Goal: Task Accomplishment & Management: Use online tool/utility

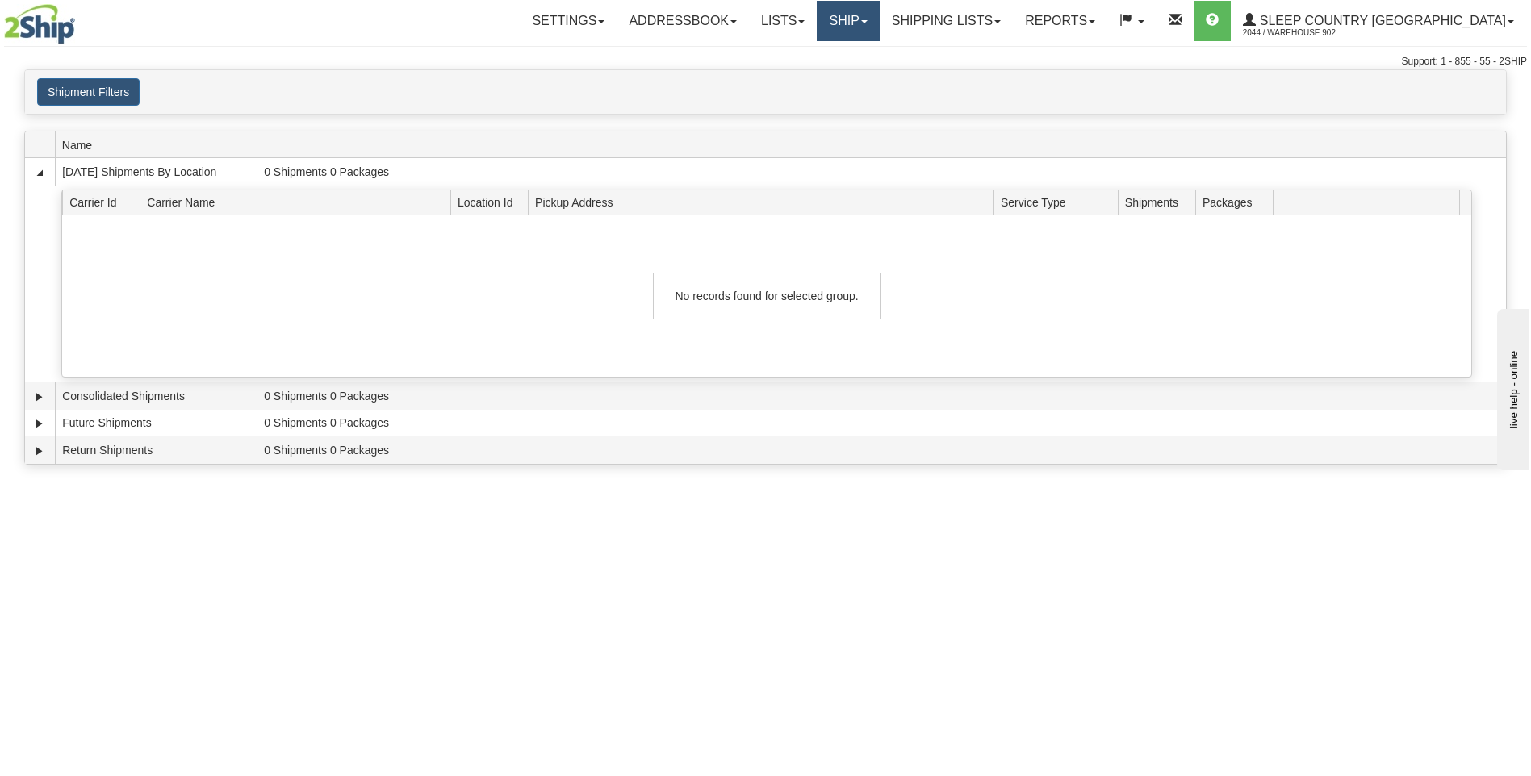
click at [879, 15] on link "Ship" at bounding box center [848, 21] width 62 height 40
click at [879, 52] on link "Ship Screen" at bounding box center [806, 56] width 146 height 21
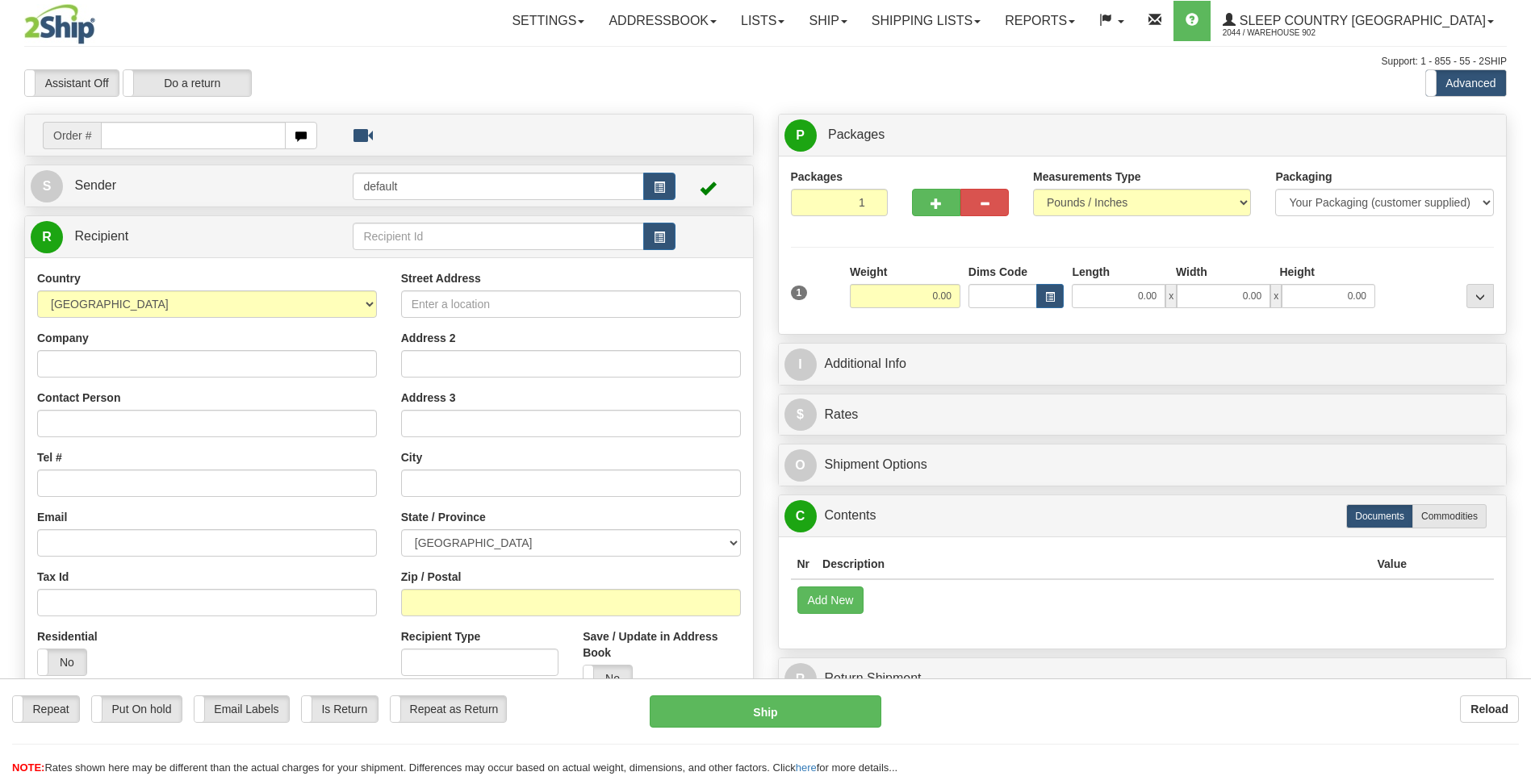
click at [212, 128] on input "text" at bounding box center [193, 135] width 184 height 27
type input "9000I039628"
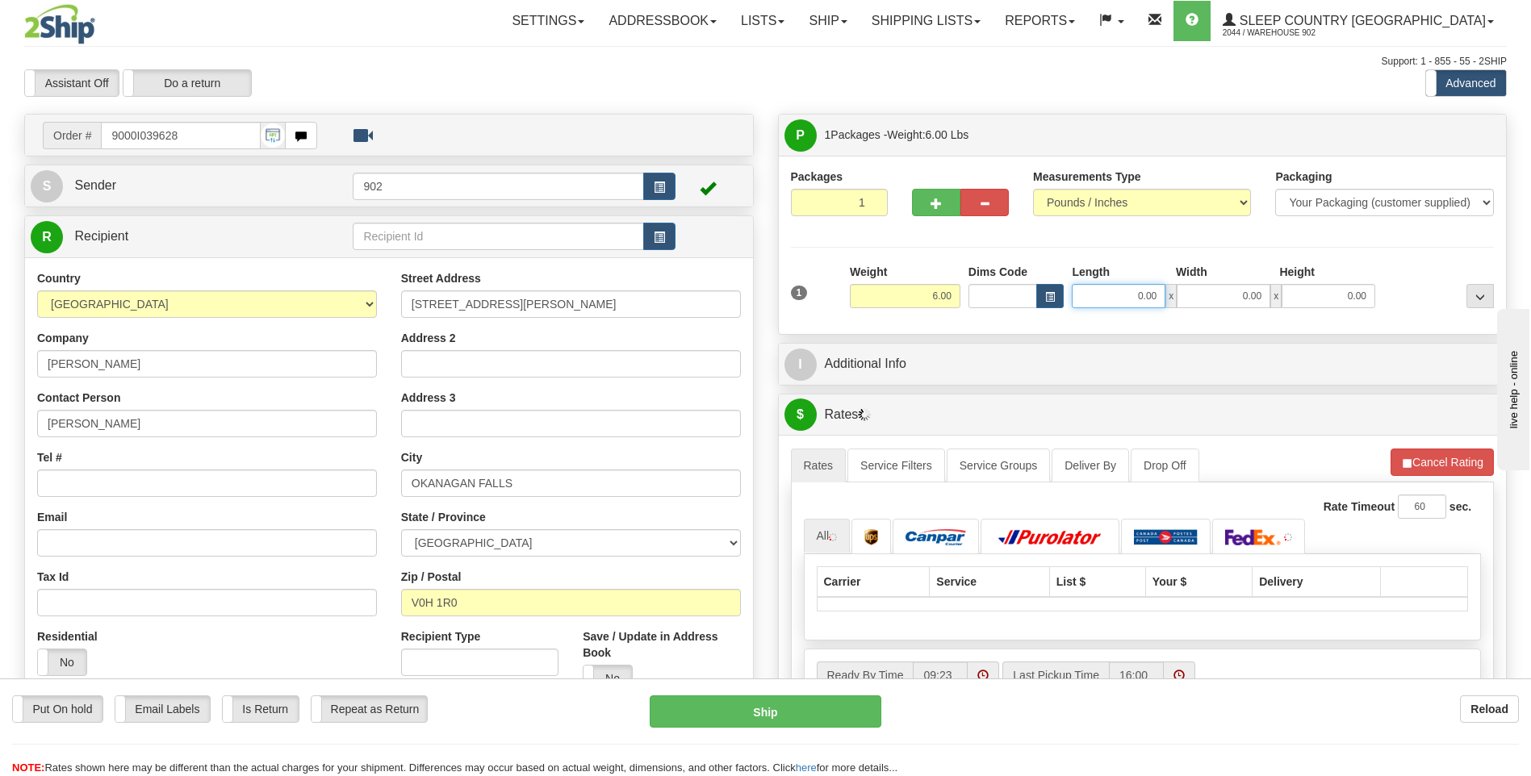
click at [1136, 292] on input "0.00" at bounding box center [1119, 296] width 94 height 24
type input "18.00"
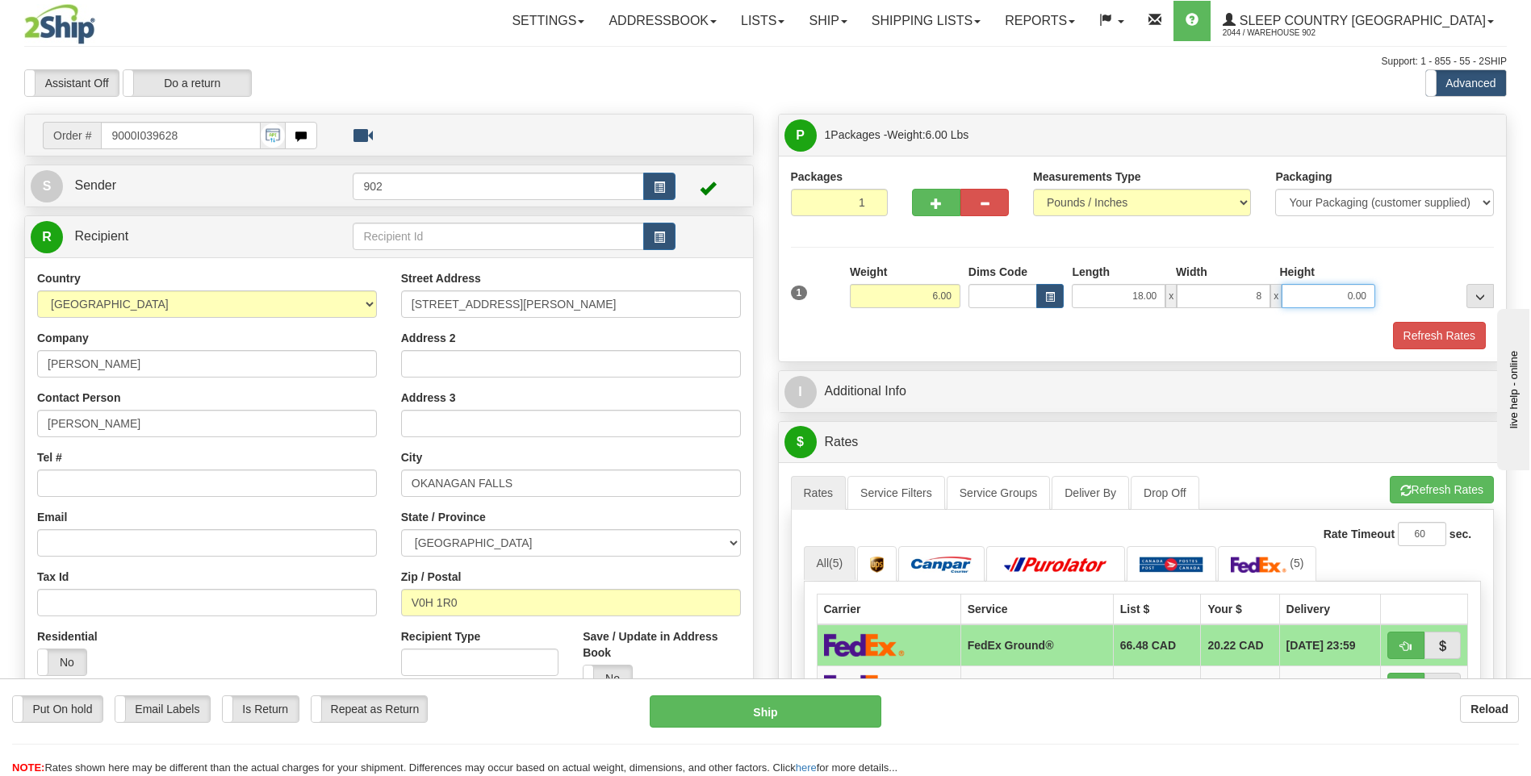
type input "8.00"
click at [1445, 331] on button "Refresh Rates" at bounding box center [1439, 335] width 93 height 27
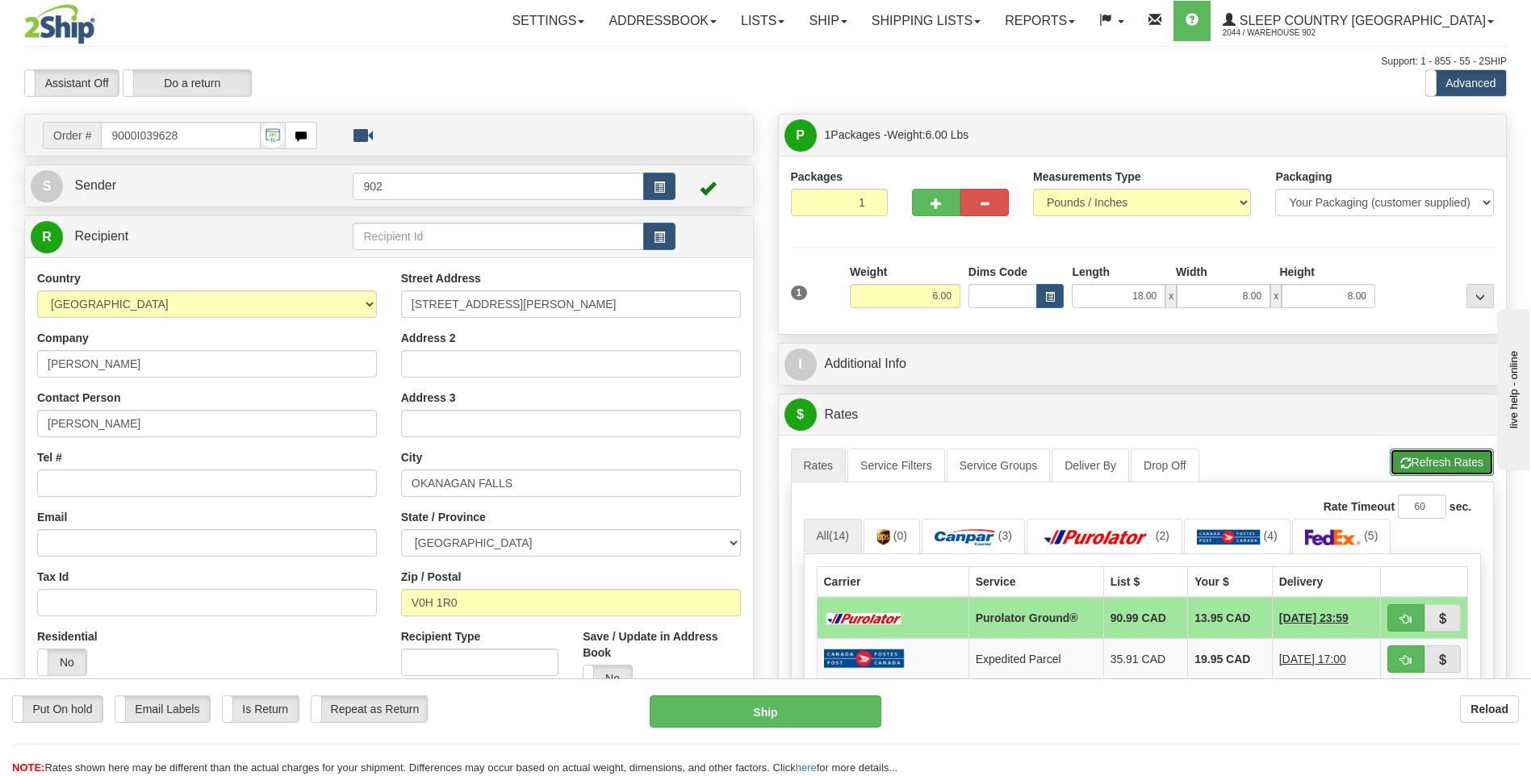
click at [1456, 461] on button "Refresh Rates" at bounding box center [1442, 462] width 104 height 27
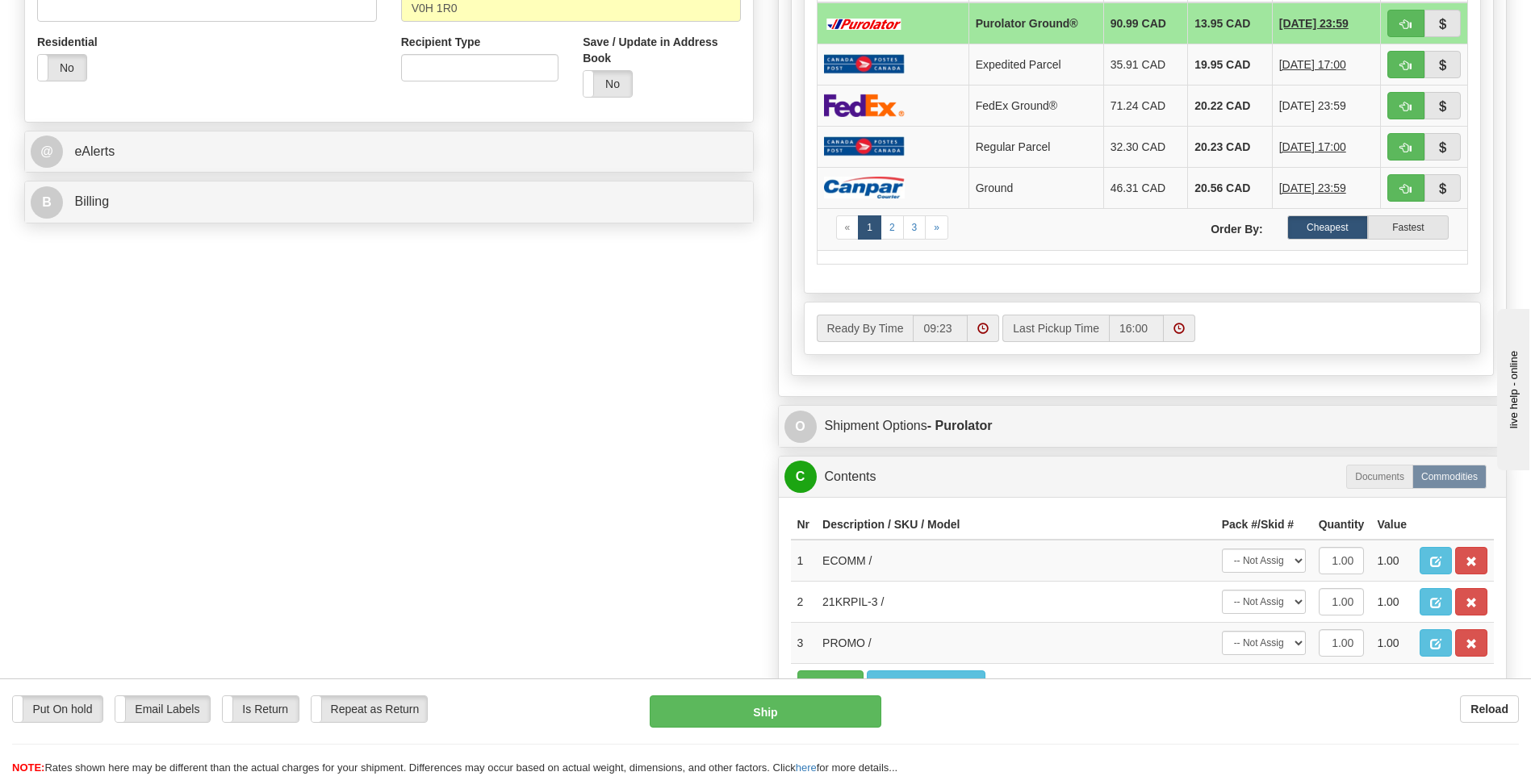
scroll to position [646, 0]
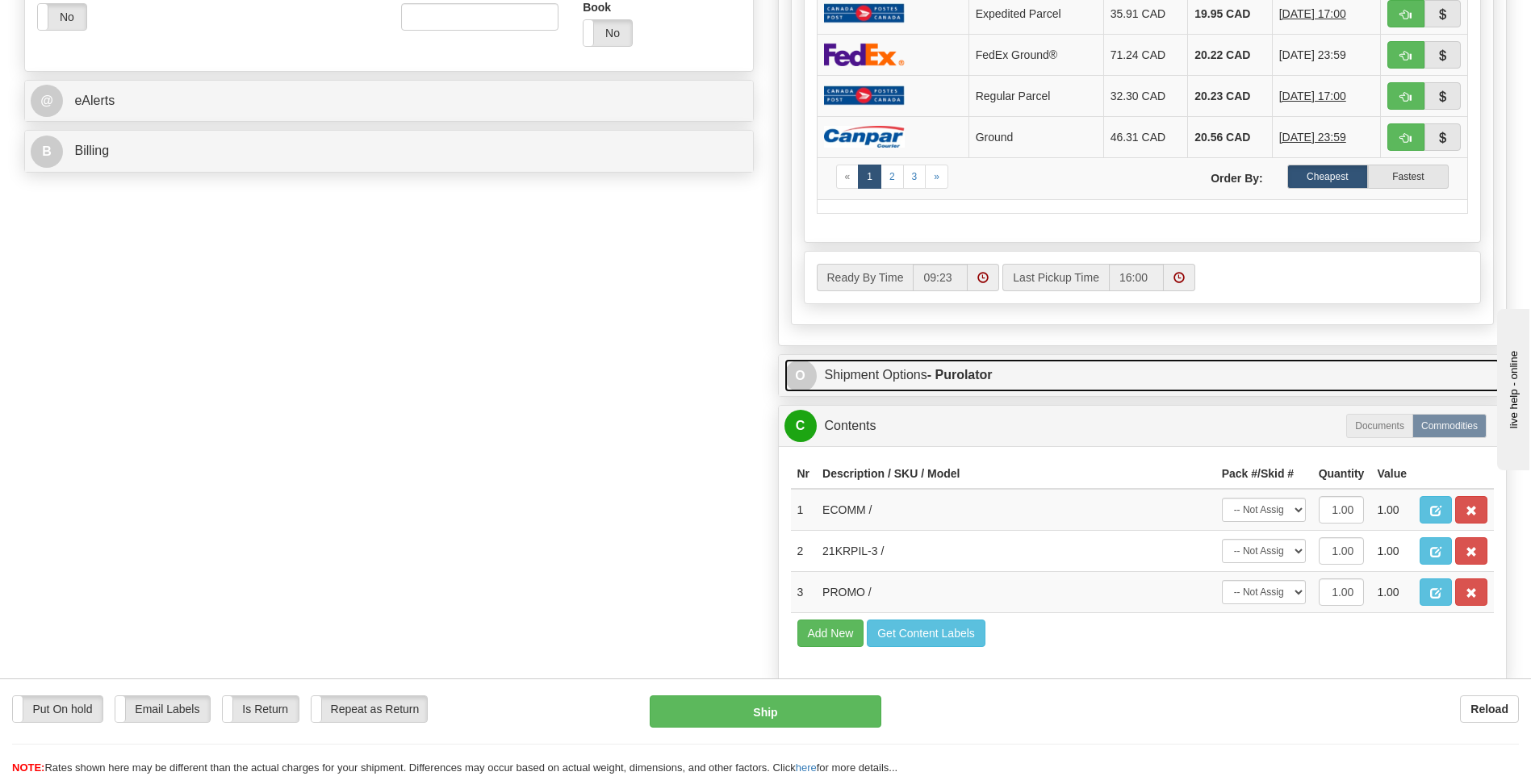
click at [913, 373] on link "O Shipment Options - Purolator" at bounding box center [1143, 375] width 717 height 33
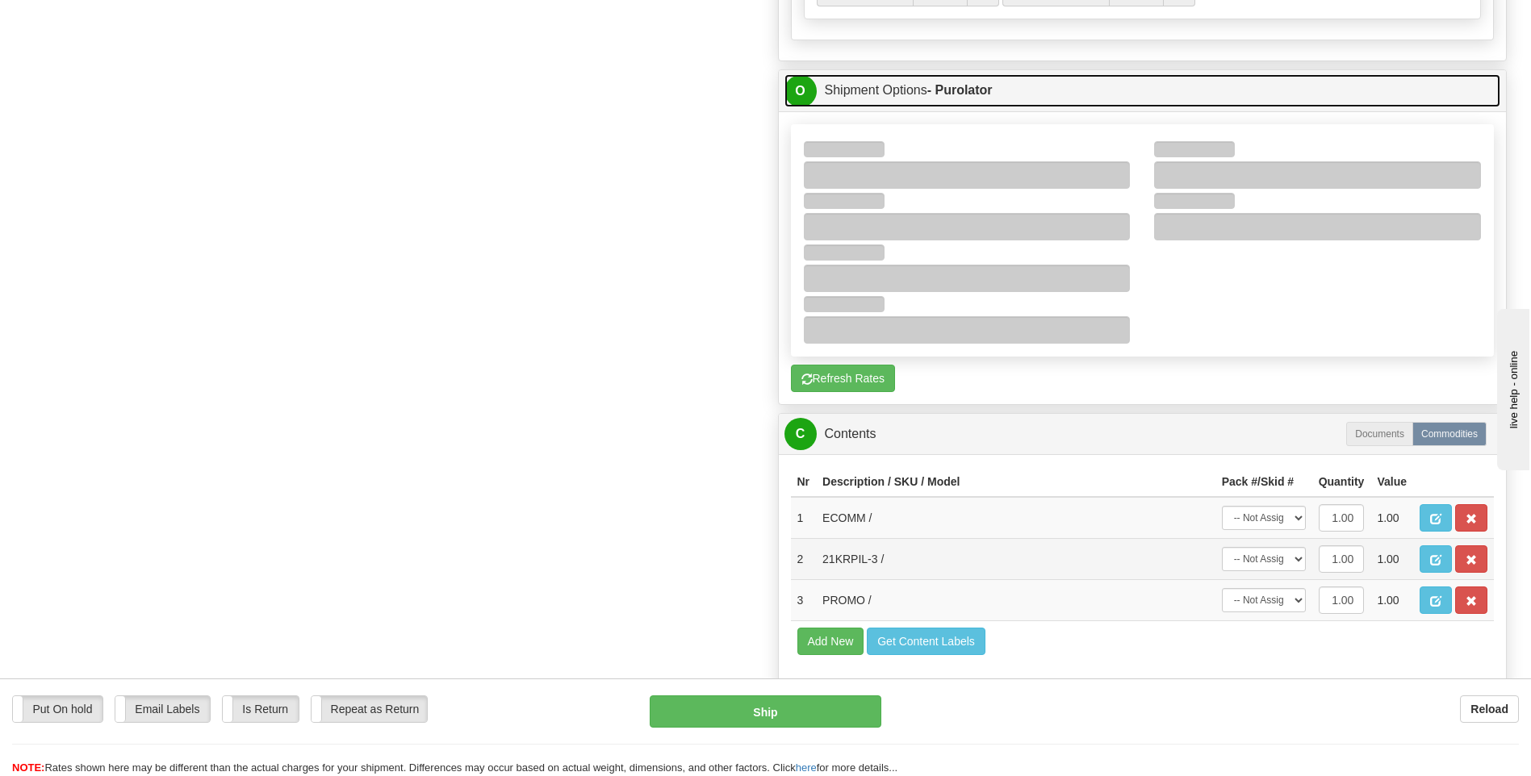
scroll to position [969, 0]
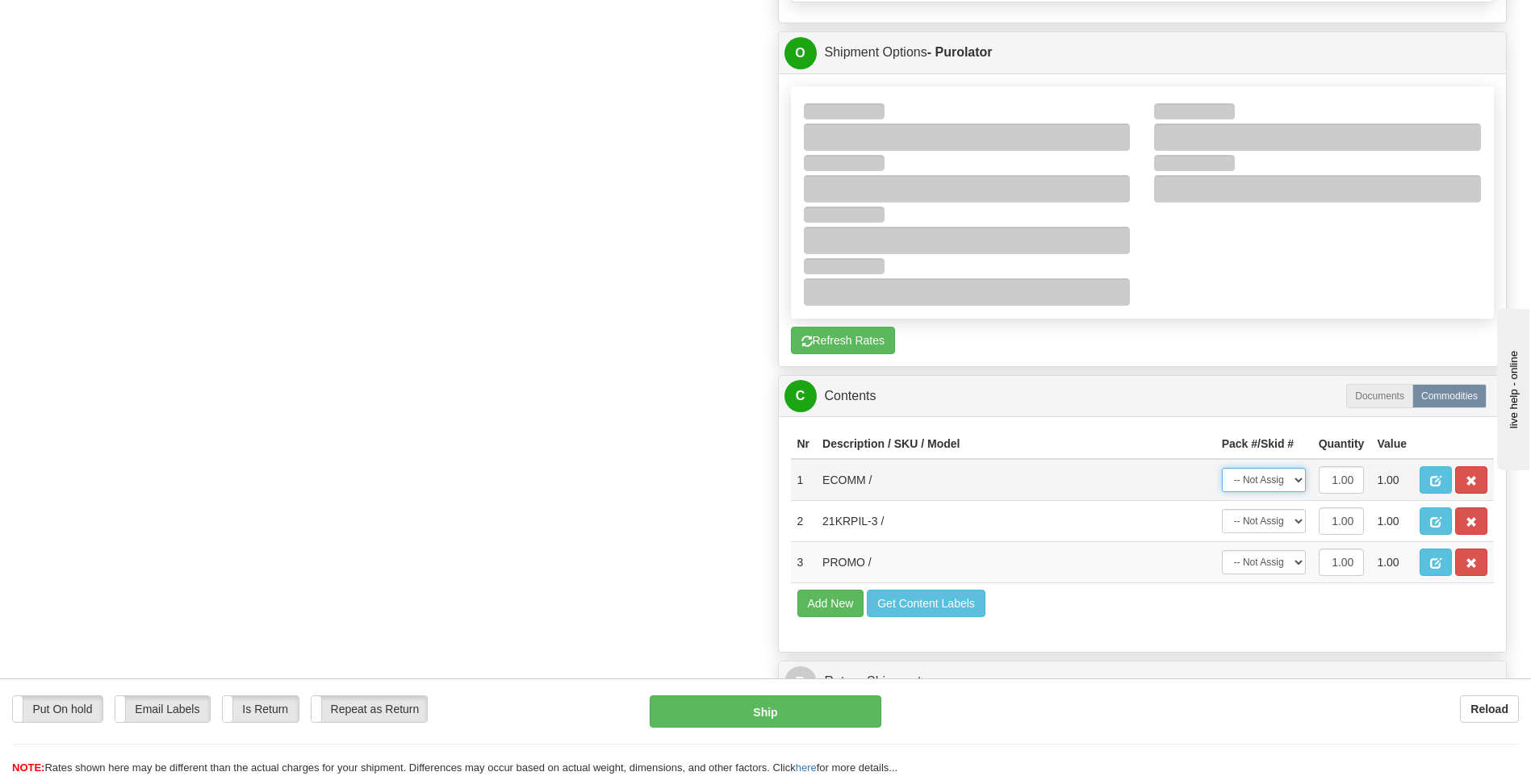
click at [1260, 484] on select "-- Not Assigned -- Package 1" at bounding box center [1264, 480] width 84 height 24
select select "0"
click at [1222, 468] on select "-- Not Assigned -- Package 1" at bounding box center [1264, 480] width 84 height 24
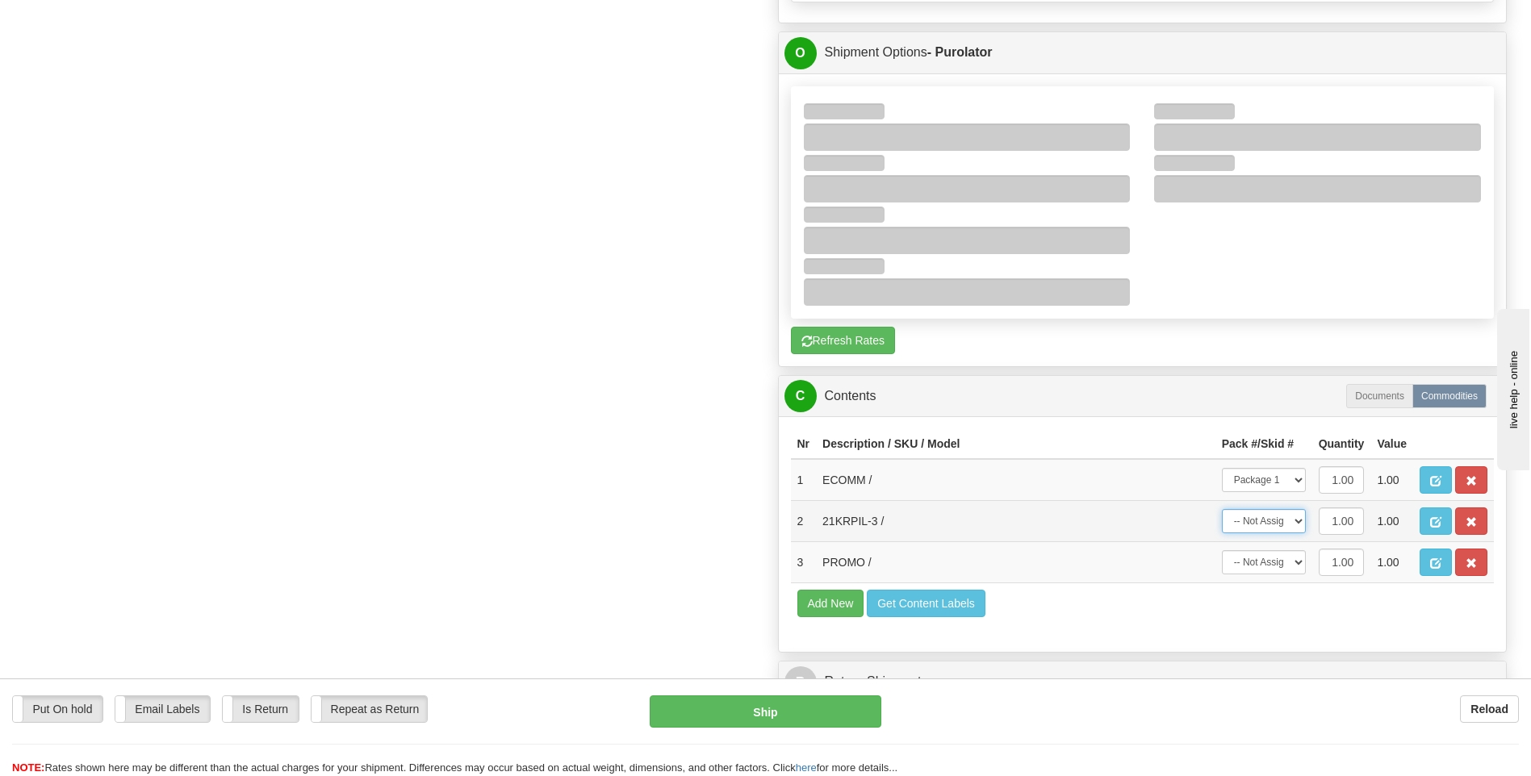
click at [1257, 529] on select "-- Not Assigned -- Package 1" at bounding box center [1264, 521] width 84 height 24
select select "0"
click at [1222, 509] on select "-- Not Assigned -- Package 1" at bounding box center [1264, 521] width 84 height 24
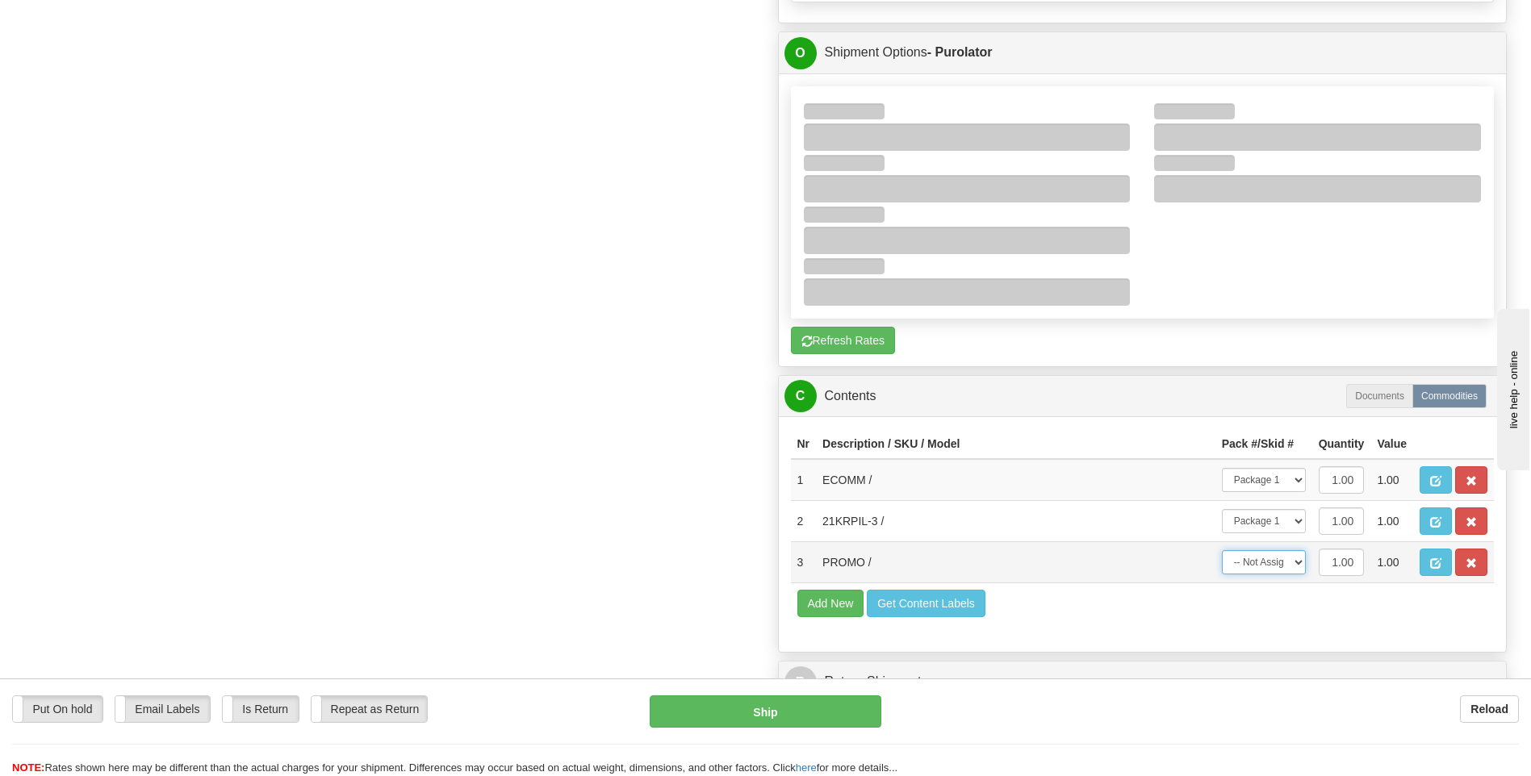
click at [1255, 561] on select "-- Not Assigned -- Package 1" at bounding box center [1264, 562] width 84 height 24
select select "0"
click at [1222, 550] on select "-- Not Assigned -- Package 1" at bounding box center [1264, 562] width 84 height 24
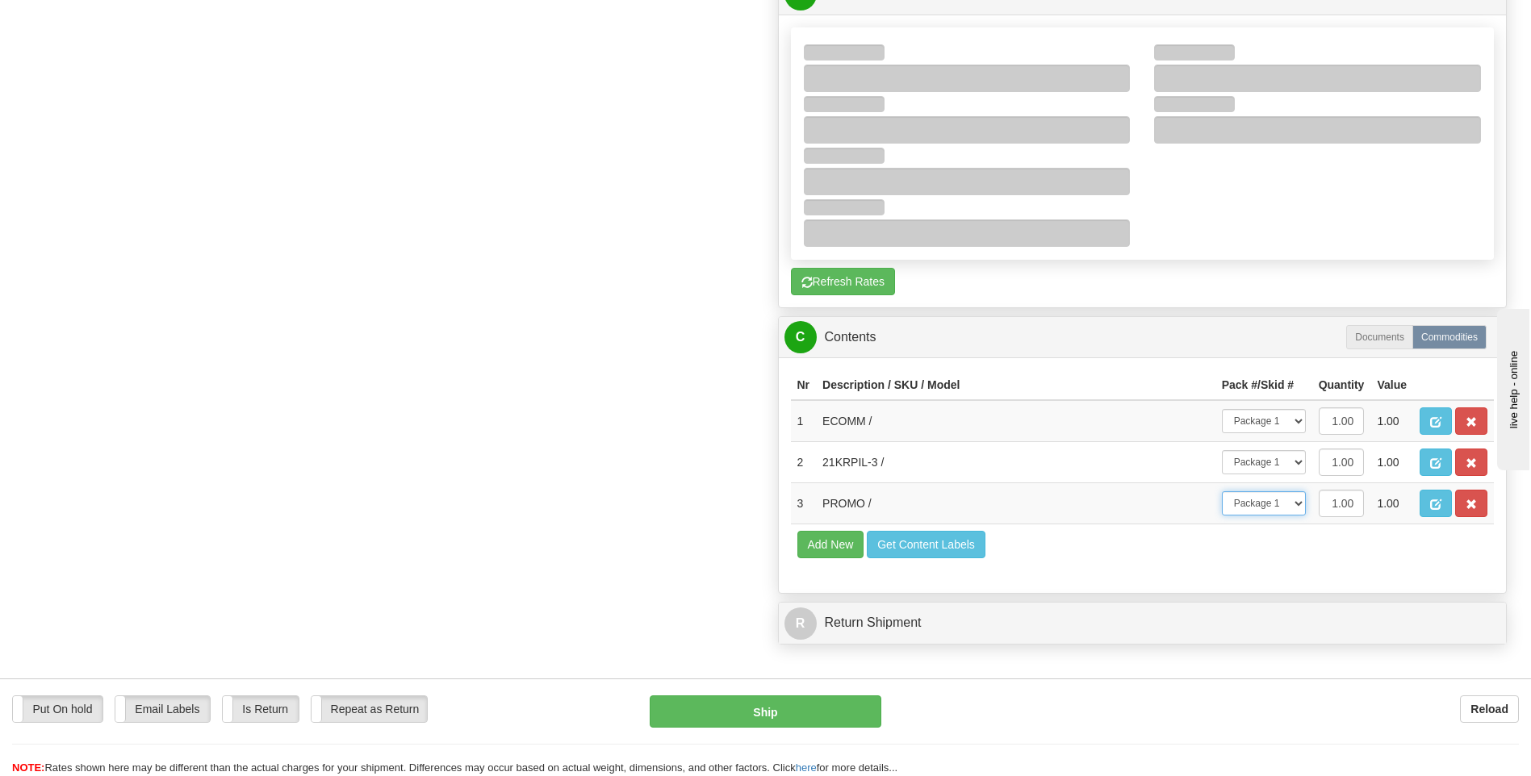
scroll to position [1049, 0]
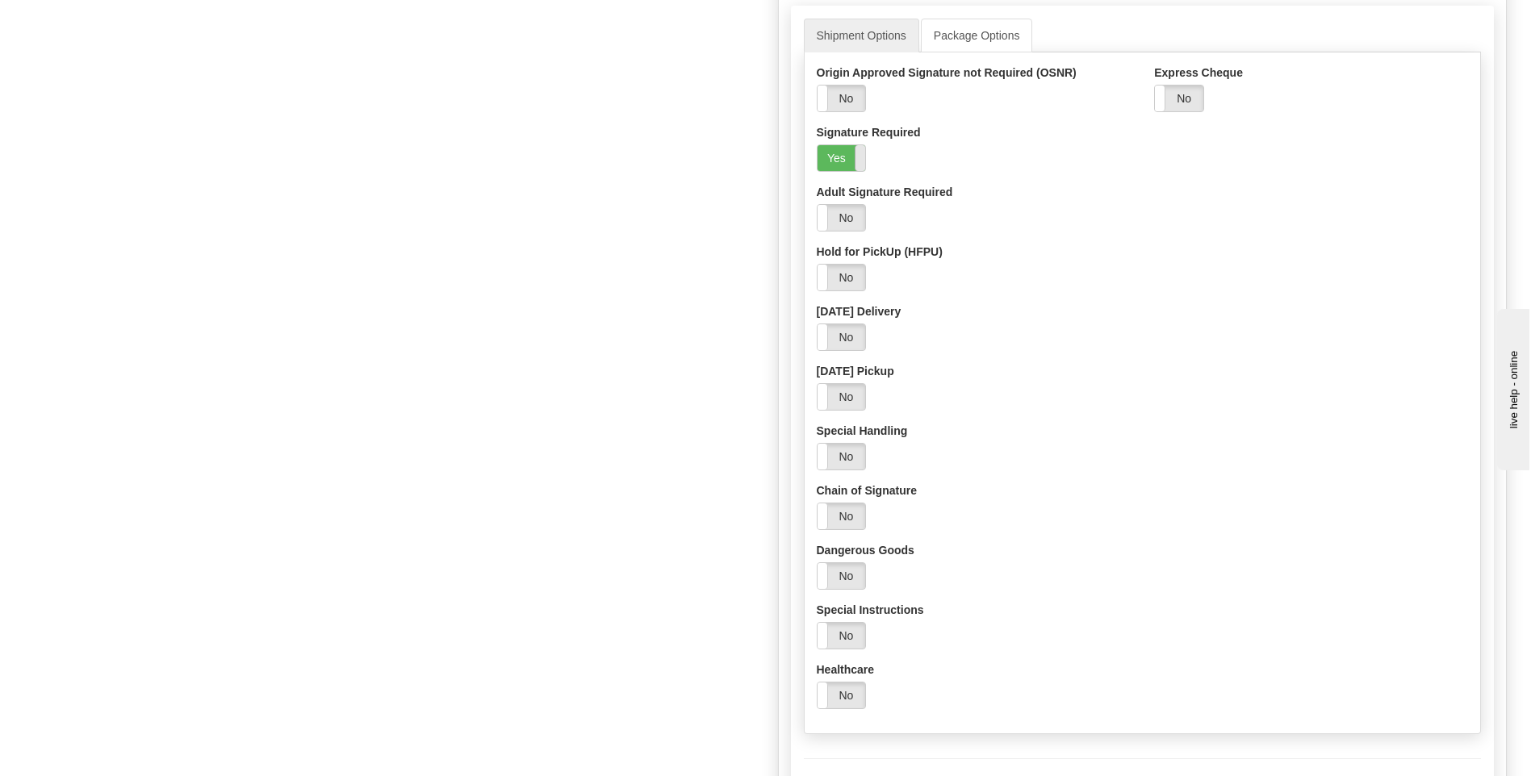
click at [858, 158] on span at bounding box center [865, 158] width 21 height 26
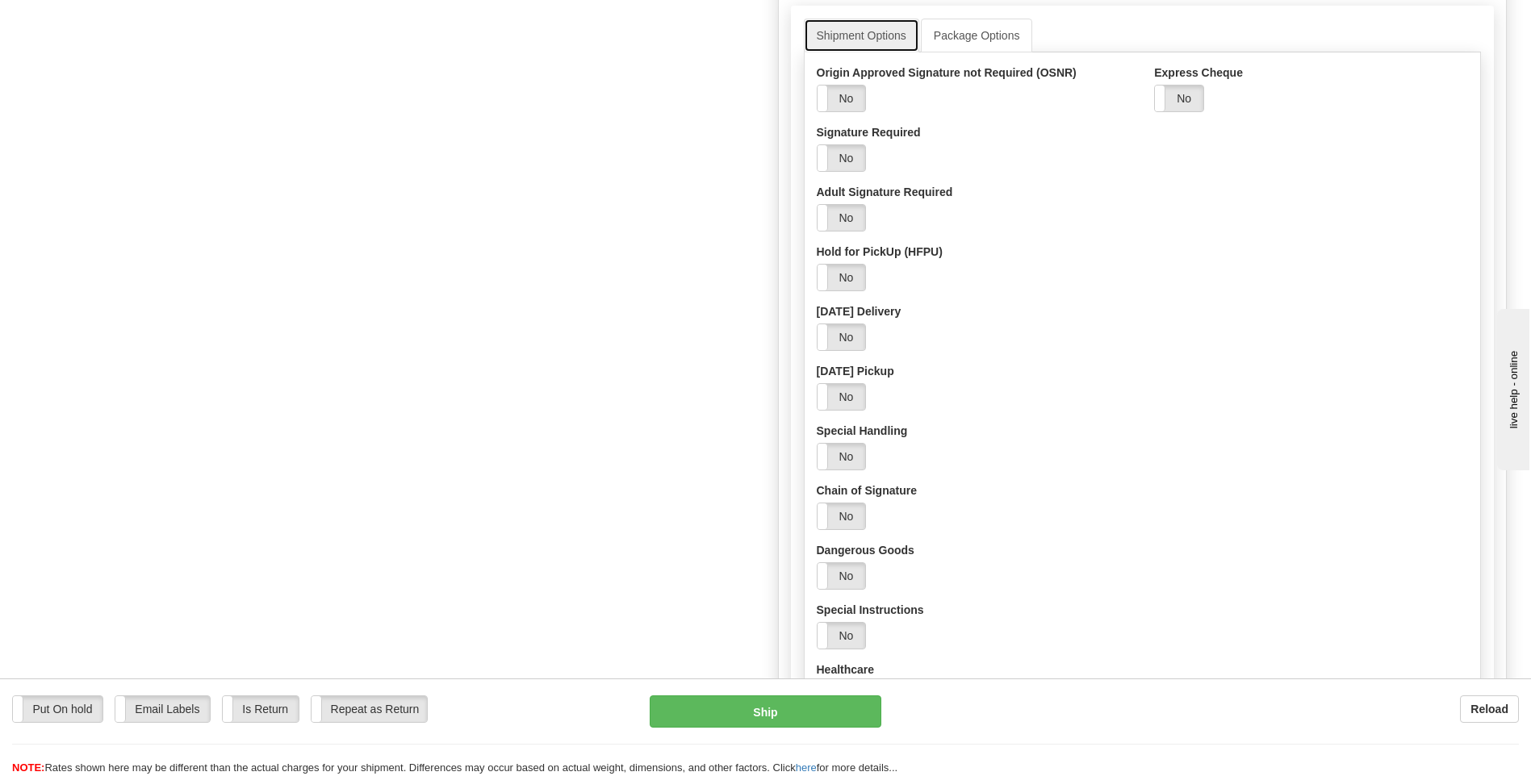
click at [861, 39] on link "Shipment Options" at bounding box center [861, 36] width 115 height 34
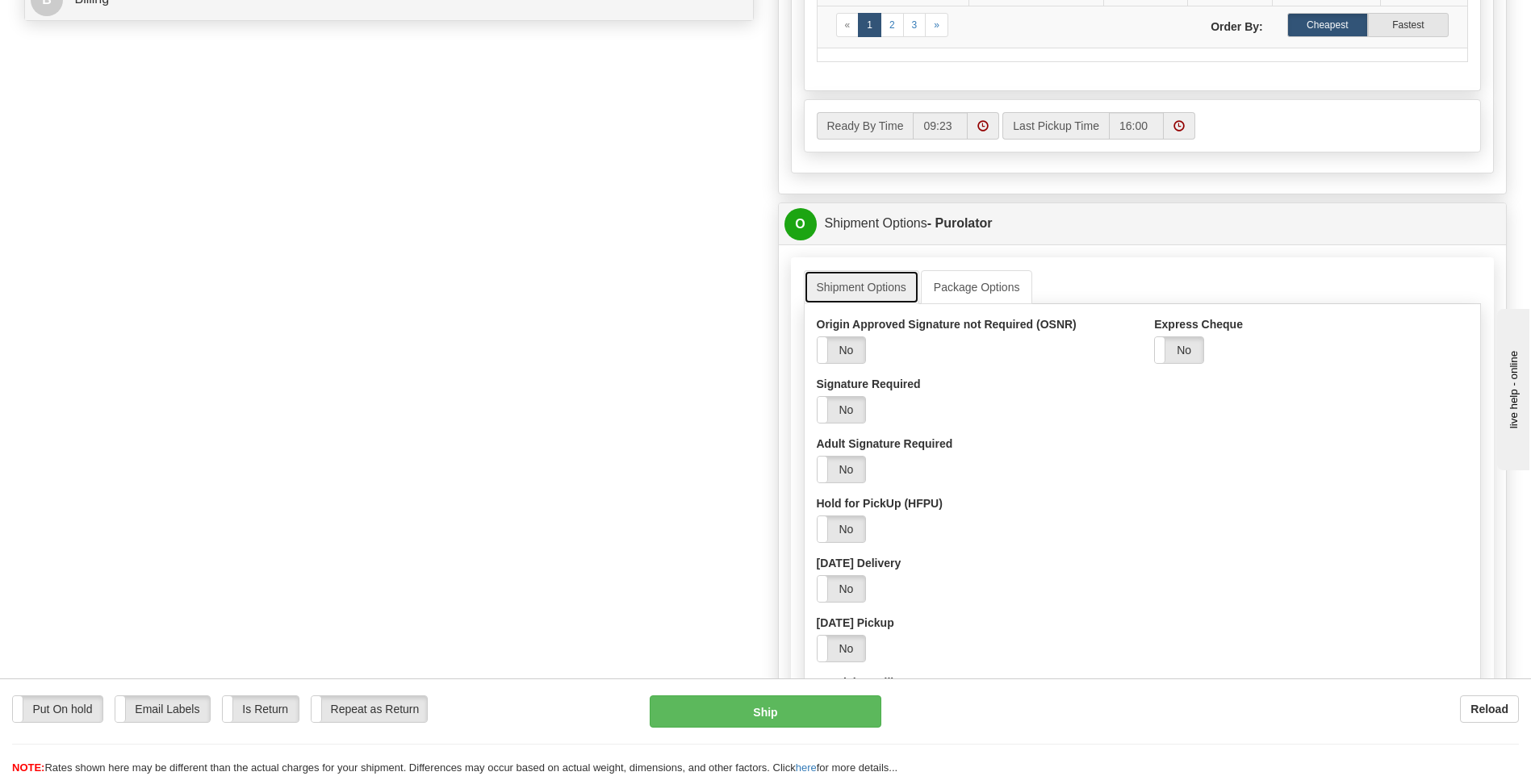
scroll to position [726, 0]
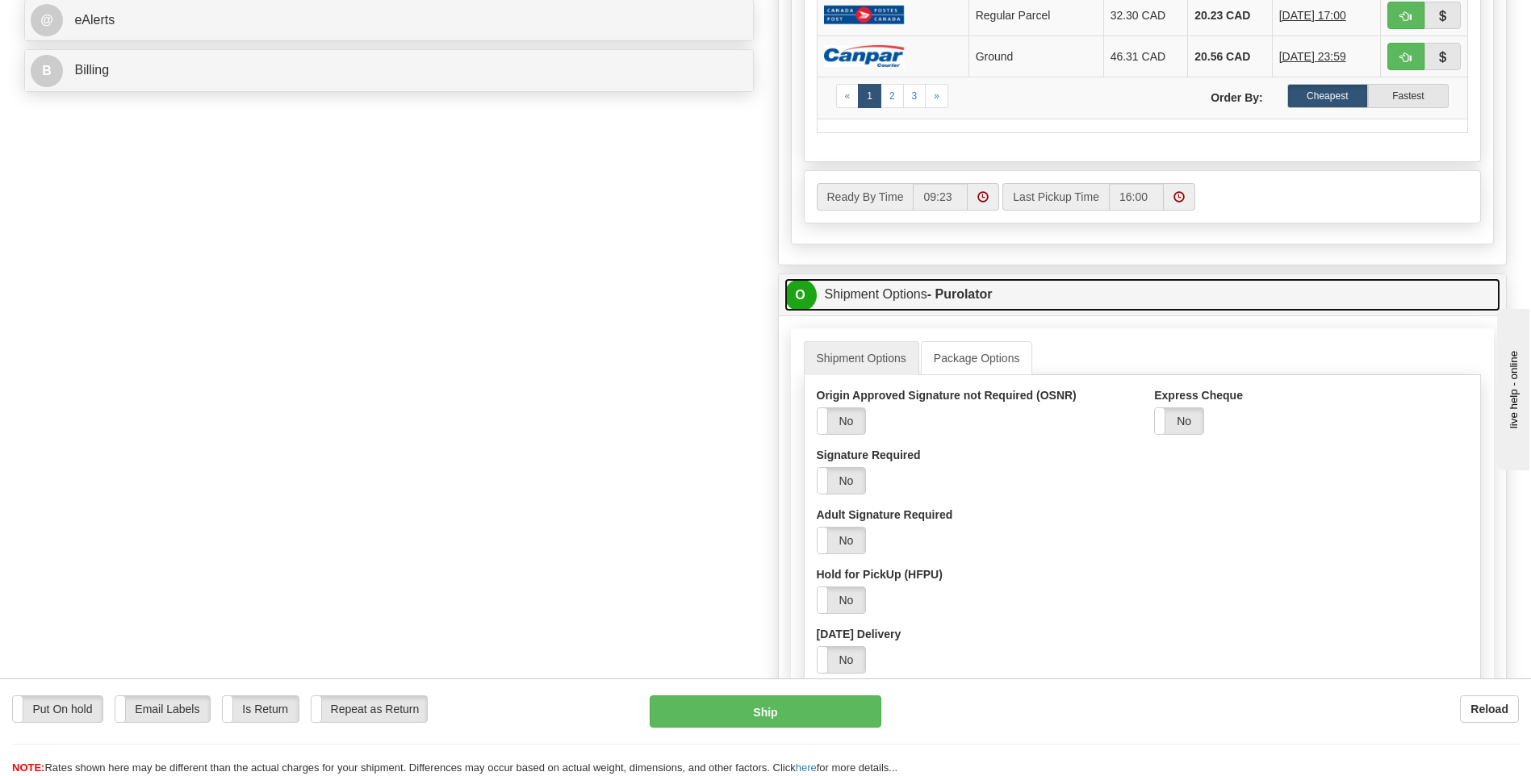
click at [943, 296] on strong "- Purolator" at bounding box center [959, 294] width 65 height 14
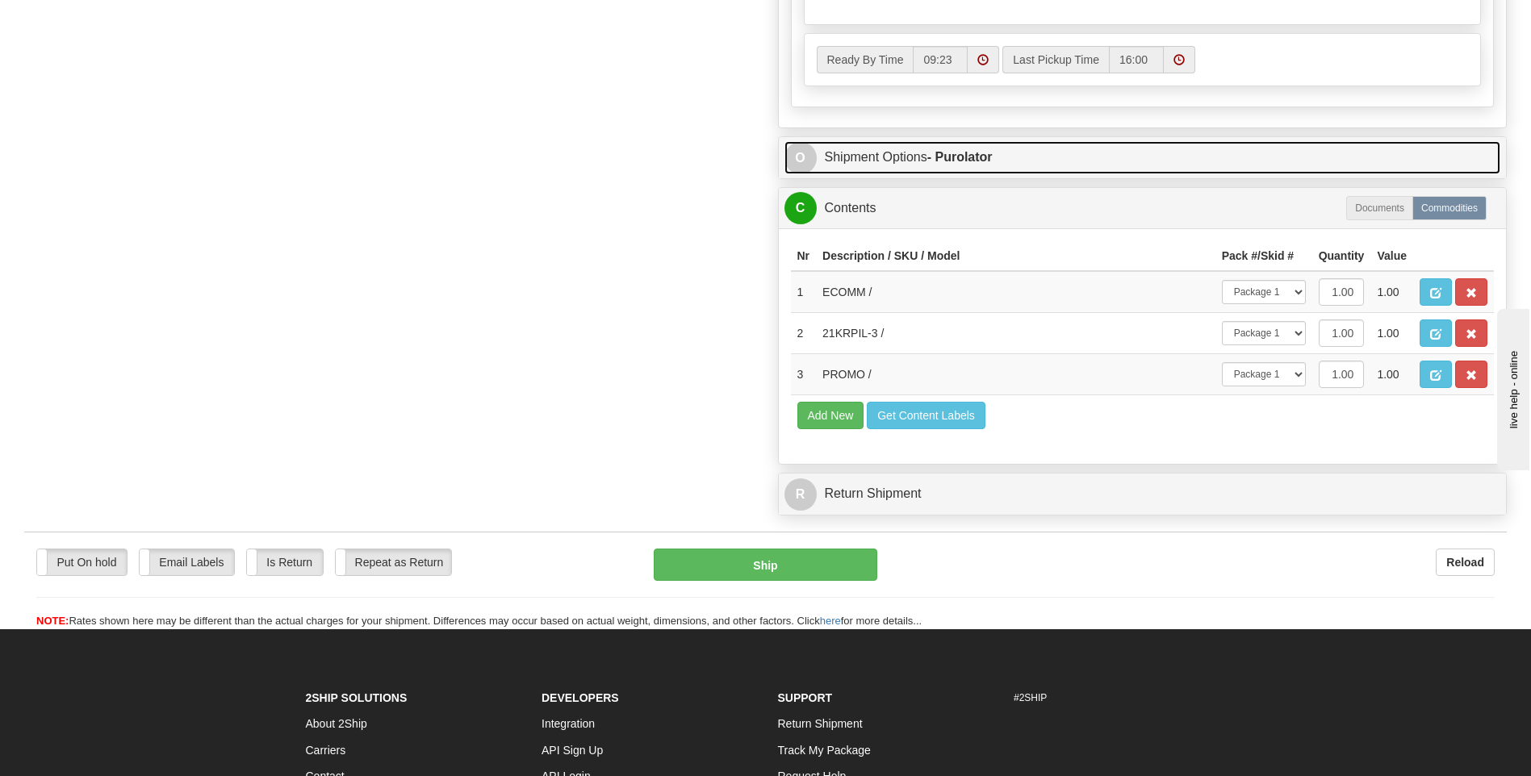
scroll to position [888, 0]
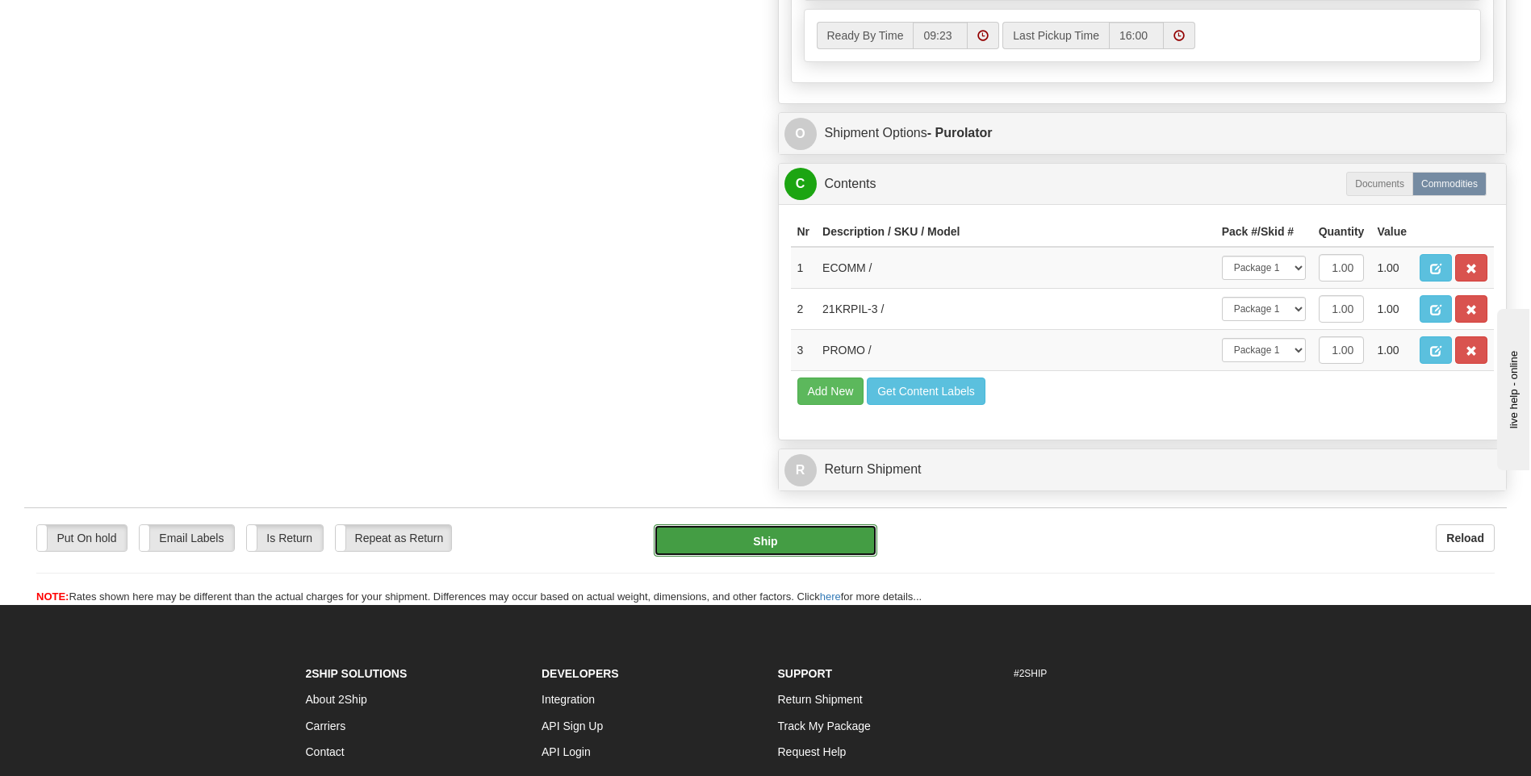
click at [788, 534] on button "Ship" at bounding box center [765, 541] width 223 height 32
type input "260"
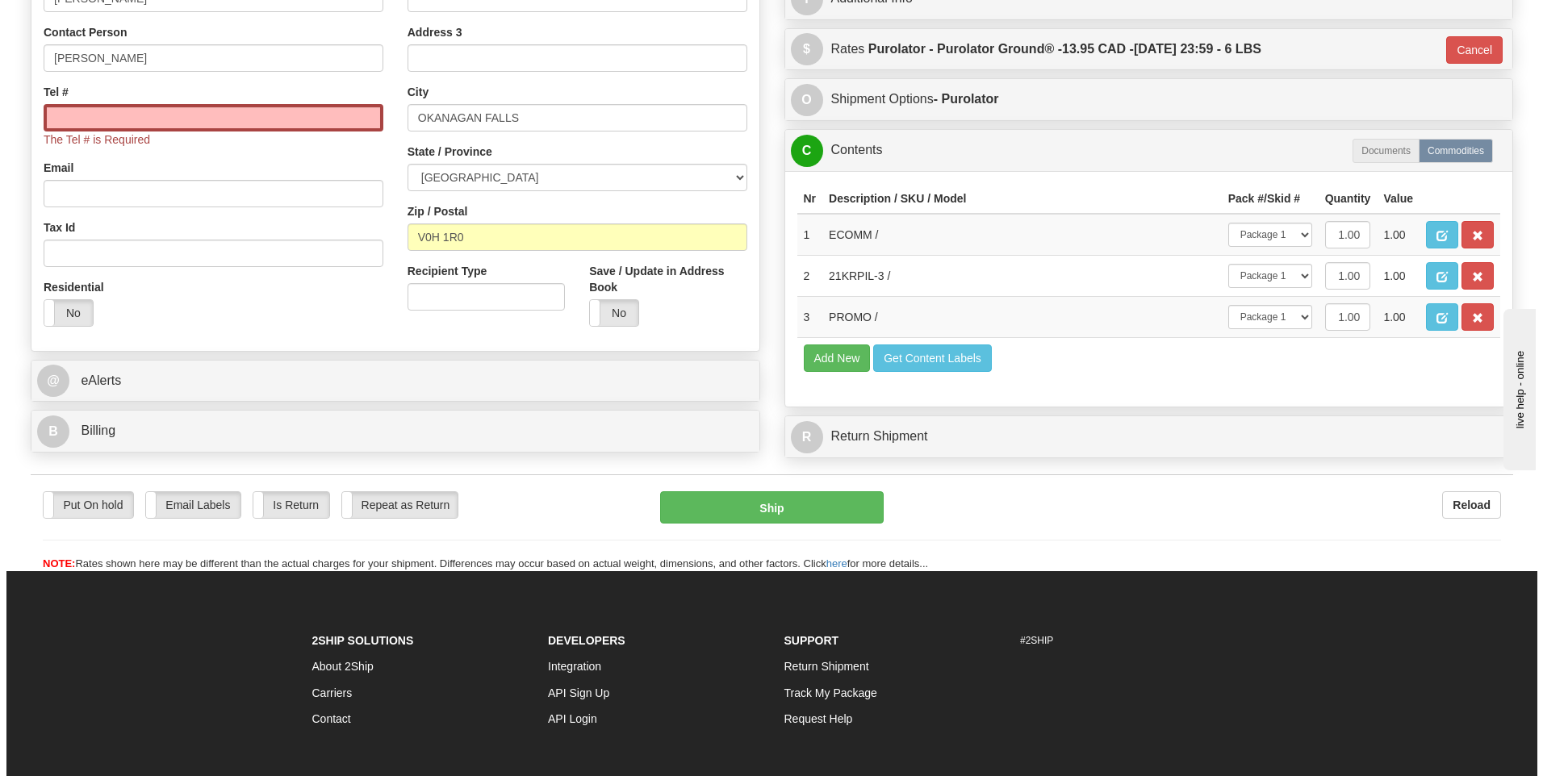
scroll to position [334, 0]
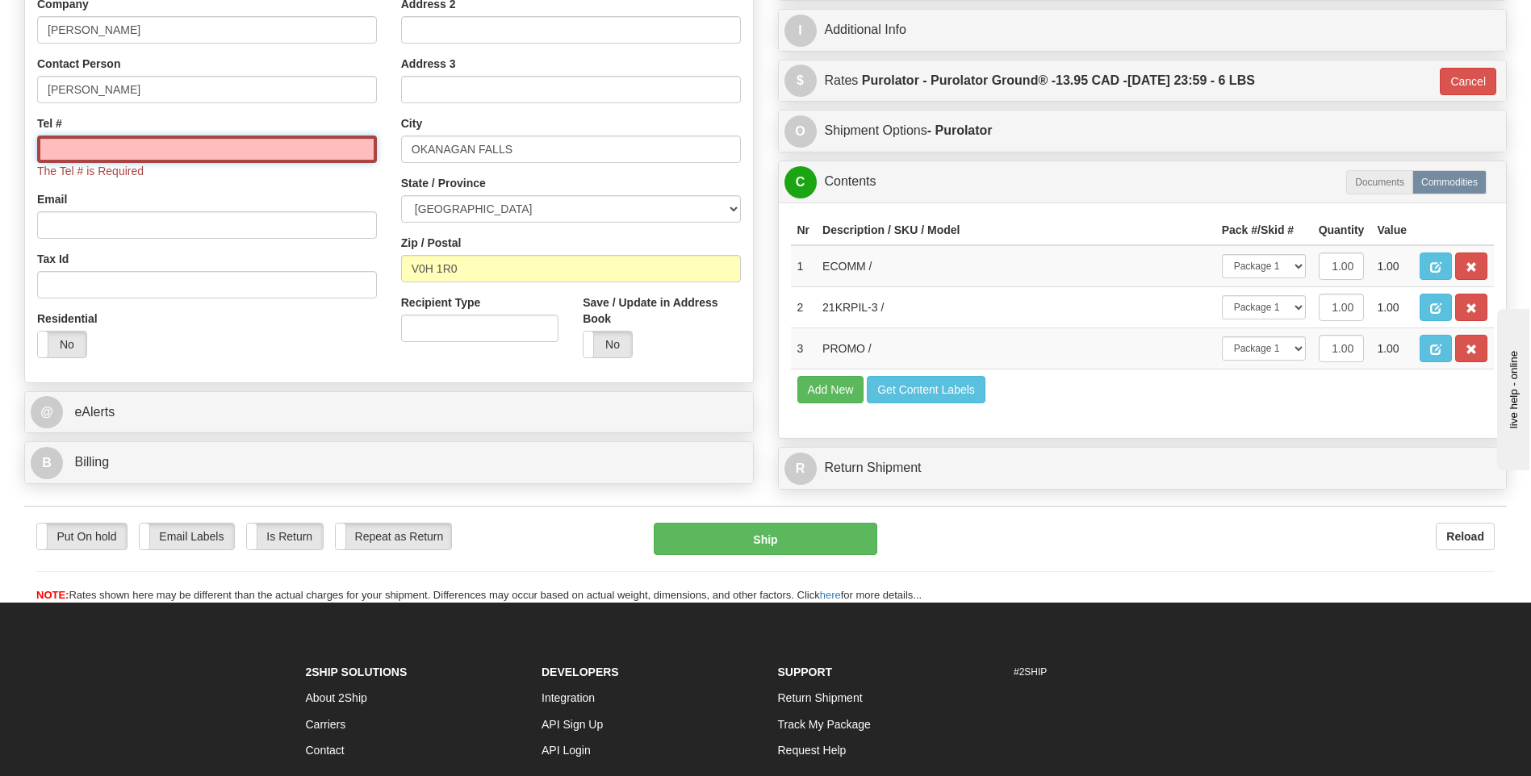
click at [158, 151] on input "Tel #" at bounding box center [207, 149] width 340 height 27
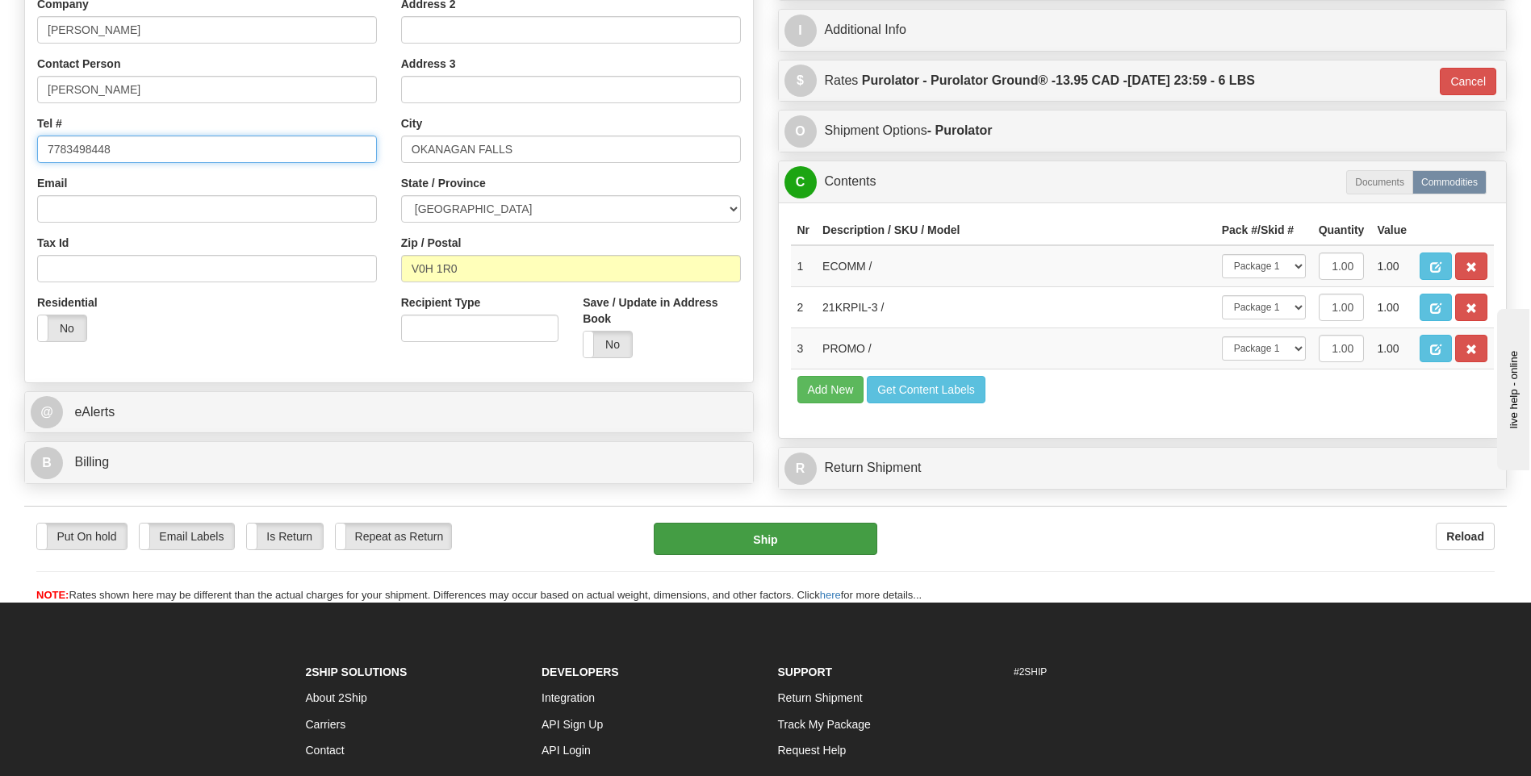
type input "7783498448"
click at [715, 535] on button "Ship" at bounding box center [765, 539] width 223 height 32
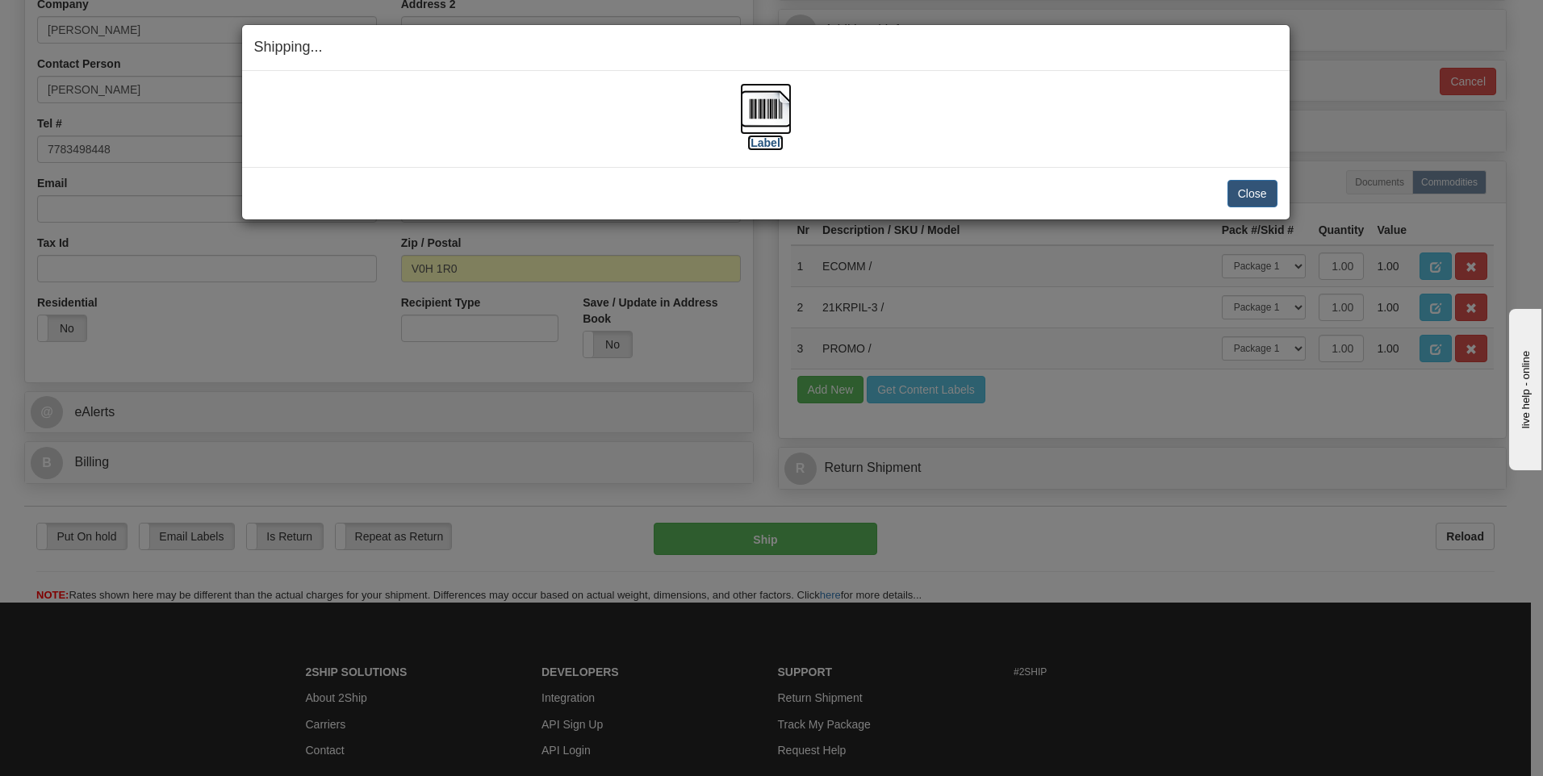
click at [755, 101] on img at bounding box center [766, 109] width 52 height 52
click at [1250, 195] on button "Close" at bounding box center [1253, 193] width 50 height 27
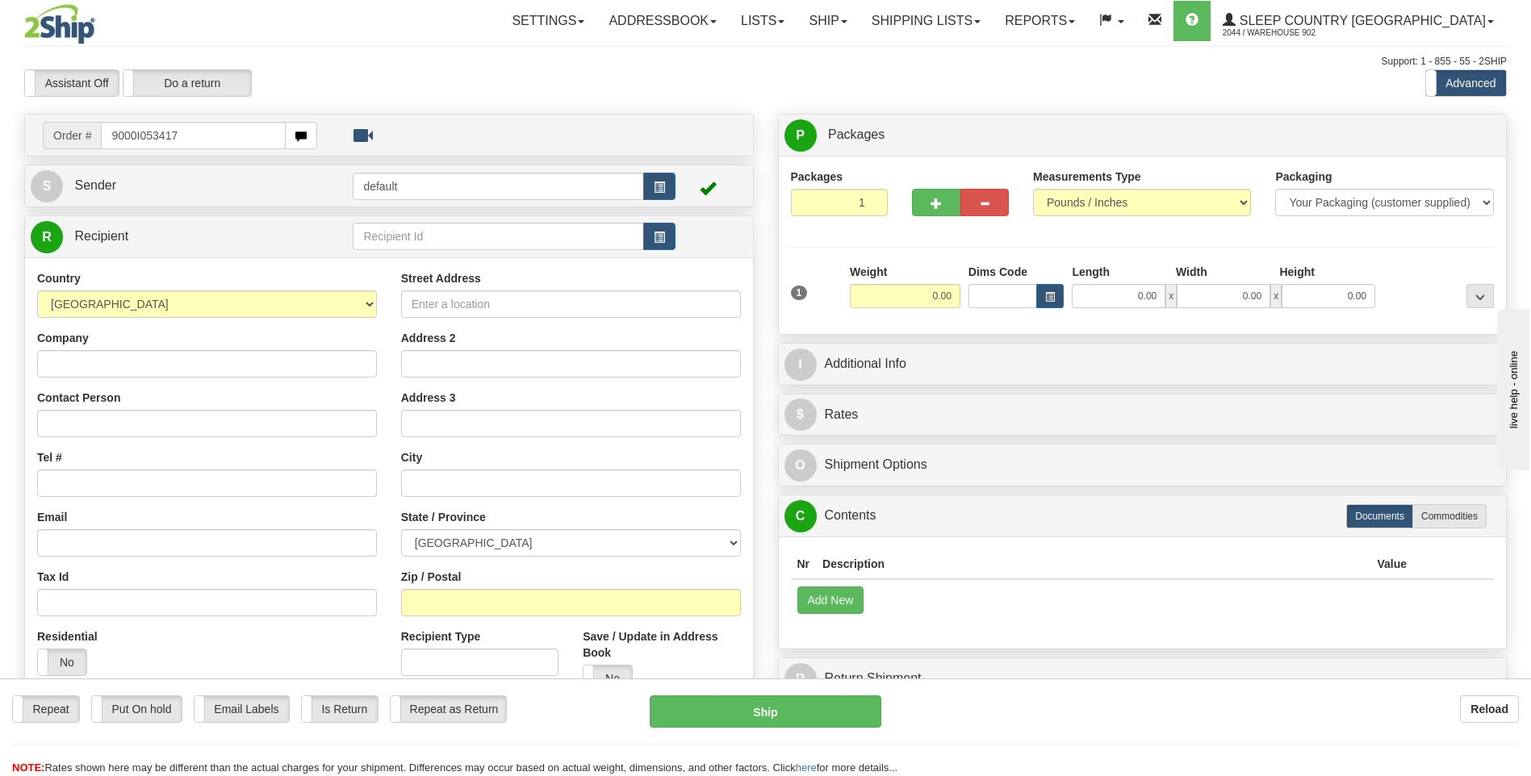
type input "9000I053417"
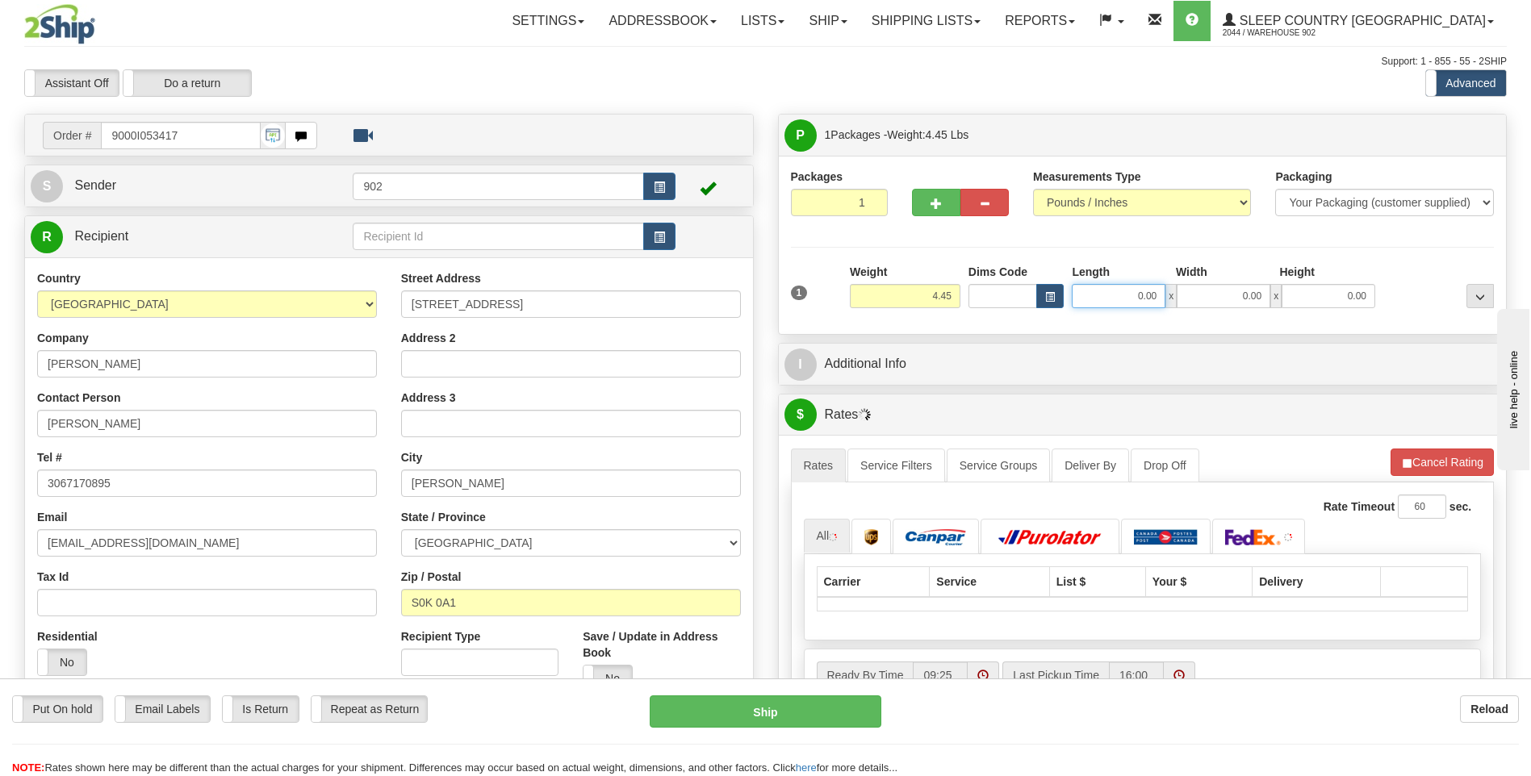
click at [1118, 292] on input "0.00" at bounding box center [1119, 296] width 94 height 24
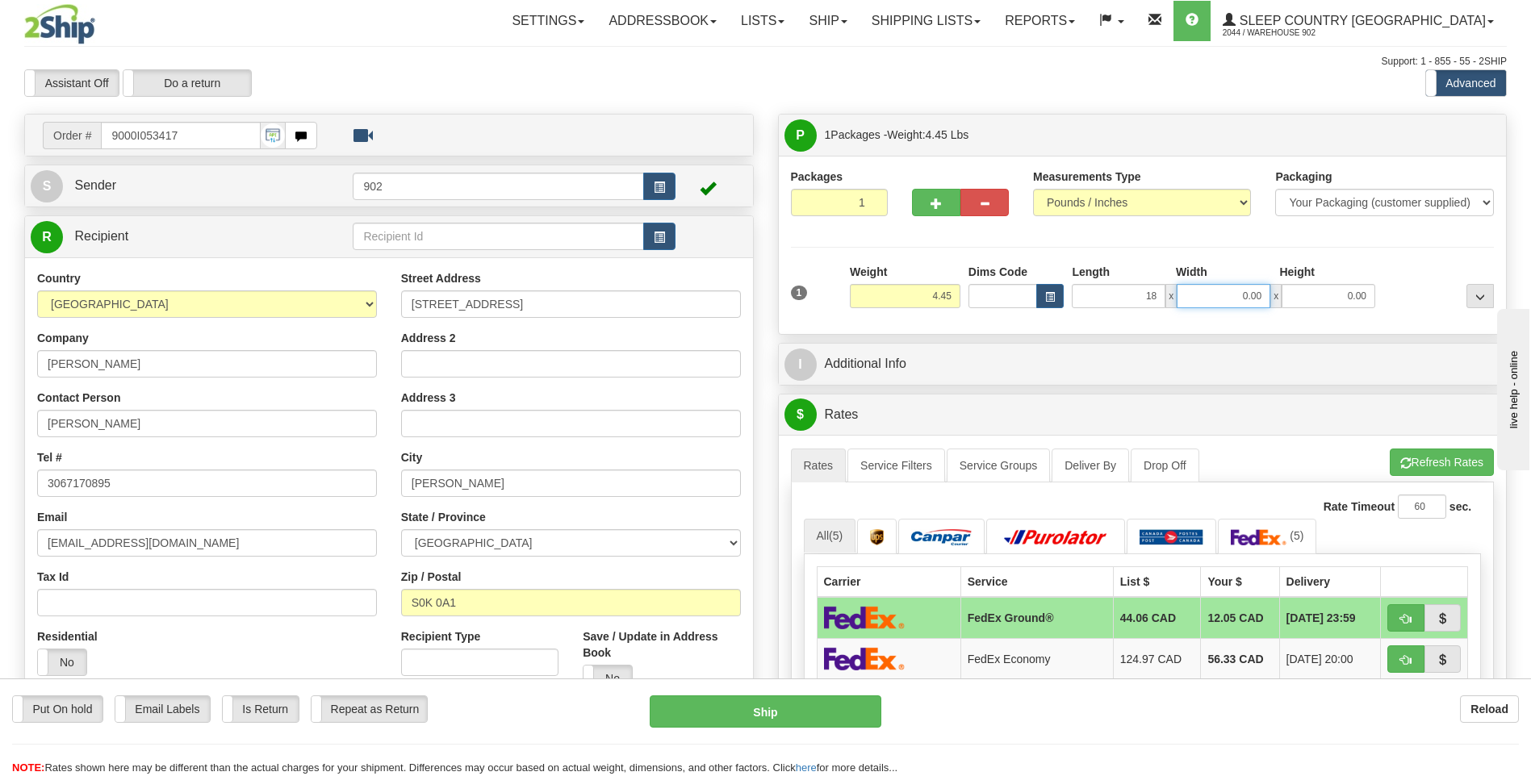
type input "18.00"
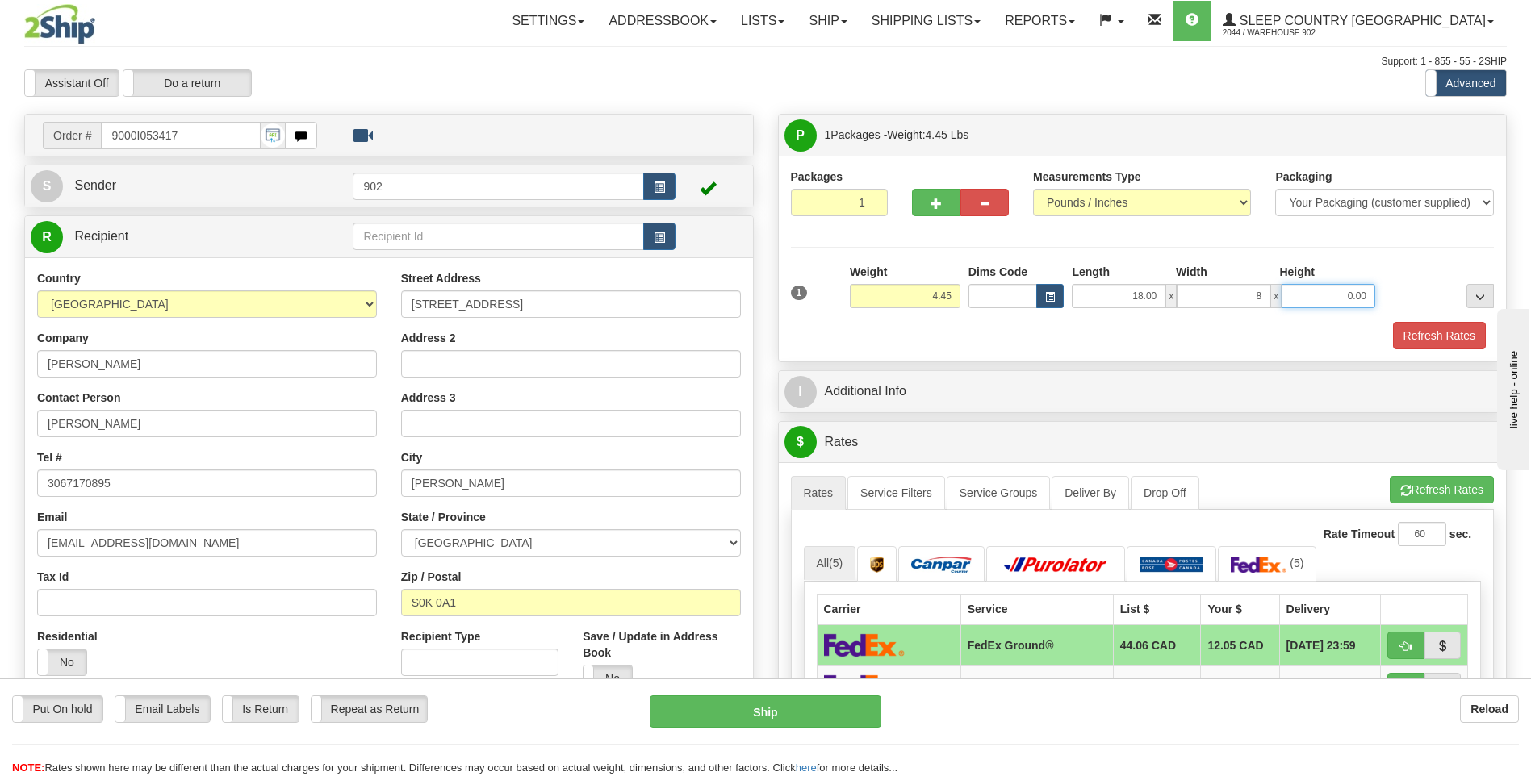
type input "8.00"
click at [1425, 330] on button "Refresh Rates" at bounding box center [1439, 335] width 93 height 27
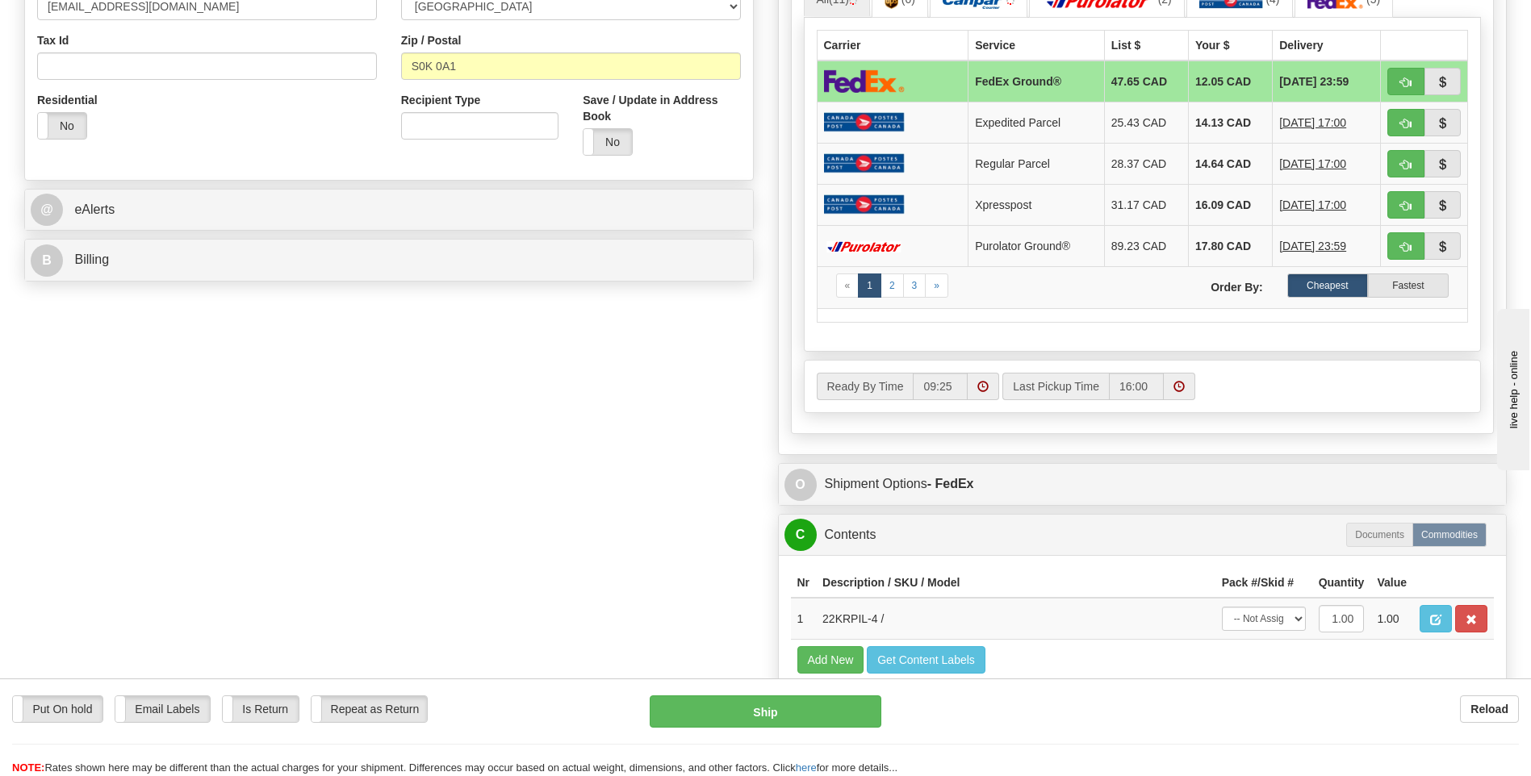
scroll to position [565, 0]
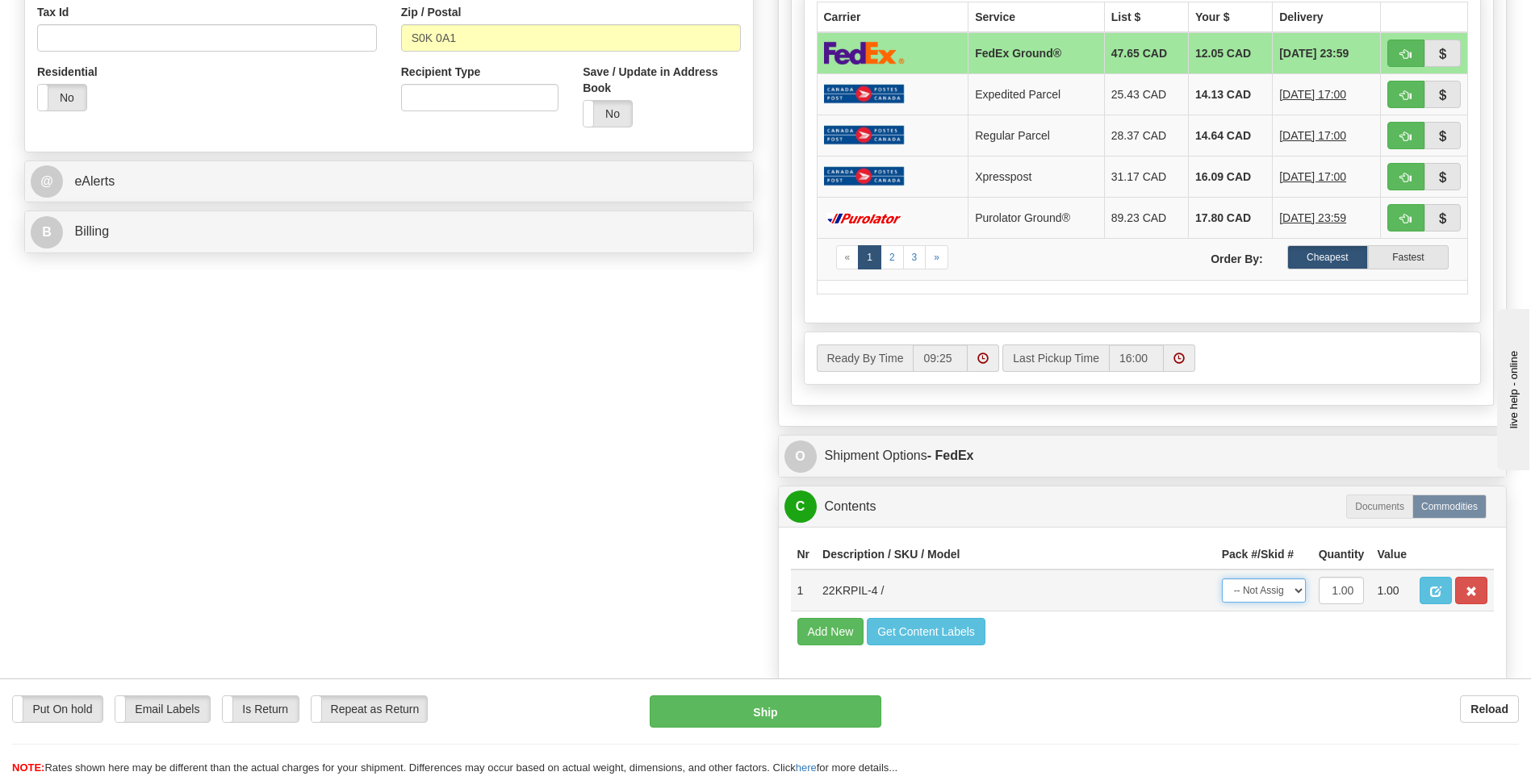
click at [1295, 594] on select "-- Not Assigned -- Package 1" at bounding box center [1264, 591] width 84 height 24
select select "0"
click at [1222, 579] on select "-- Not Assigned -- Package 1" at bounding box center [1264, 591] width 84 height 24
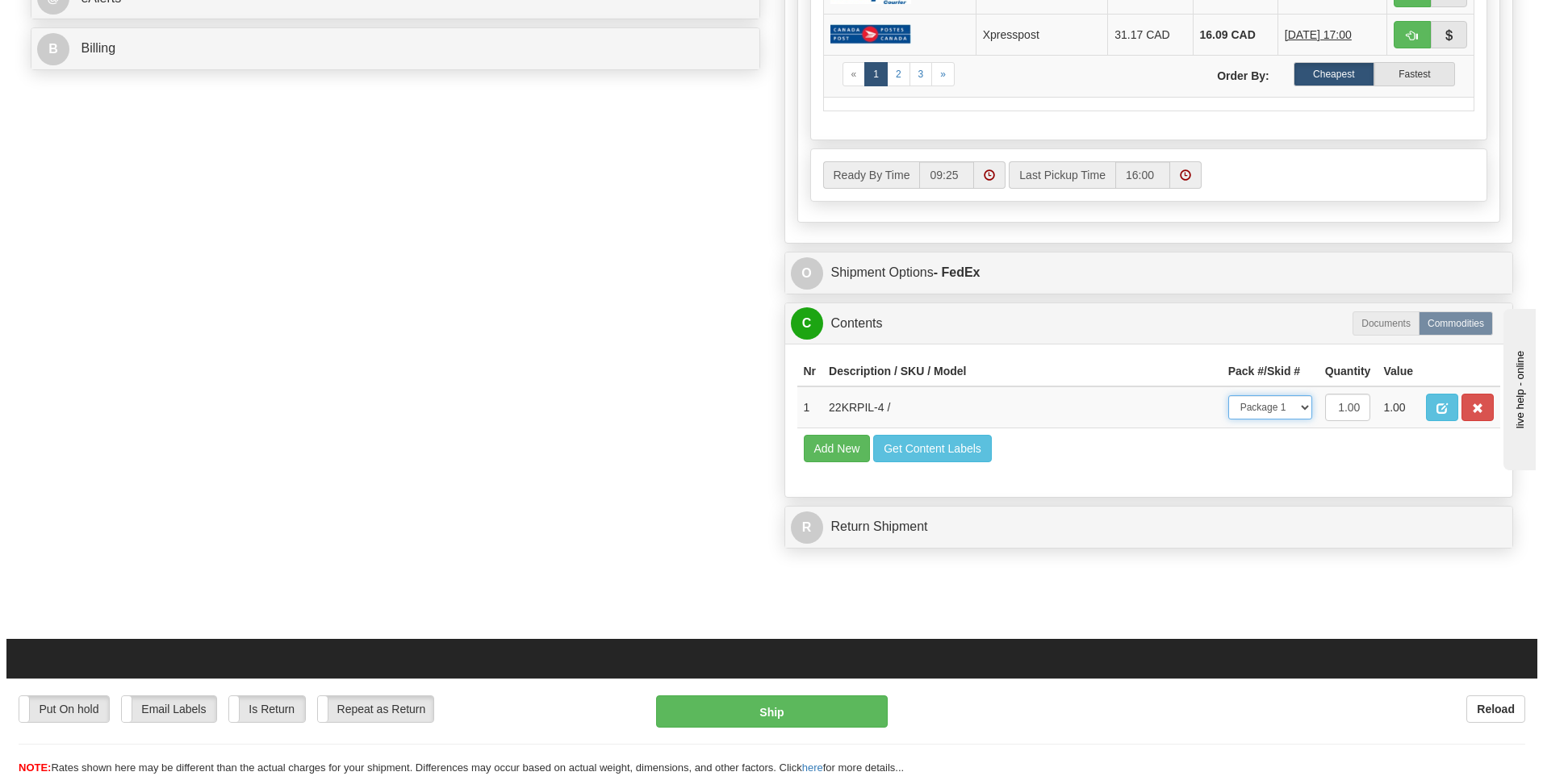
scroll to position [807, 0]
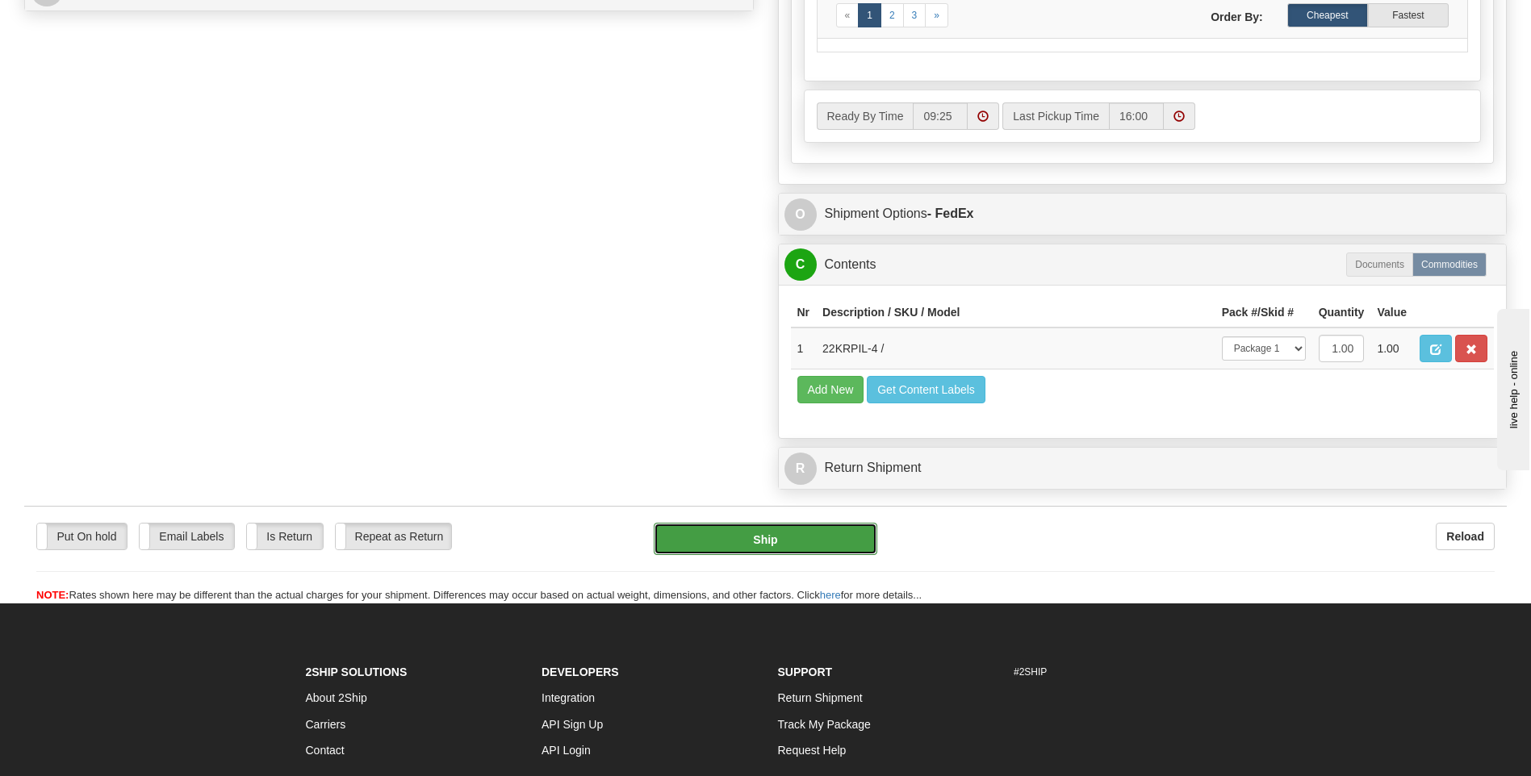
click at [786, 540] on button "Ship" at bounding box center [765, 539] width 223 height 32
type input "92"
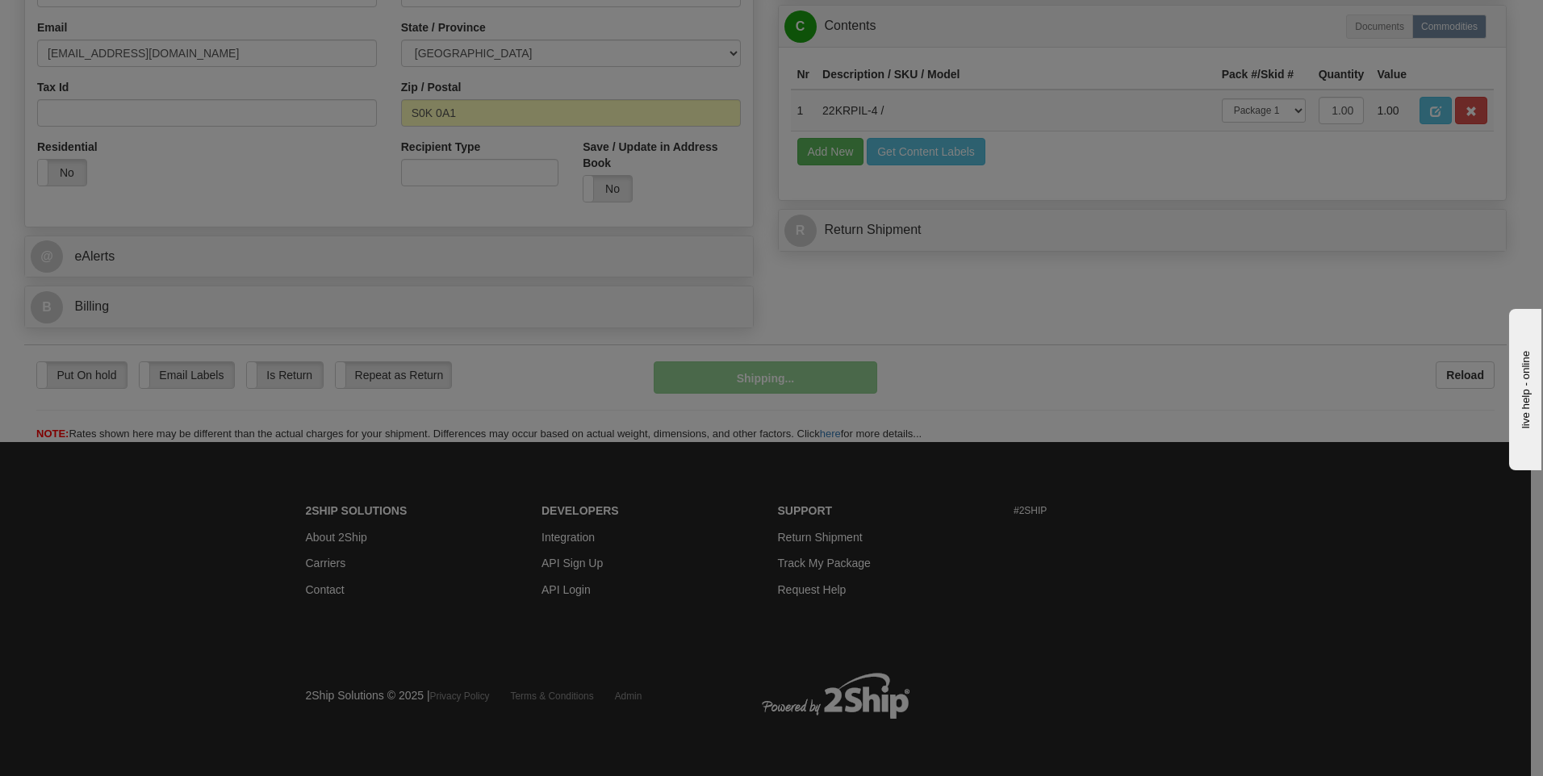
scroll to position [491, 0]
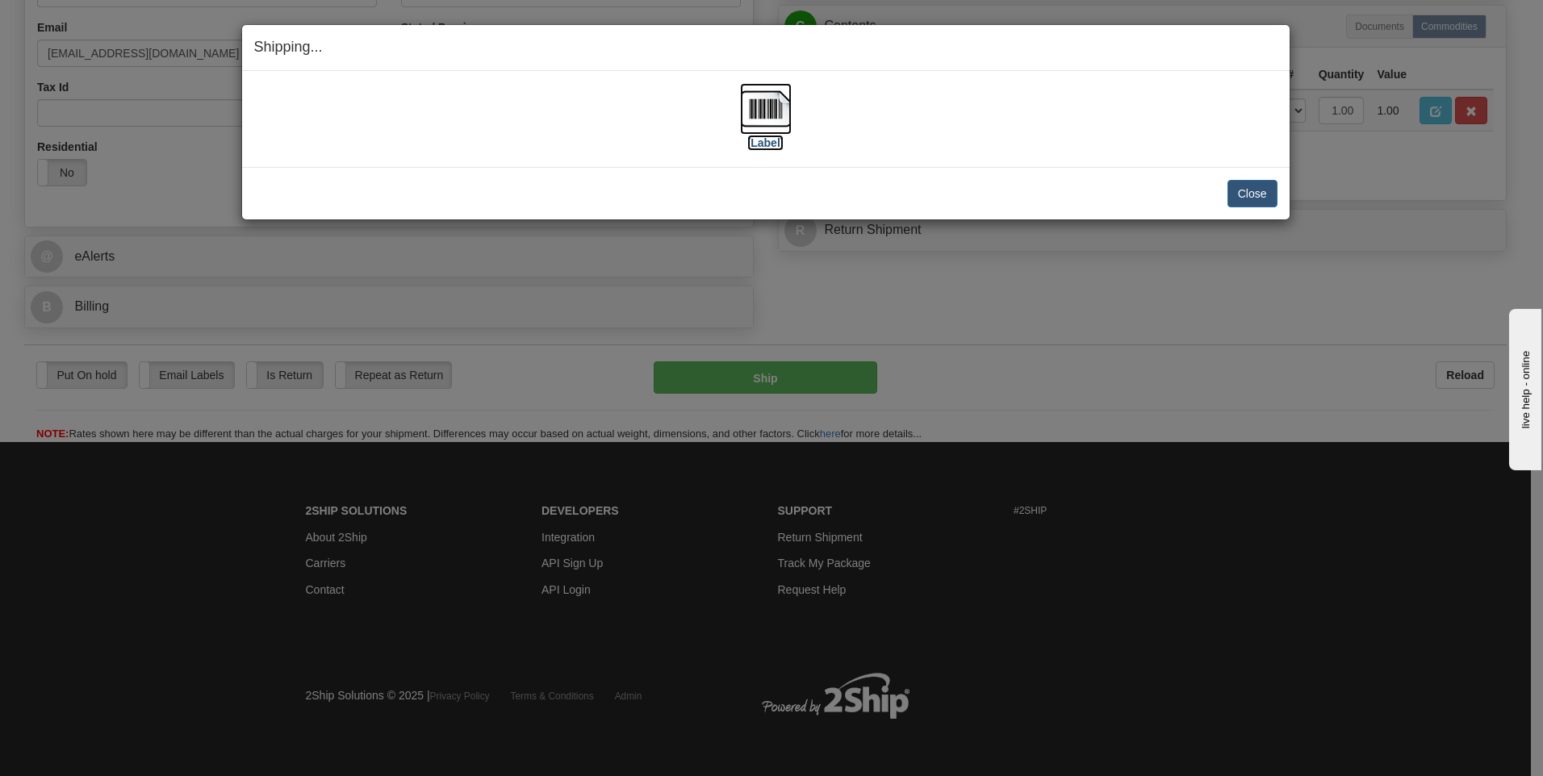
click at [774, 103] on img at bounding box center [766, 109] width 52 height 52
click at [1249, 193] on button "Close" at bounding box center [1253, 193] width 50 height 27
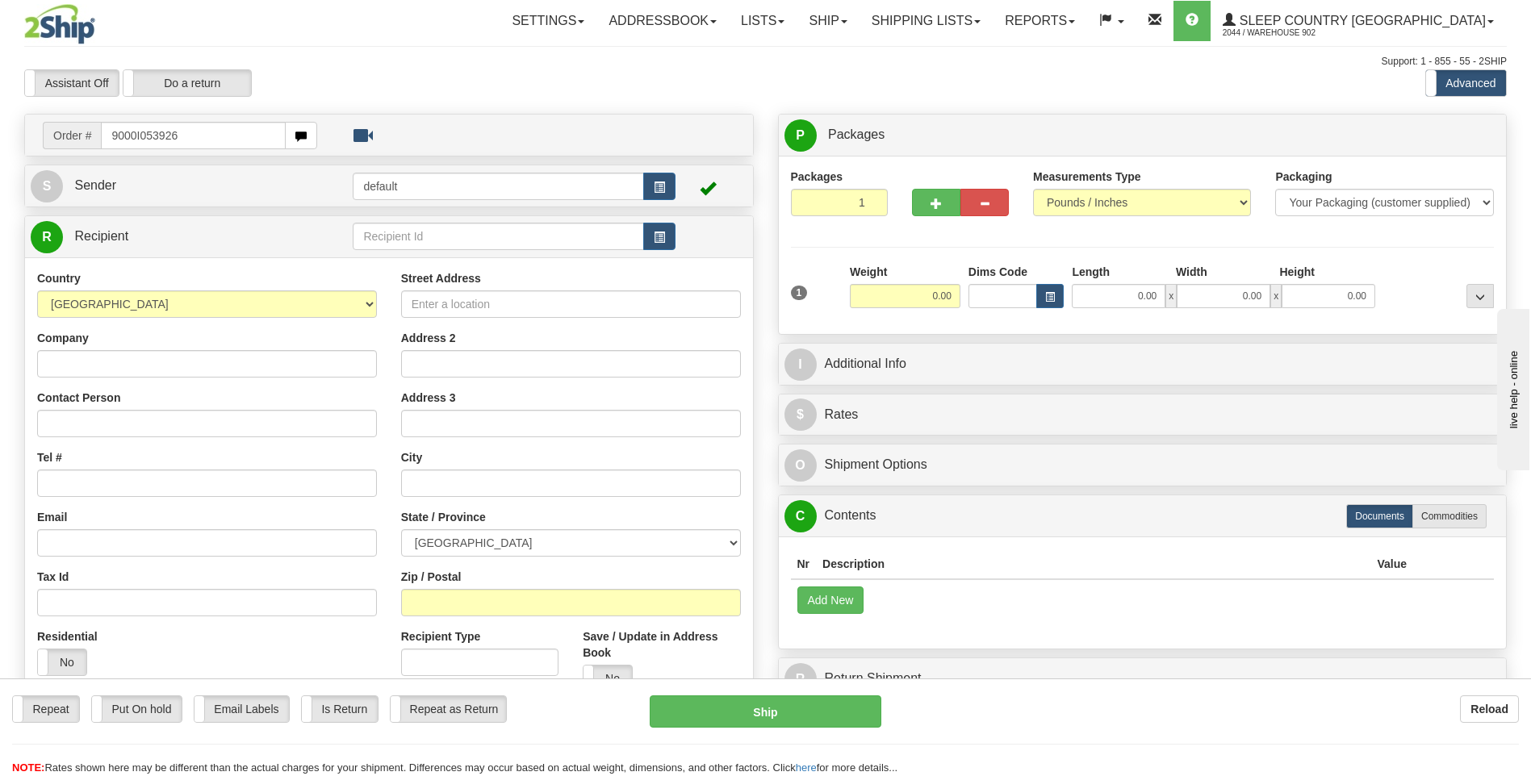
type input "9000I053926"
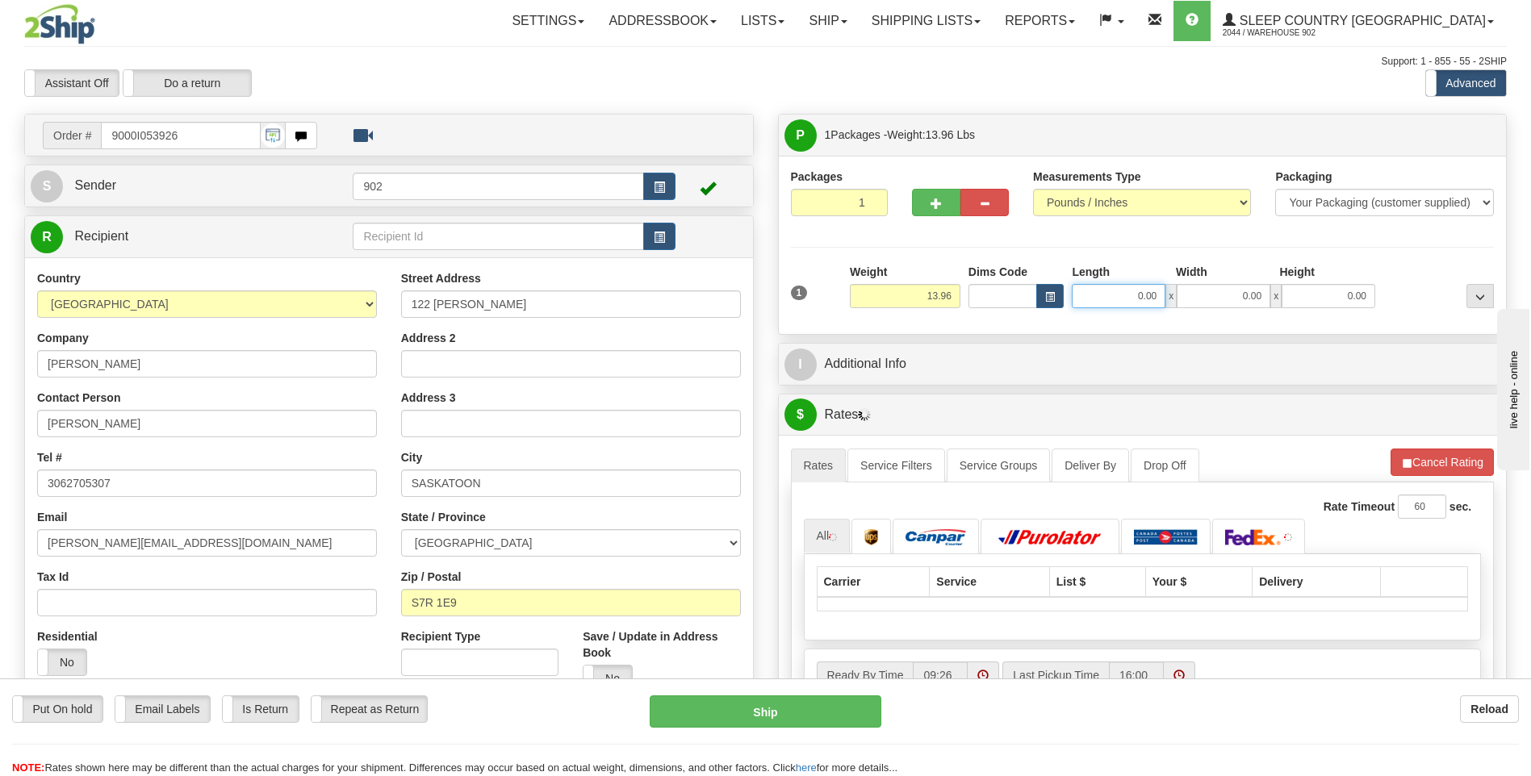
click at [1141, 295] on input "0.00" at bounding box center [1119, 296] width 94 height 24
type input "22.00"
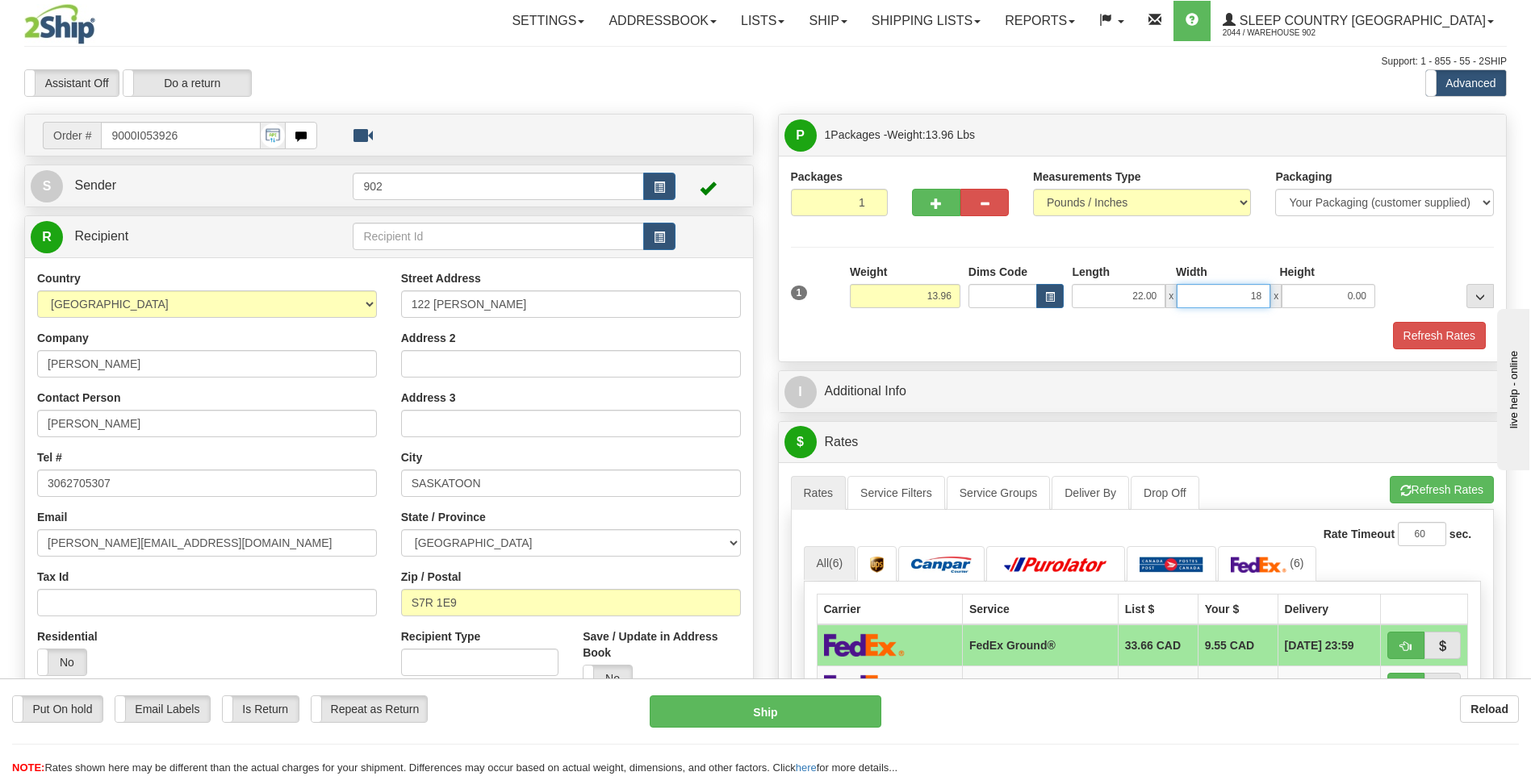
type input "18.00"
type input "14.00"
click at [1440, 341] on button "Refresh Rates" at bounding box center [1439, 335] width 93 height 27
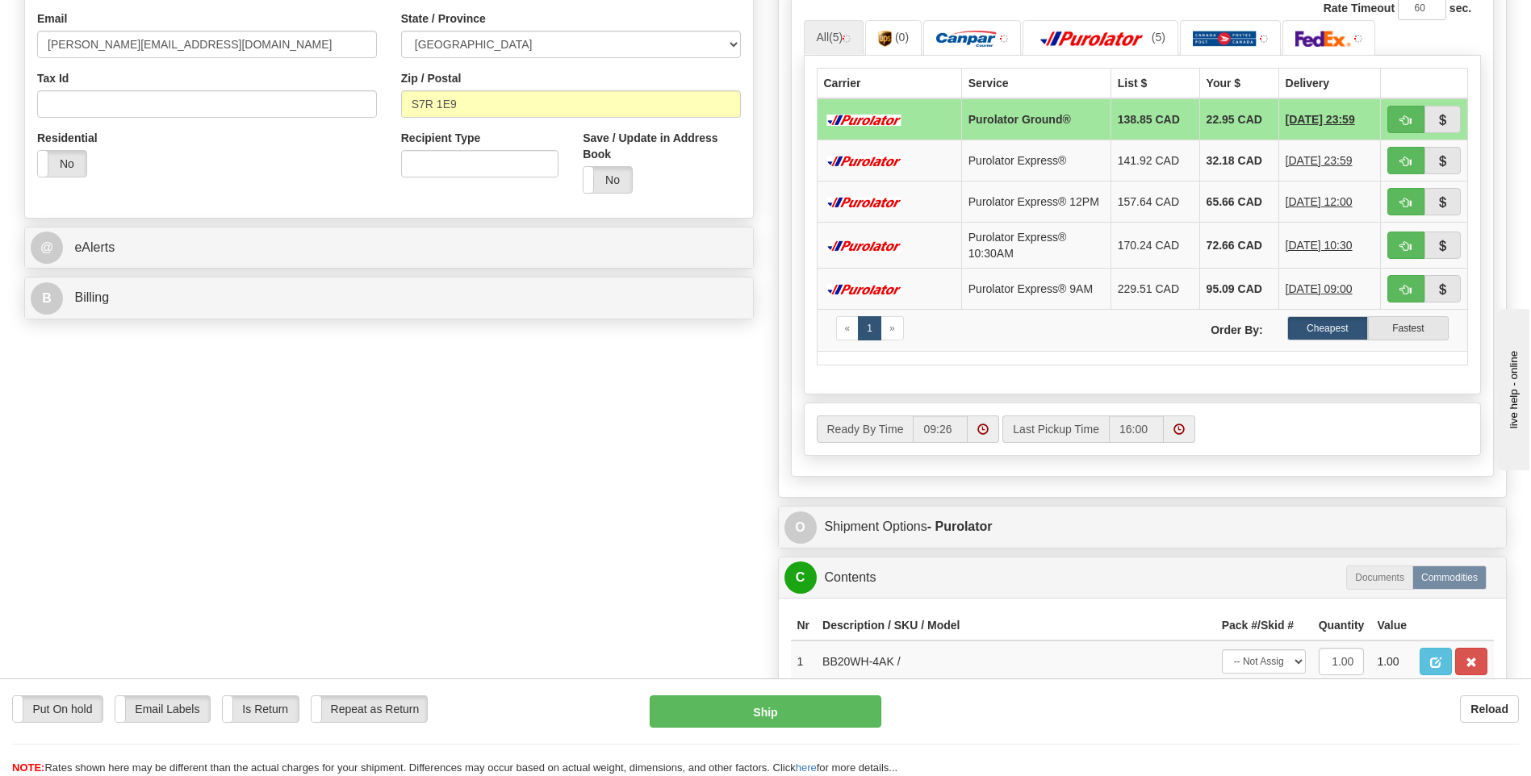
scroll to position [726, 0]
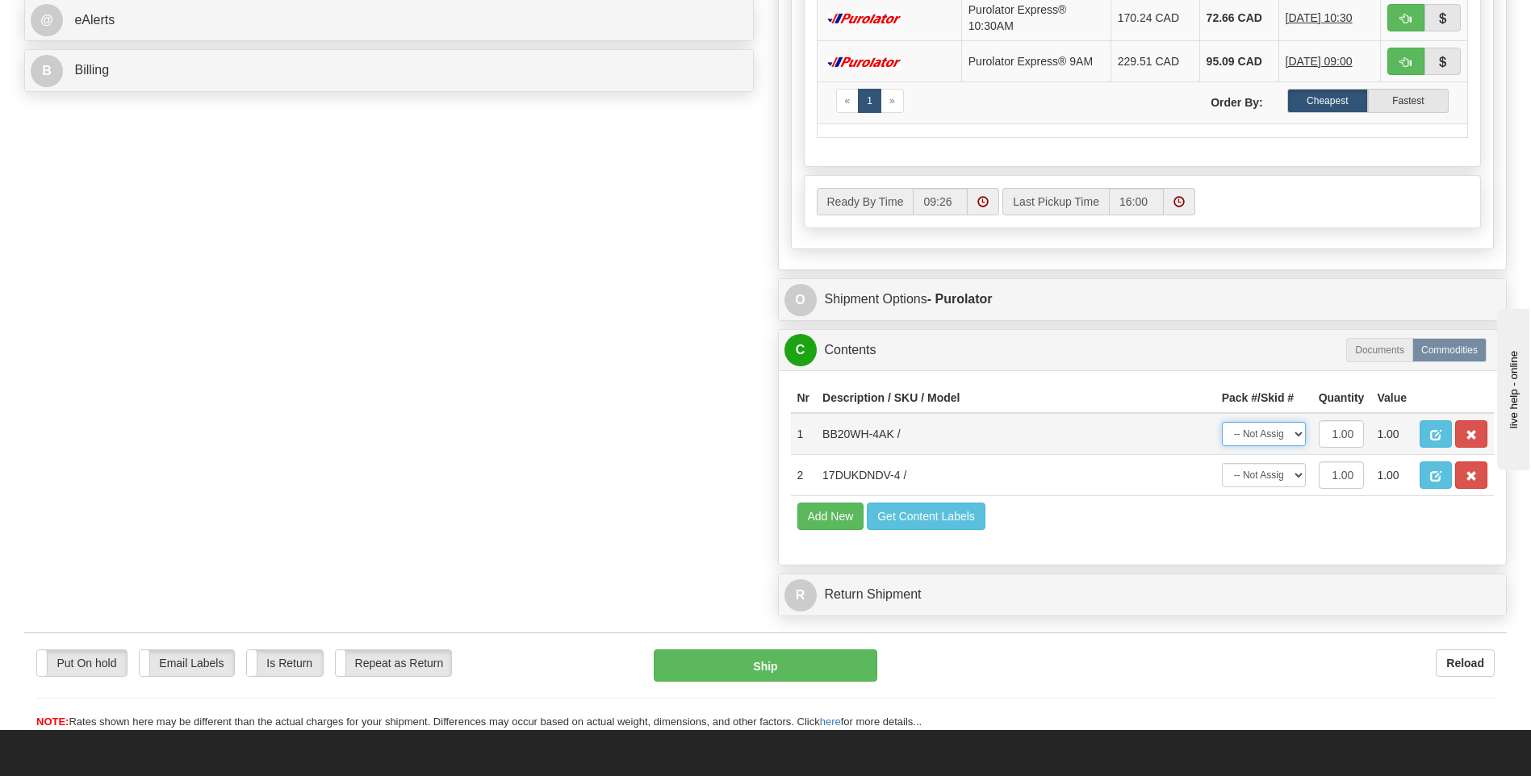
click at [1292, 439] on select "-- Not Assigned -- Package 1" at bounding box center [1264, 434] width 84 height 24
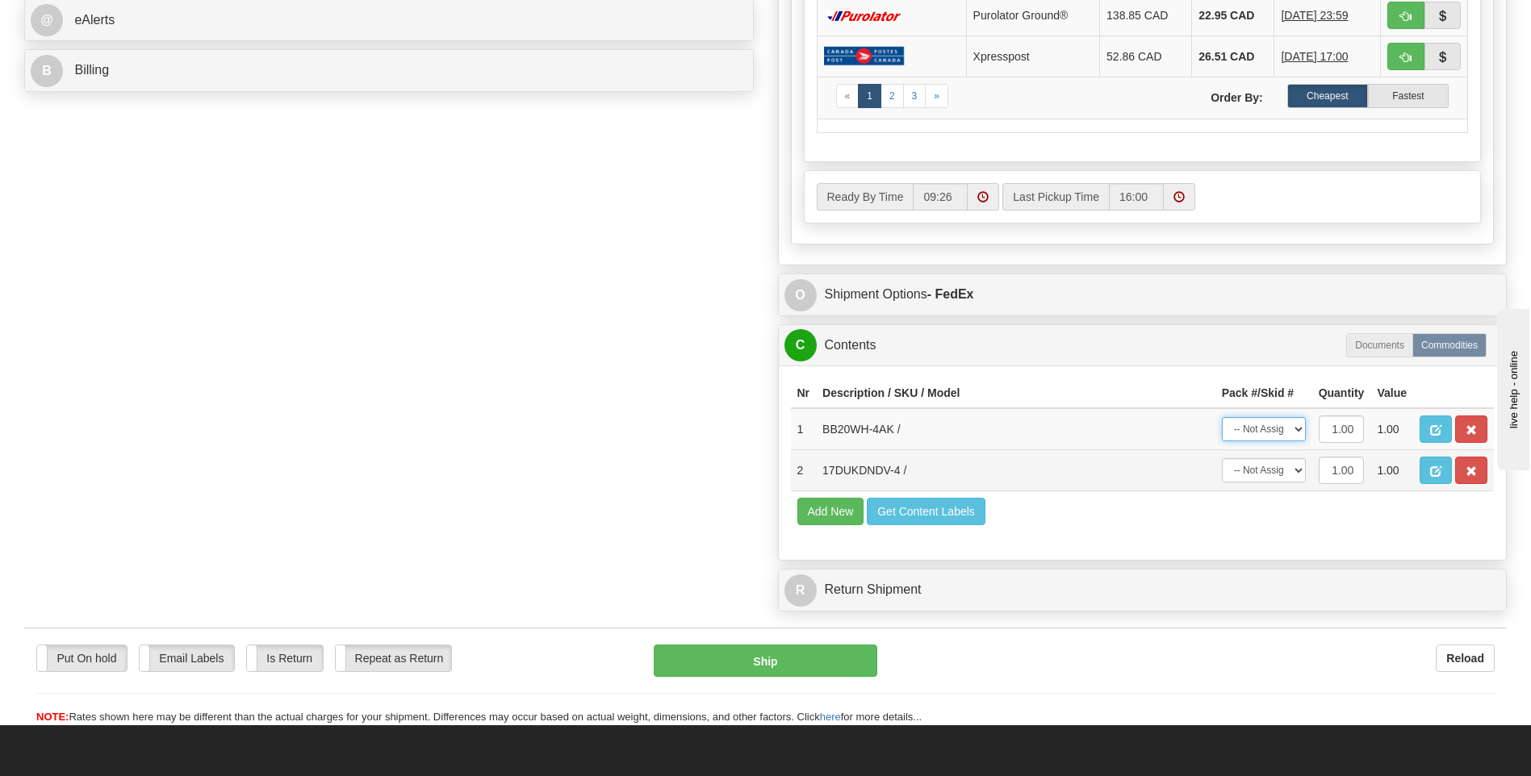
select select "0"
click at [1222, 417] on select "-- Not Assigned -- Package 1" at bounding box center [1264, 429] width 84 height 24
drag, startPoint x: 1275, startPoint y: 473, endPoint x: 1277, endPoint y: 482, distance: 9.0
click at [1276, 473] on select "-- Not Assigned -- Package 1" at bounding box center [1264, 470] width 84 height 24
select select "0"
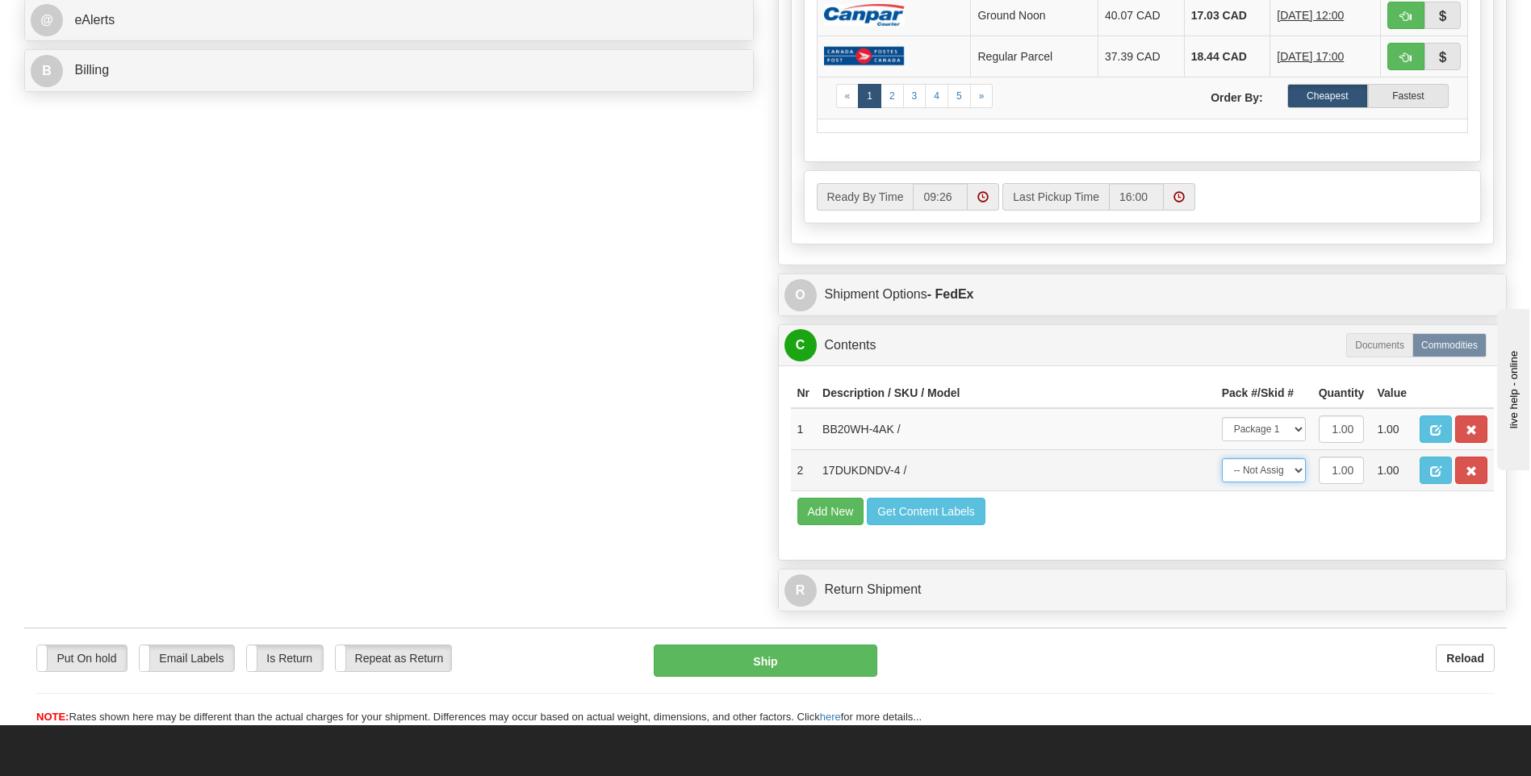
click at [1222, 458] on select "-- Not Assigned -- Package 1" at bounding box center [1264, 470] width 84 height 24
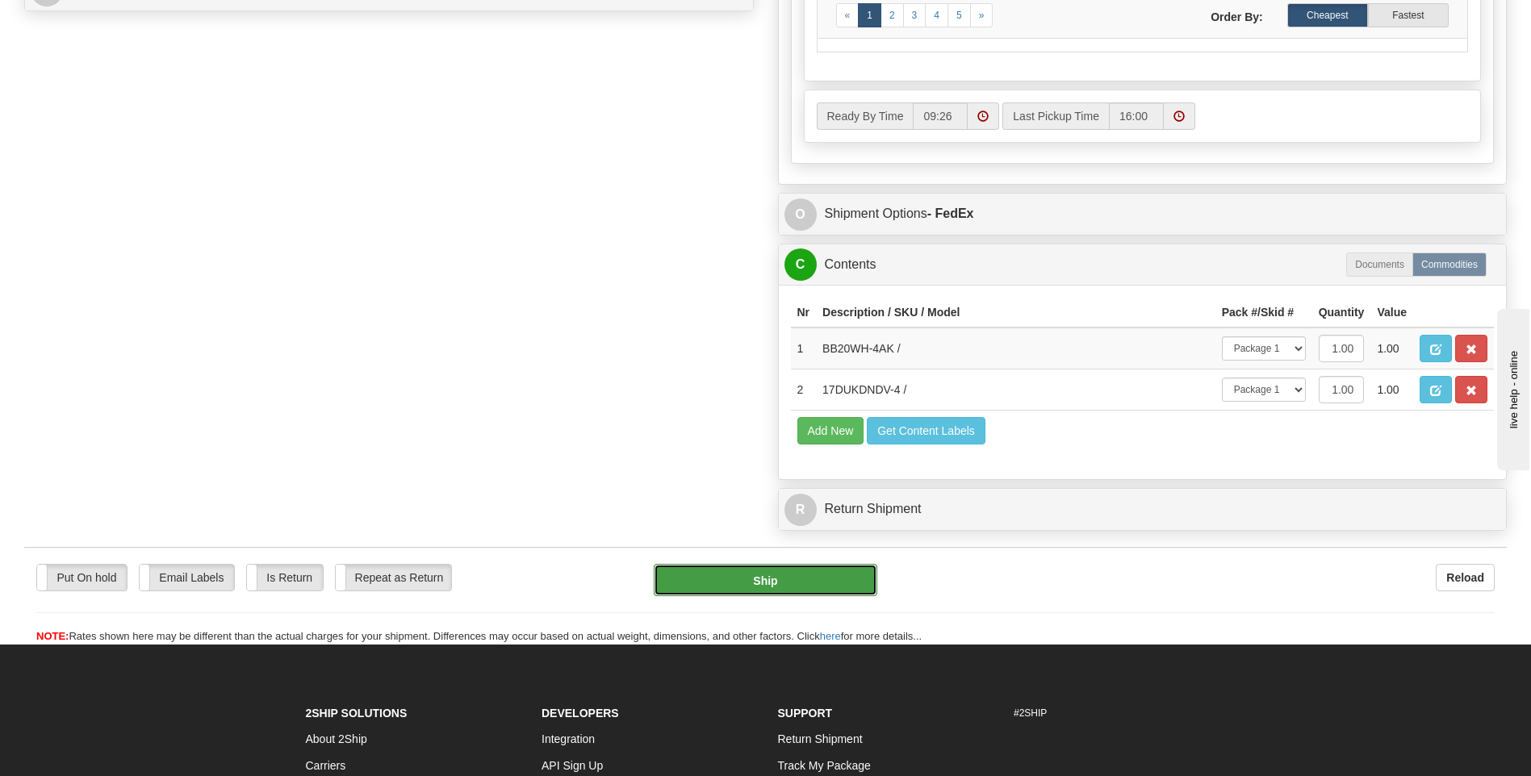
click at [814, 567] on button "Ship" at bounding box center [765, 580] width 223 height 32
type input "92"
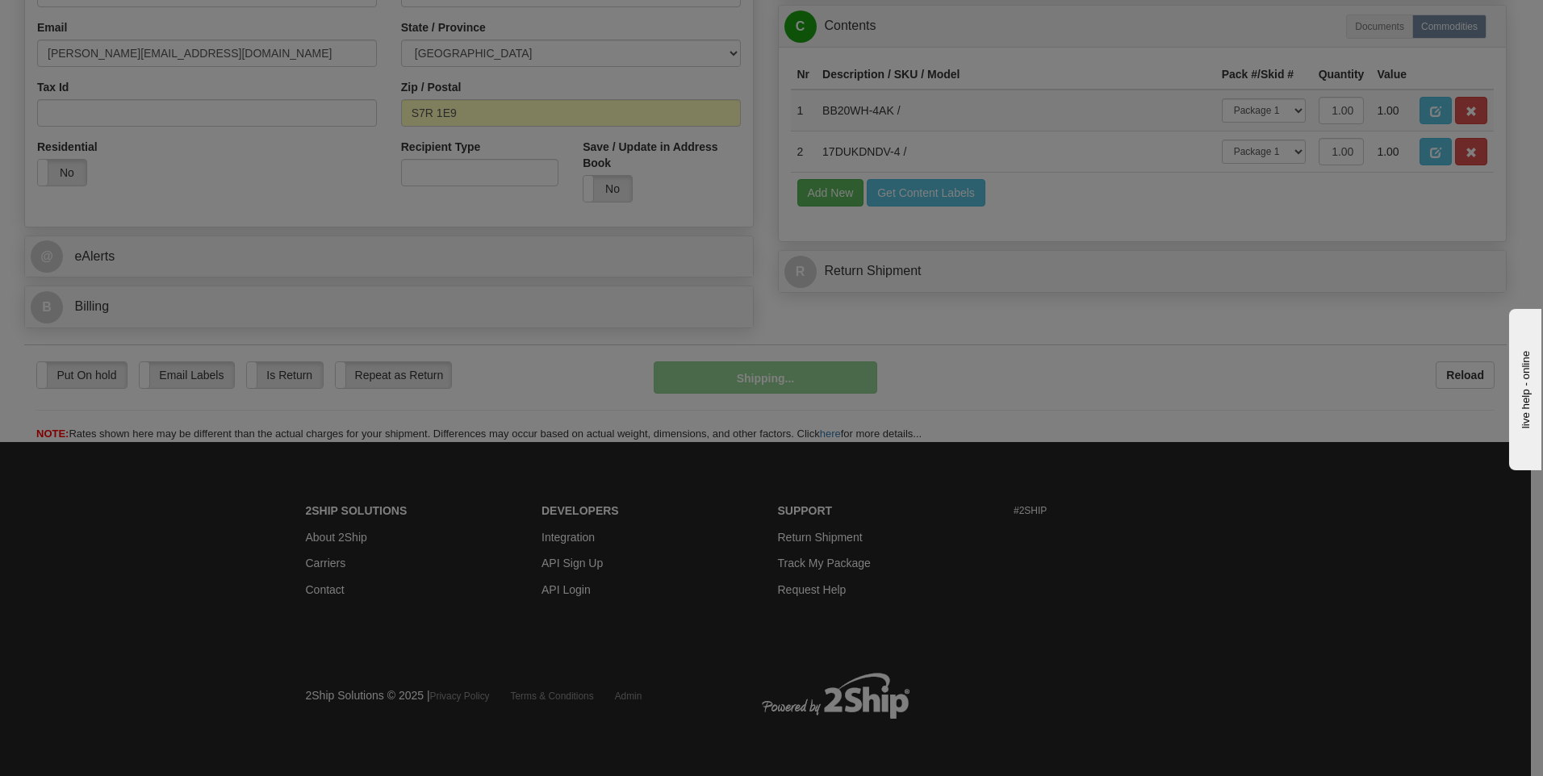
scroll to position [491, 0]
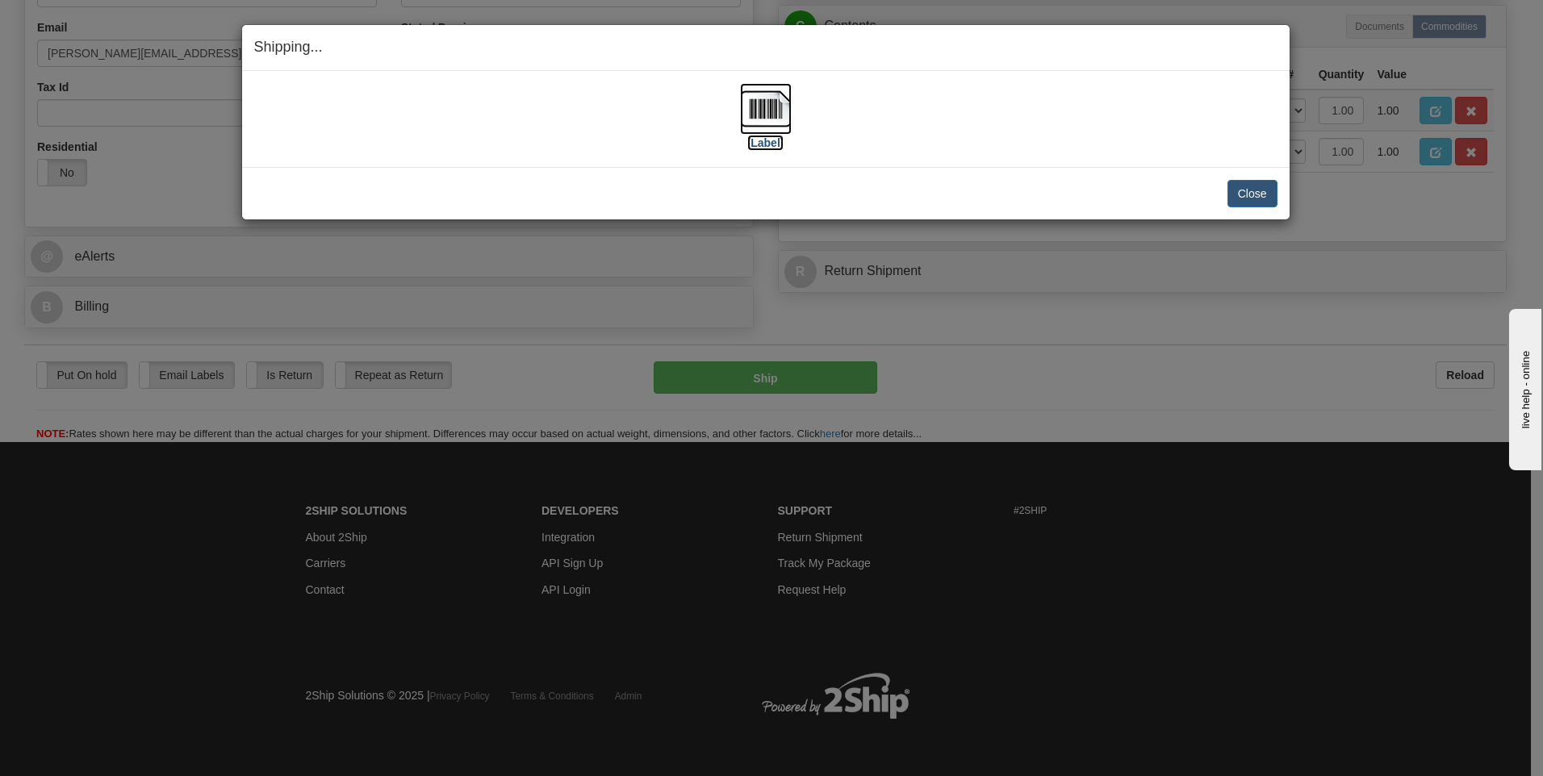
click at [764, 98] on img at bounding box center [766, 109] width 52 height 52
click at [1254, 187] on button "Close" at bounding box center [1253, 193] width 50 height 27
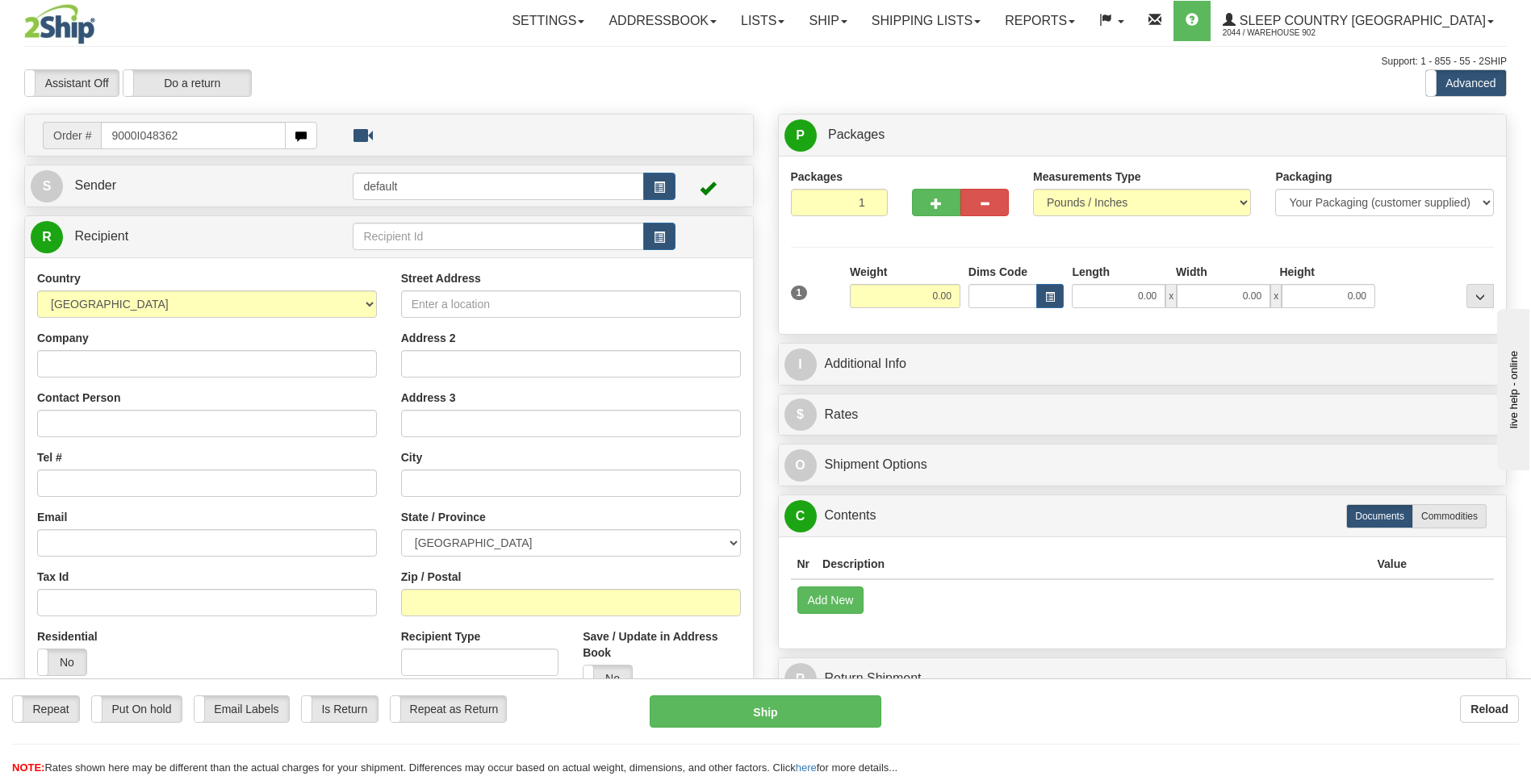
type input "9000I048362"
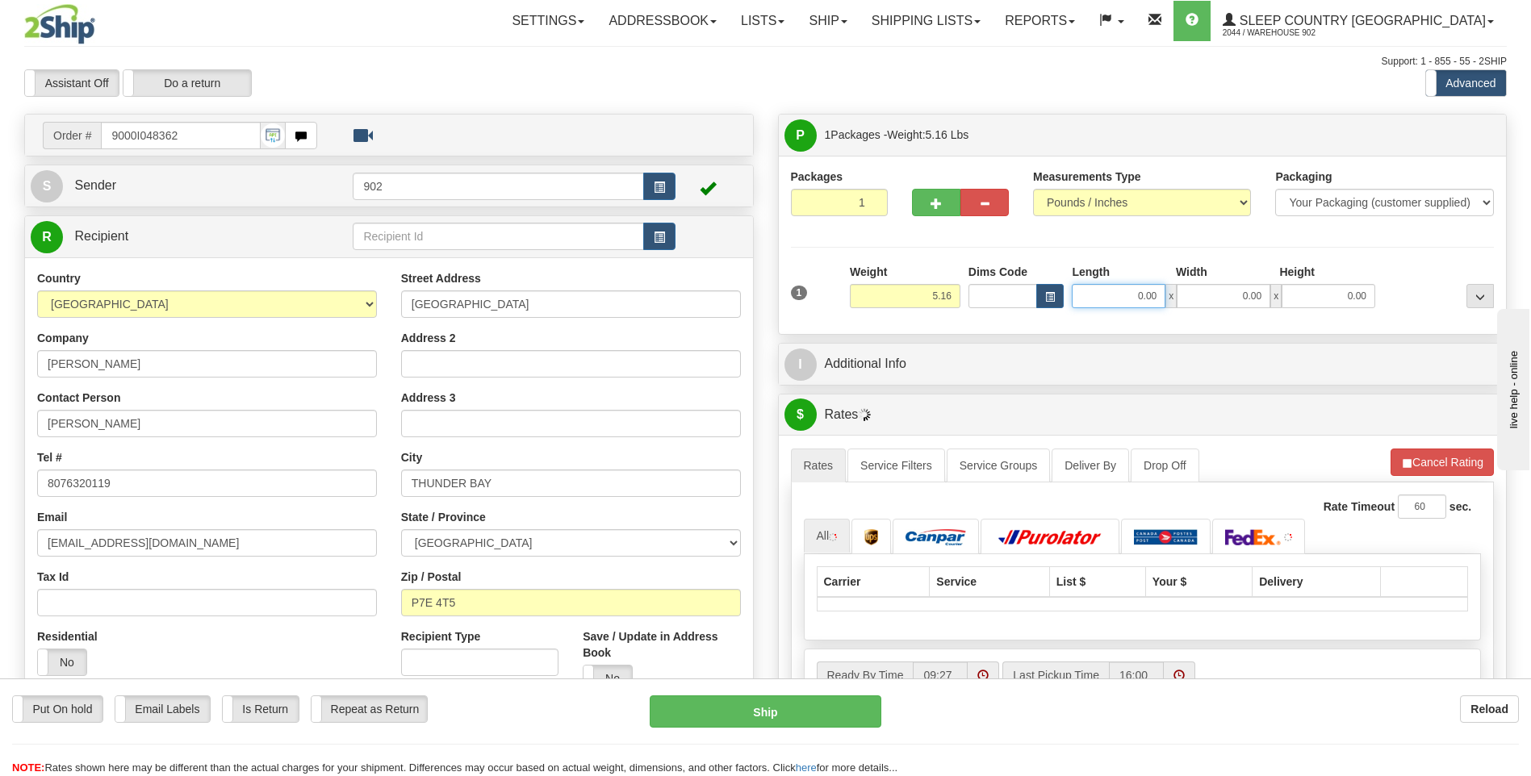
click at [1142, 299] on input "0.00" at bounding box center [1119, 296] width 94 height 24
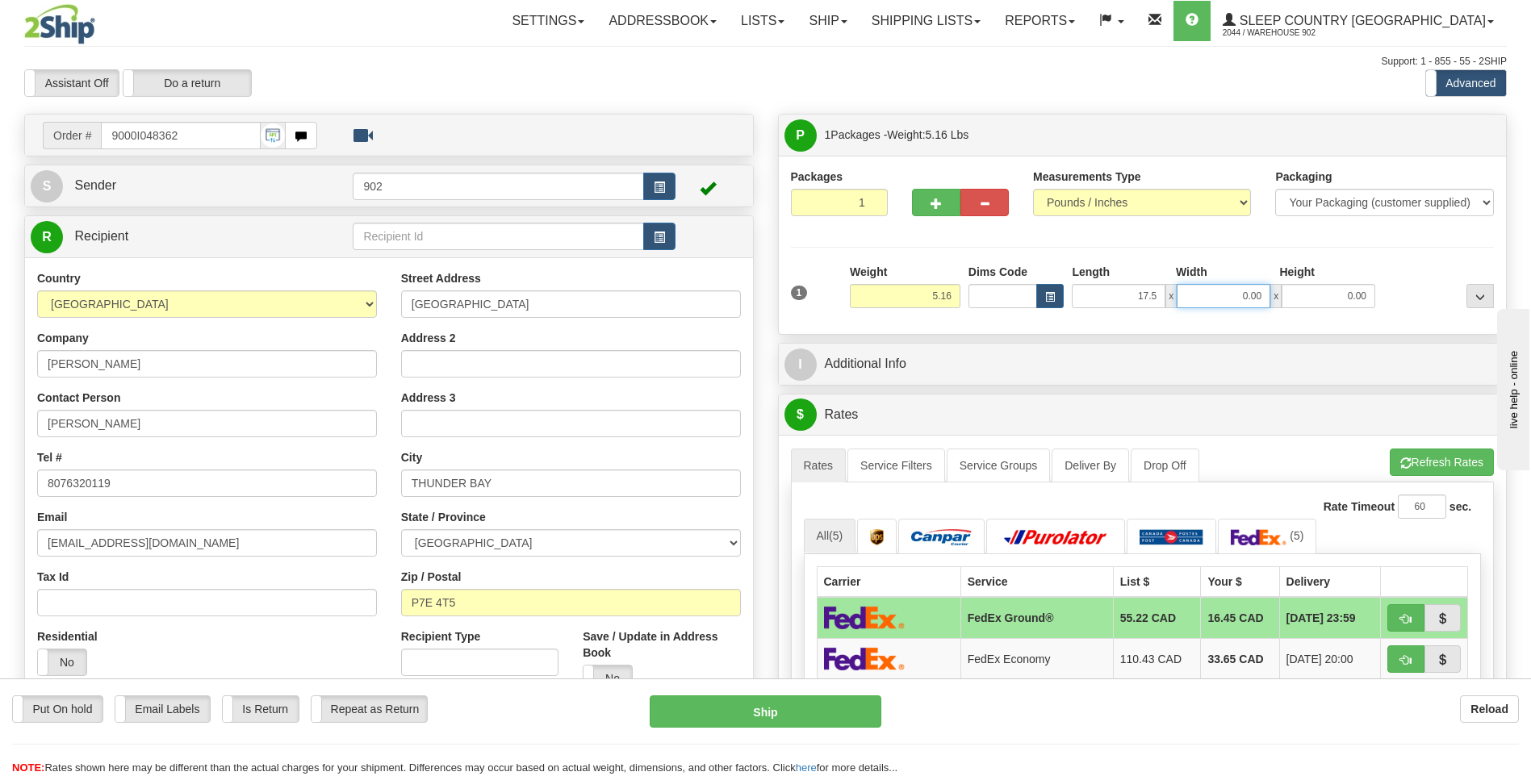
type input "17.50"
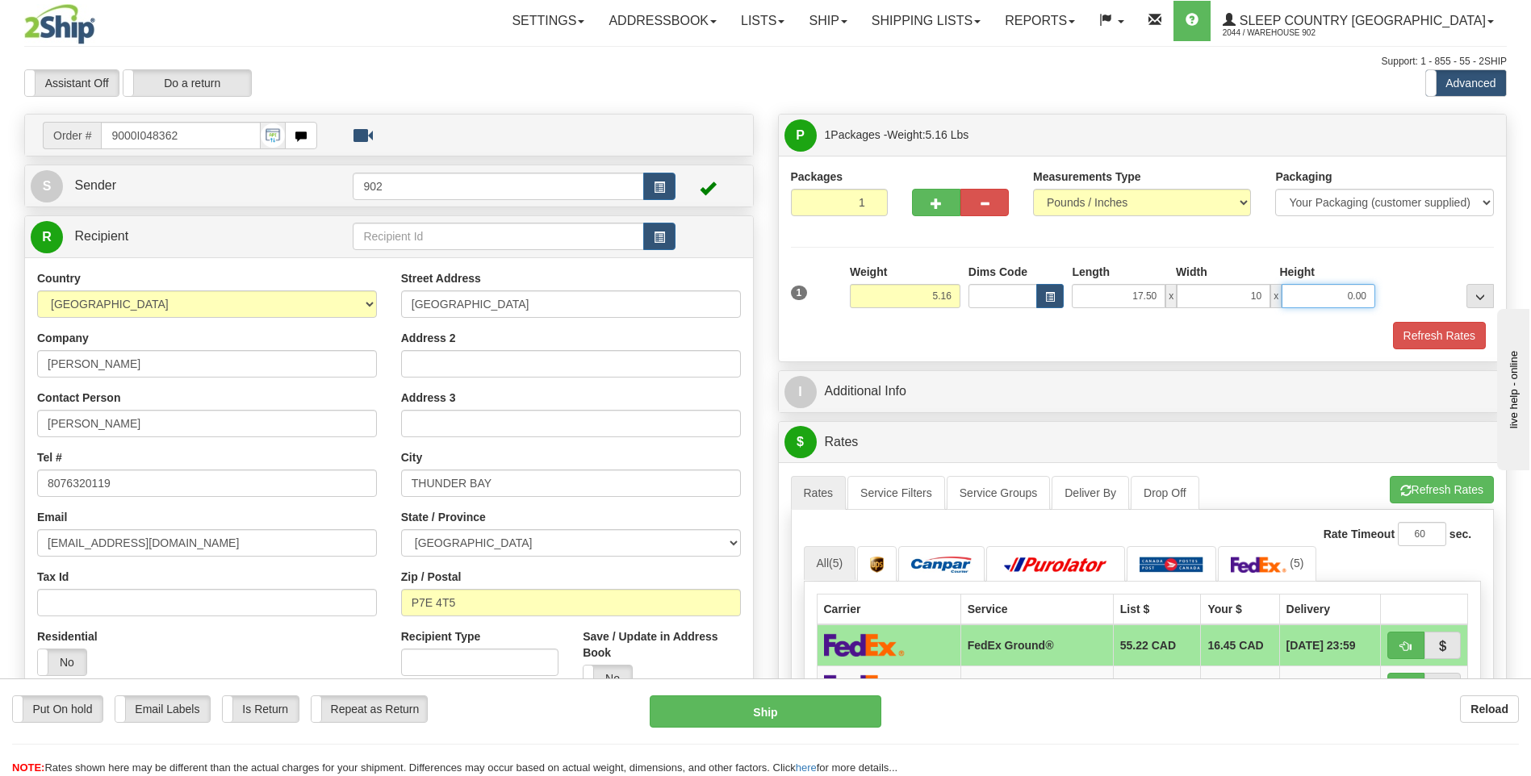
type input "10.00"
click at [1418, 334] on button "Refresh Rates" at bounding box center [1439, 335] width 93 height 27
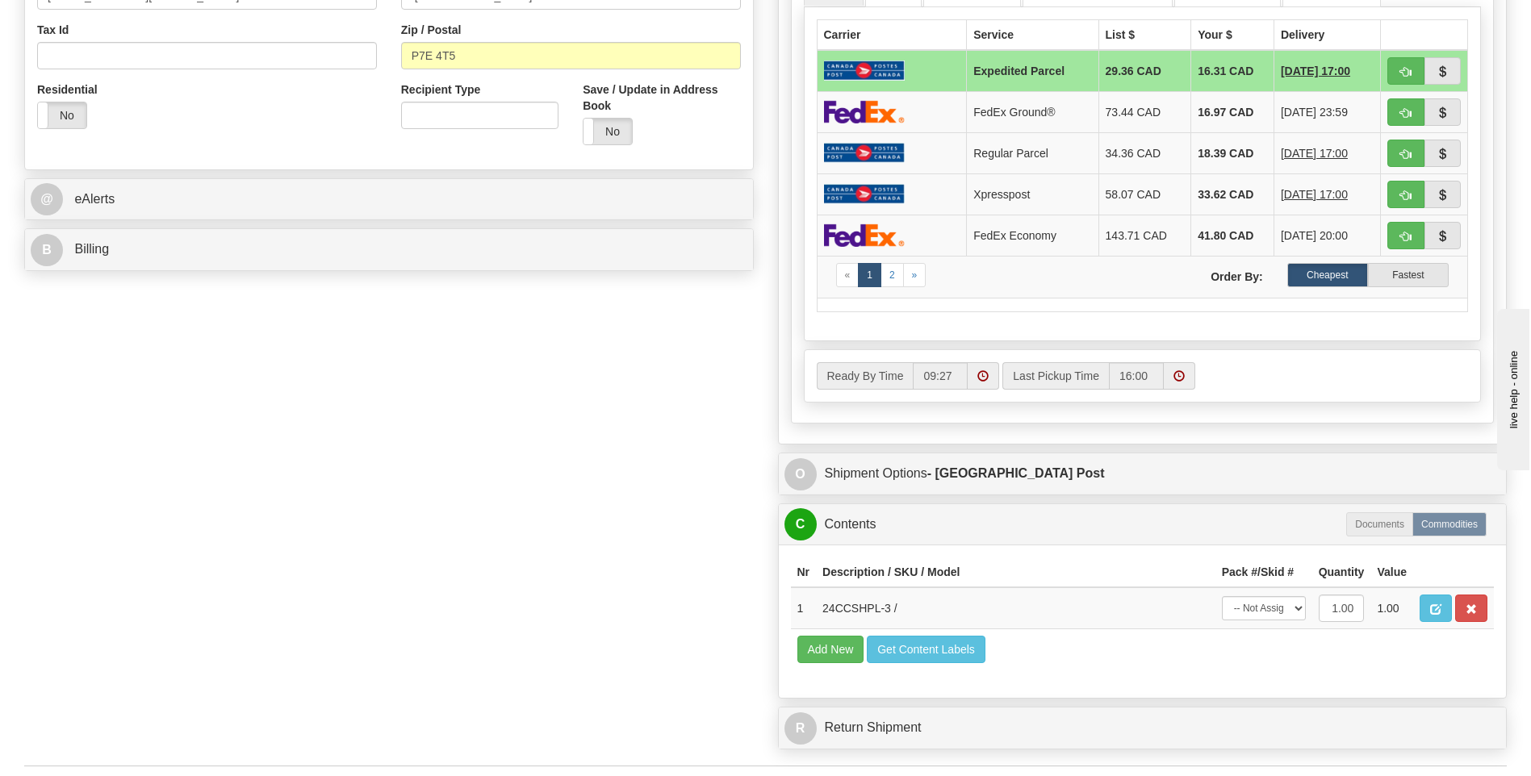
scroll to position [646, 0]
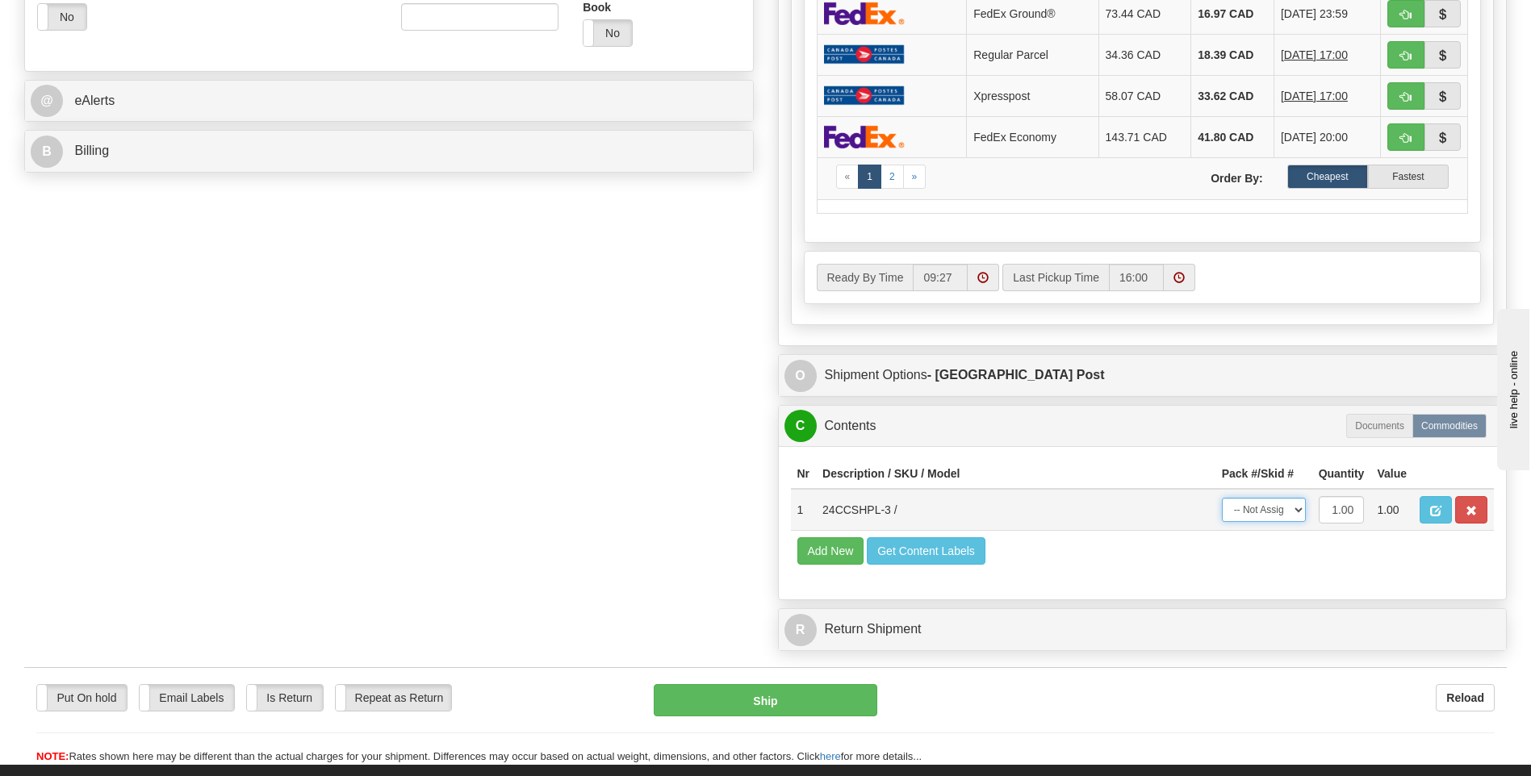
click at [1285, 512] on select "-- Not Assigned -- Package 1" at bounding box center [1264, 510] width 84 height 24
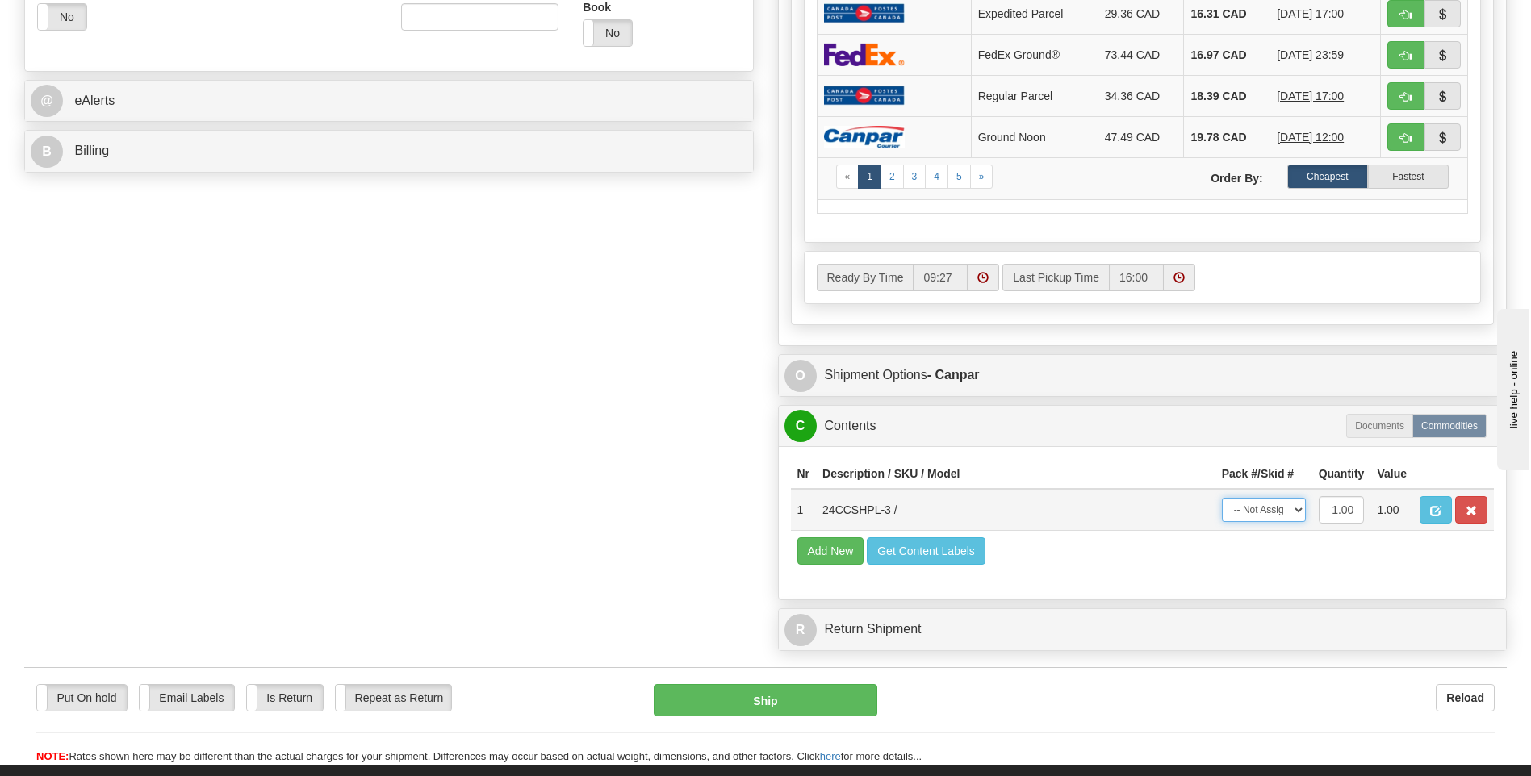
select select "0"
click at [1222, 498] on select "-- Not Assigned -- Package 1" at bounding box center [1264, 510] width 84 height 24
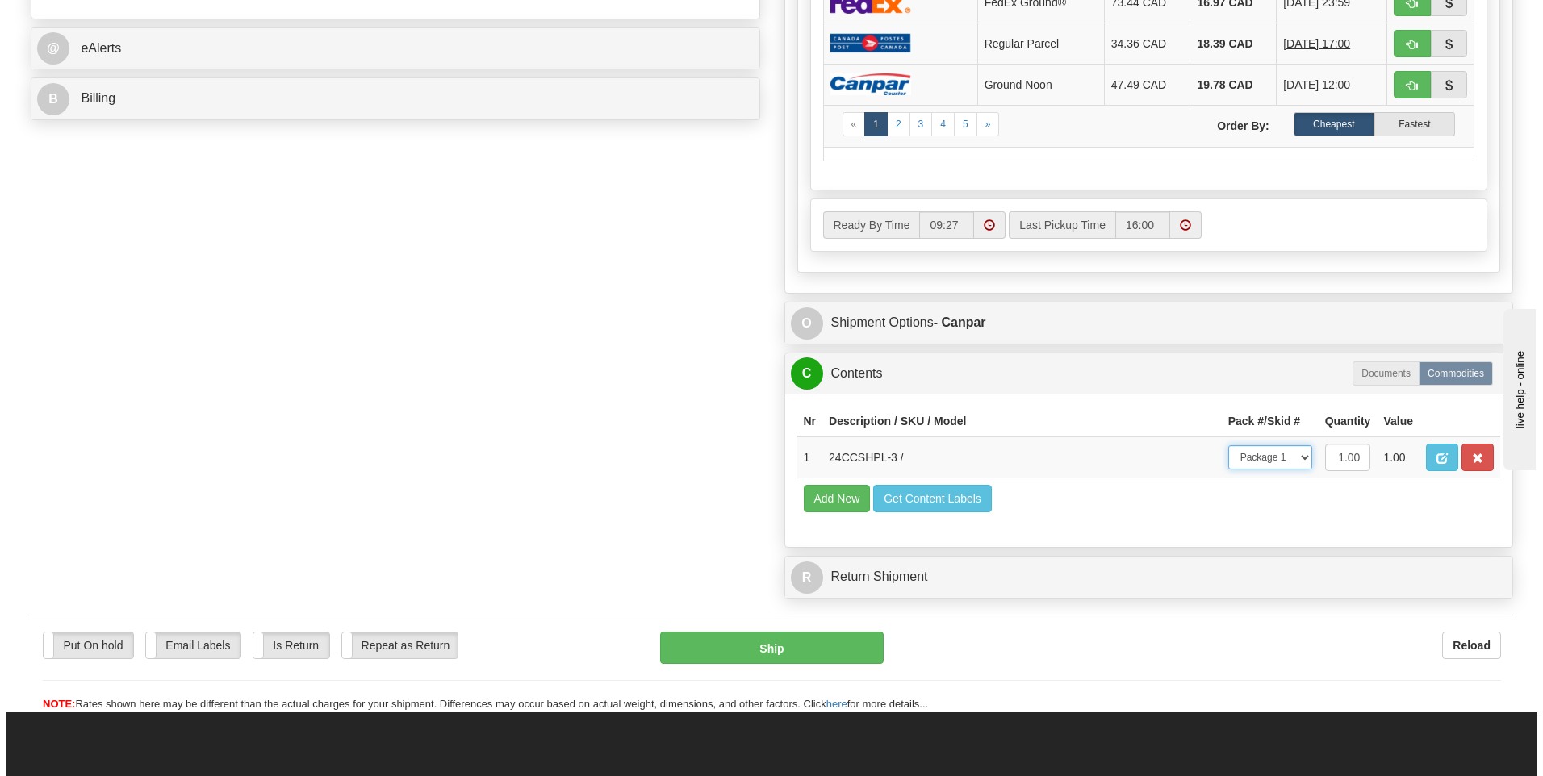
scroll to position [726, 0]
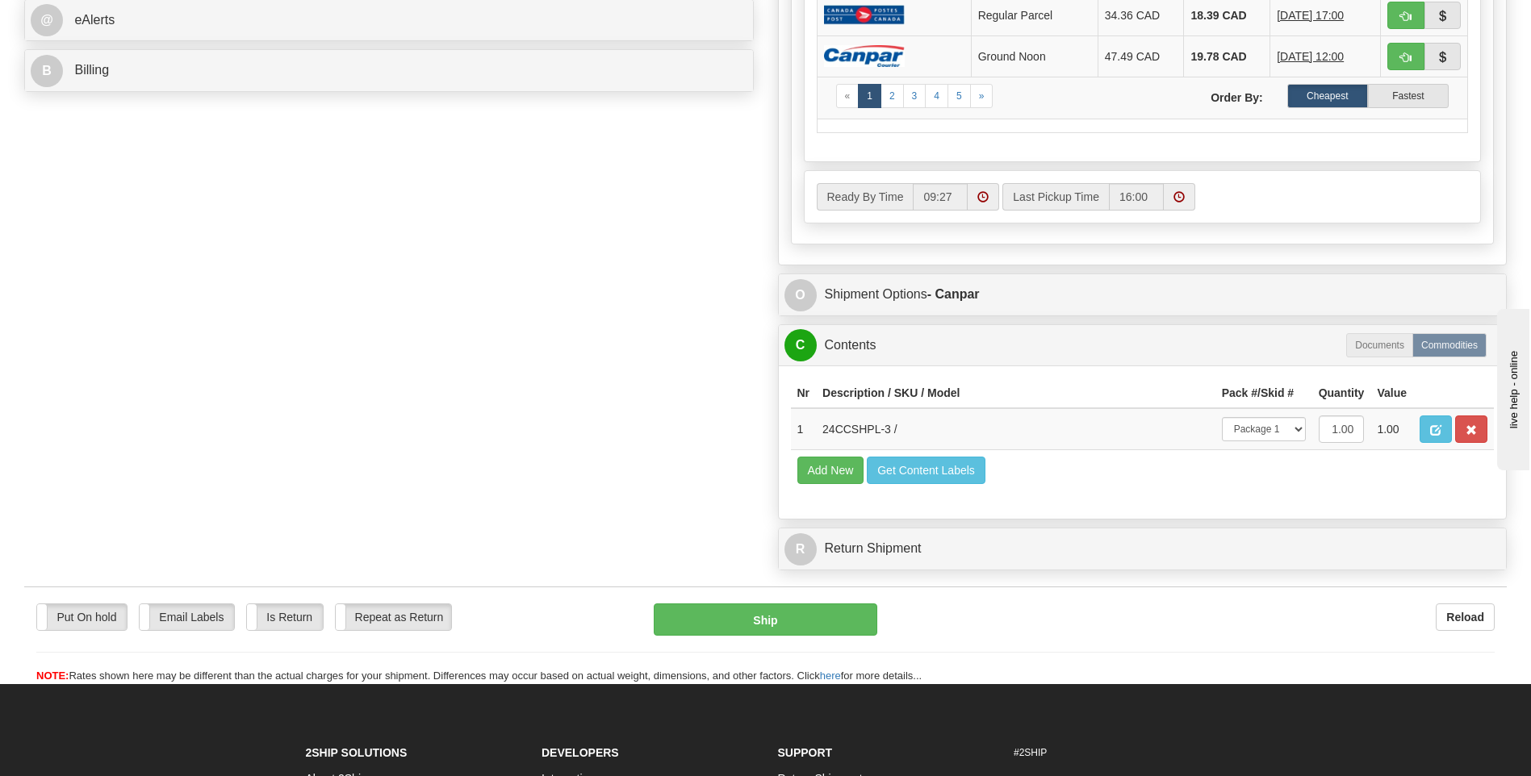
click at [765, 637] on div "Put On hold Put On hold Email Labels Email Labels Edit Is Return Is Return Repe…" at bounding box center [765, 644] width 1483 height 81
click at [770, 618] on button "Ship" at bounding box center [765, 620] width 223 height 32
type input "1"
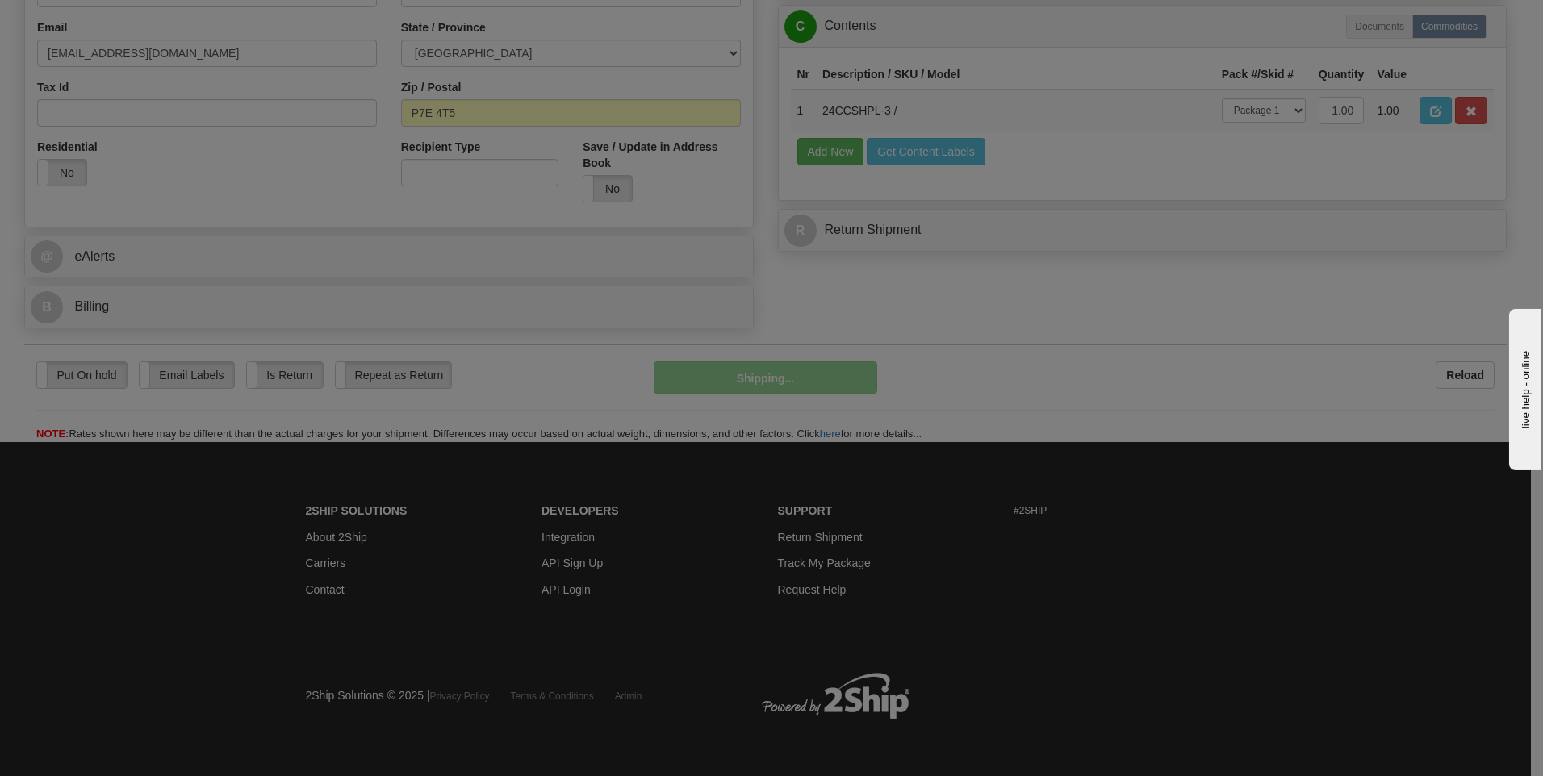
scroll to position [491, 0]
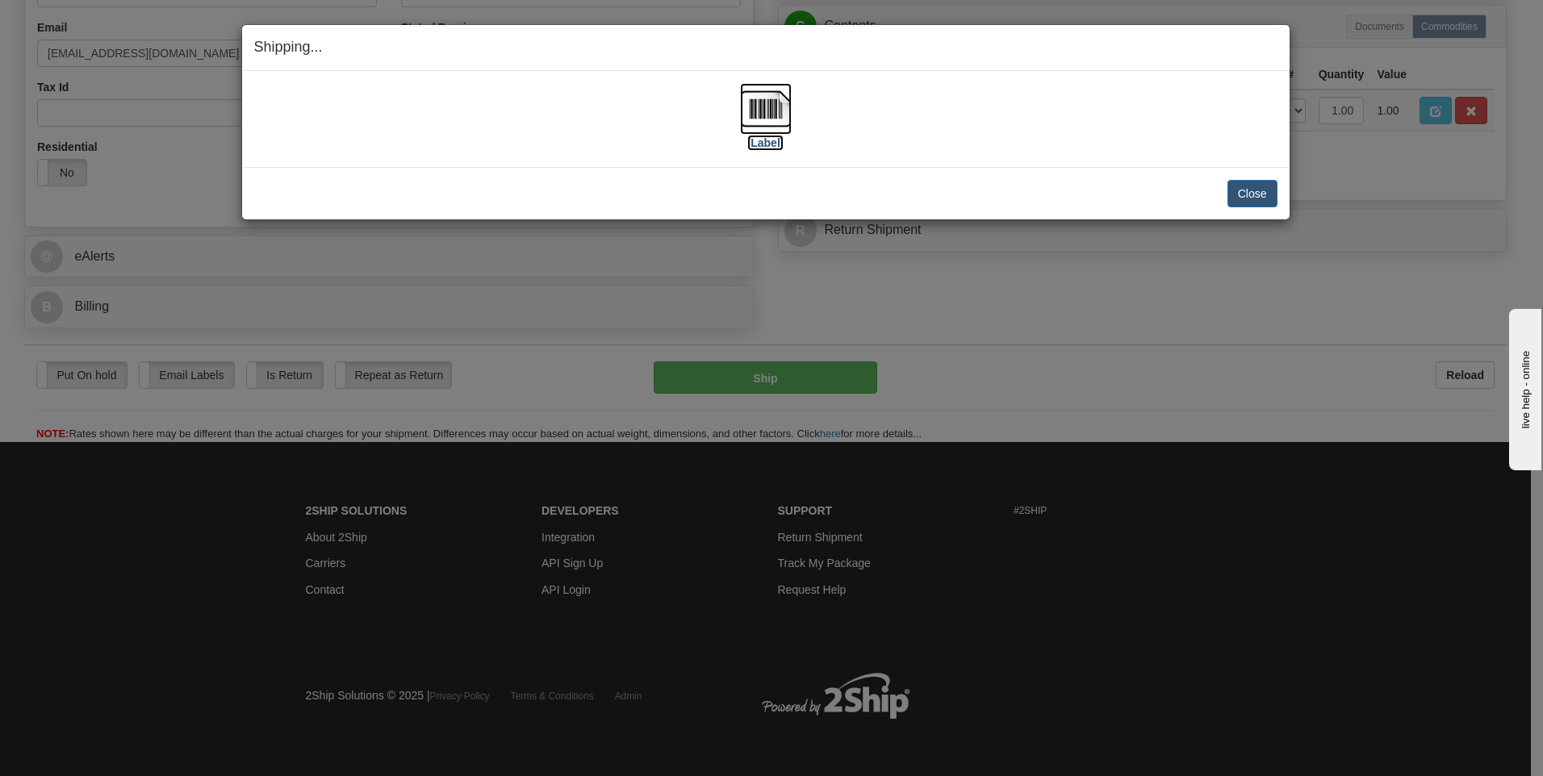
click at [755, 122] on img at bounding box center [766, 109] width 52 height 52
drag, startPoint x: 1264, startPoint y: 188, endPoint x: 1249, endPoint y: 199, distance: 18.6
click at [1264, 189] on button "Close" at bounding box center [1253, 193] width 50 height 27
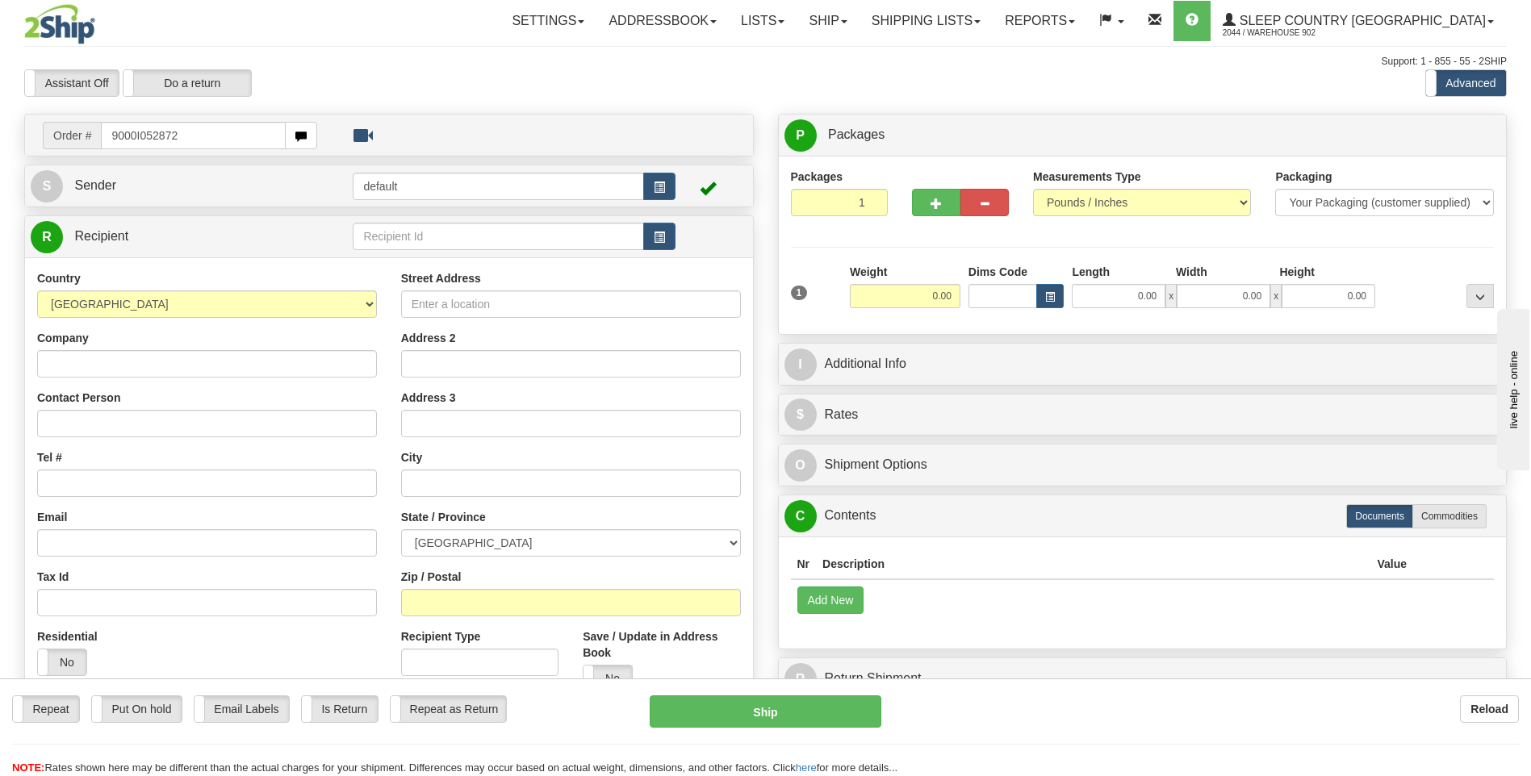
type input "9000I052872"
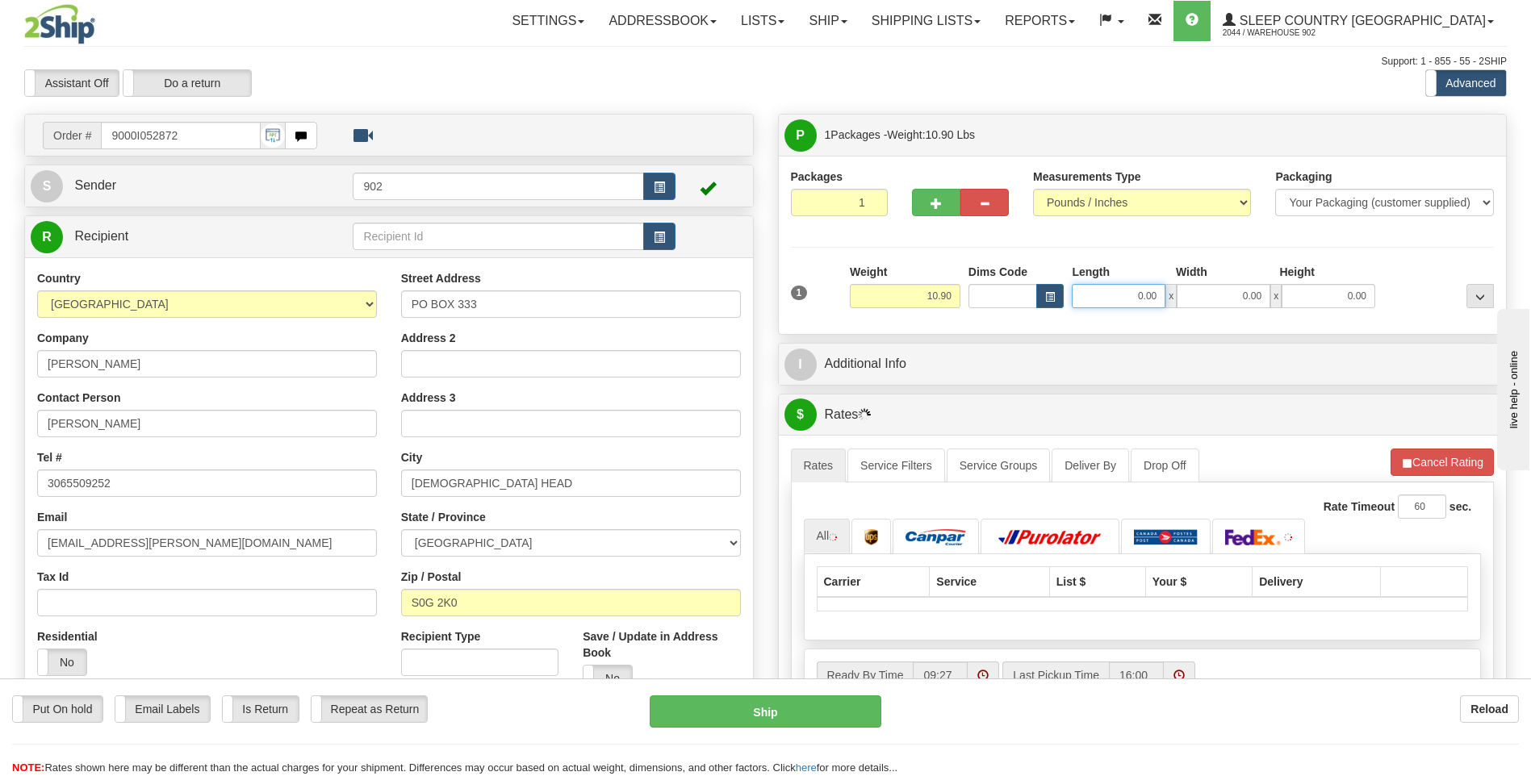
click at [1126, 292] on input "0.00" at bounding box center [1119, 296] width 94 height 24
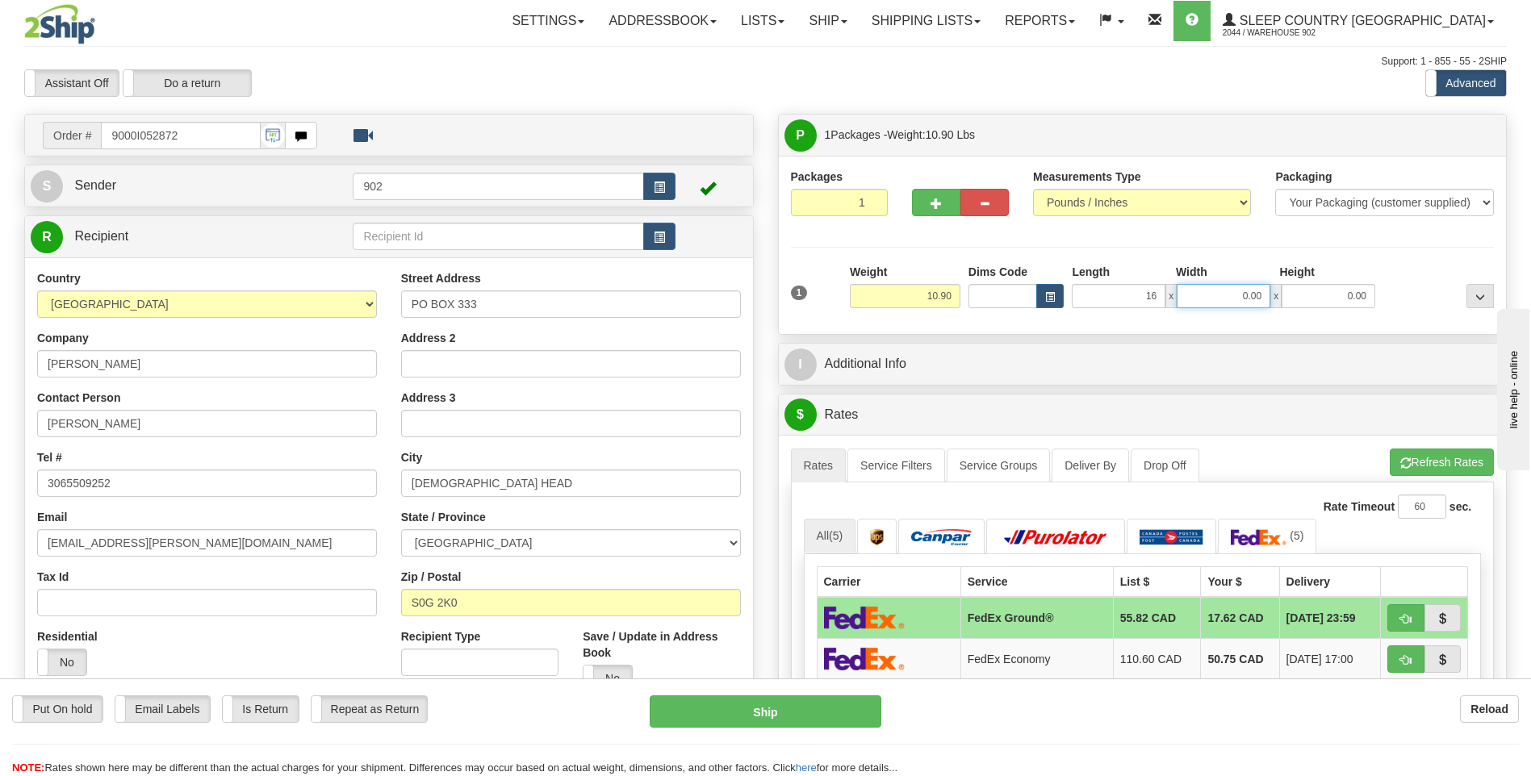
type input "16.00"
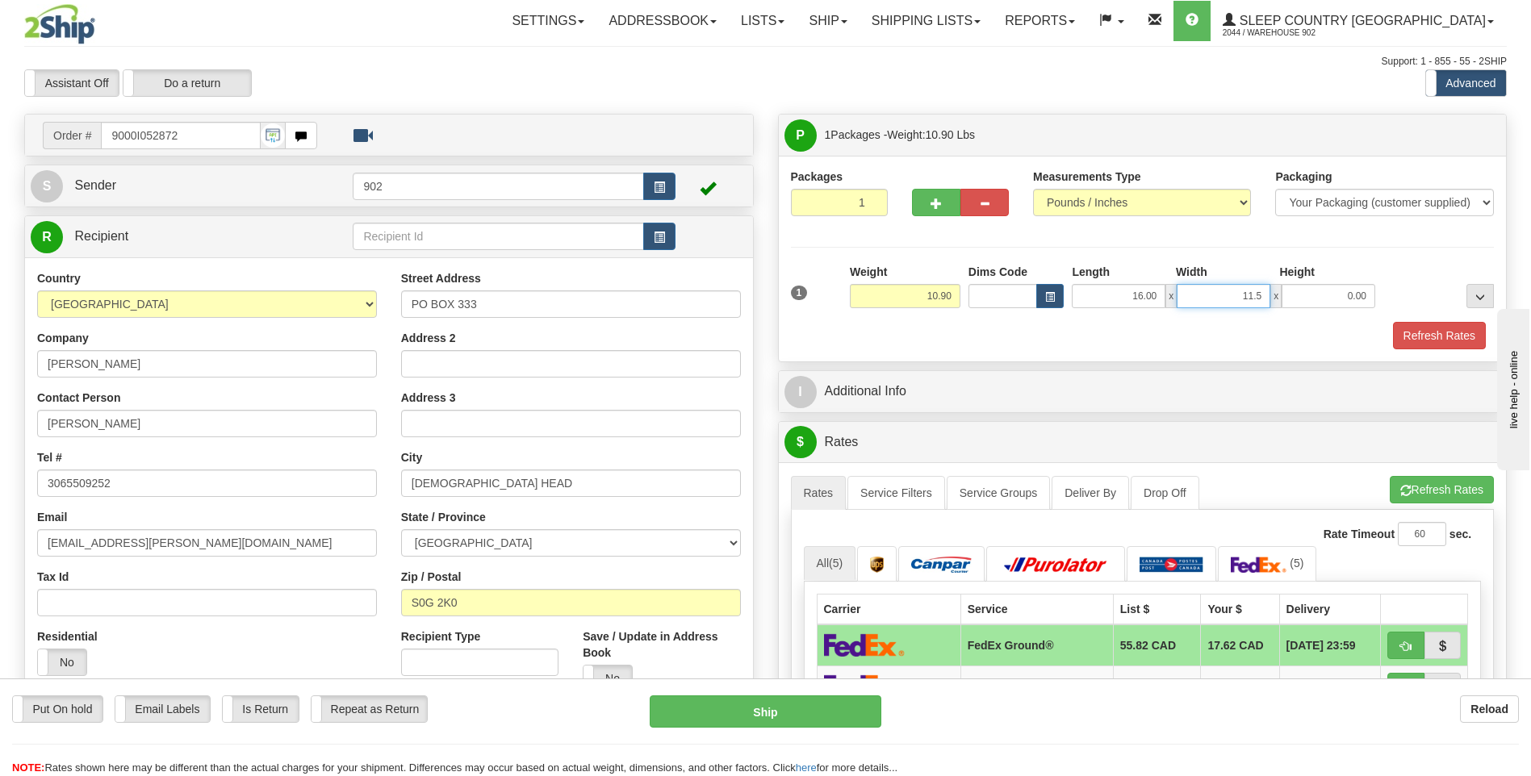
type input "11.50"
type input "12.50"
click at [1410, 337] on button "Refresh Rates" at bounding box center [1439, 335] width 93 height 27
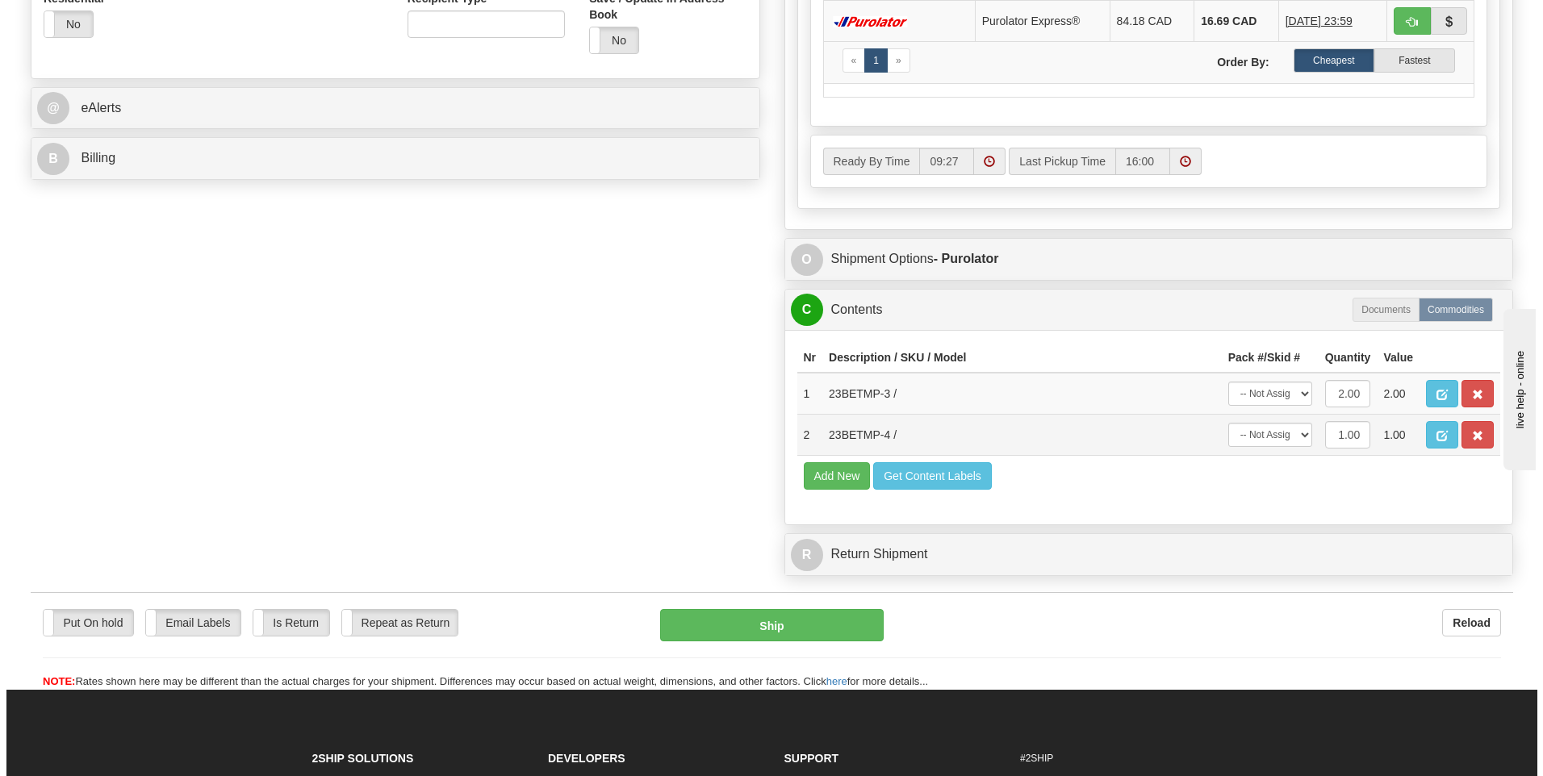
scroll to position [646, 0]
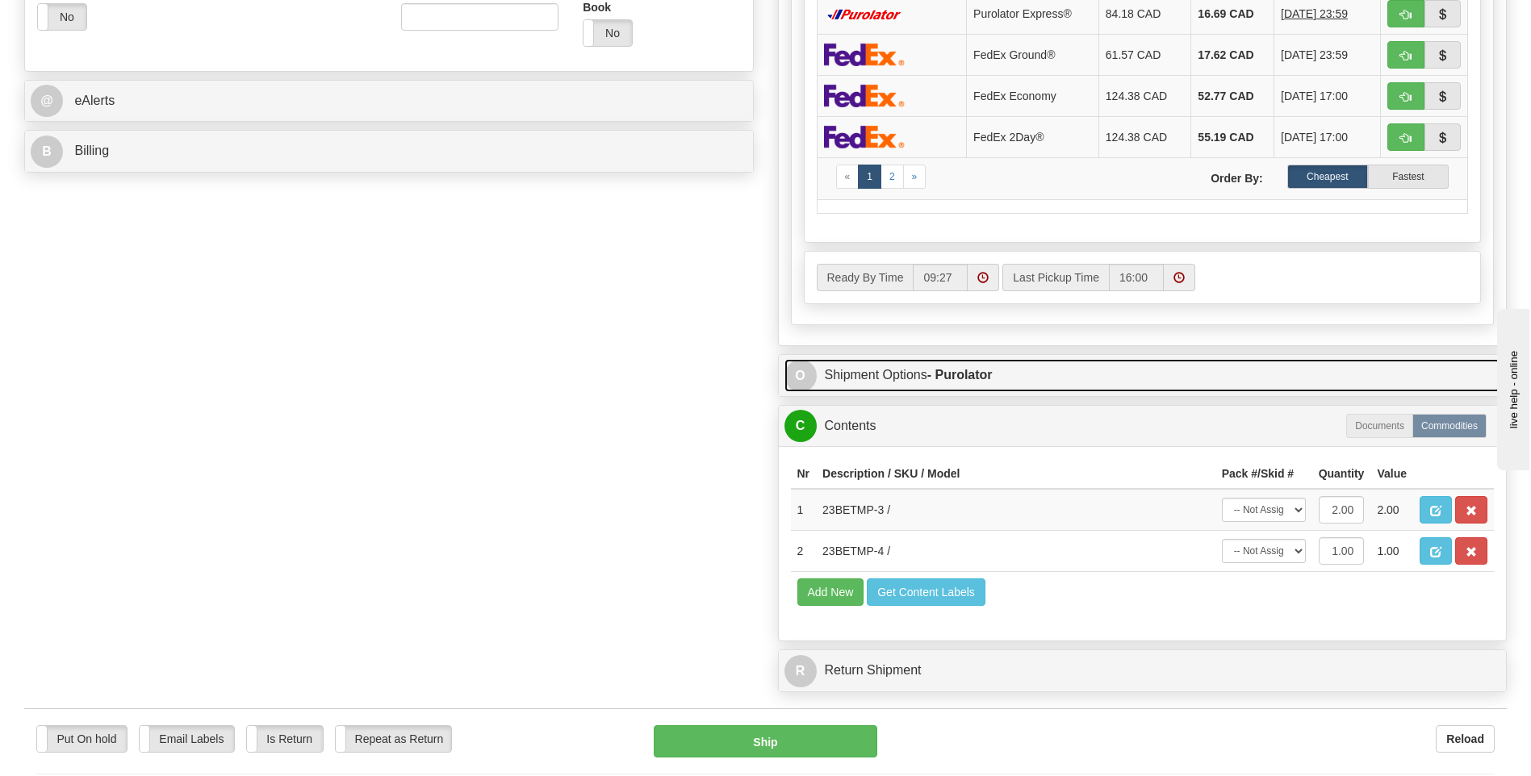
drag, startPoint x: 1294, startPoint y: 391, endPoint x: 1287, endPoint y: 414, distance: 23.7
click at [1292, 394] on div "O Shipment Options - Purolator" at bounding box center [1143, 375] width 728 height 41
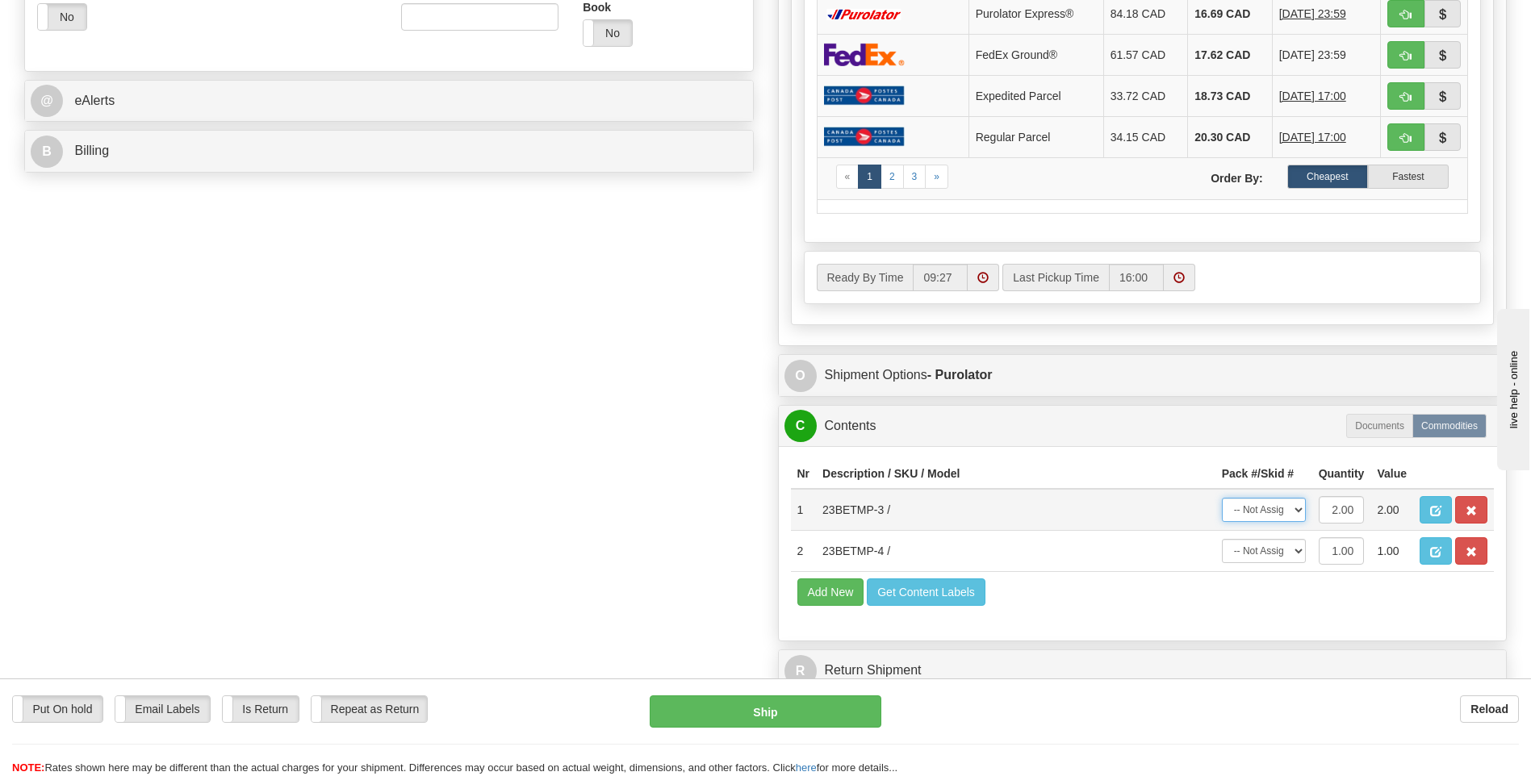
click at [1274, 508] on select "-- Not Assigned -- Package 1" at bounding box center [1264, 510] width 84 height 24
select select "0"
click at [1222, 498] on select "-- Not Assigned -- Package 1" at bounding box center [1264, 510] width 84 height 24
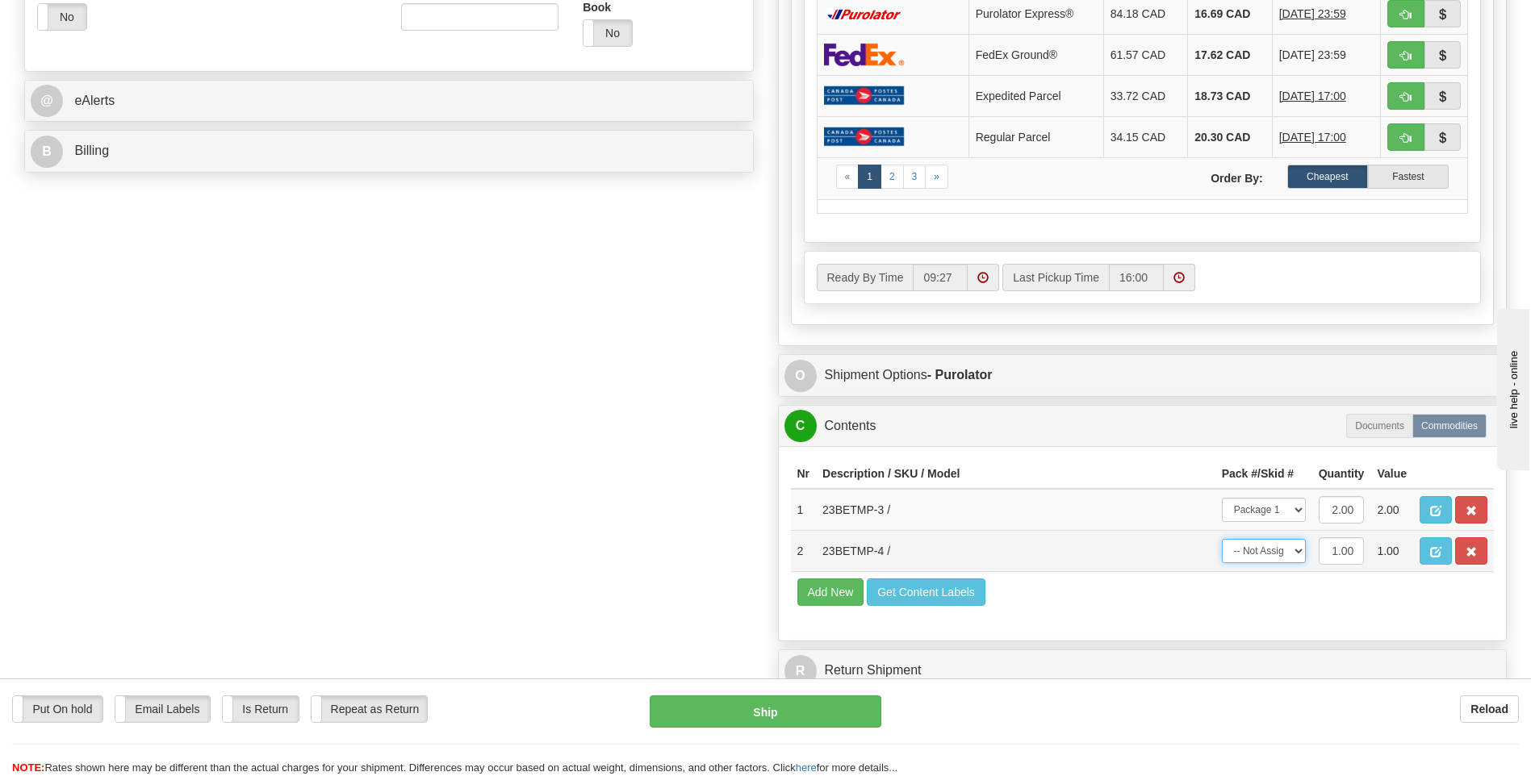
click at [1278, 548] on select "-- Not Assigned -- Package 1" at bounding box center [1264, 551] width 84 height 24
select select "0"
click at [1222, 539] on select "-- Not Assigned -- Package 1" at bounding box center [1264, 551] width 84 height 24
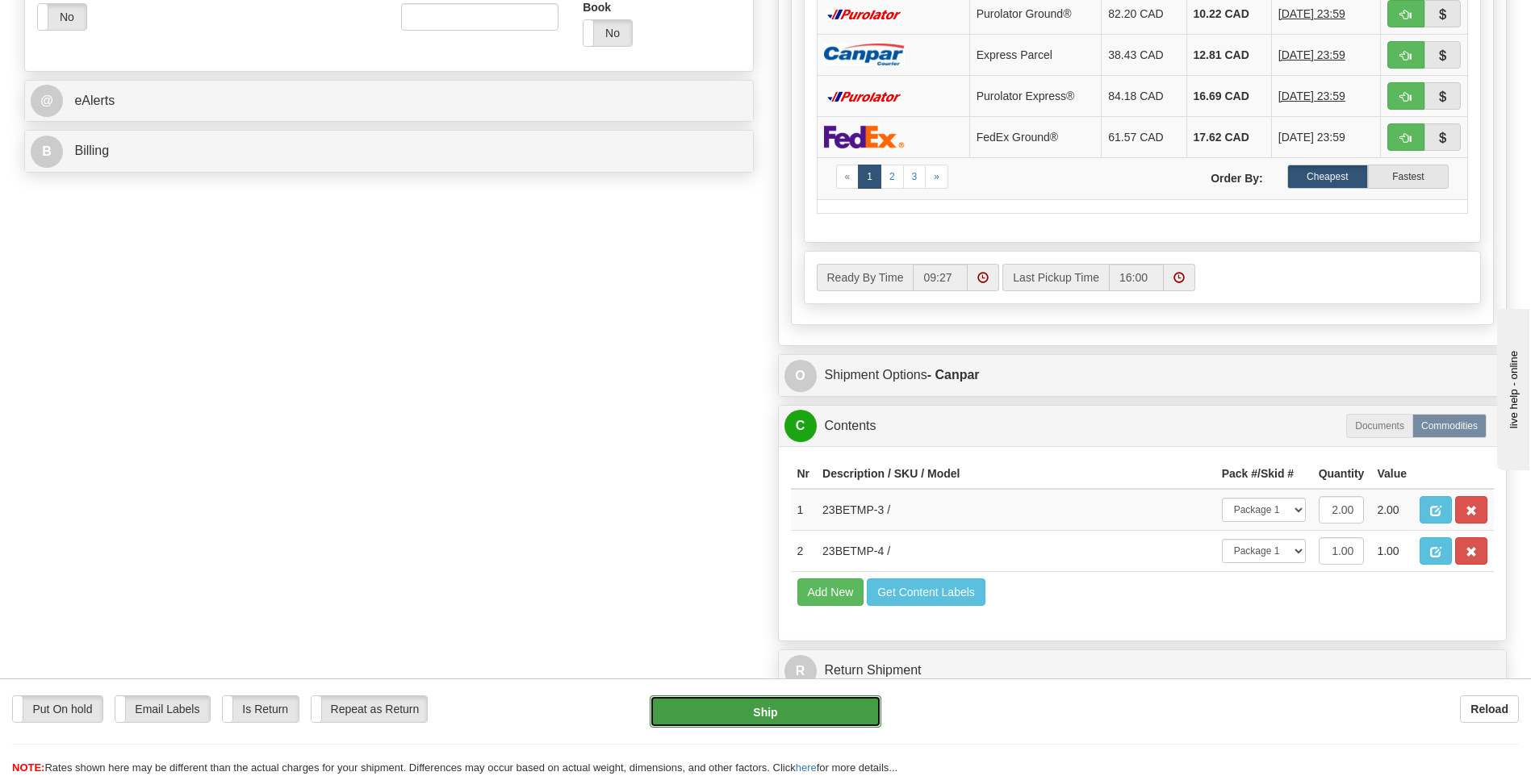
click at [794, 705] on button "Ship" at bounding box center [765, 712] width 231 height 32
type input "1"
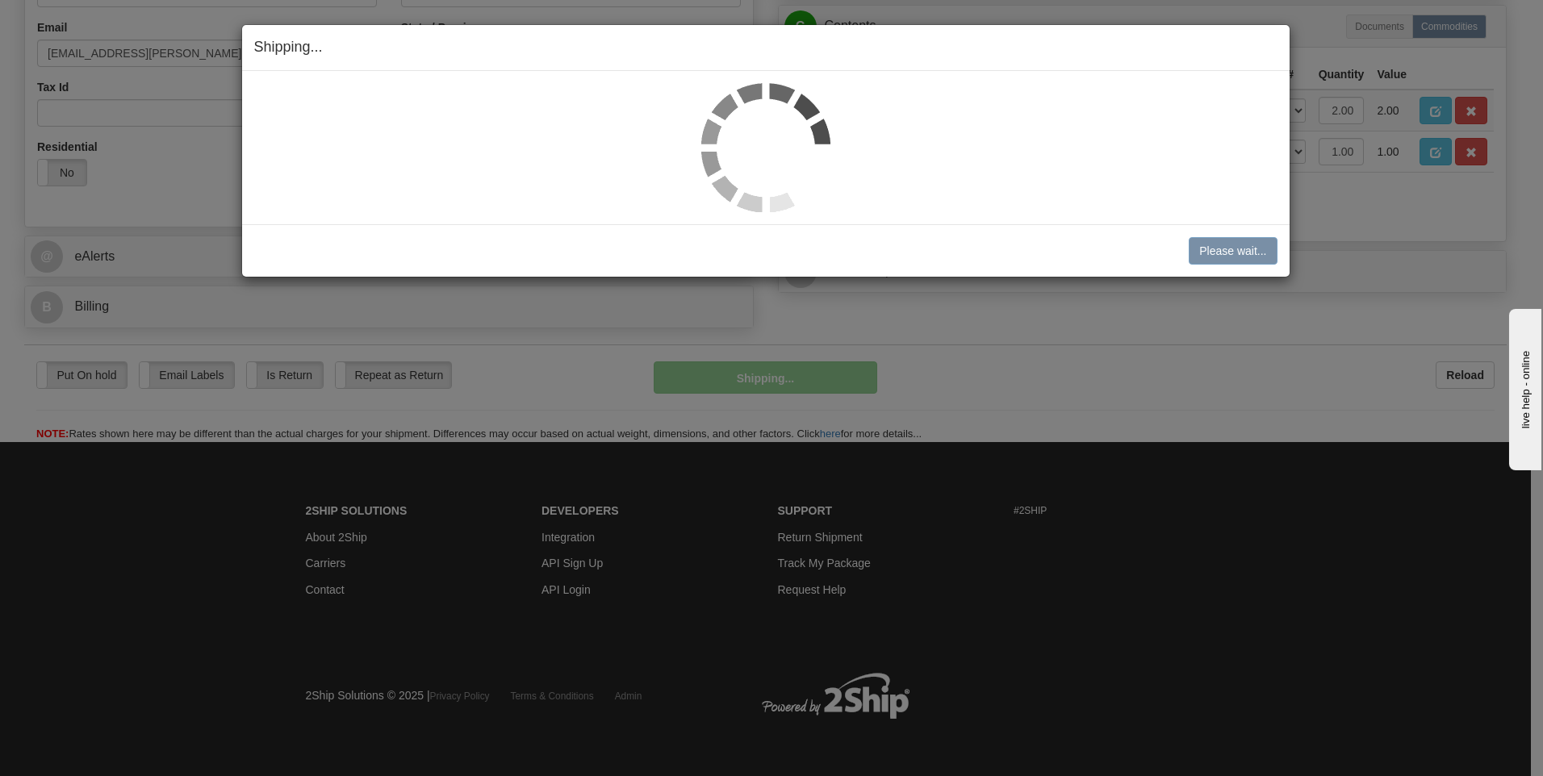
scroll to position [491, 0]
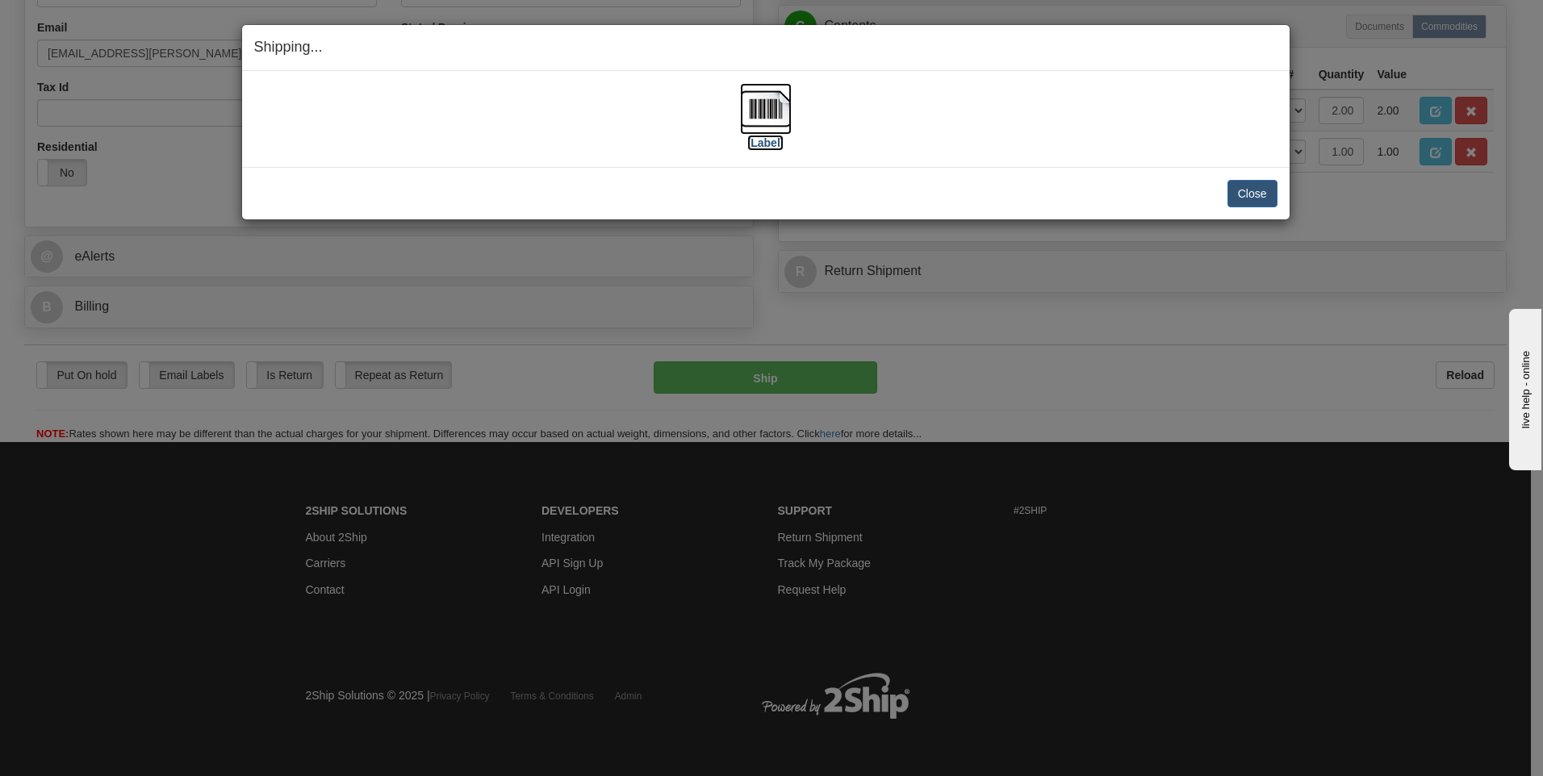
click at [750, 113] on img at bounding box center [766, 109] width 52 height 52
click at [1253, 192] on button "Close" at bounding box center [1253, 193] width 50 height 27
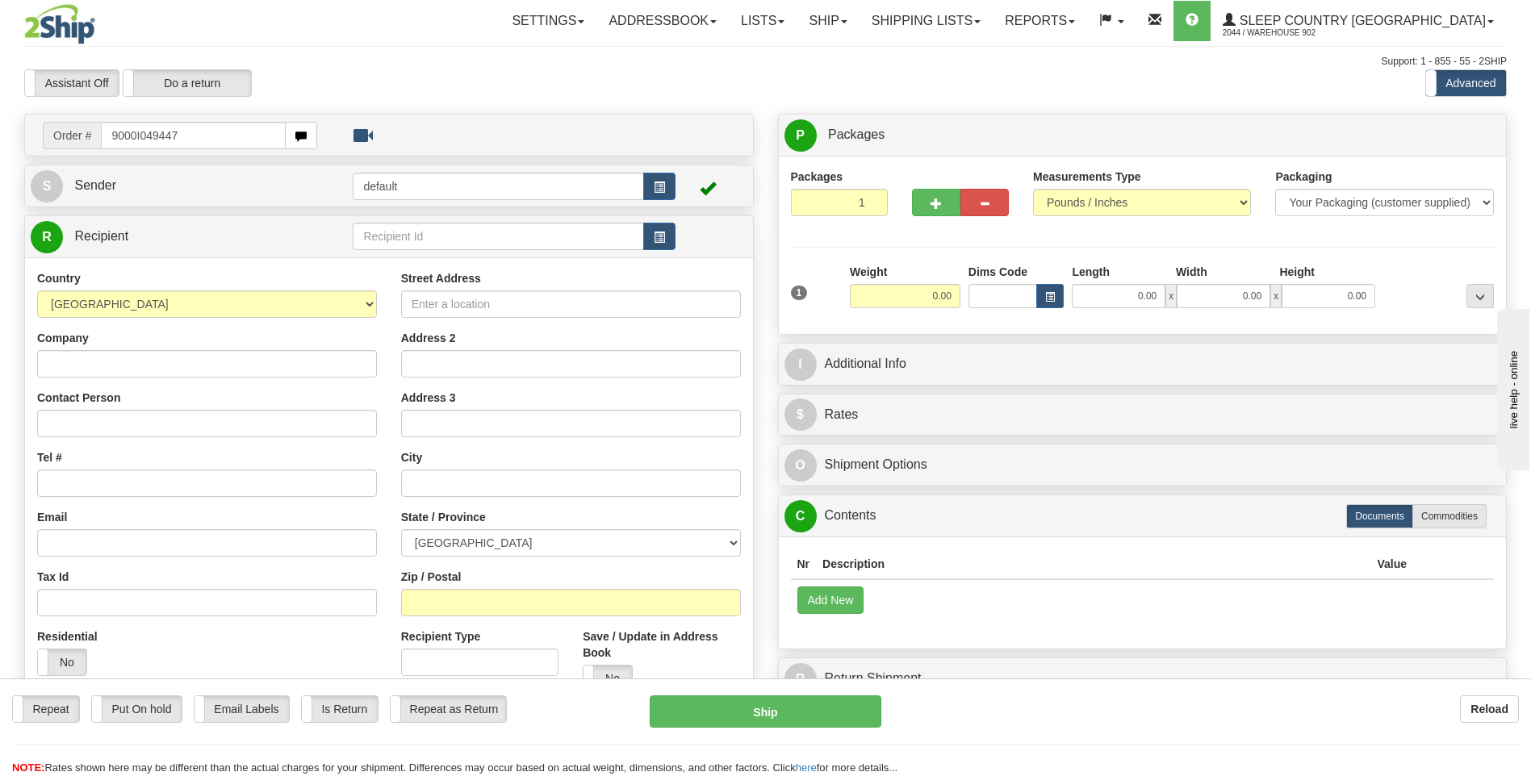
type input "9000I049447"
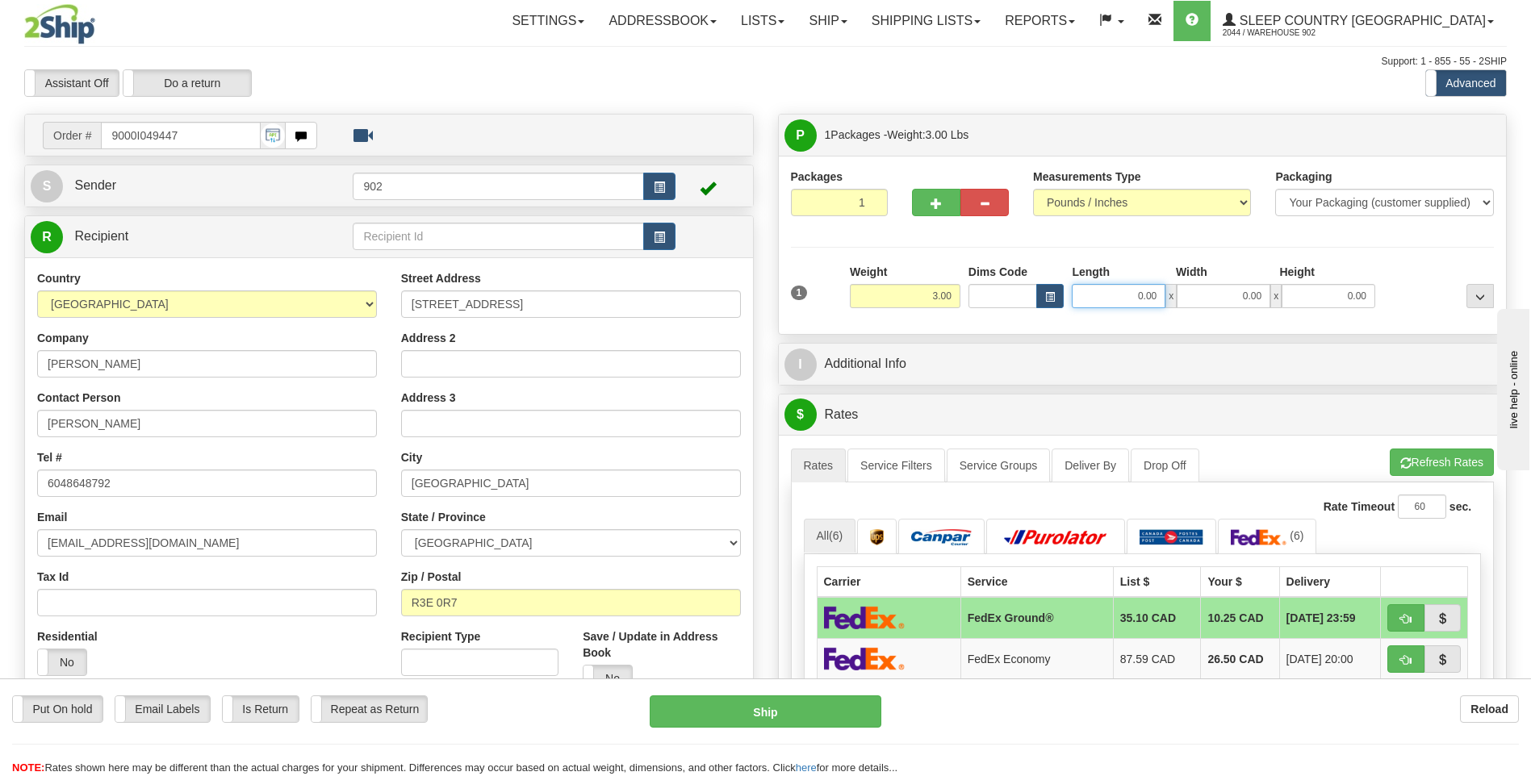
click at [1140, 294] on input "0.00" at bounding box center [1119, 296] width 94 height 24
type input "11.00"
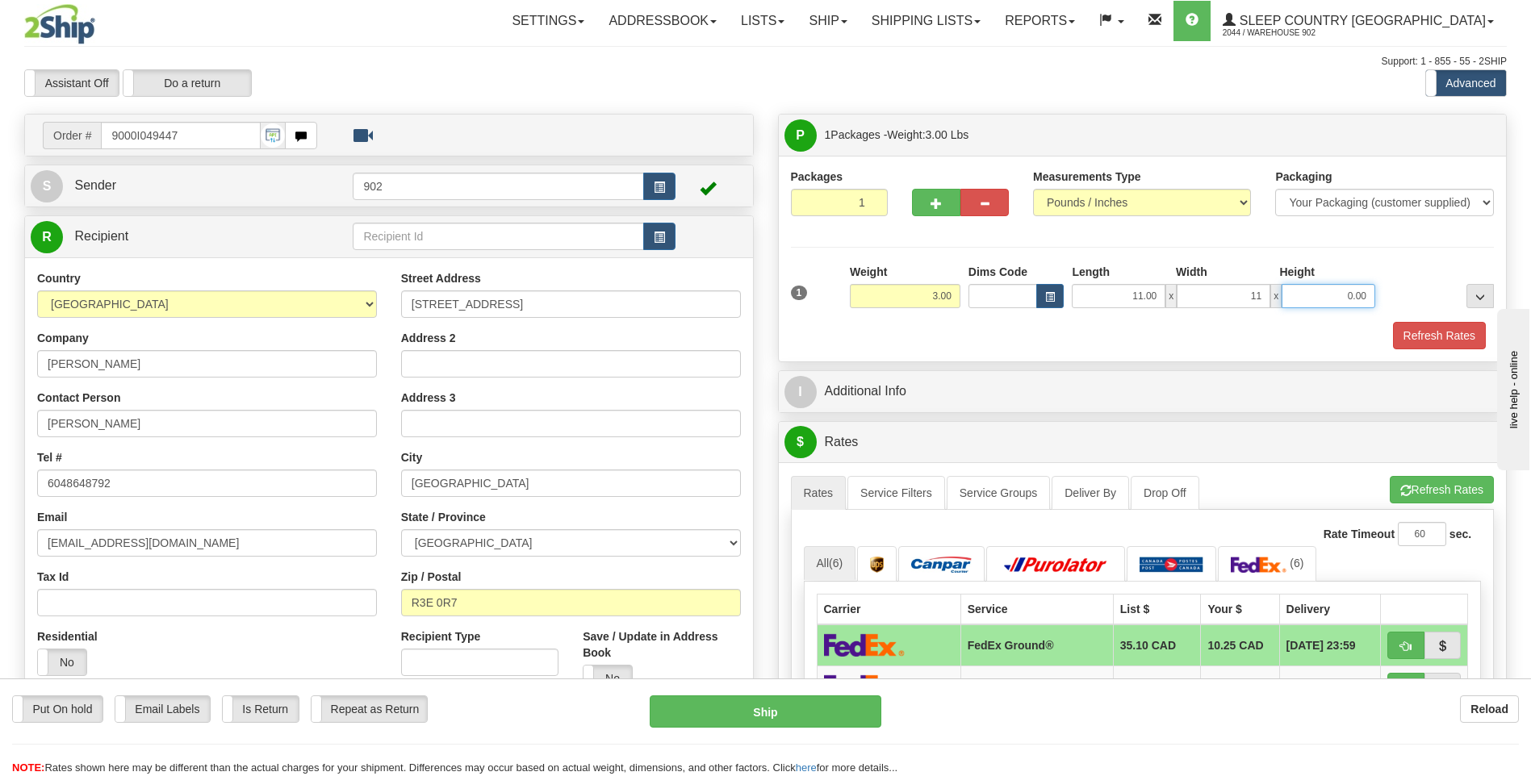
type input "11.00"
type input "4.50"
click at [1475, 336] on button "Refresh Rates" at bounding box center [1439, 335] width 93 height 27
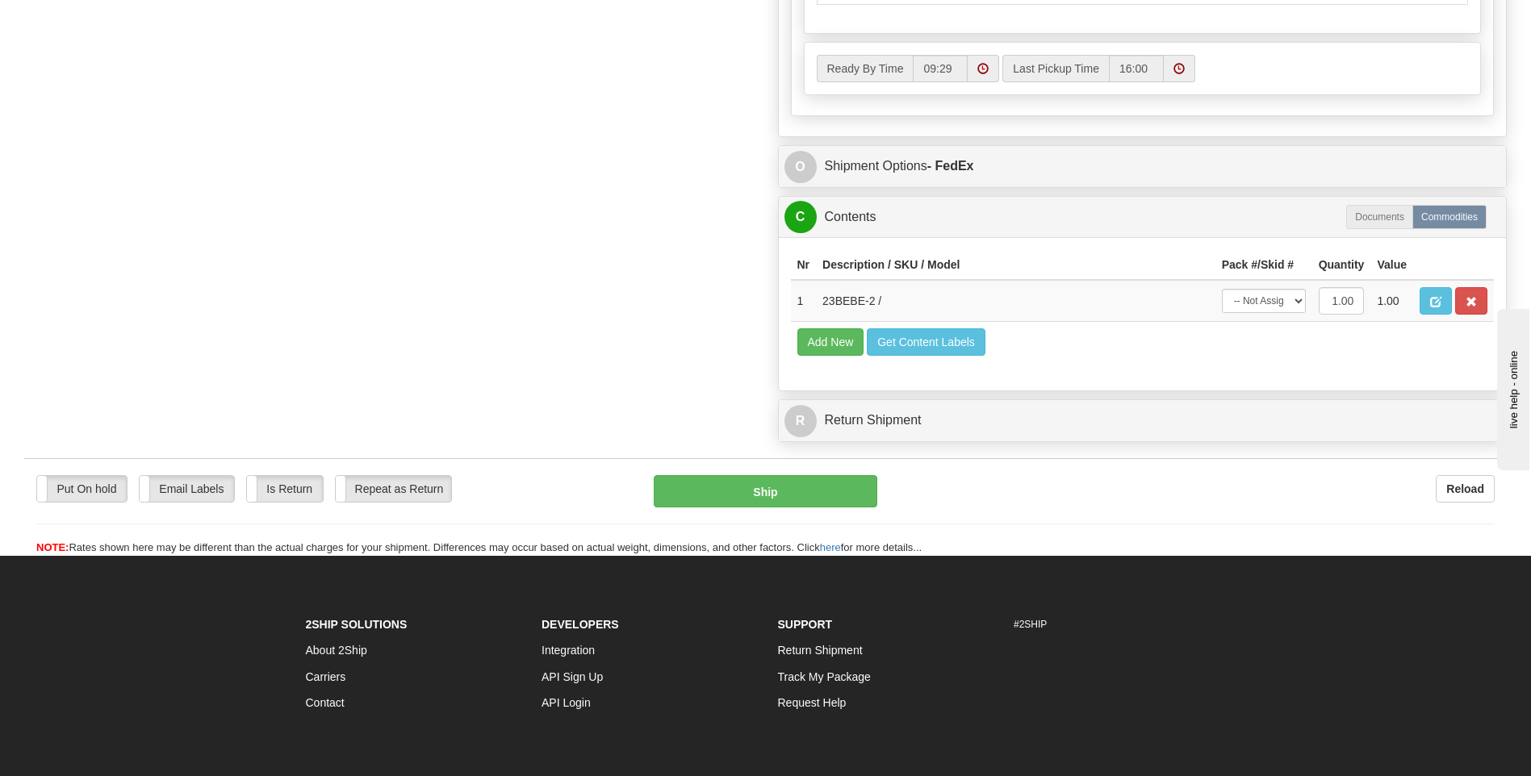
scroll to position [888, 0]
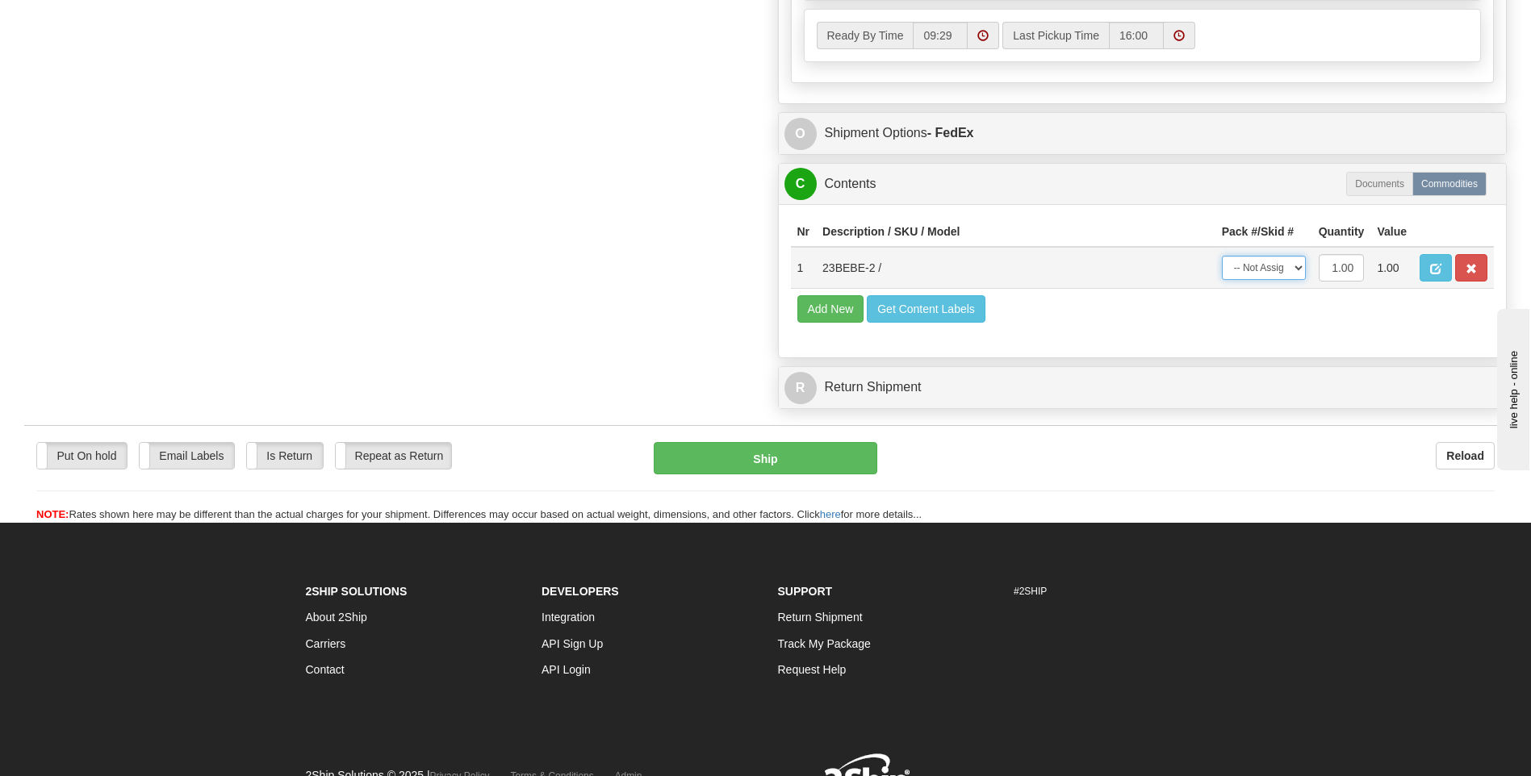
click at [1269, 258] on select "-- Not Assigned -- Package 1" at bounding box center [1264, 268] width 84 height 24
select select "0"
click at [1222, 256] on select "-- Not Assigned -- Package 1" at bounding box center [1264, 268] width 84 height 24
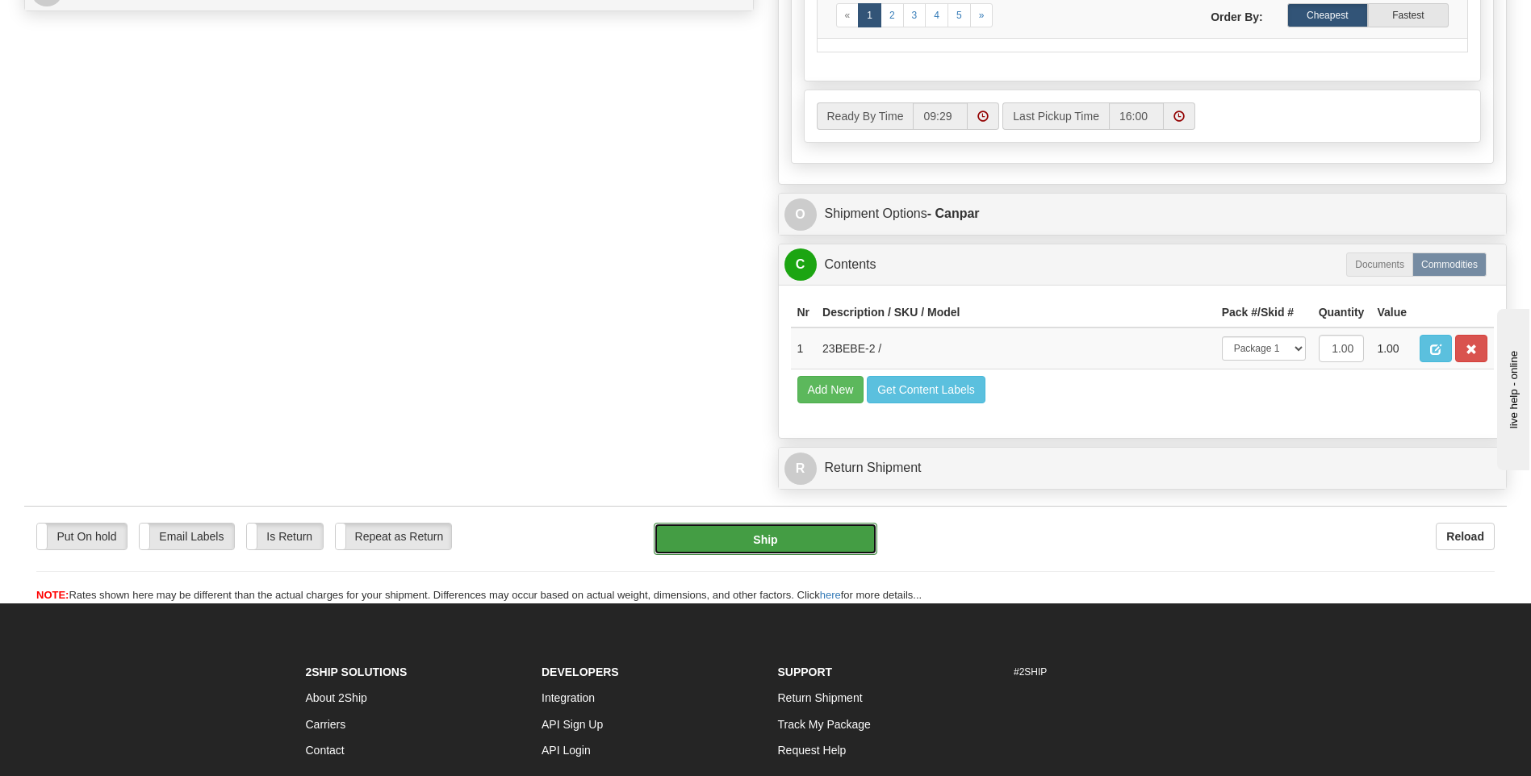
click at [776, 545] on button "Ship" at bounding box center [765, 539] width 223 height 32
type input "1"
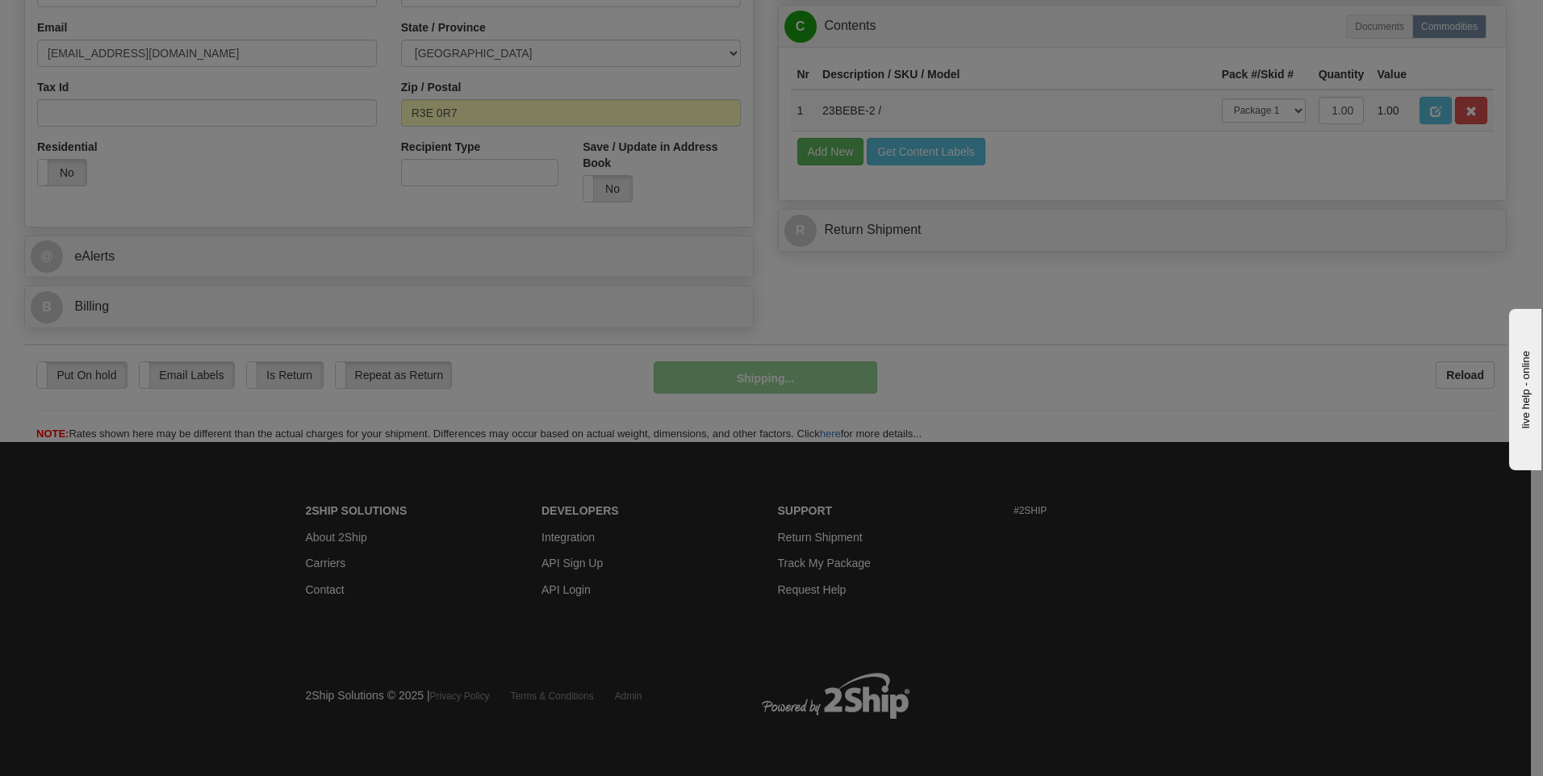
scroll to position [491, 0]
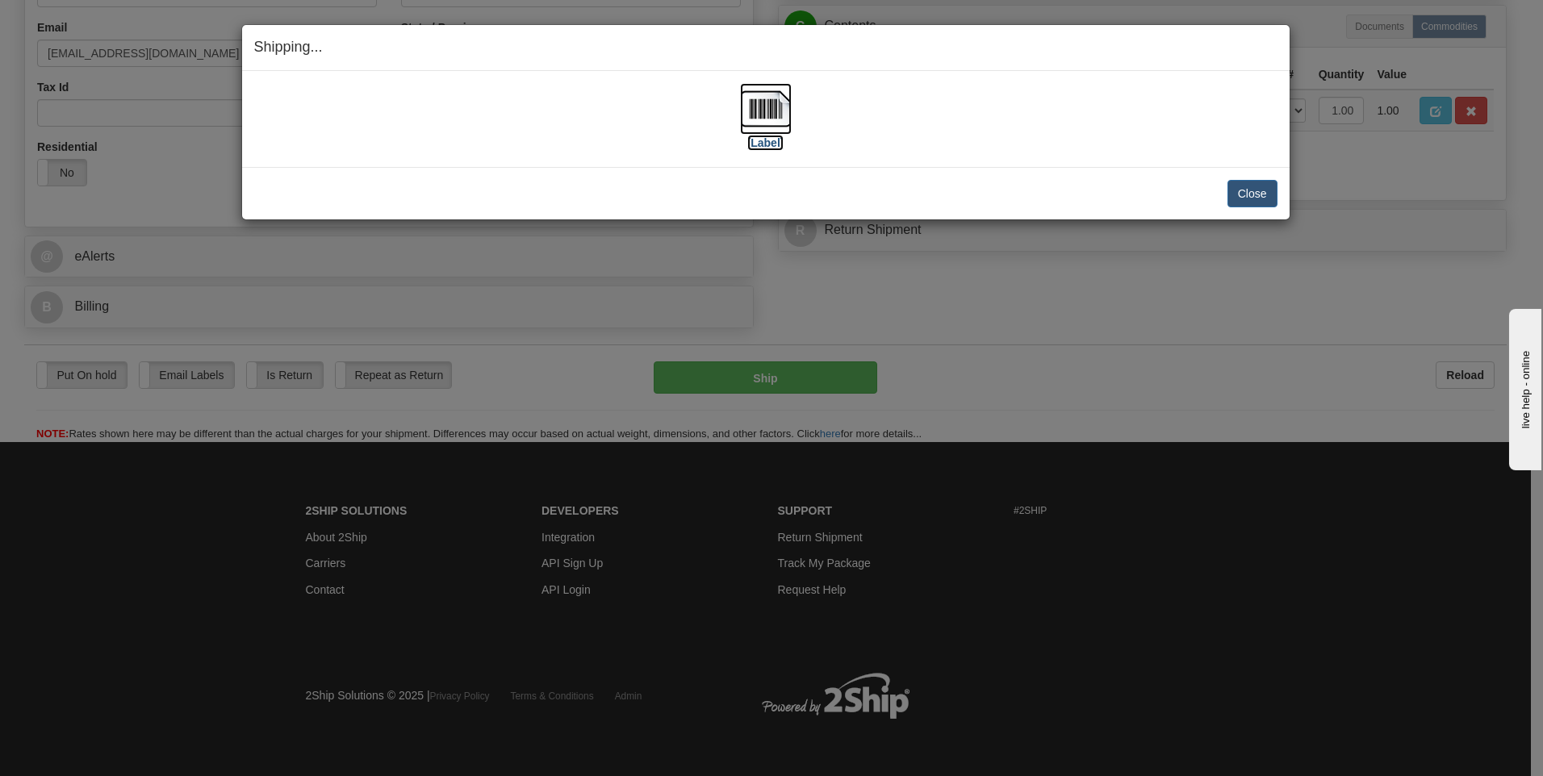
click at [759, 109] on img at bounding box center [766, 109] width 52 height 52
click at [1247, 199] on button "Close" at bounding box center [1253, 193] width 50 height 27
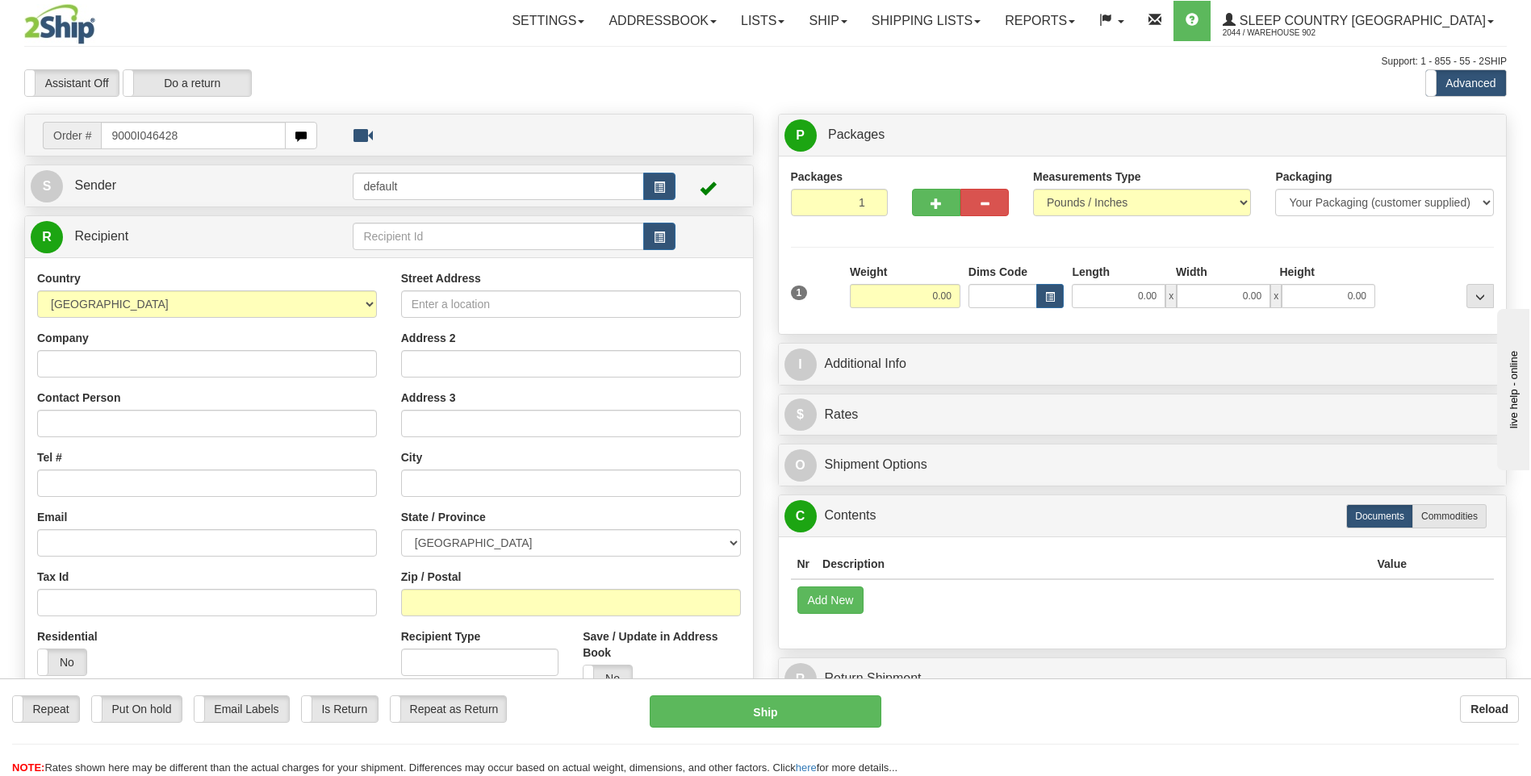
type input "9000I046428"
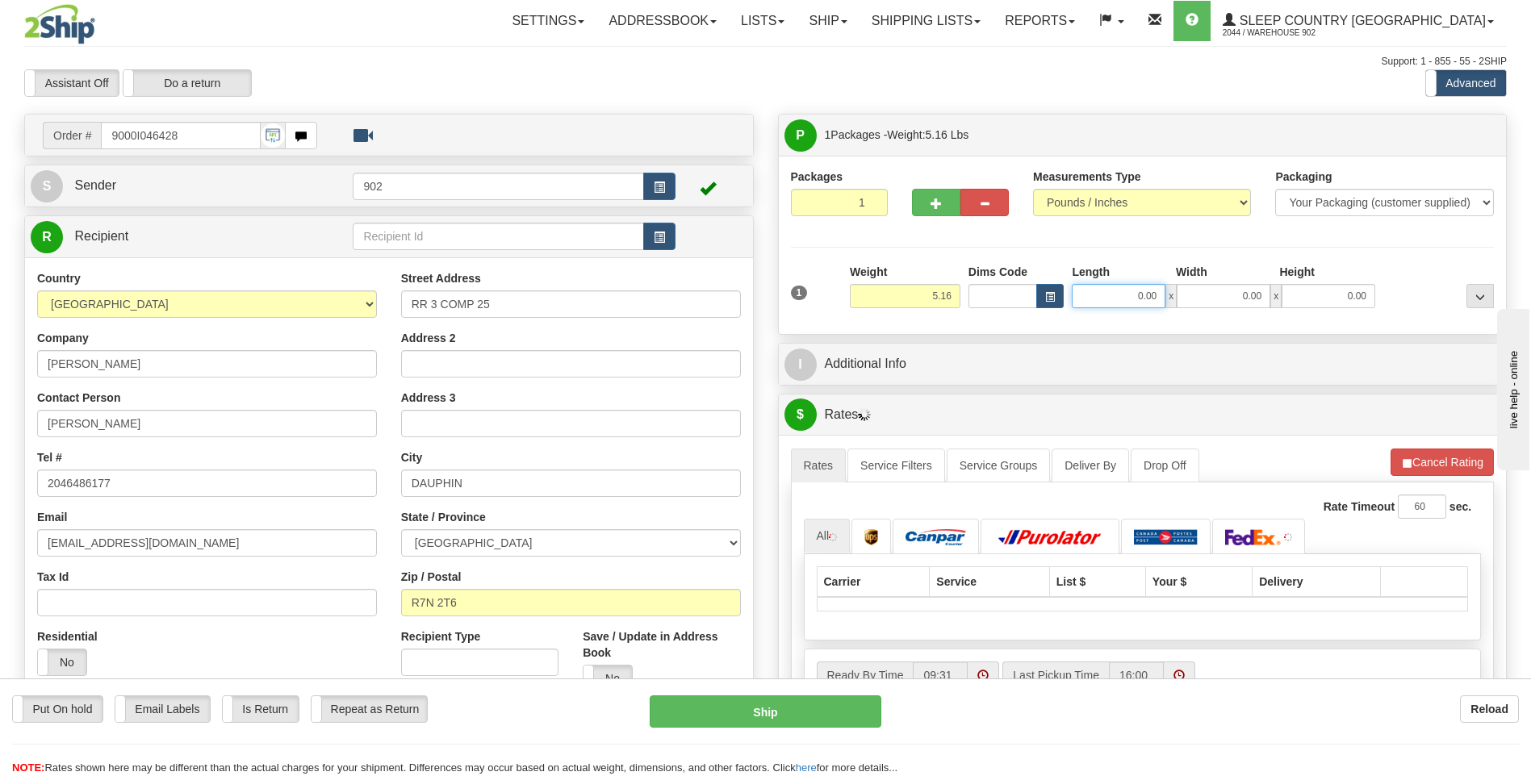
click at [1130, 298] on input "0.00" at bounding box center [1119, 296] width 94 height 24
type input "17.00"
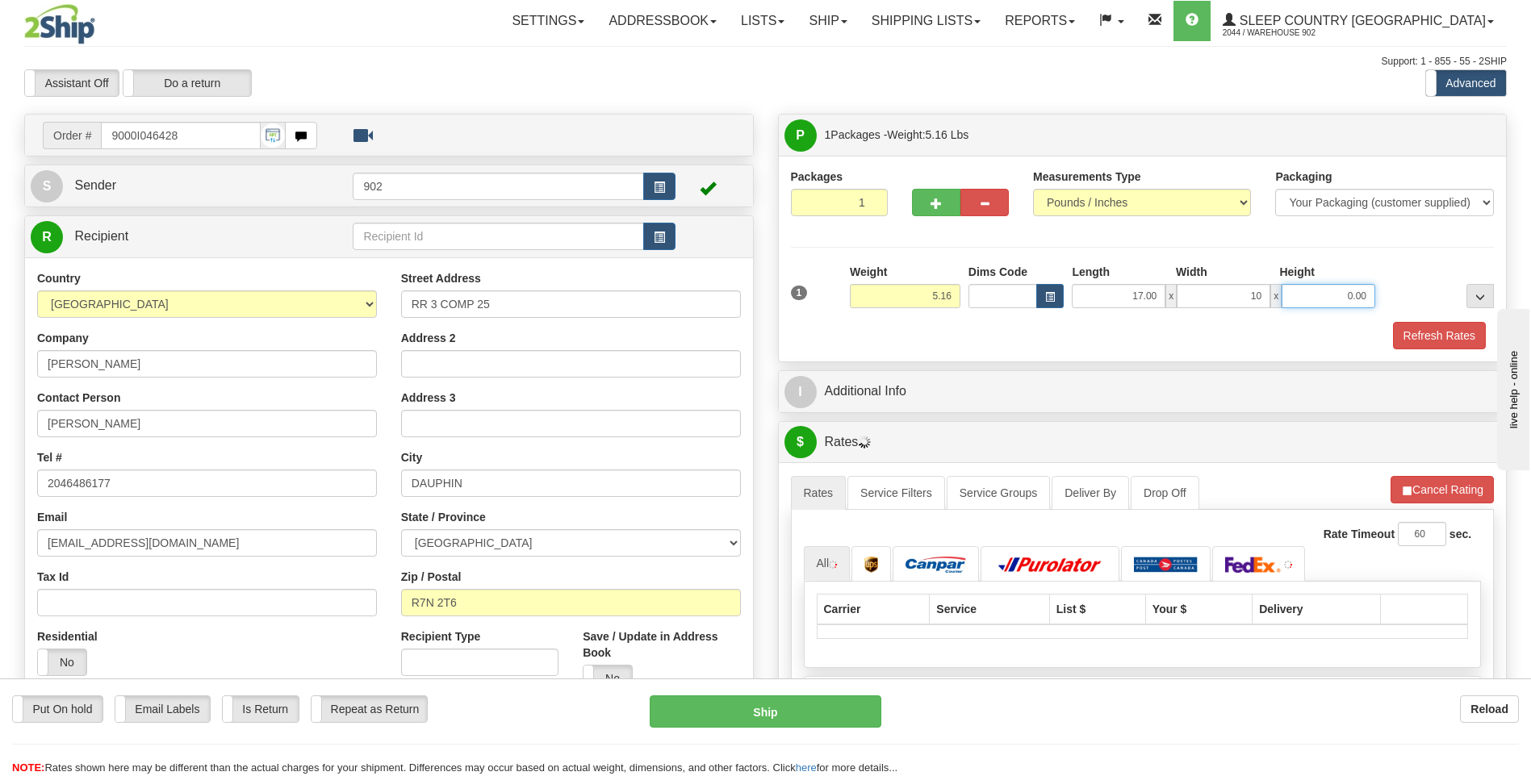
type input "10.00"
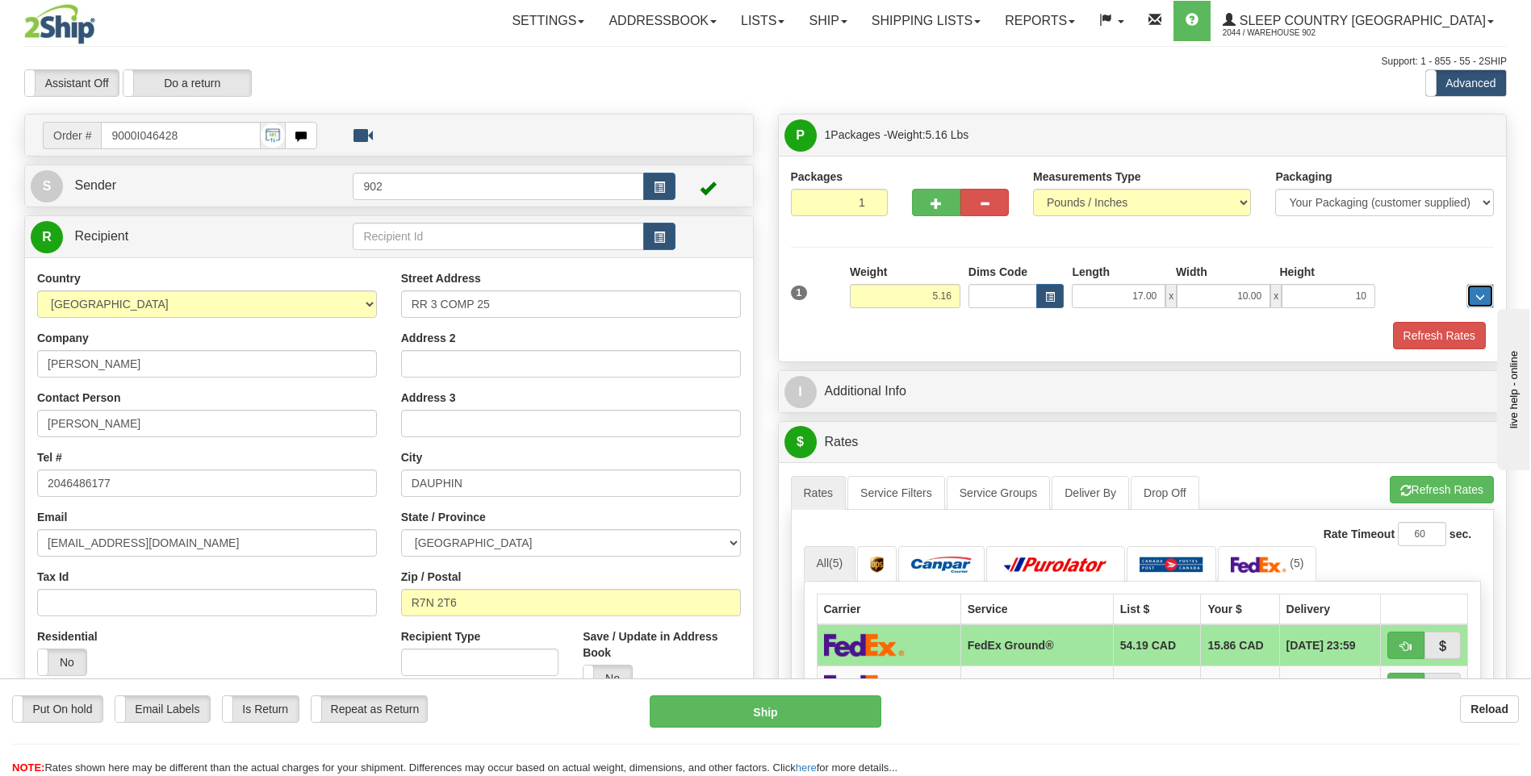
type input "10.00"
click at [1412, 332] on button "Refresh Rates" at bounding box center [1439, 335] width 93 height 27
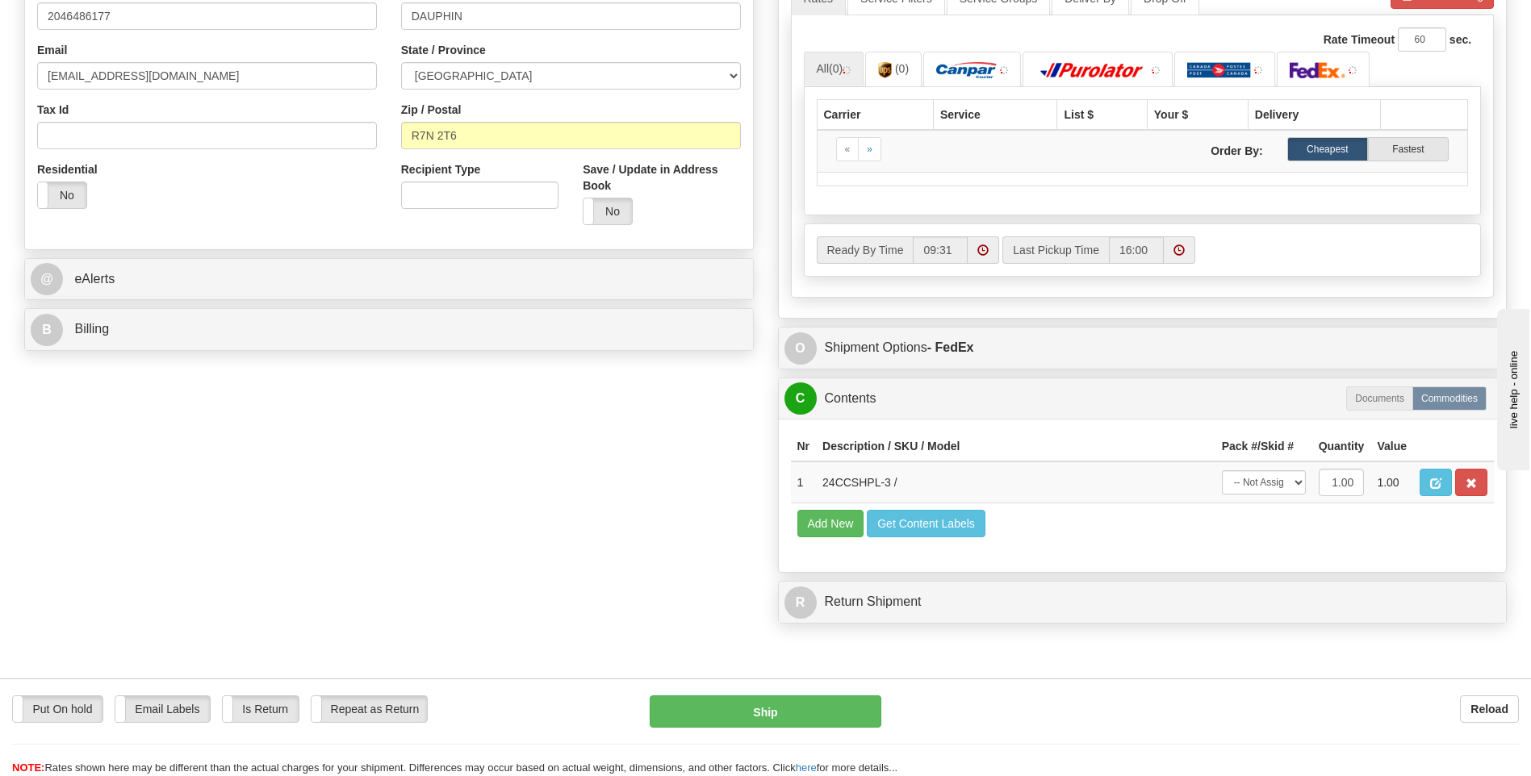
scroll to position [484, 0]
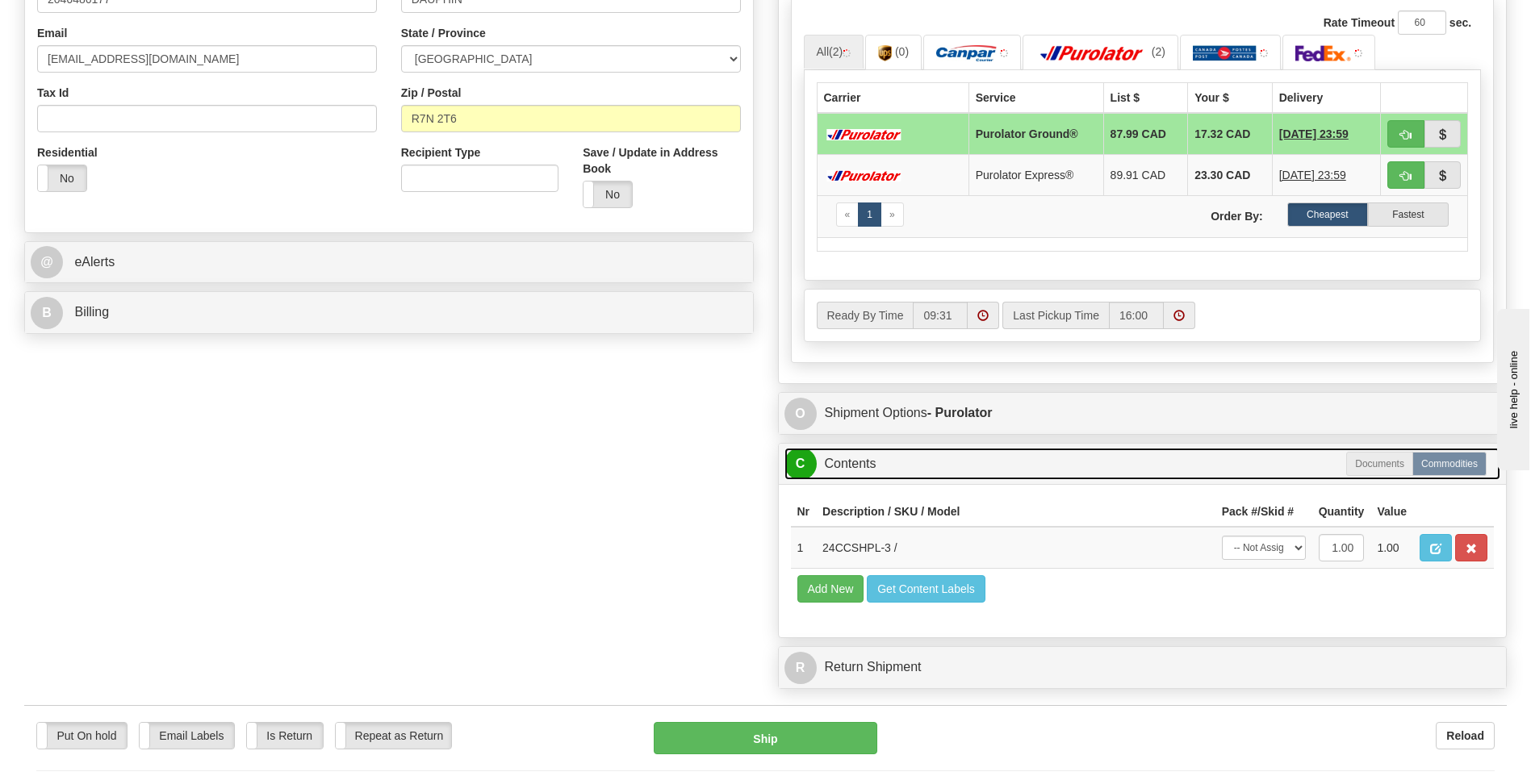
click at [1261, 457] on link "C Contents" at bounding box center [1143, 464] width 717 height 33
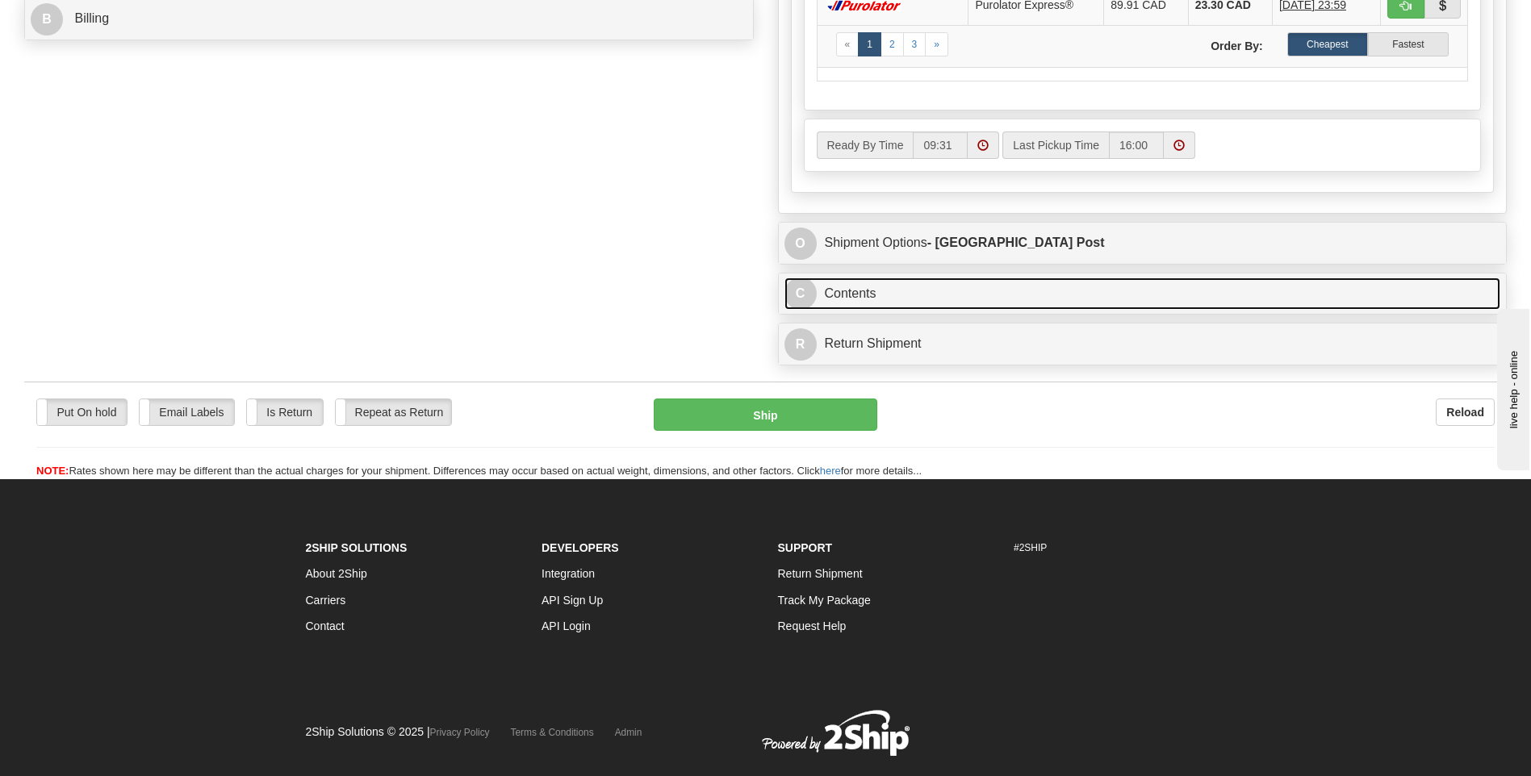
scroll to position [807, 0]
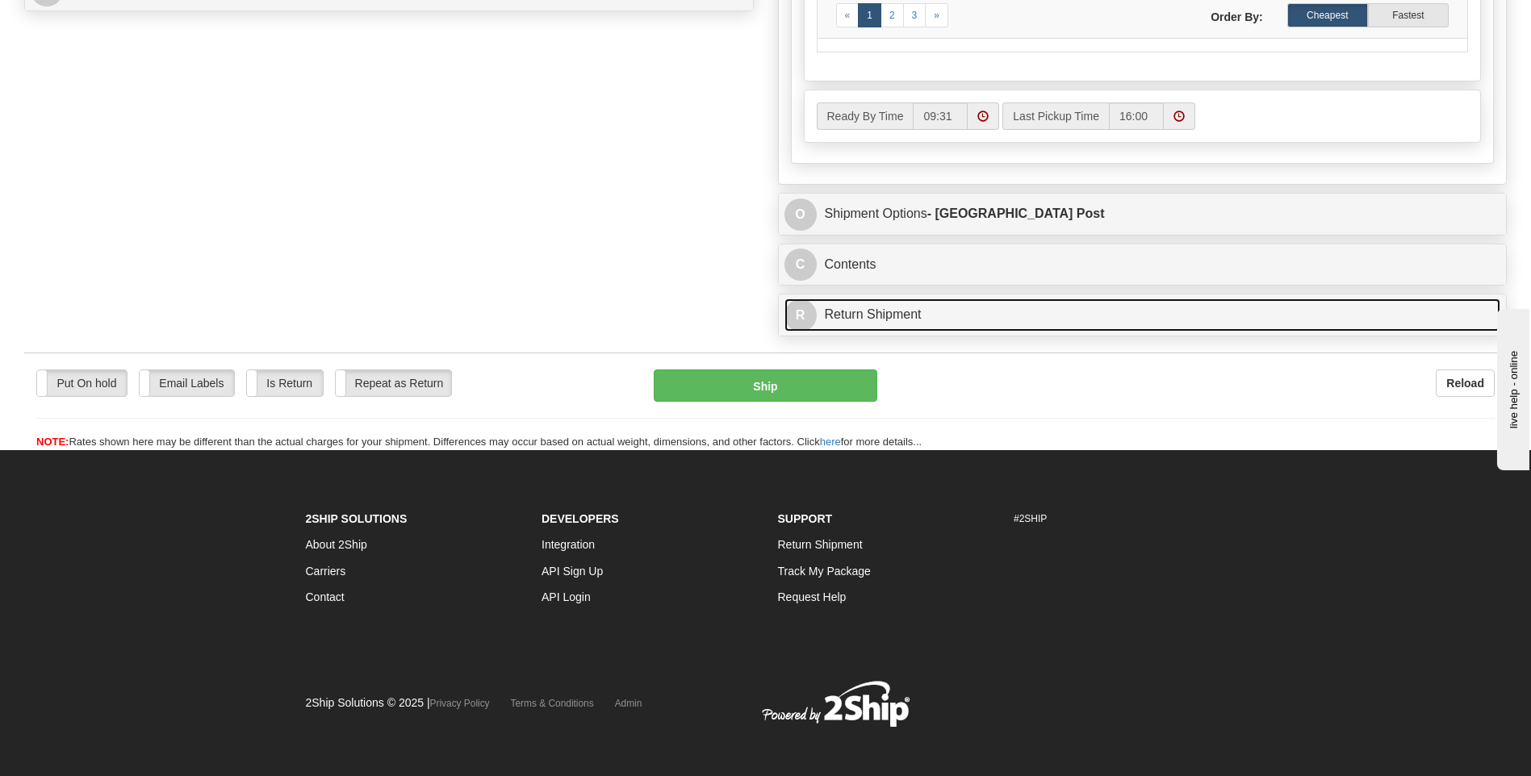
click at [1128, 313] on link "R Return Shipment" at bounding box center [1143, 315] width 717 height 33
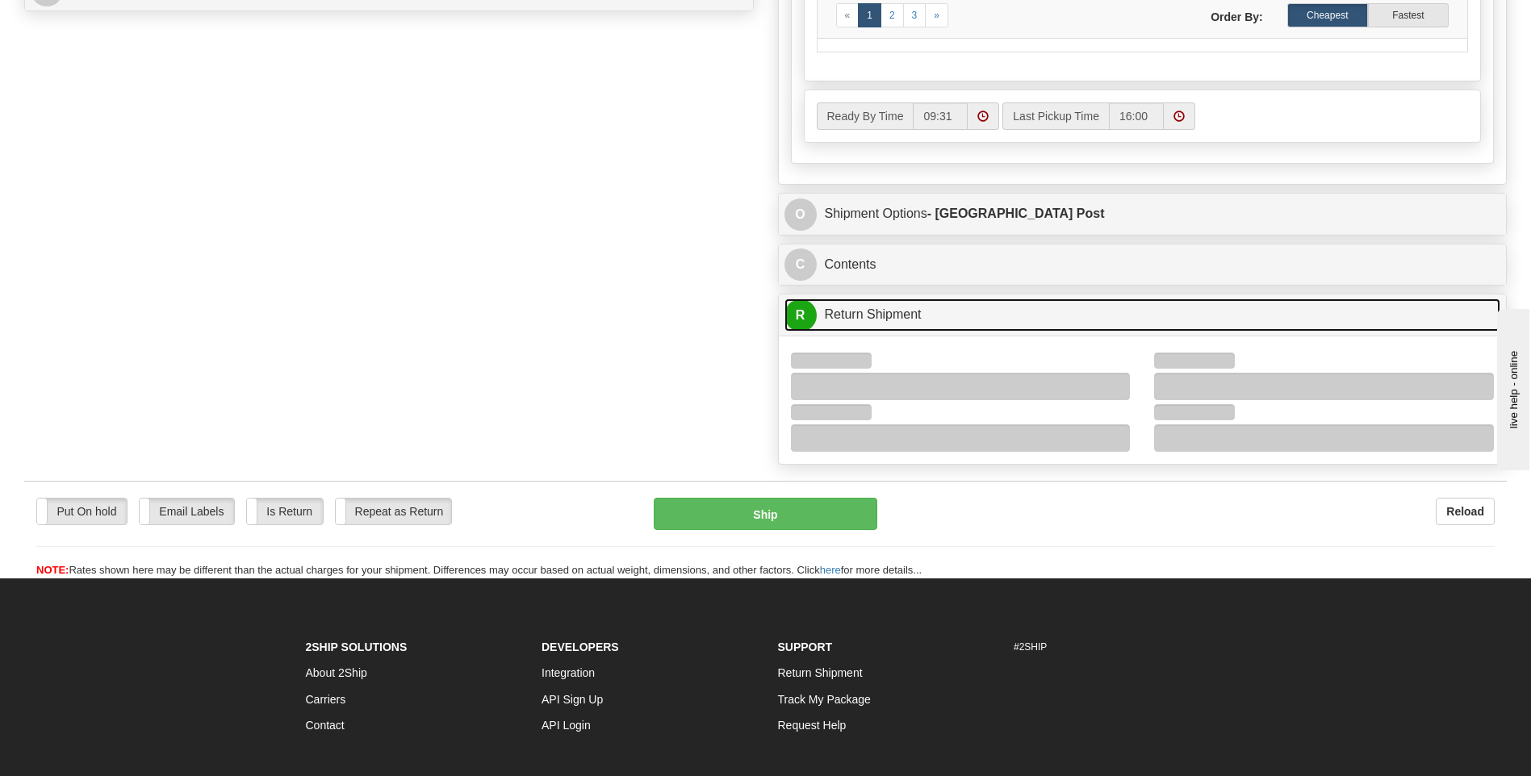
click at [1129, 312] on link "R Return Shipment" at bounding box center [1143, 315] width 717 height 33
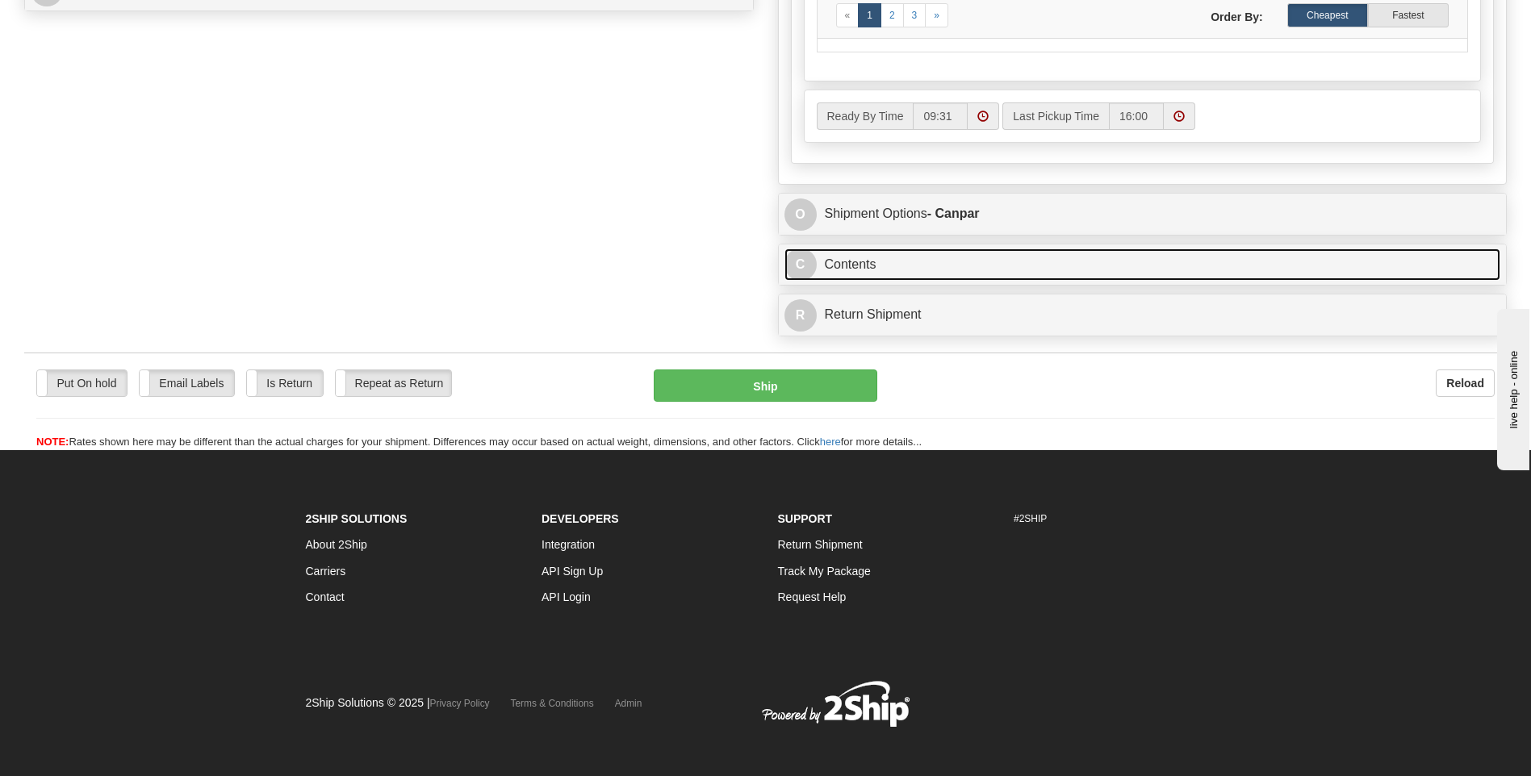
click at [1056, 266] on link "C Contents" at bounding box center [1143, 265] width 717 height 33
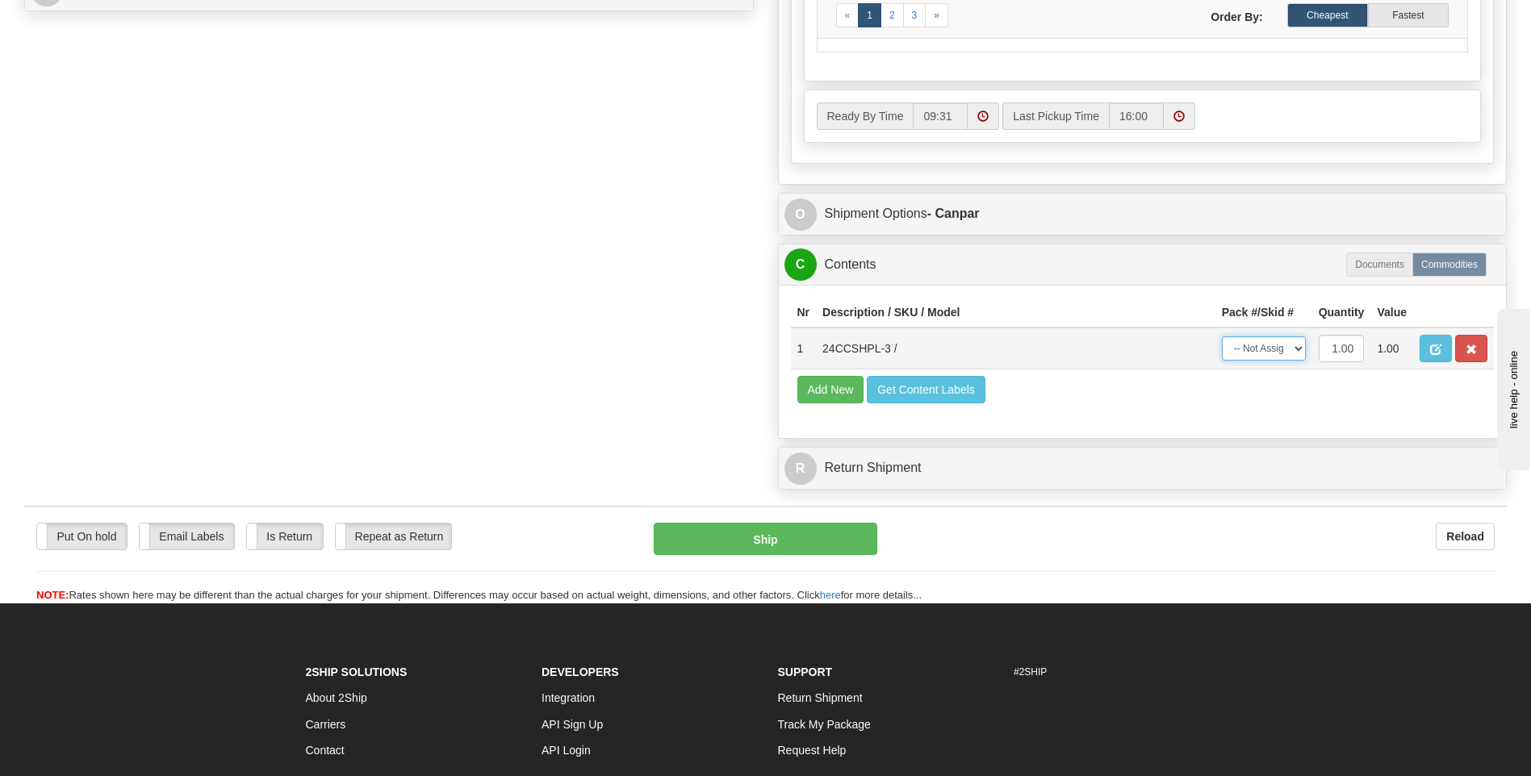
click at [1286, 344] on select "-- Not Assigned -- Package 1" at bounding box center [1264, 349] width 84 height 24
select select "0"
click at [1222, 337] on select "-- Not Assigned -- Package 1" at bounding box center [1264, 349] width 84 height 24
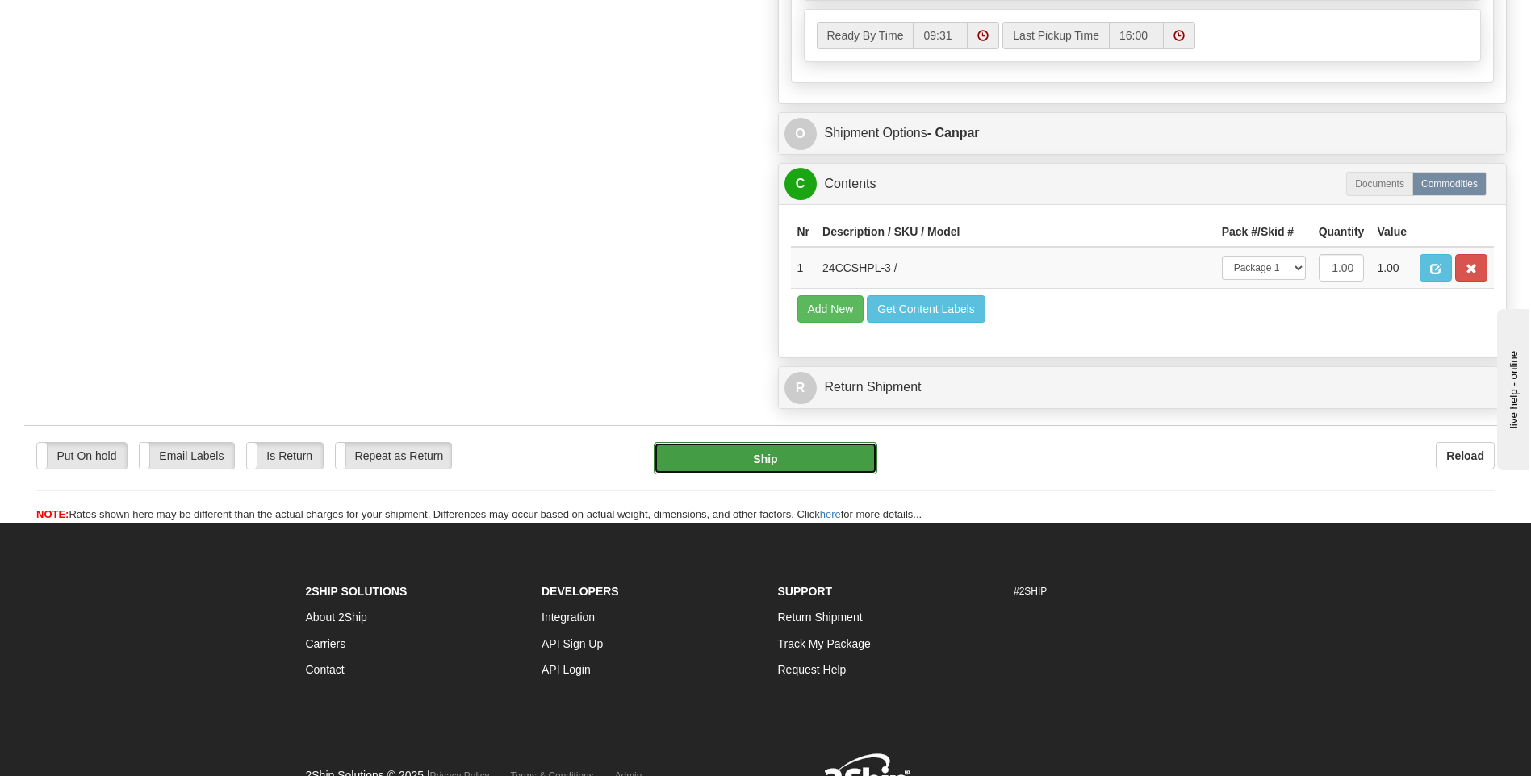
click at [755, 462] on button "Ship" at bounding box center [765, 458] width 223 height 32
type input "1"
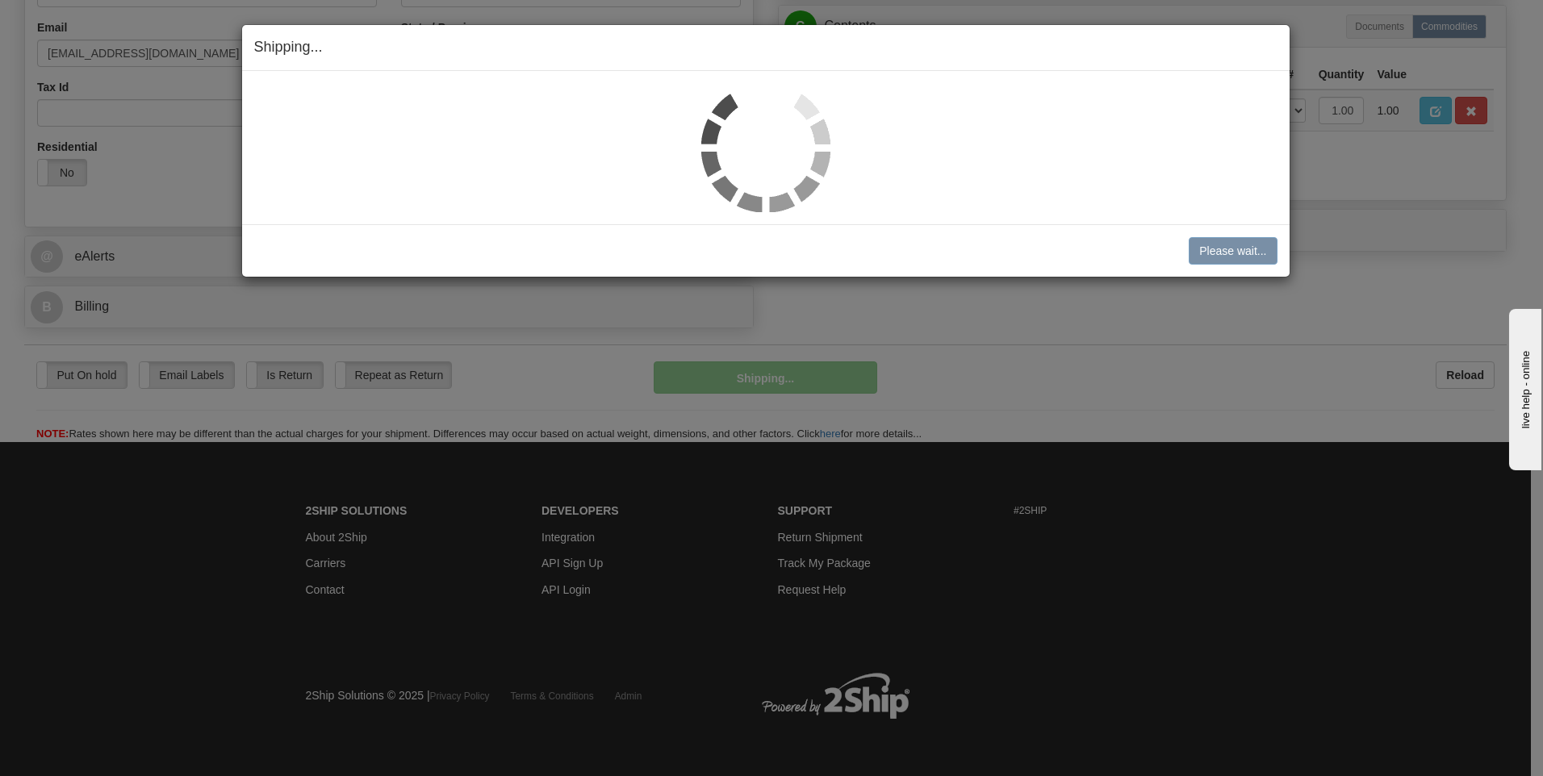
scroll to position [491, 0]
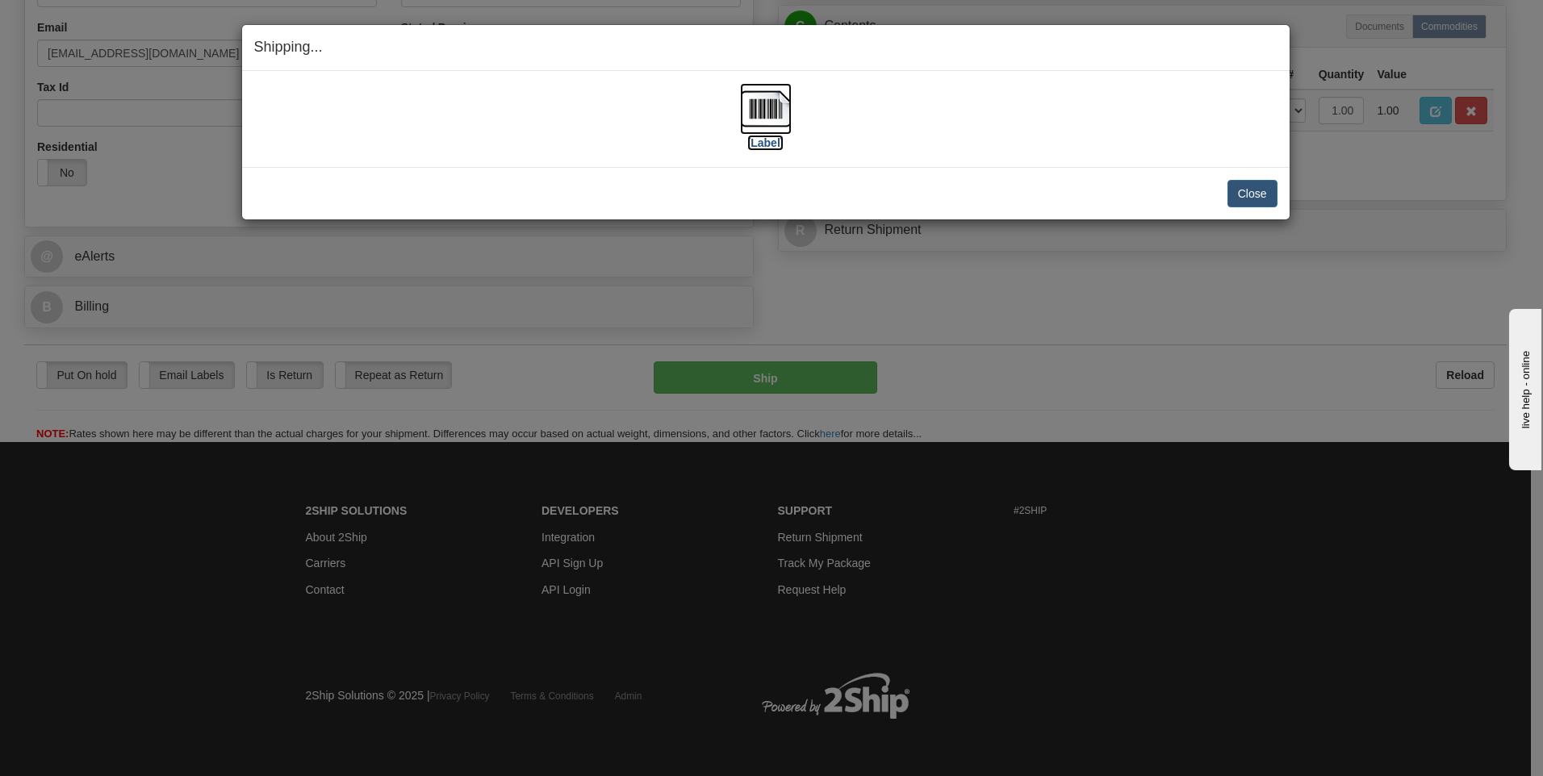
click at [757, 106] on img at bounding box center [766, 109] width 52 height 52
click at [1247, 199] on button "Close" at bounding box center [1253, 193] width 50 height 27
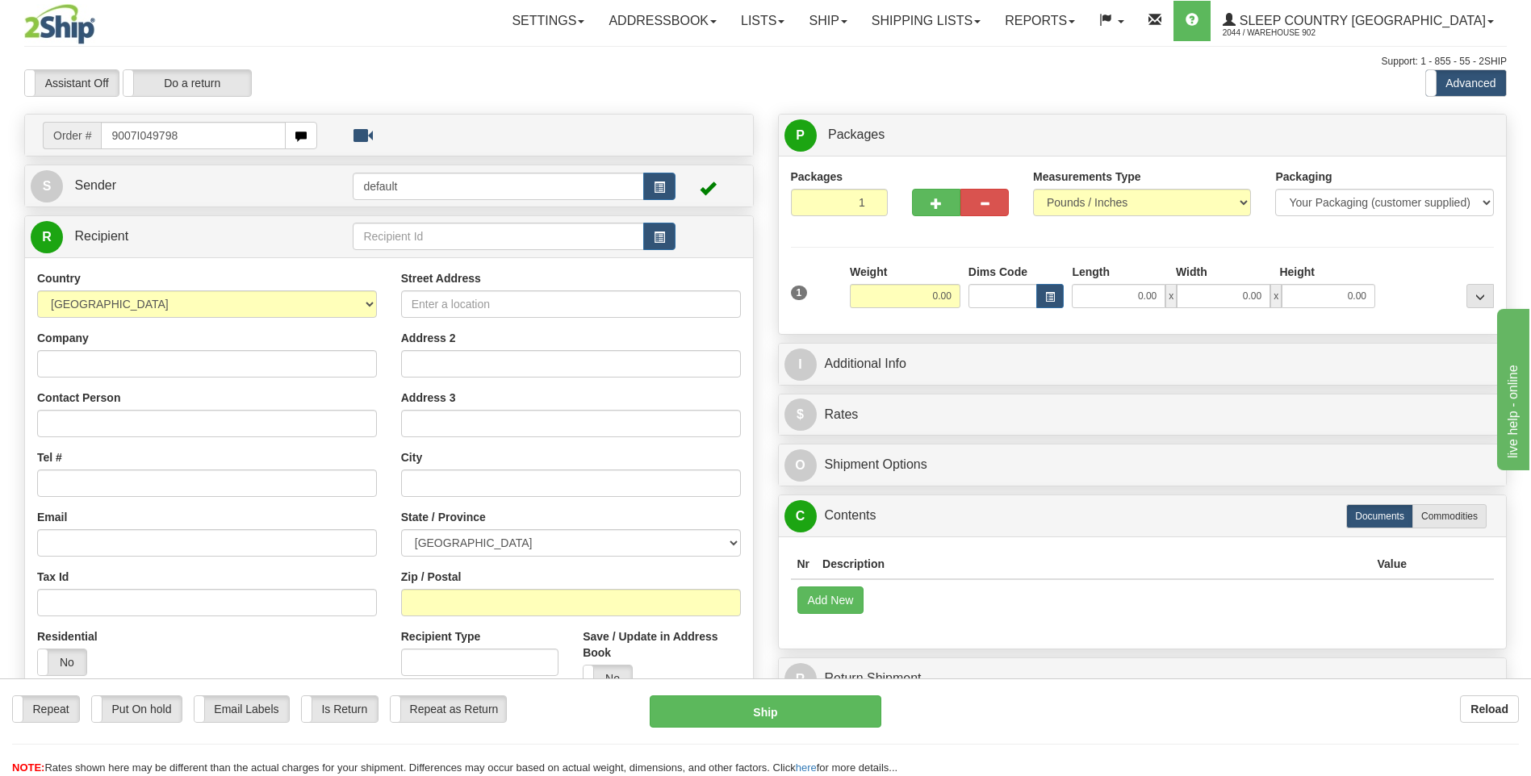
type input "9007I049798"
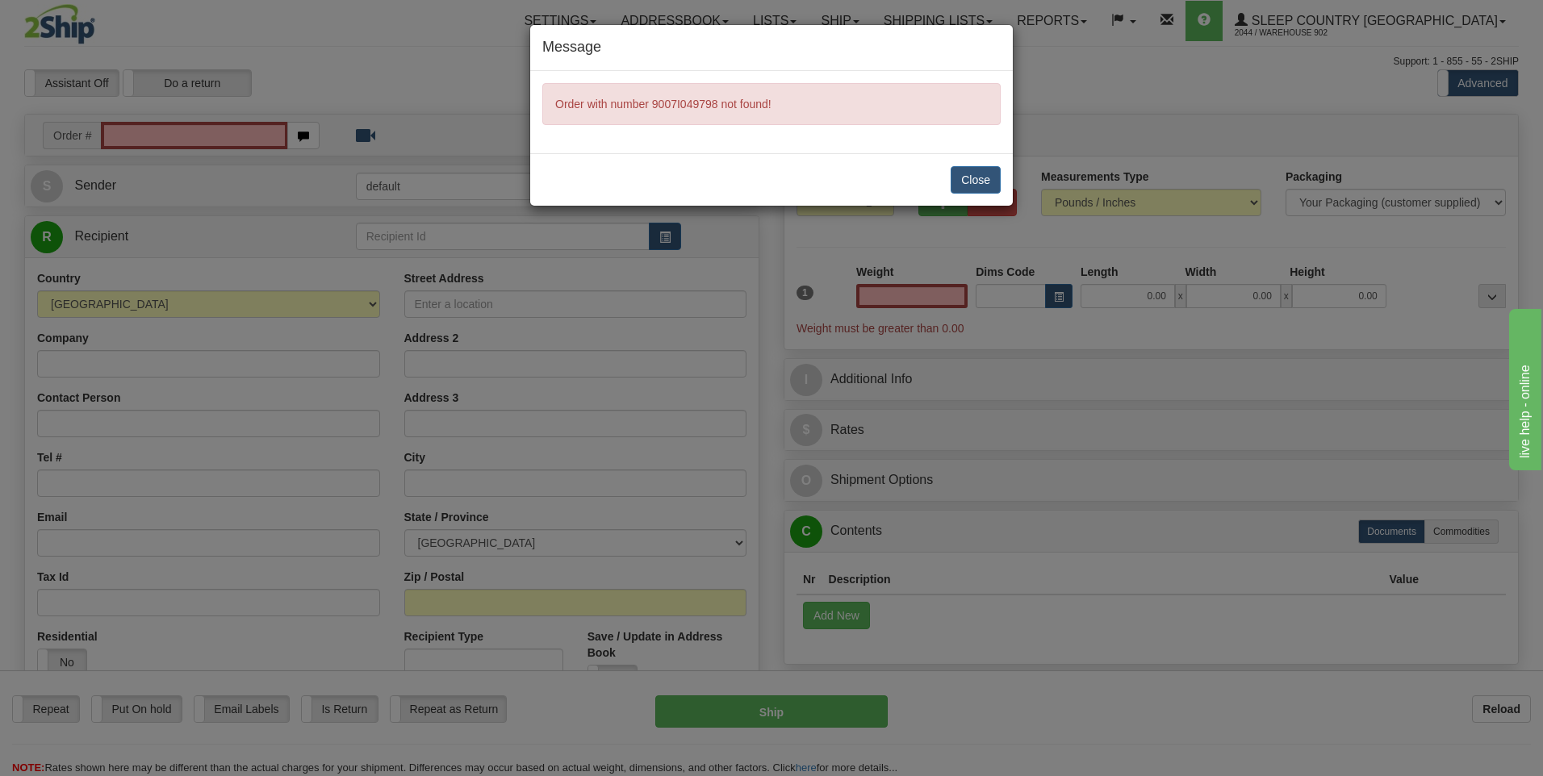
type input "0.00"
click at [976, 182] on button "Close" at bounding box center [976, 179] width 50 height 27
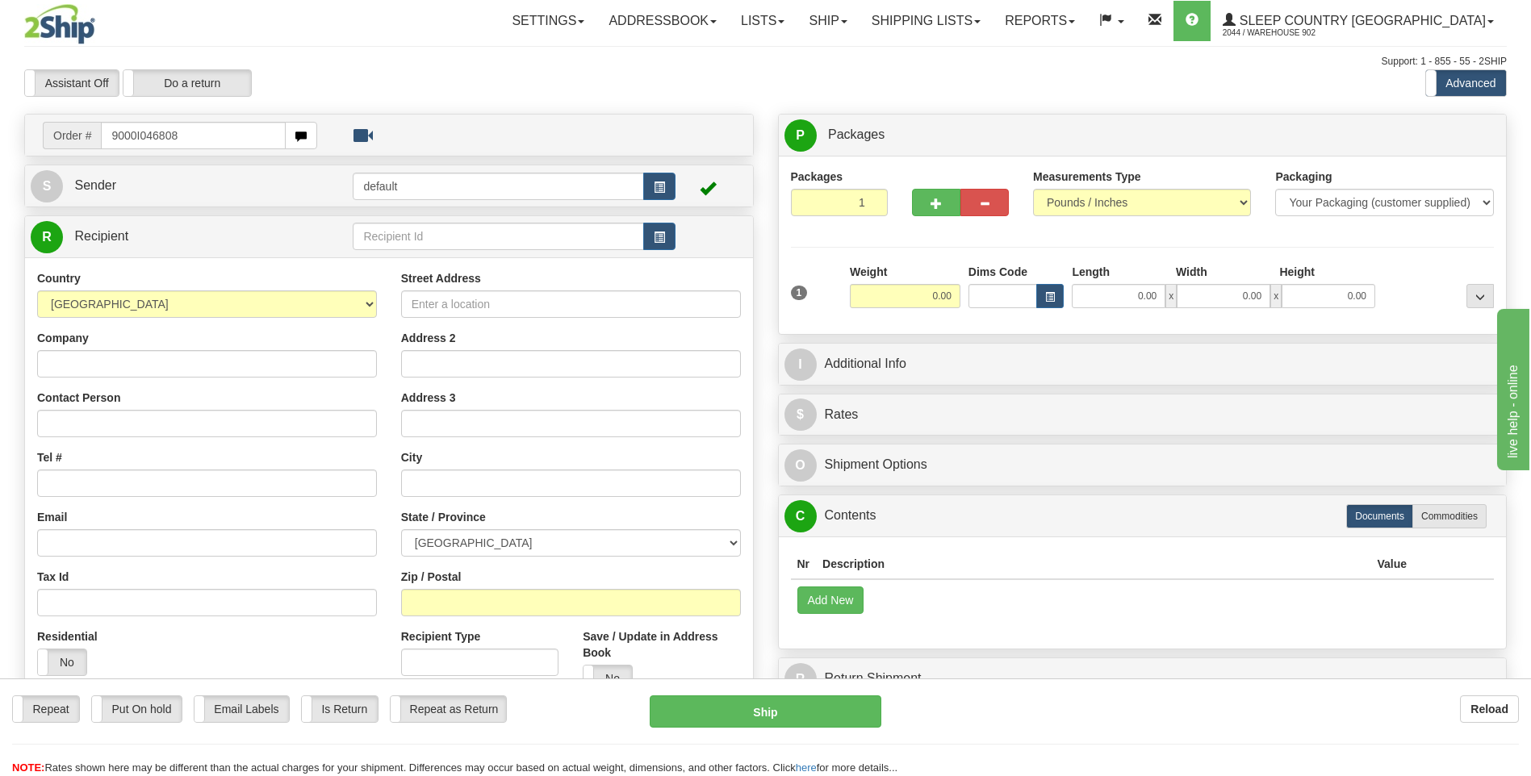
type input "9000I046808"
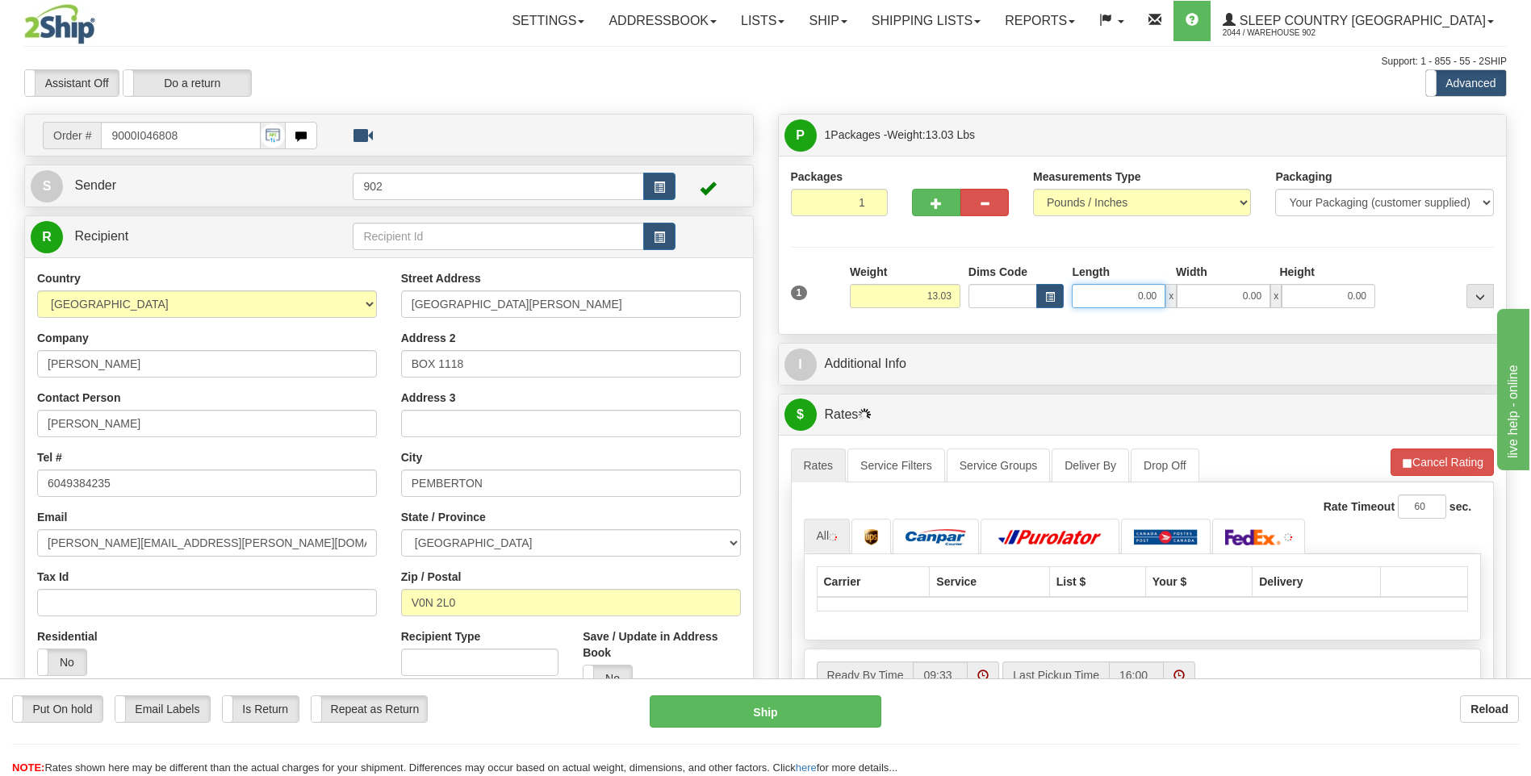
click at [1138, 291] on input "0.00" at bounding box center [1119, 296] width 94 height 24
type input "22.00"
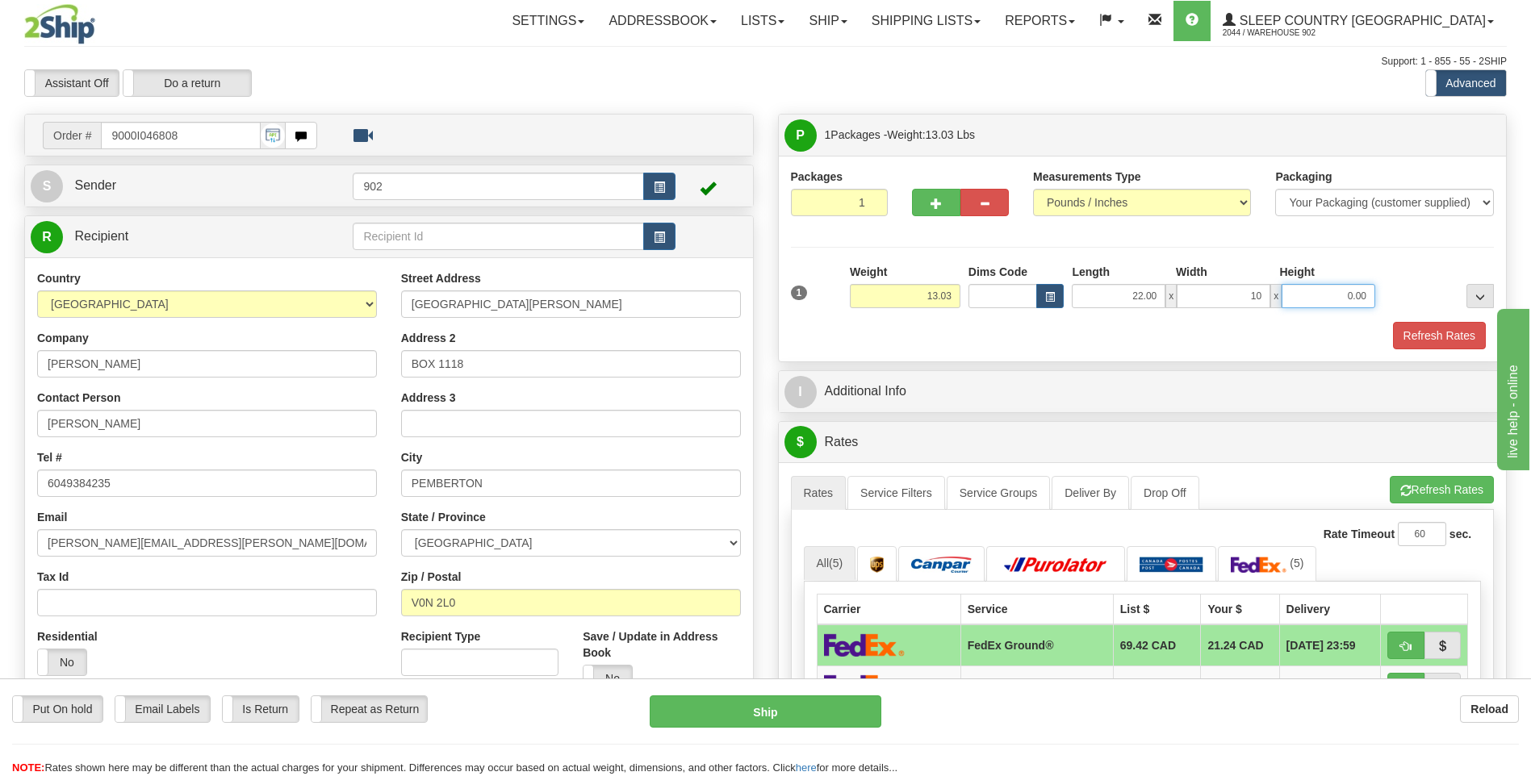
type input "10.00"
click at [1416, 340] on button "Refresh Rates" at bounding box center [1439, 335] width 93 height 27
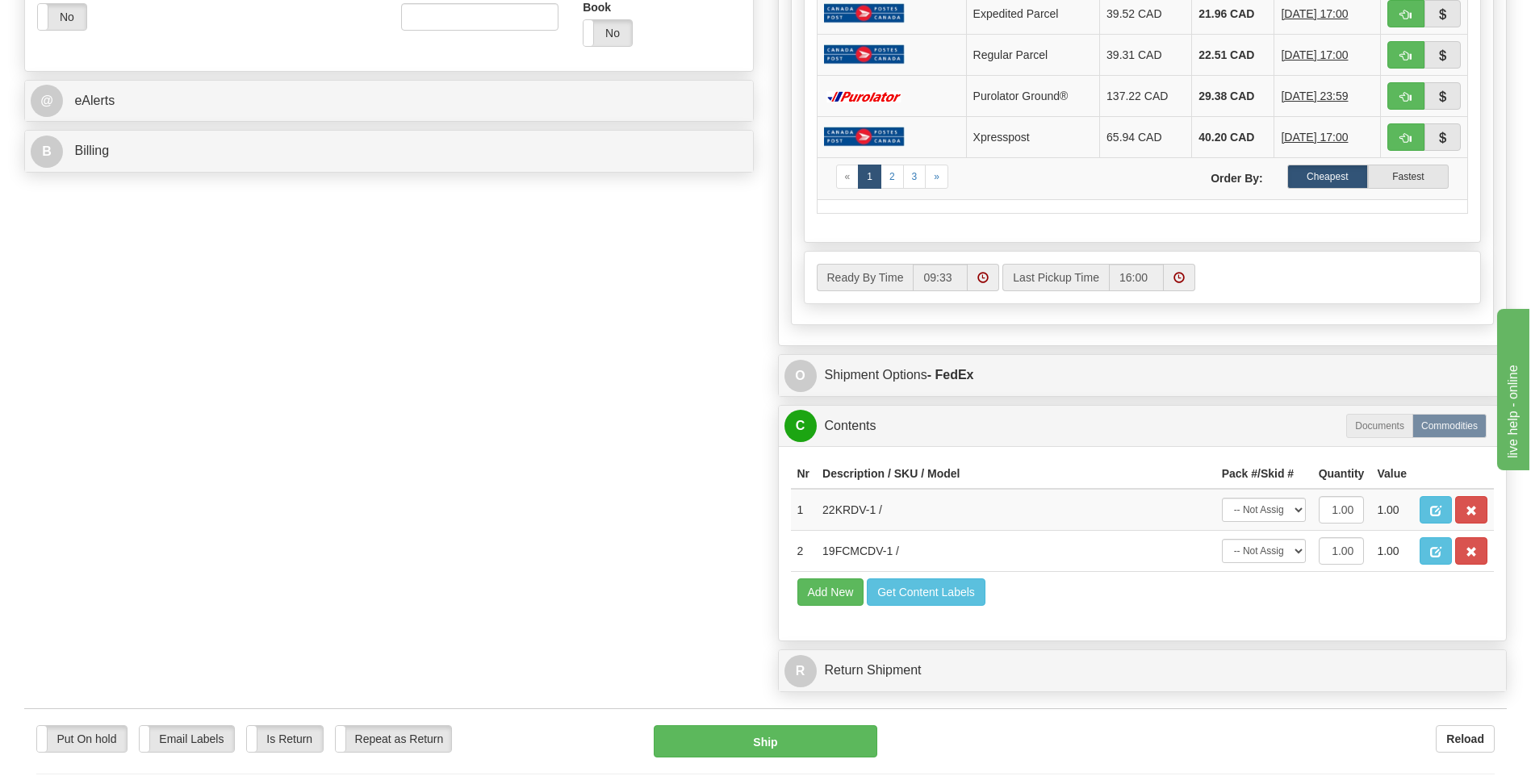
scroll to position [807, 0]
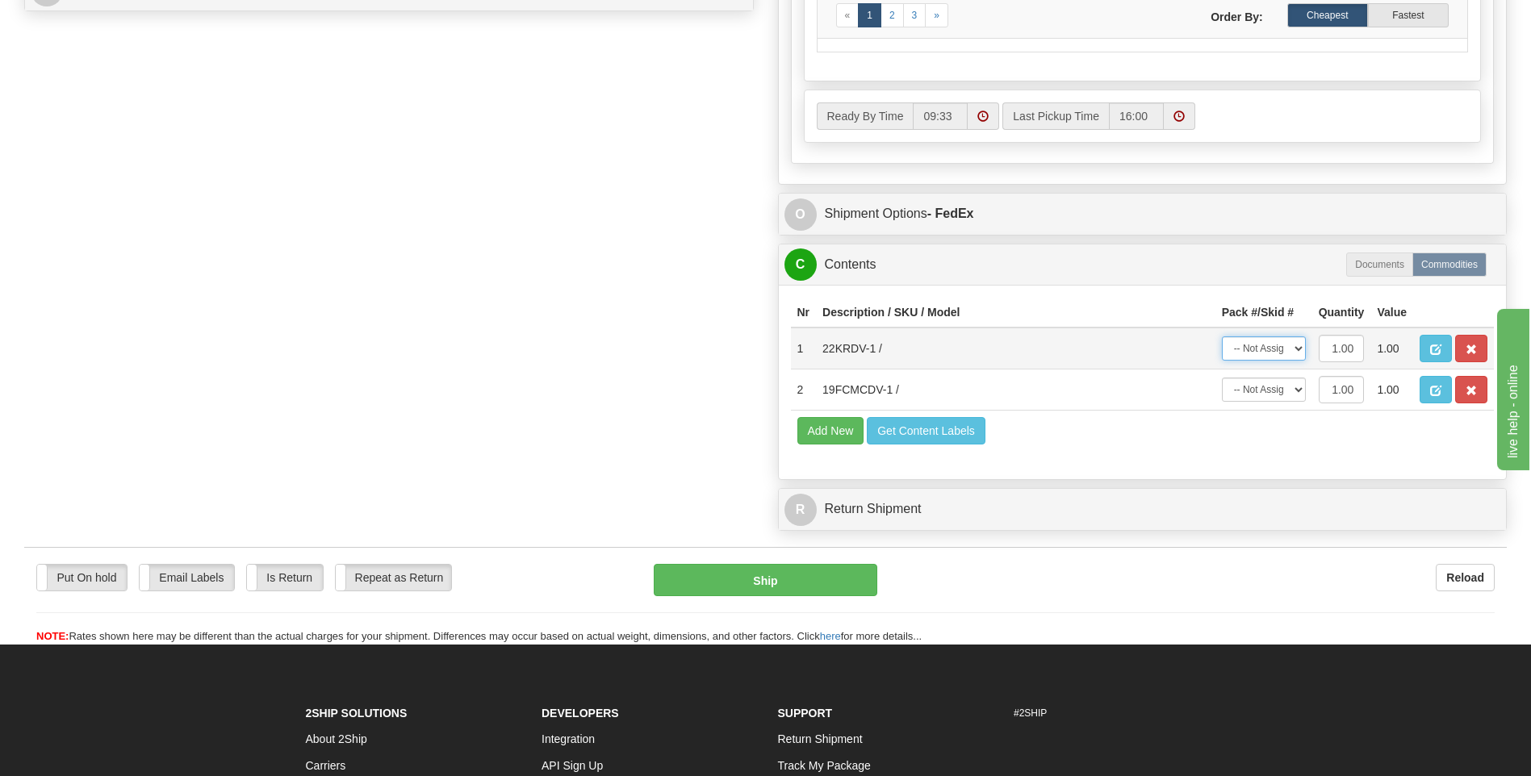
click at [1247, 341] on select "-- Not Assigned -- Package 1" at bounding box center [1264, 349] width 84 height 24
select select "0"
click at [1222, 337] on select "-- Not Assigned -- Package 1" at bounding box center [1264, 349] width 84 height 24
drag, startPoint x: 1252, startPoint y: 386, endPoint x: 1248, endPoint y: 394, distance: 9.0
click at [1252, 386] on select "-- Not Assigned -- Package 1" at bounding box center [1264, 390] width 84 height 24
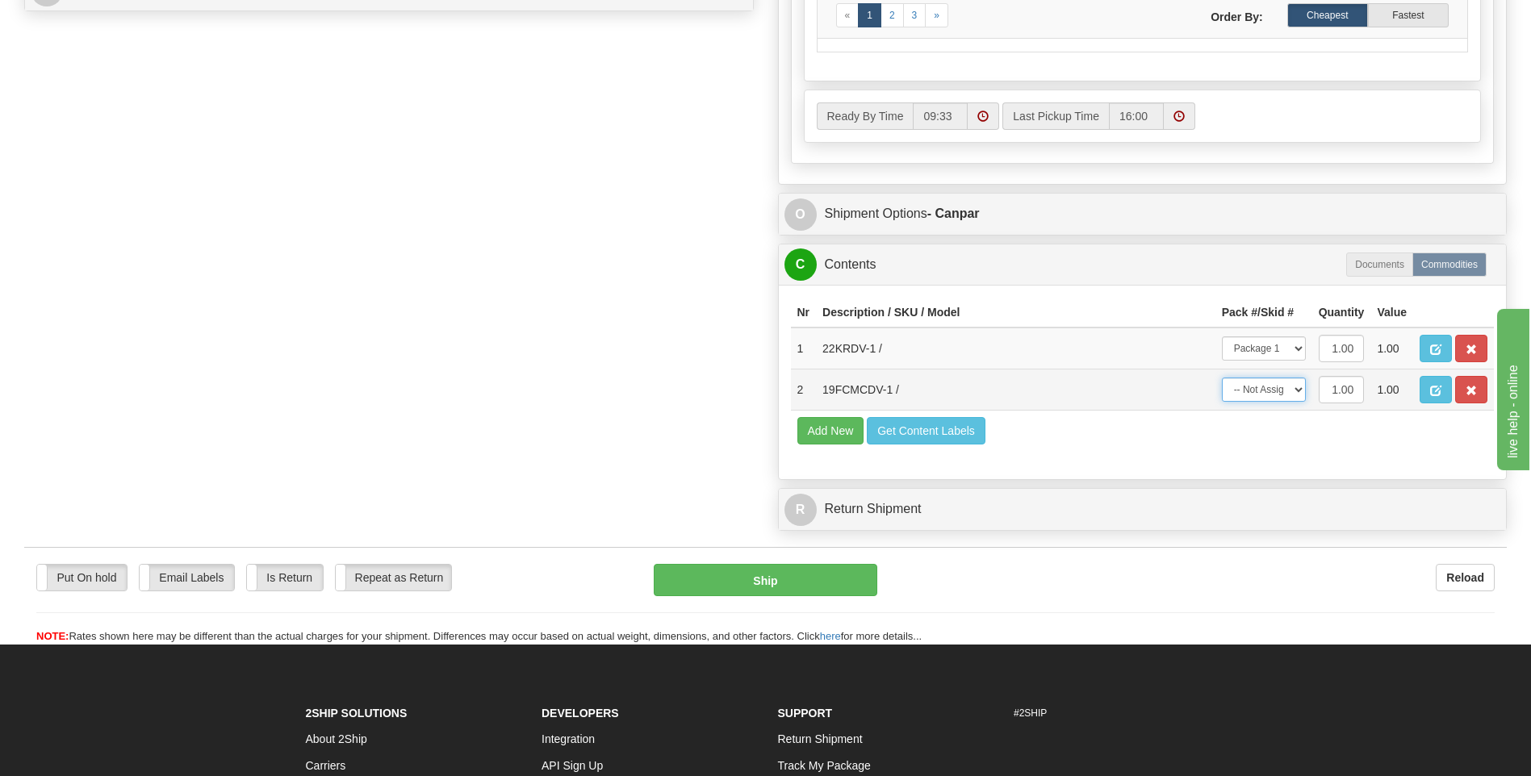
select select "0"
click at [1222, 378] on select "-- Not Assigned -- Package 1" at bounding box center [1264, 390] width 84 height 24
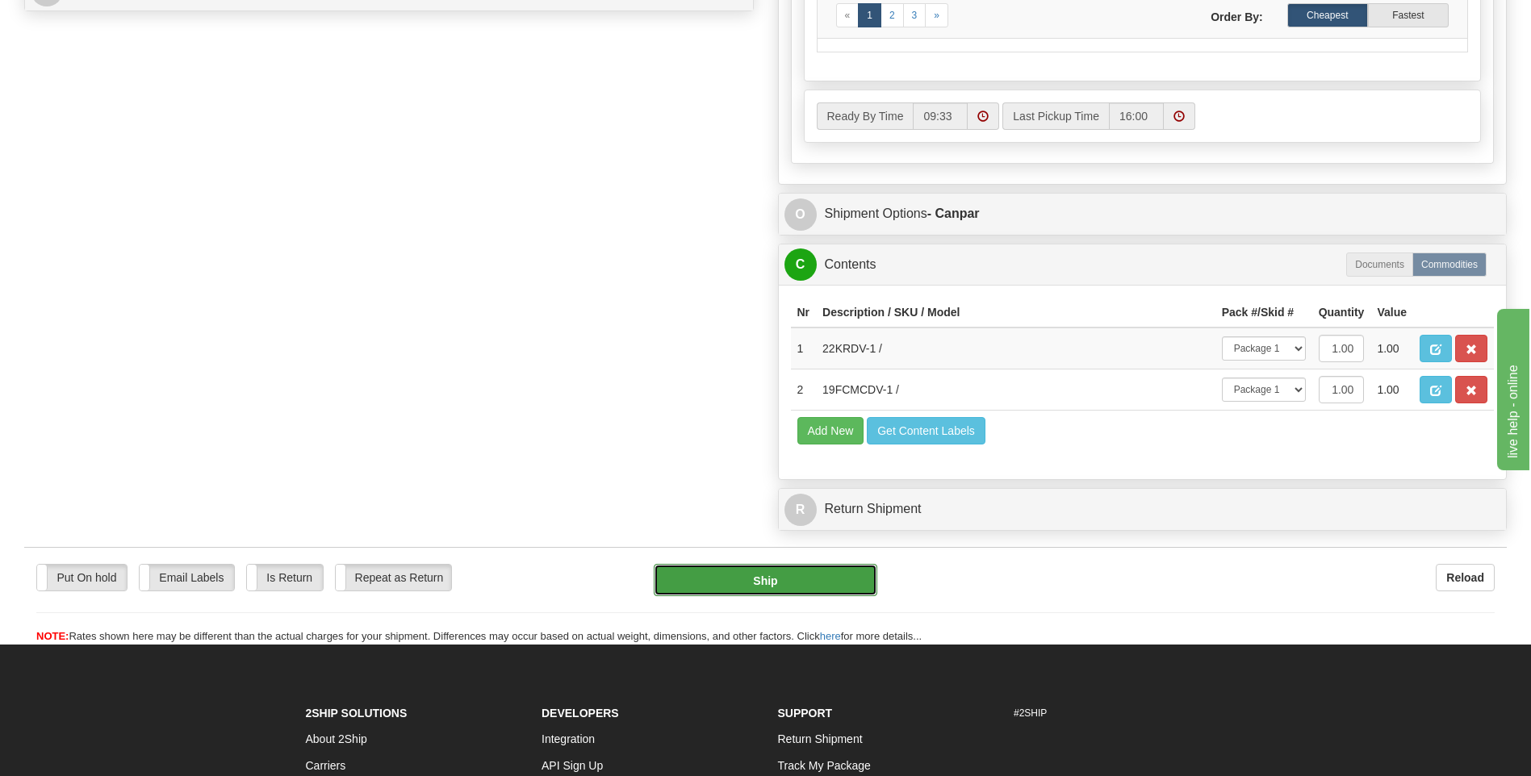
click at [831, 582] on button "Ship" at bounding box center [765, 580] width 223 height 32
type input "1"
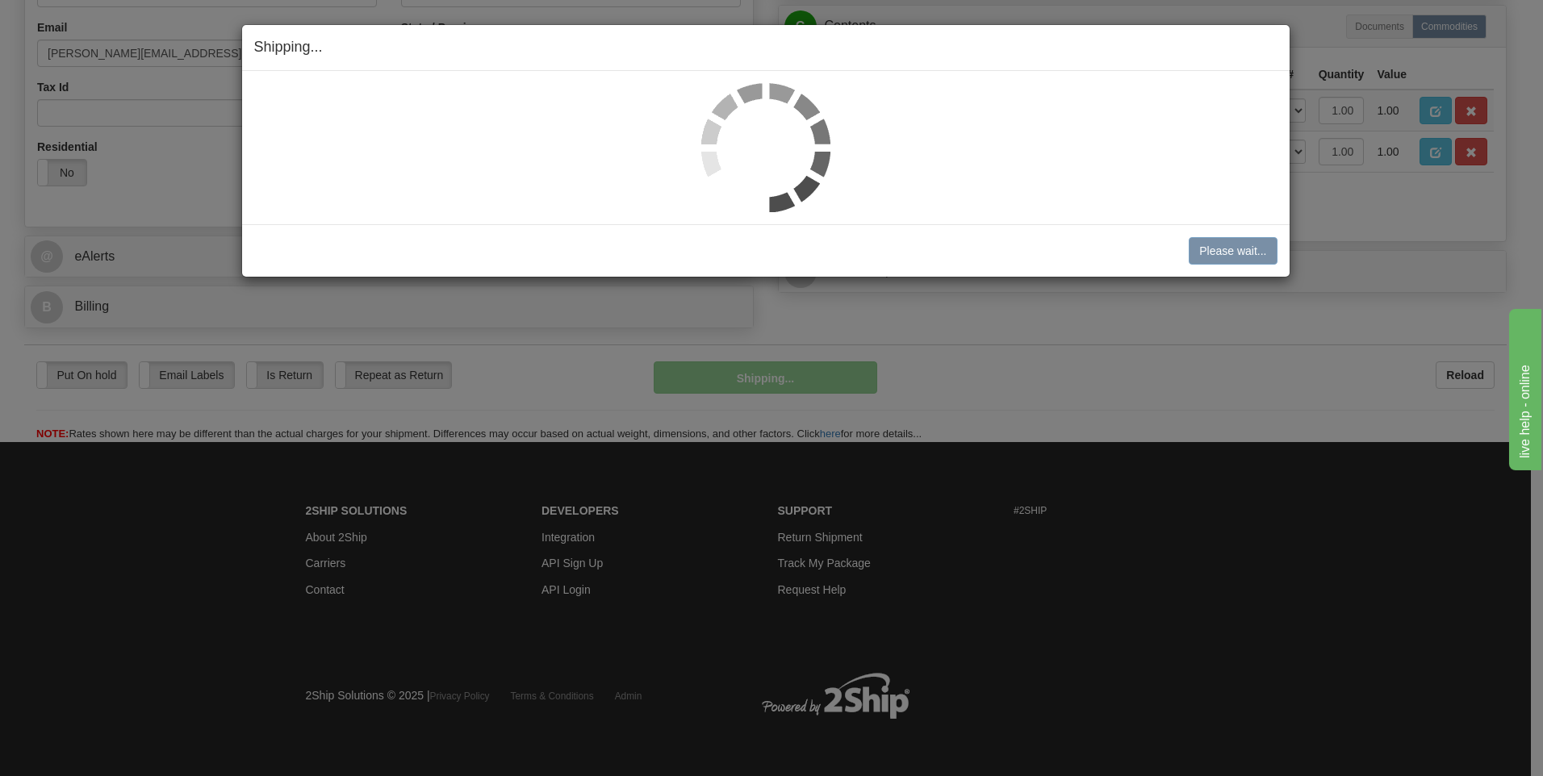
scroll to position [491, 0]
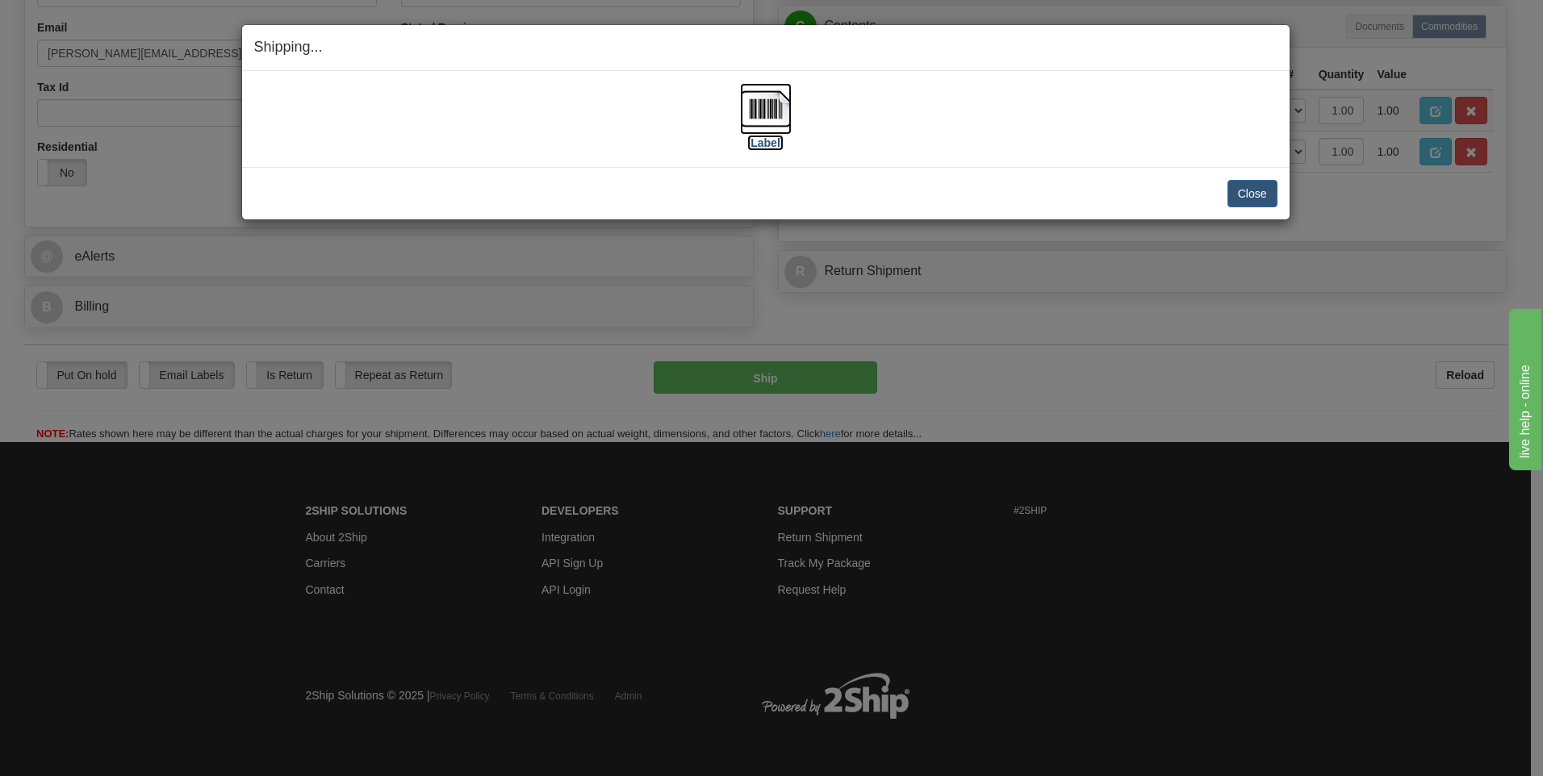
click at [768, 116] on img at bounding box center [766, 109] width 52 height 52
click at [1248, 191] on button "Close" at bounding box center [1253, 193] width 50 height 27
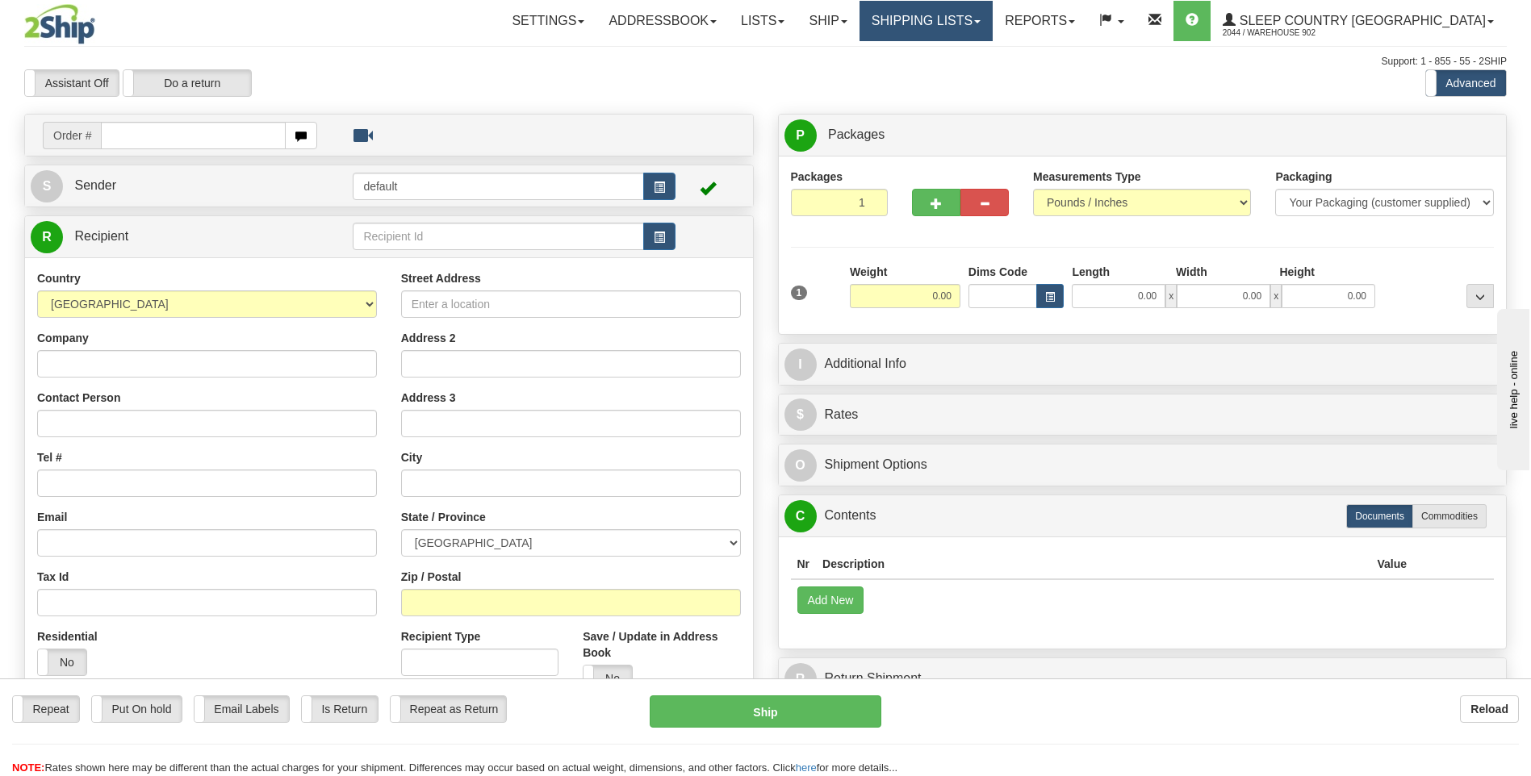
click at [993, 21] on link "Shipping lists" at bounding box center [926, 21] width 133 height 40
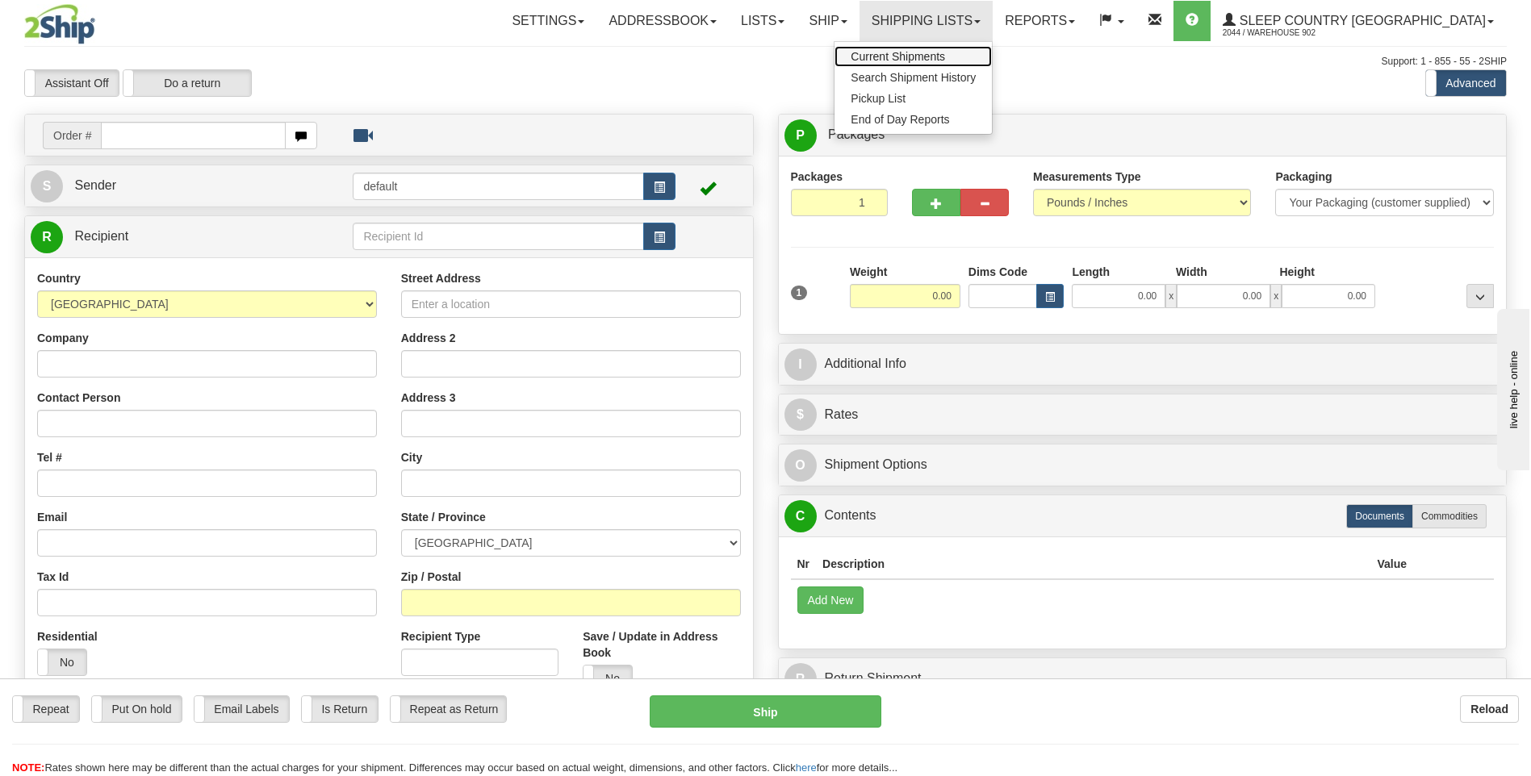
click at [977, 48] on link "Current Shipments" at bounding box center [913, 56] width 157 height 21
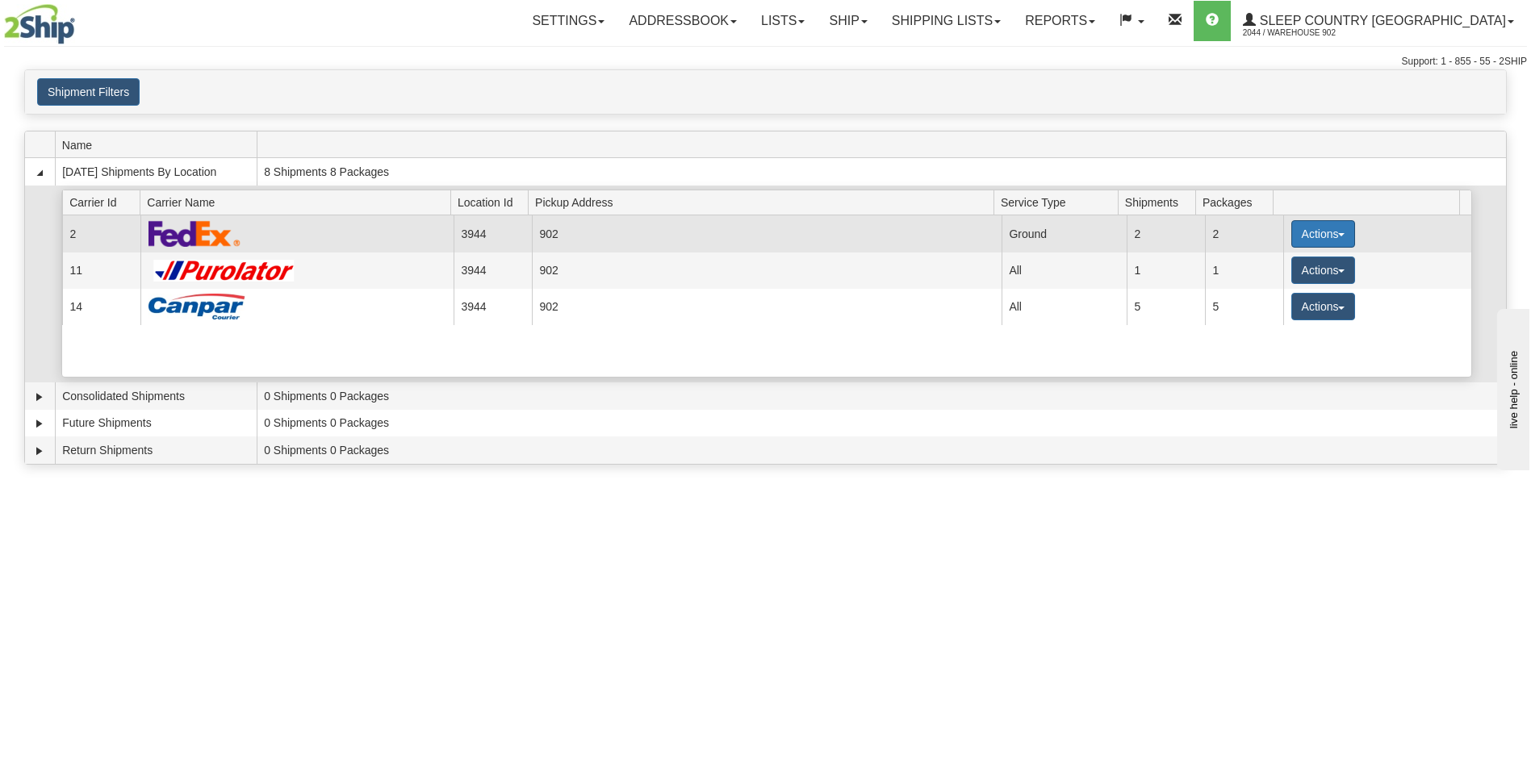
click at [1329, 229] on button "Actions" at bounding box center [1323, 233] width 65 height 27
click at [1291, 293] on link "Close" at bounding box center [1289, 285] width 129 height 21
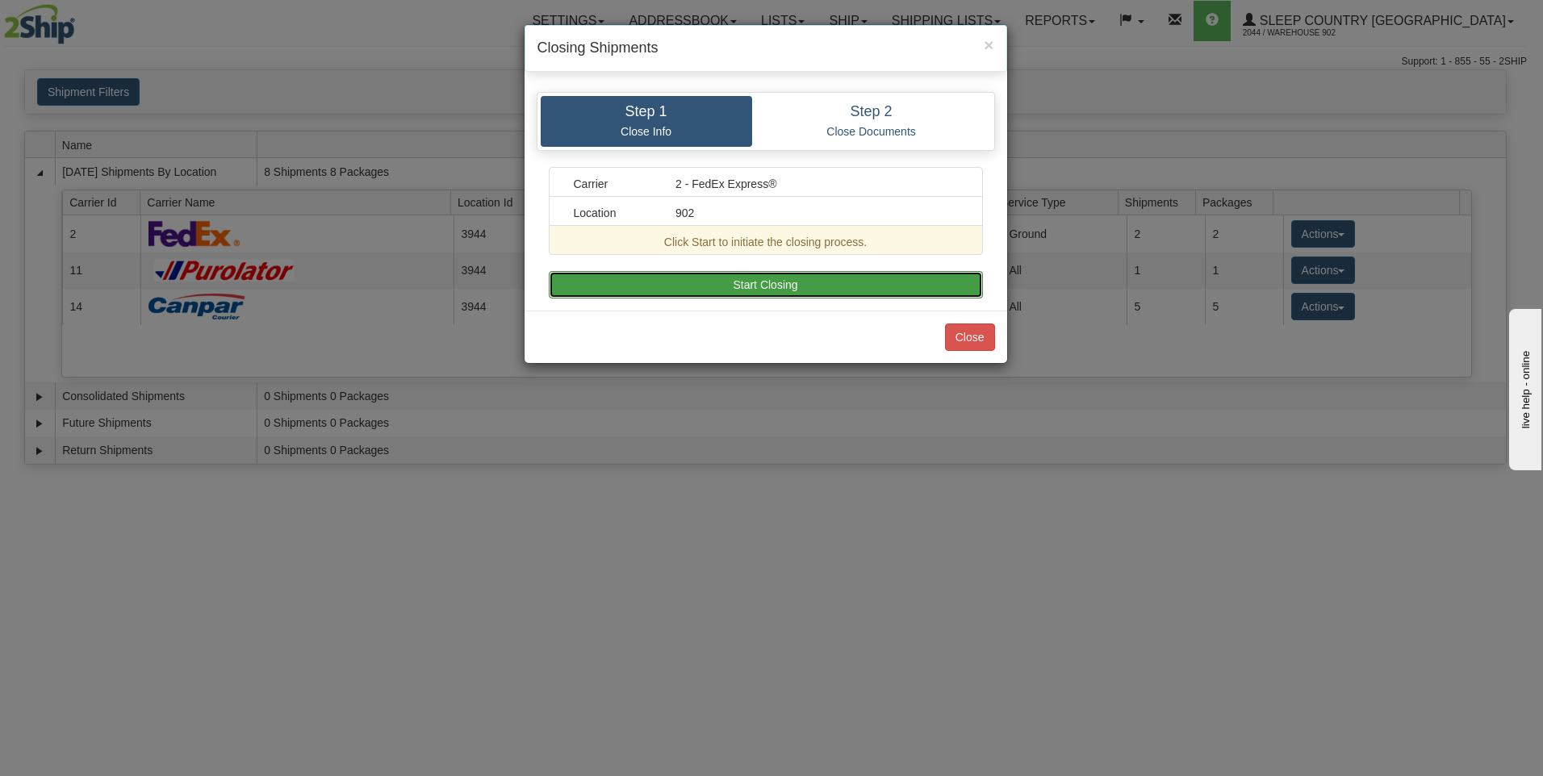
click at [835, 285] on button "Start Closing" at bounding box center [766, 284] width 434 height 27
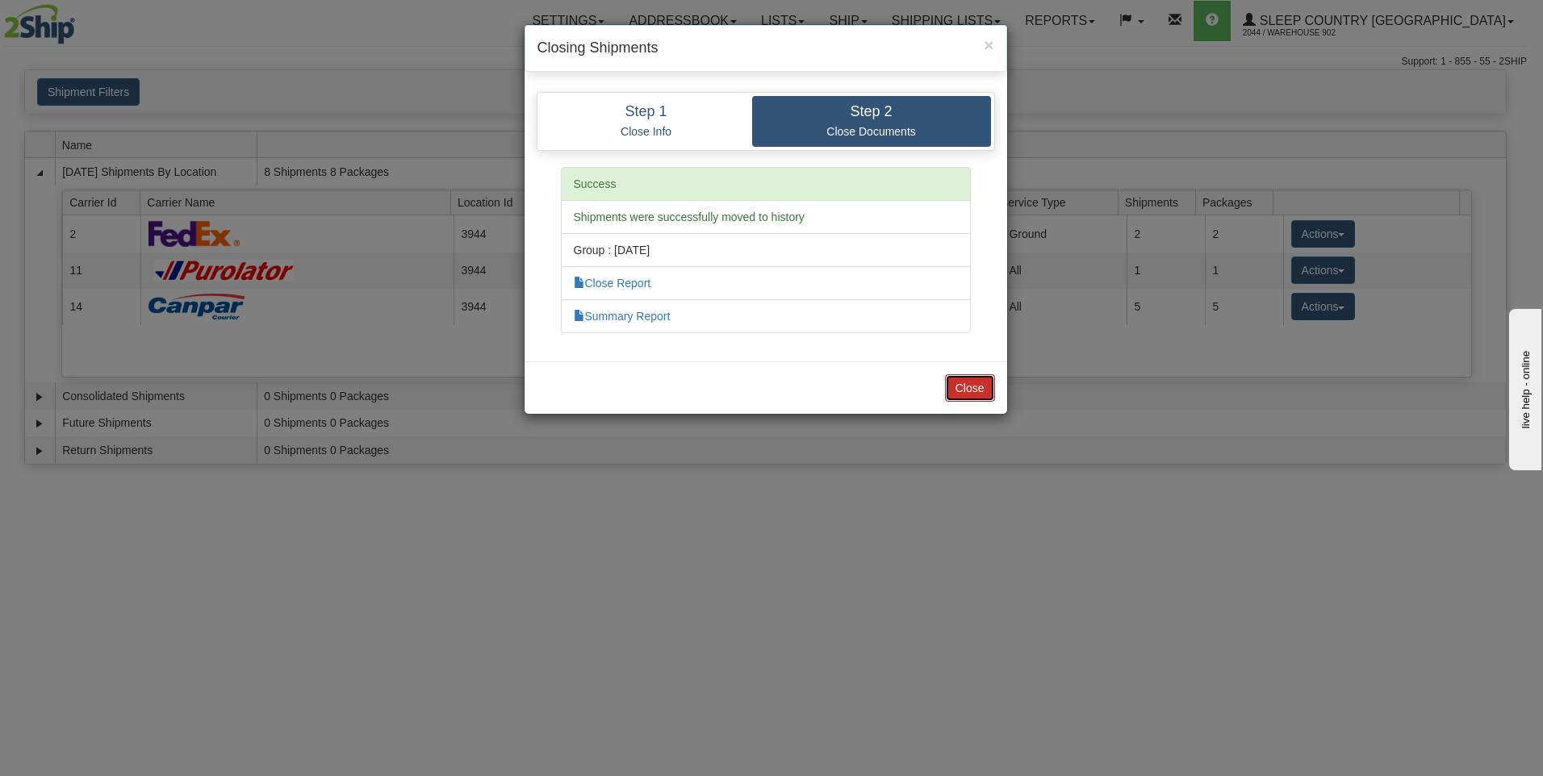
click at [971, 395] on button "Close" at bounding box center [970, 387] width 50 height 27
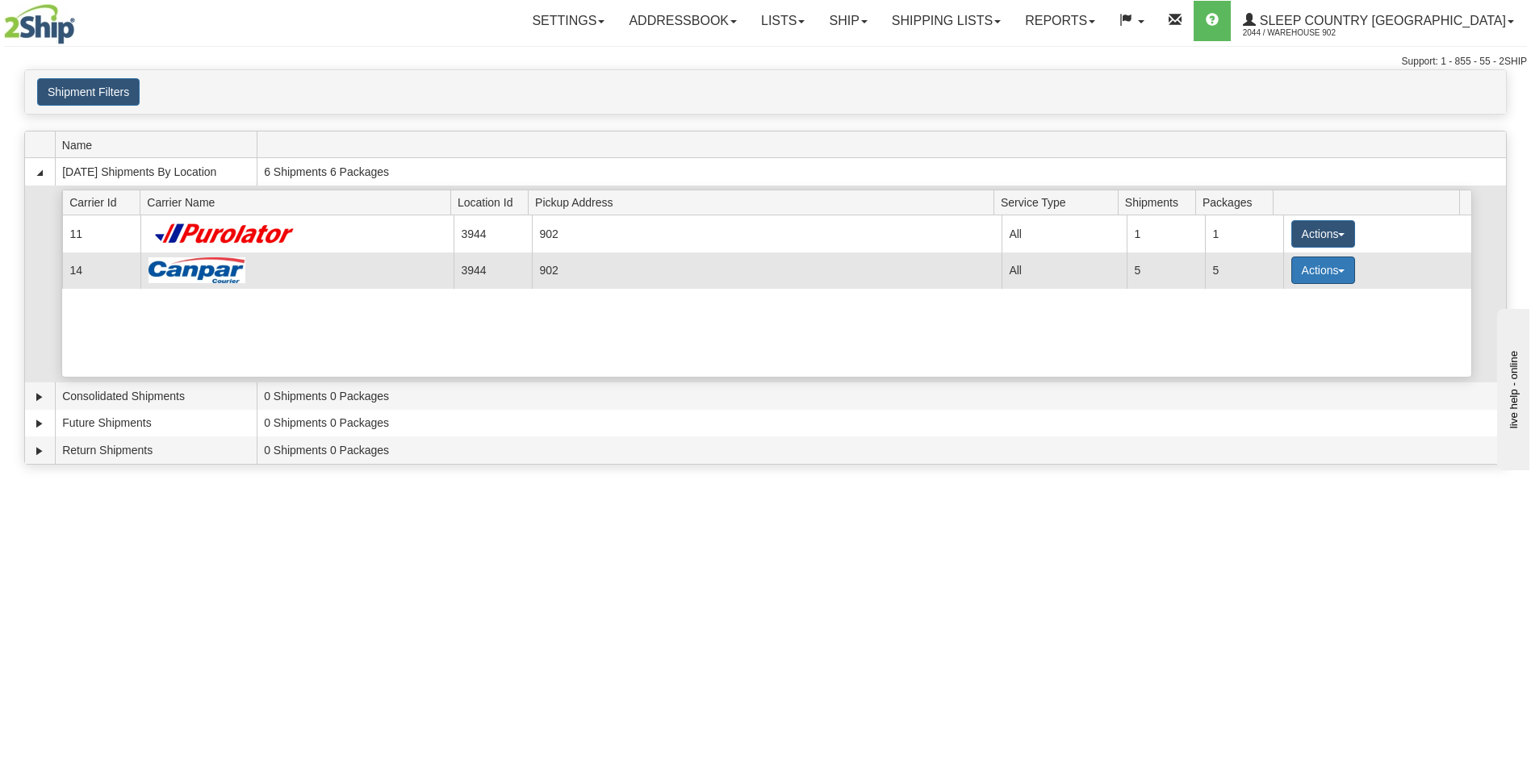
drag, startPoint x: 1325, startPoint y: 268, endPoint x: 1322, endPoint y: 276, distance: 8.7
click at [1325, 272] on button "Actions" at bounding box center [1323, 270] width 65 height 27
click at [1275, 322] on span "Close" at bounding box center [1259, 321] width 37 height 11
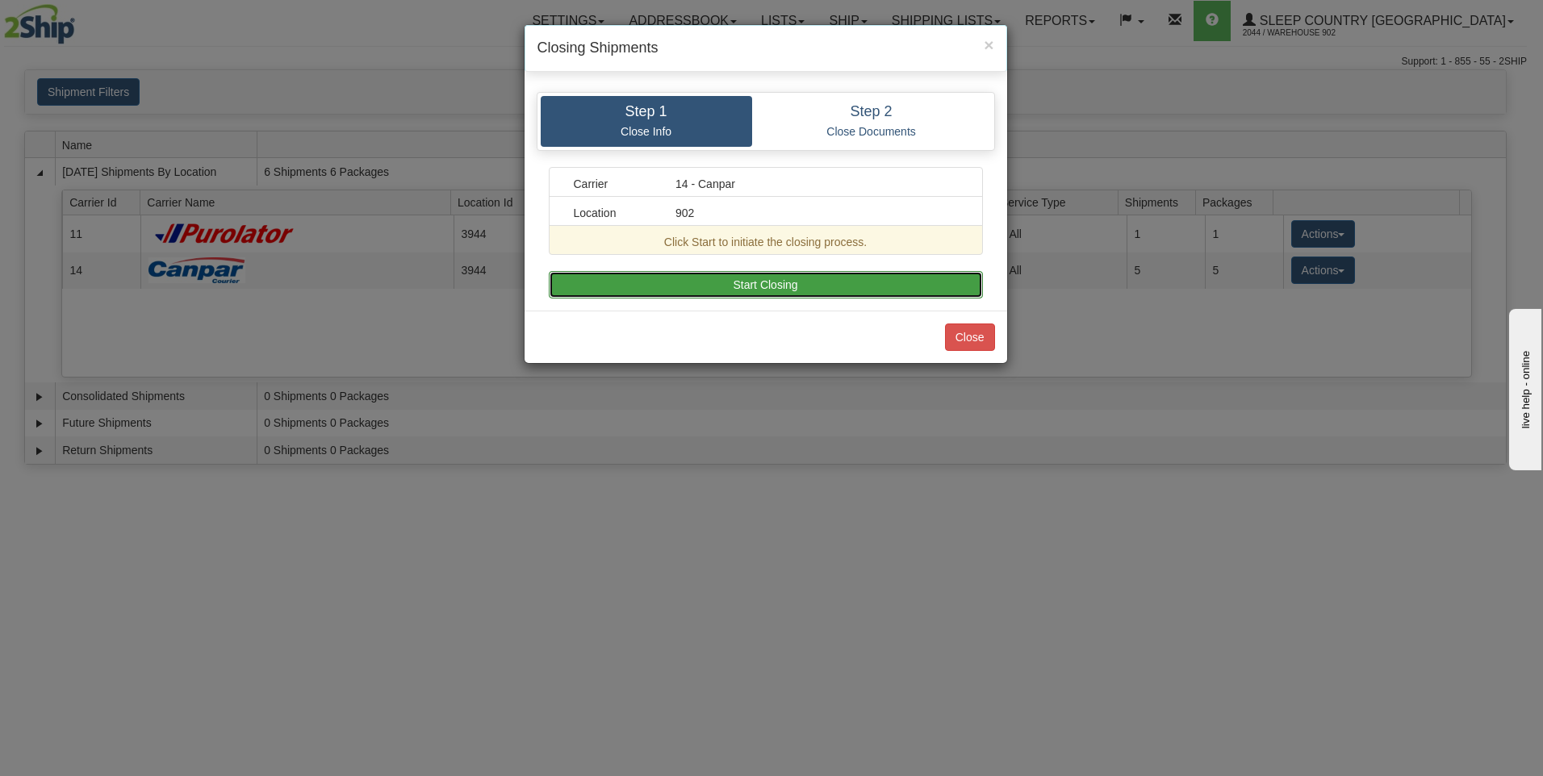
click at [816, 287] on button "Start Closing" at bounding box center [766, 284] width 434 height 27
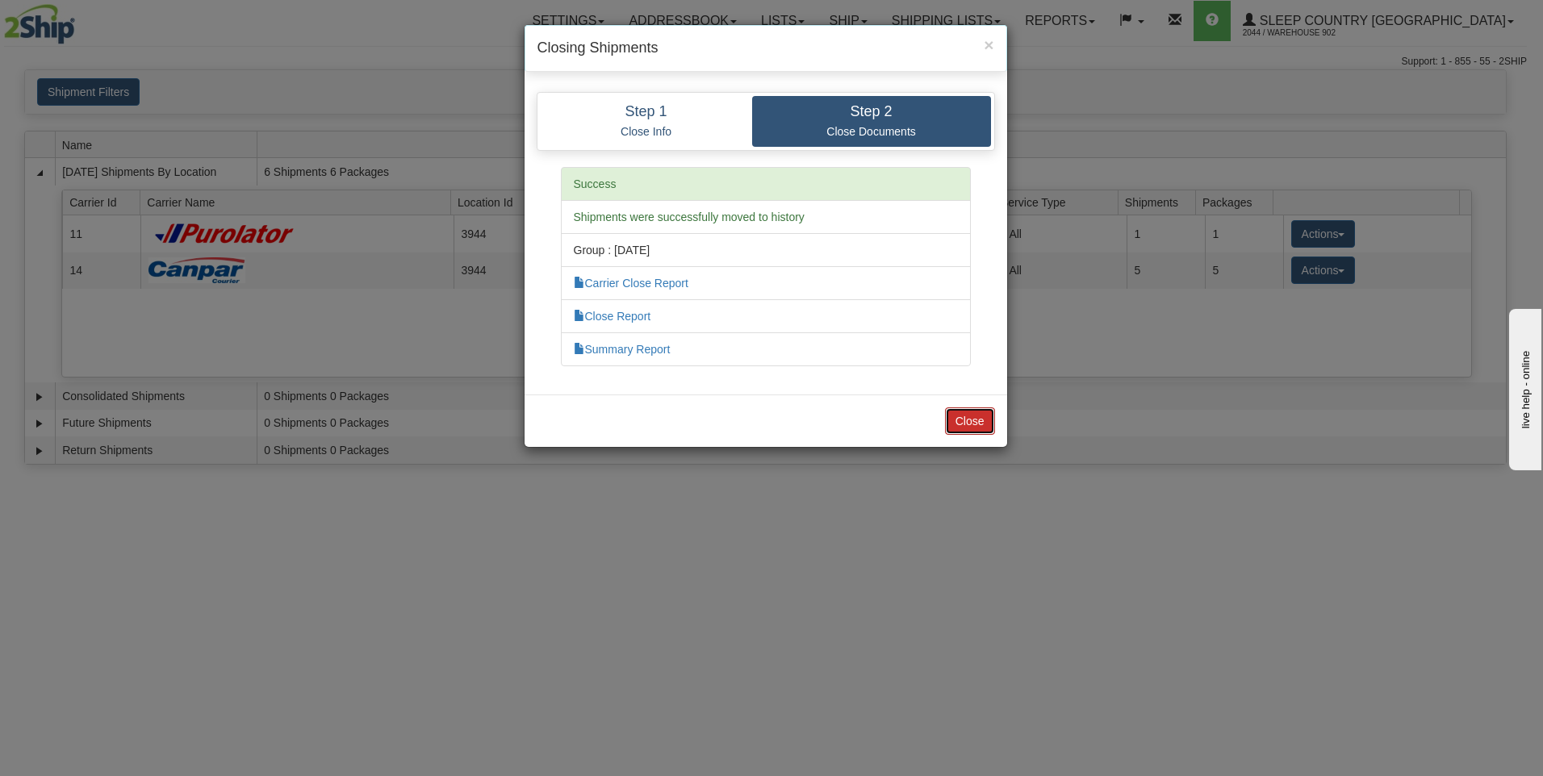
click at [990, 412] on button "Close" at bounding box center [970, 421] width 50 height 27
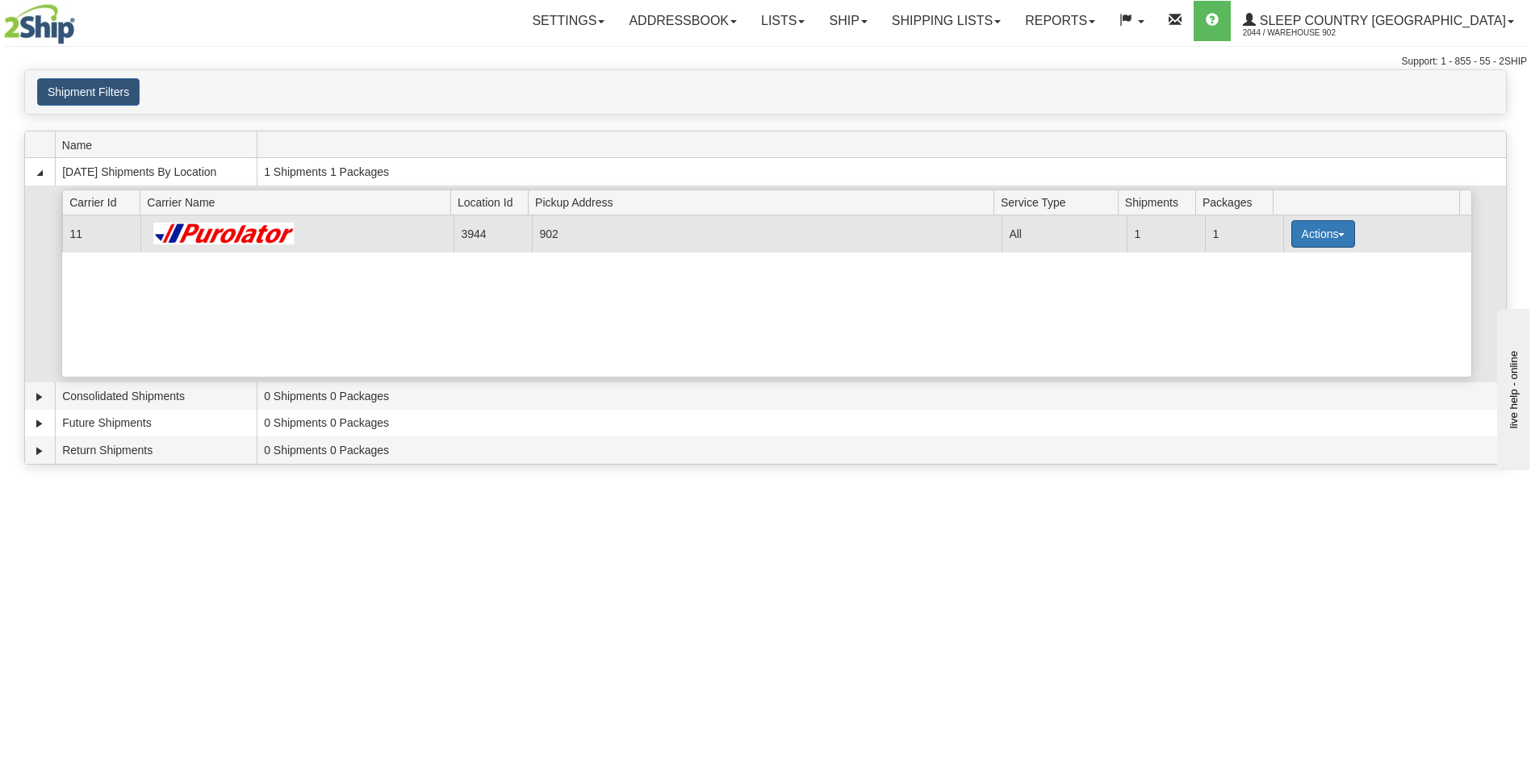
click at [1308, 229] on button "Actions" at bounding box center [1323, 233] width 65 height 27
click at [1293, 307] on link "Pickup" at bounding box center [1289, 306] width 129 height 21
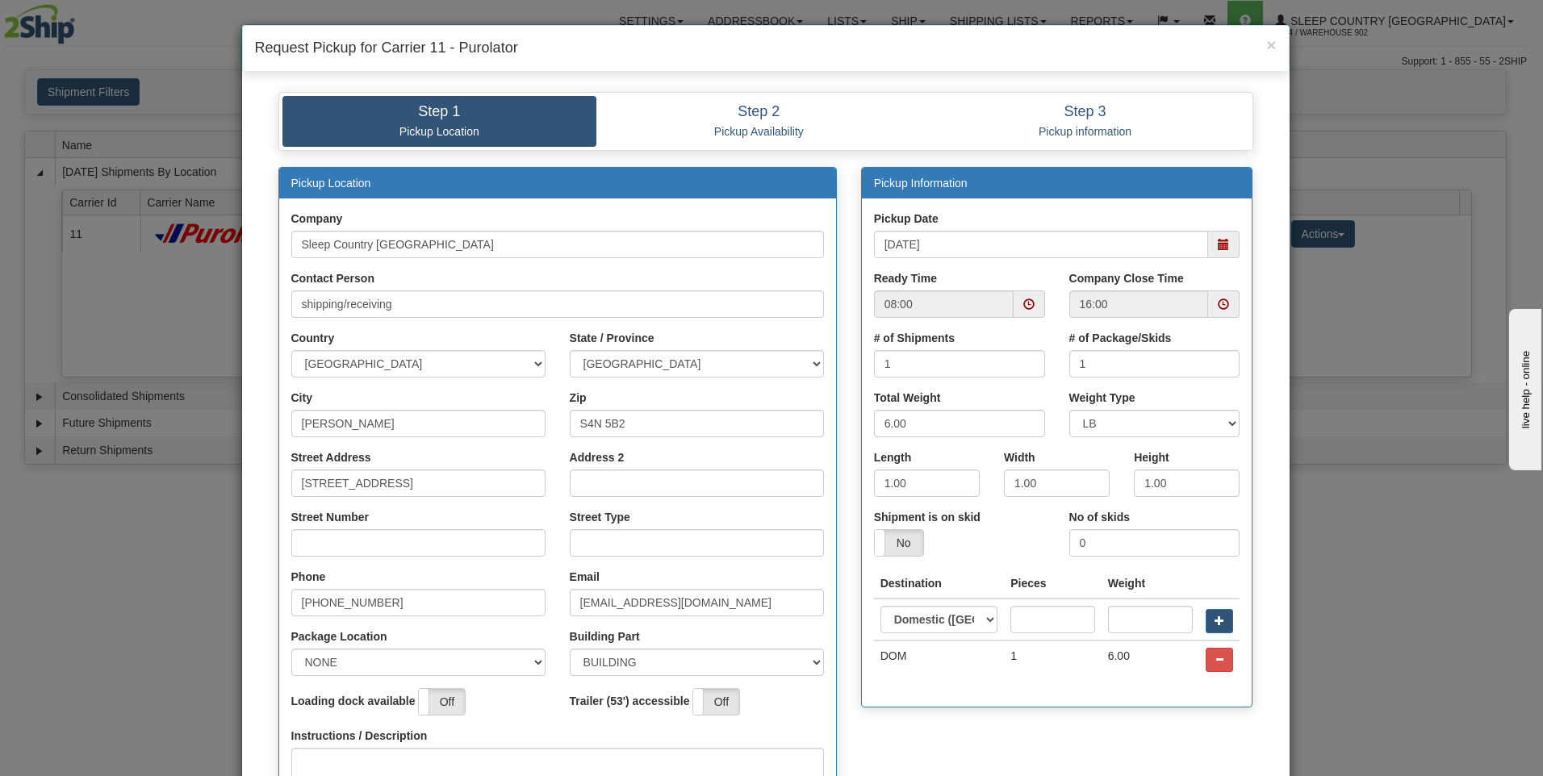
click at [1023, 305] on span at bounding box center [1028, 304] width 11 height 11
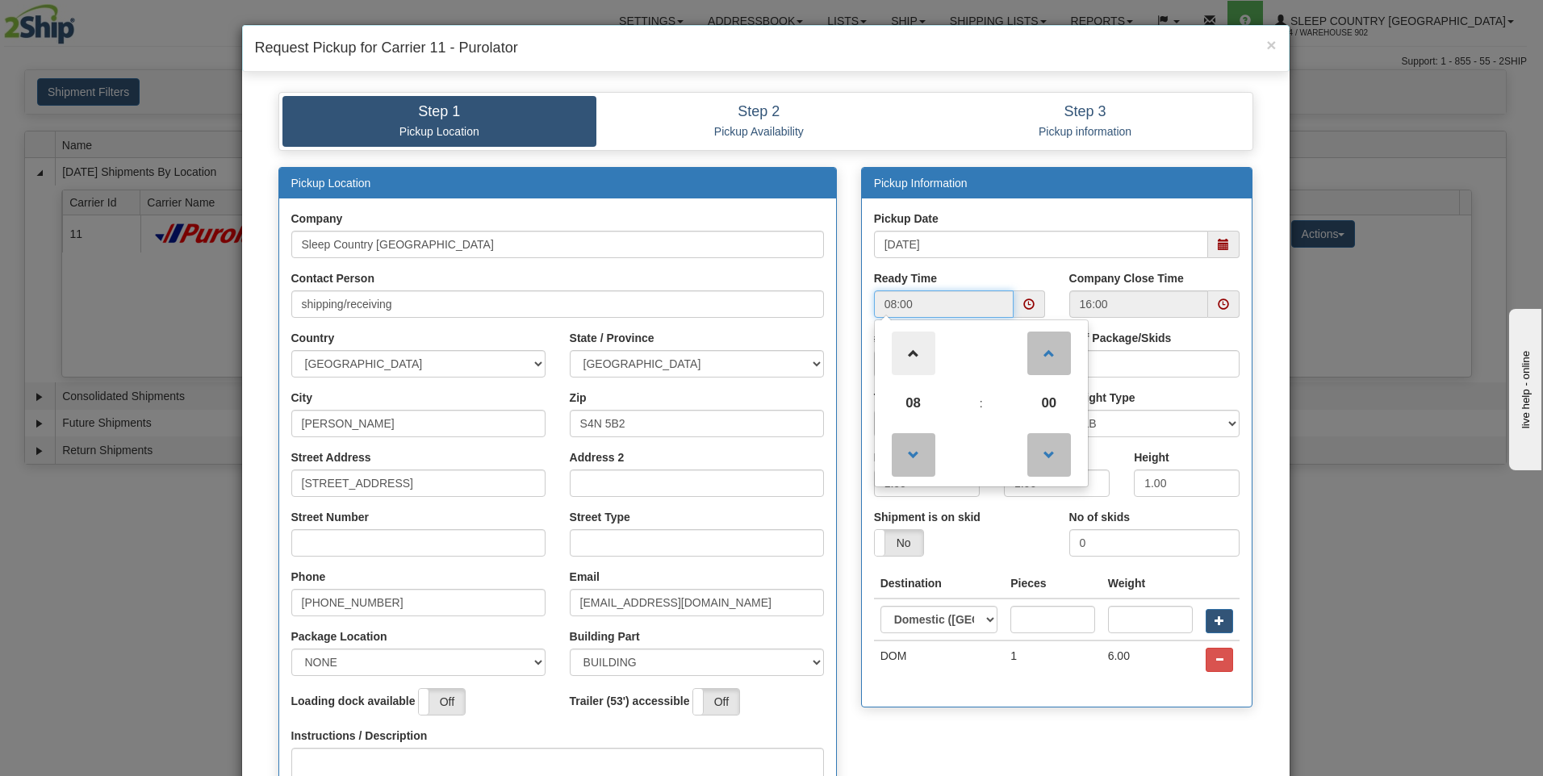
click at [899, 344] on span at bounding box center [914, 354] width 44 height 44
click at [901, 344] on span at bounding box center [914, 354] width 44 height 44
type input "12:00"
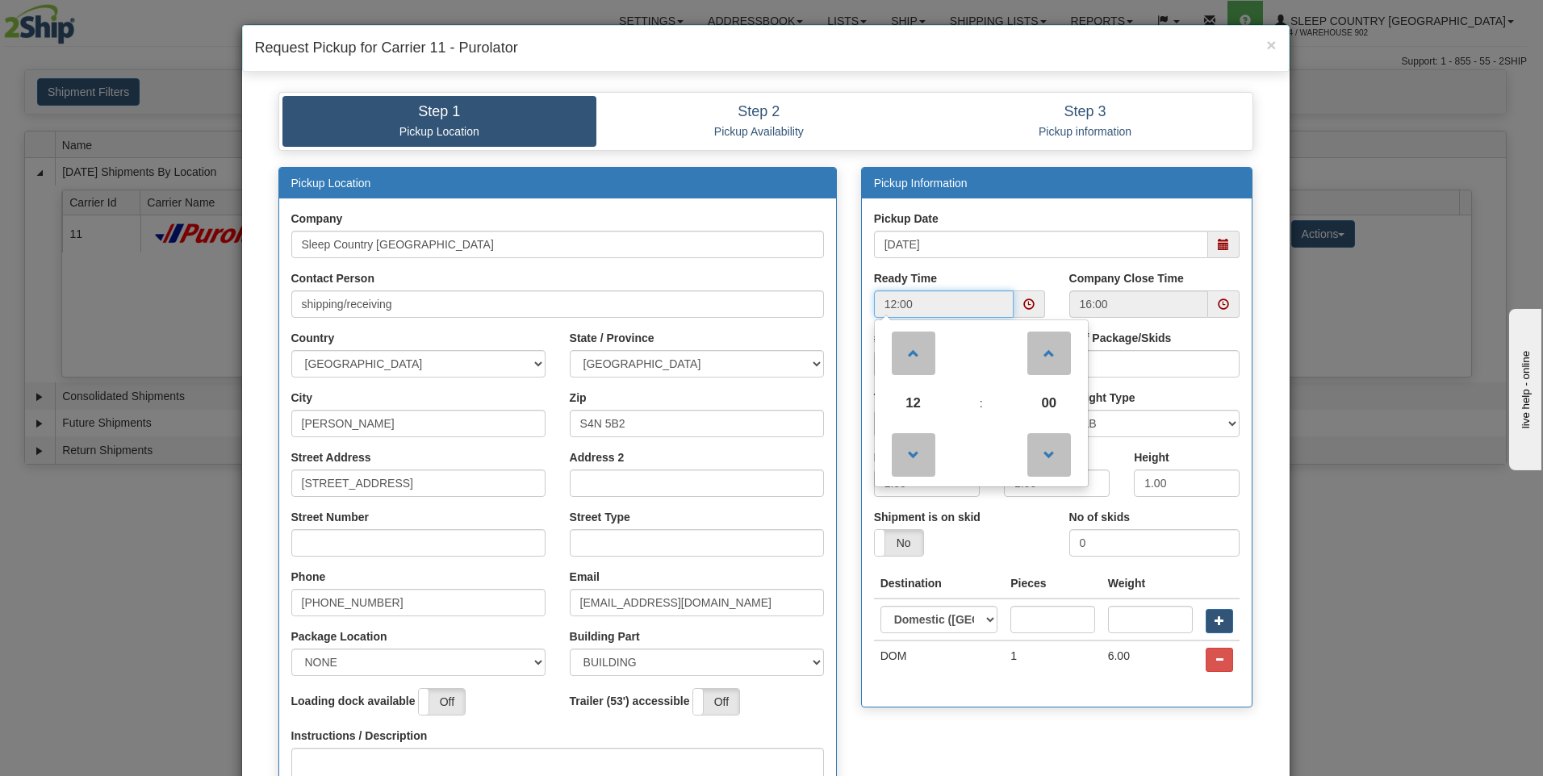
click at [1228, 299] on span at bounding box center [1223, 304] width 31 height 27
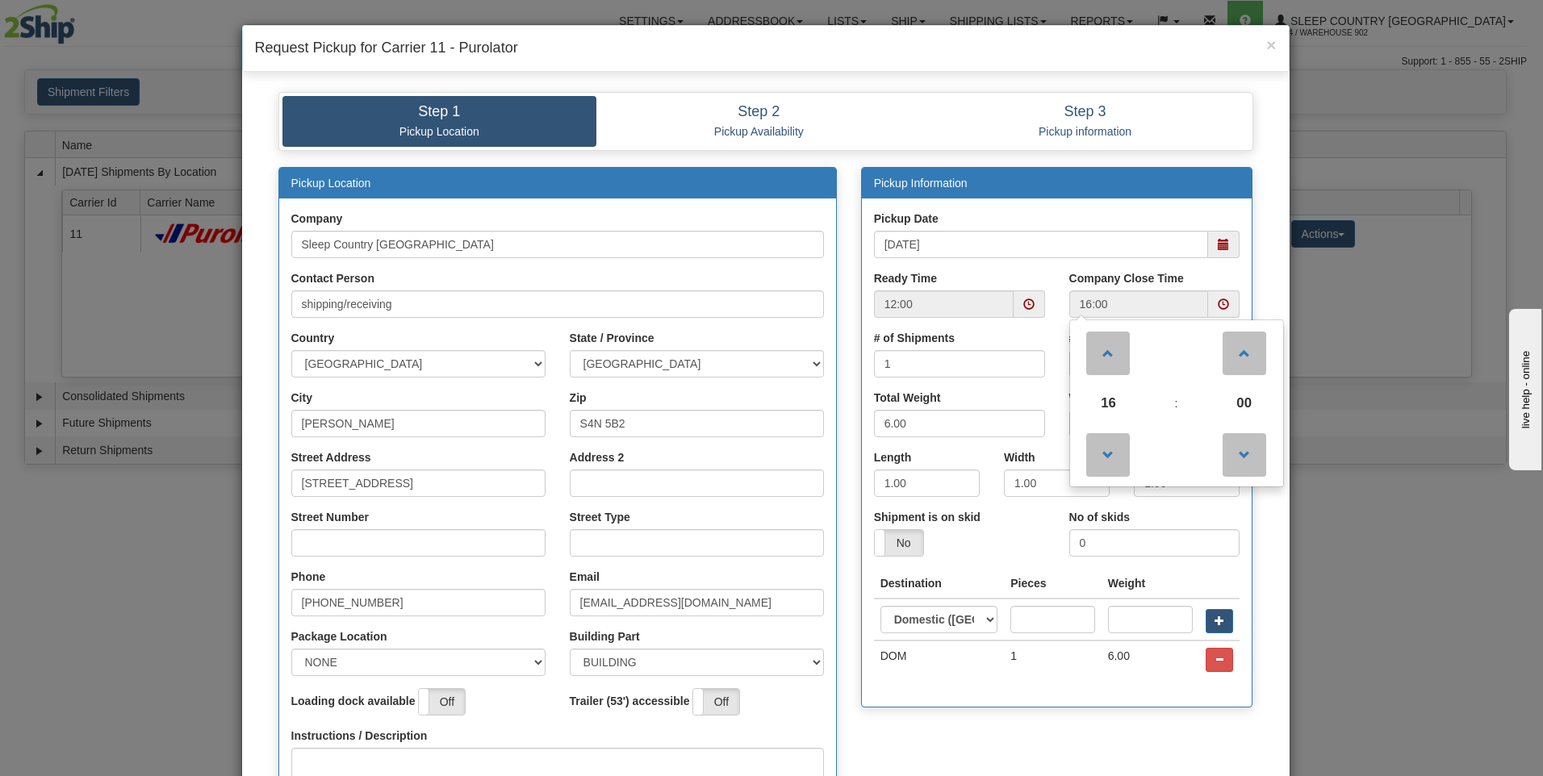
click at [1002, 742] on div "Pickup Location Company Sleep Country [GEOGRAPHIC_DATA] Contact Person shipping…" at bounding box center [765, 540] width 999 height 746
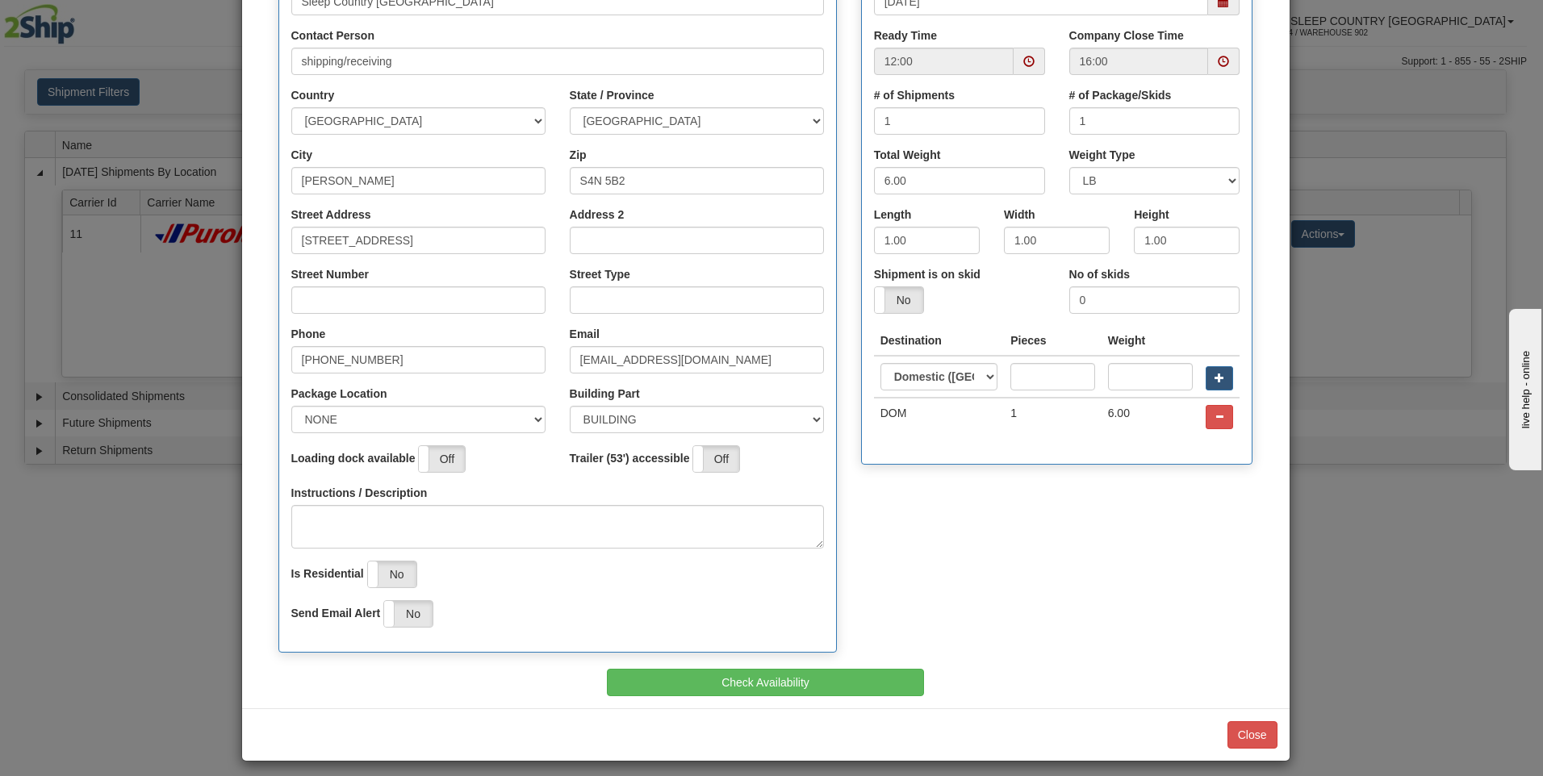
scroll to position [253, 0]
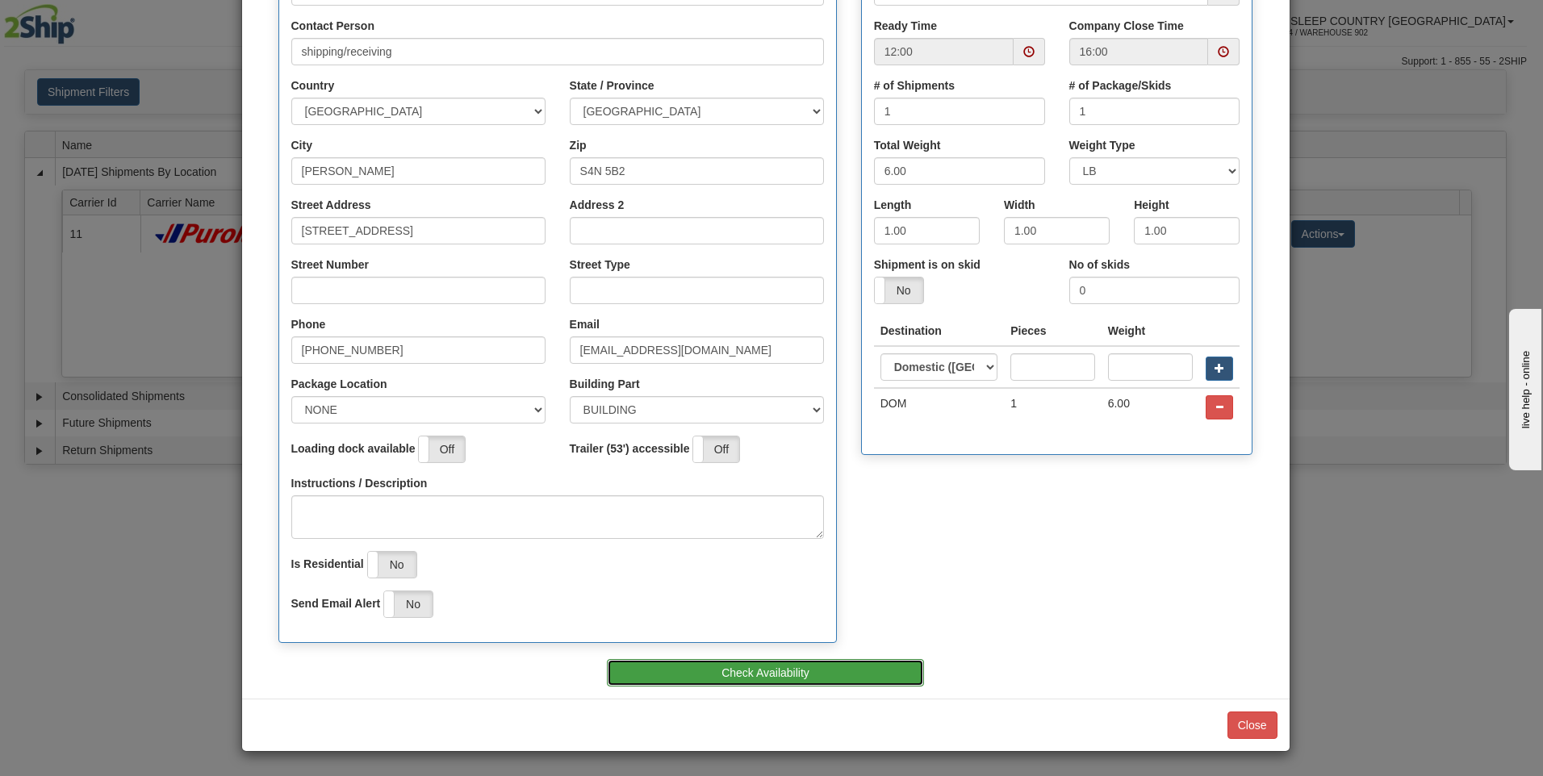
click at [763, 675] on button "Check Availability" at bounding box center [765, 672] width 317 height 27
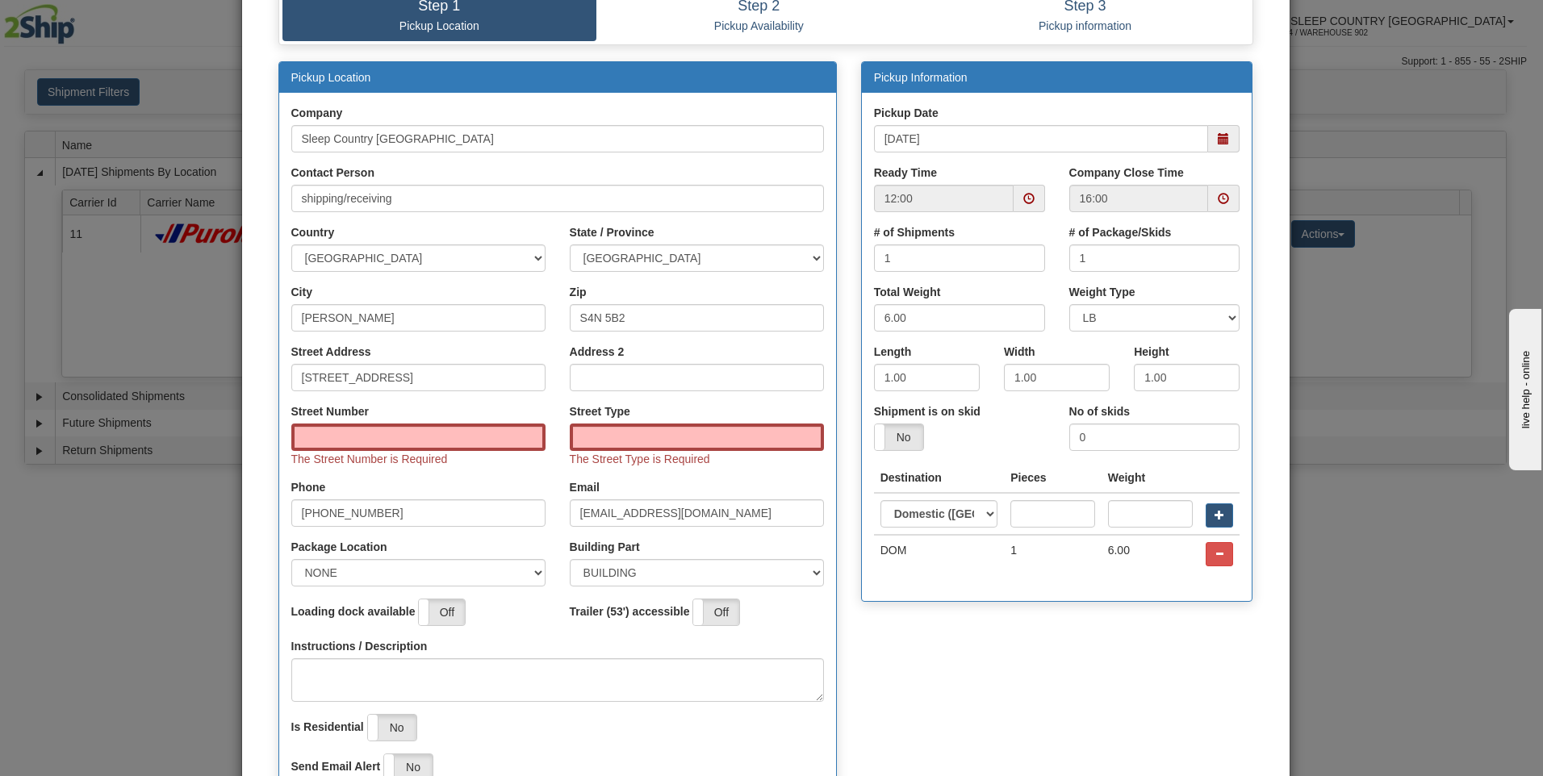
scroll to position [91, 0]
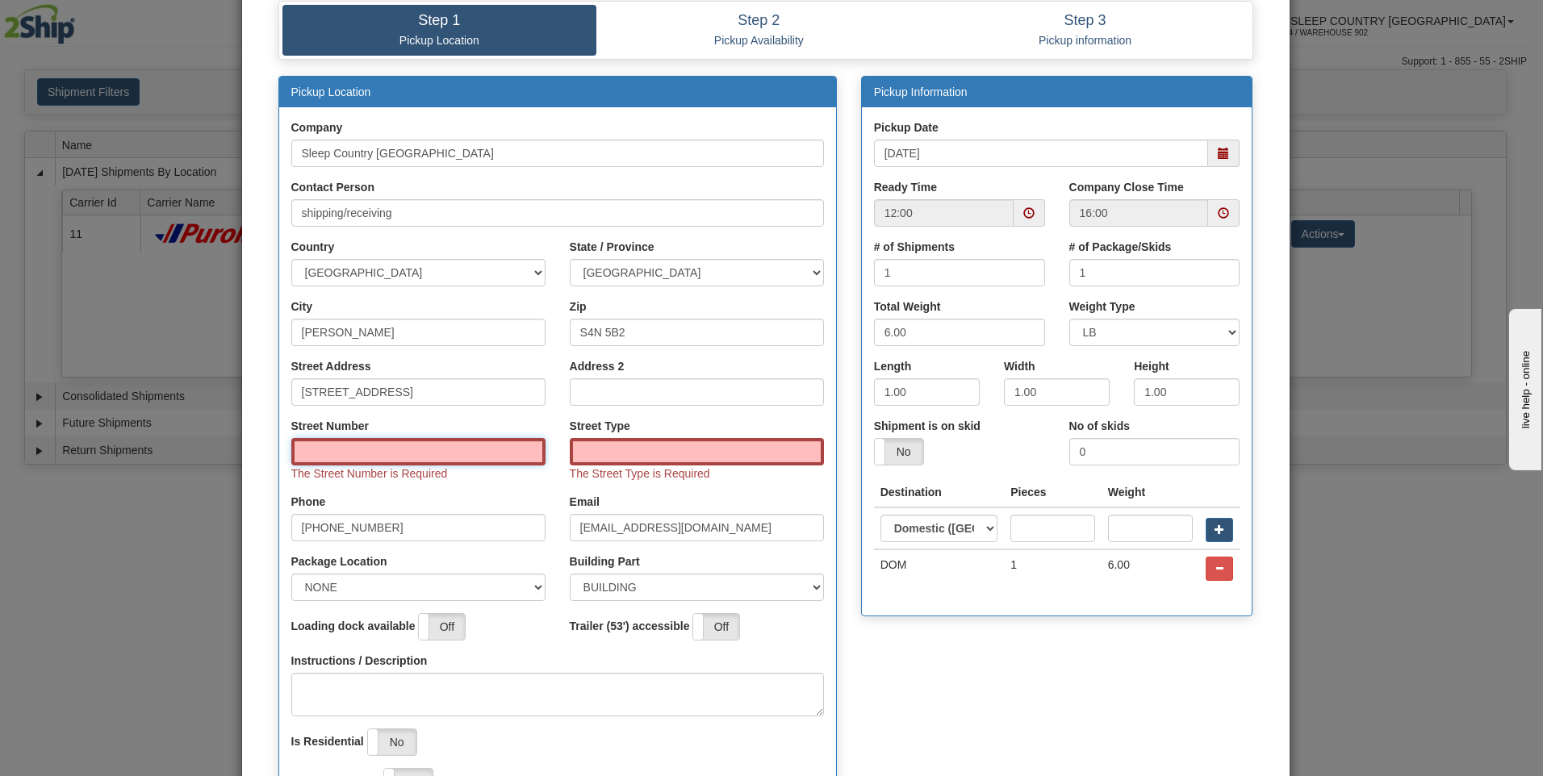
click at [392, 455] on input "Street Number" at bounding box center [418, 451] width 254 height 27
type input "ST"
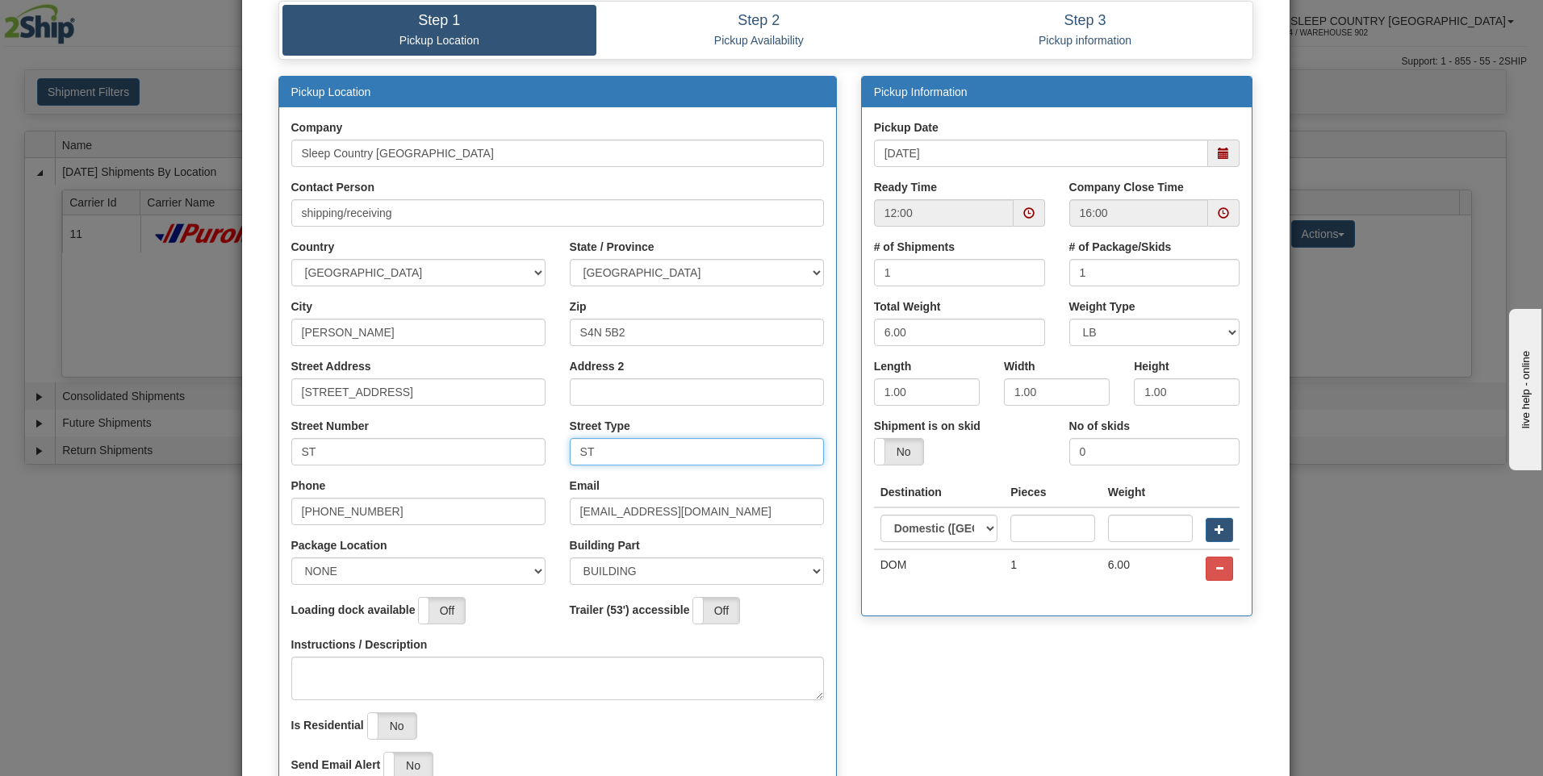
type input "ST"
click at [335, 459] on input "ST" at bounding box center [418, 451] width 254 height 27
type input "S"
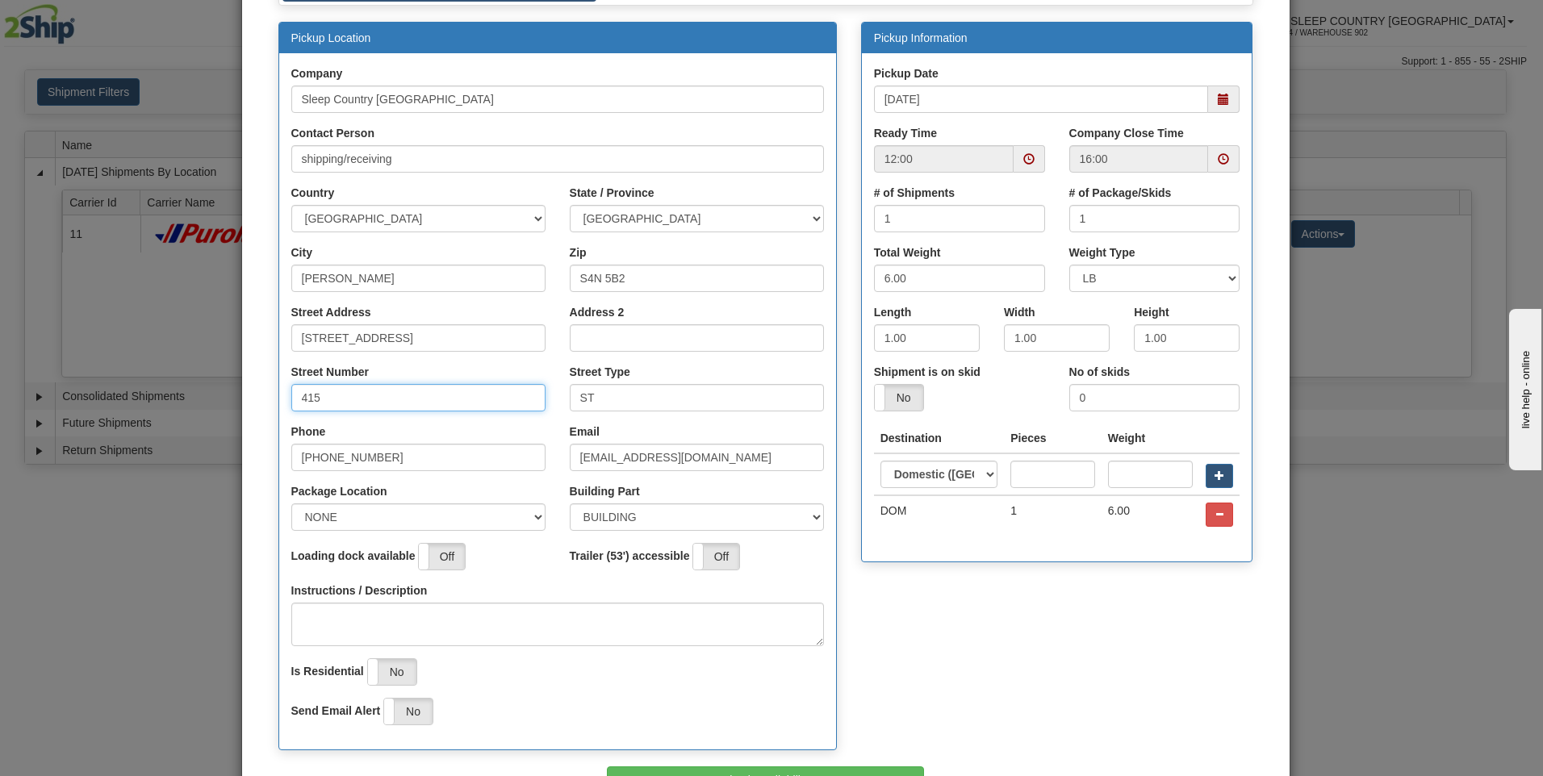
scroll to position [172, 0]
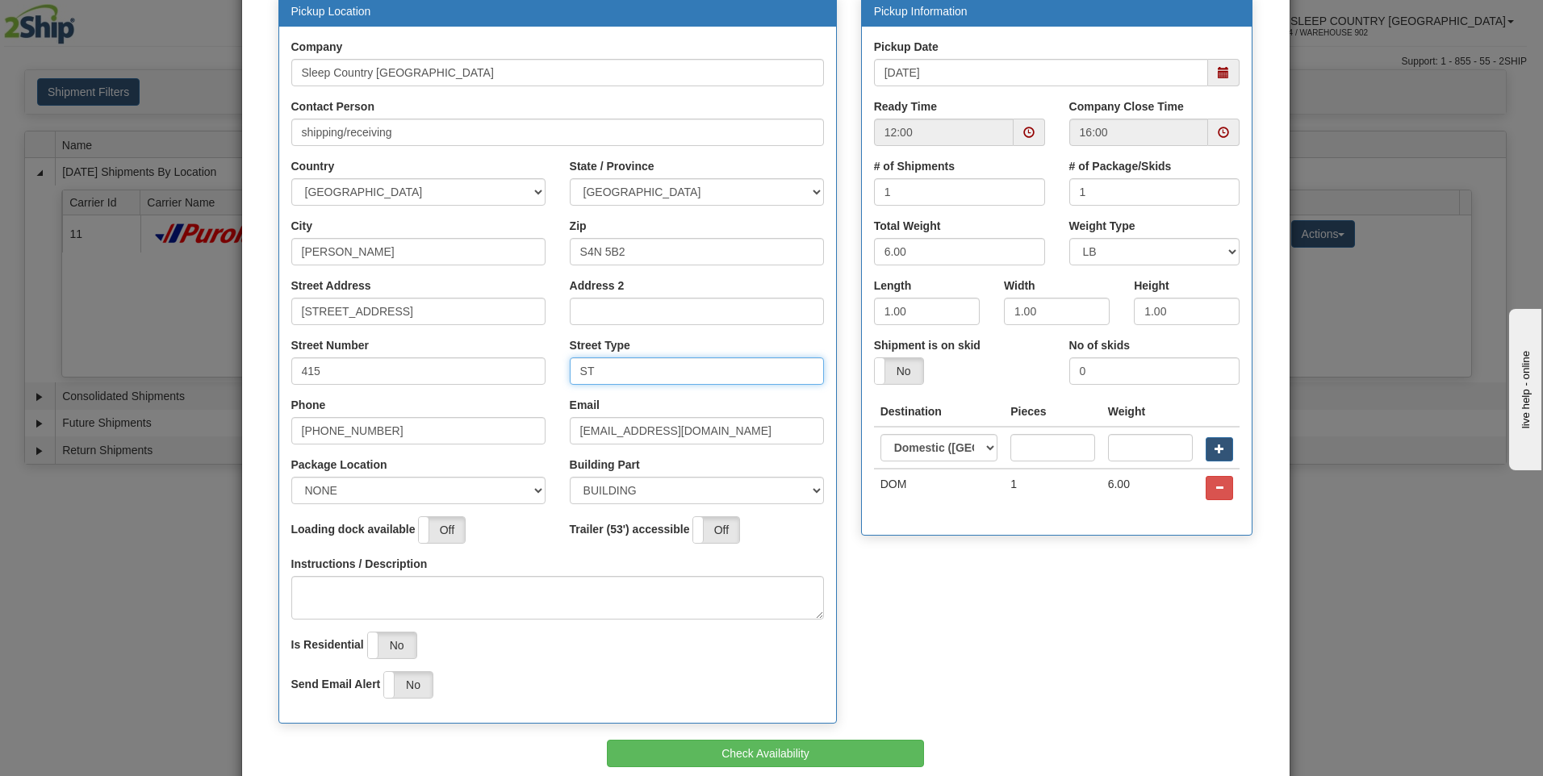
click at [596, 371] on input "ST" at bounding box center [697, 371] width 254 height 27
click at [404, 370] on input "415" at bounding box center [418, 371] width 254 height 27
click at [324, 371] on input "415 oark st" at bounding box center [418, 371] width 254 height 27
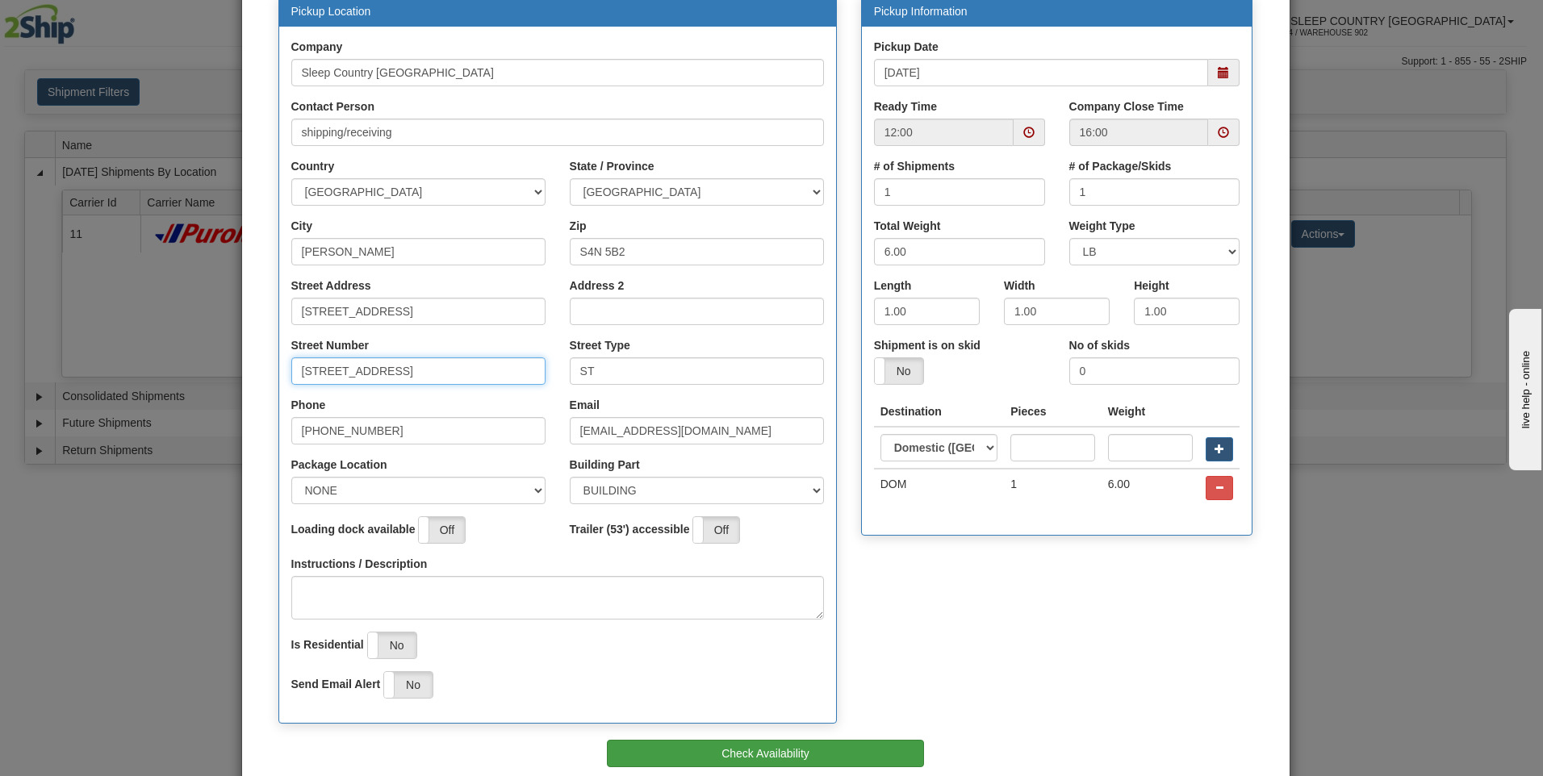
type input "[STREET_ADDRESS]"
click at [738, 746] on button "Check Availability" at bounding box center [765, 753] width 317 height 27
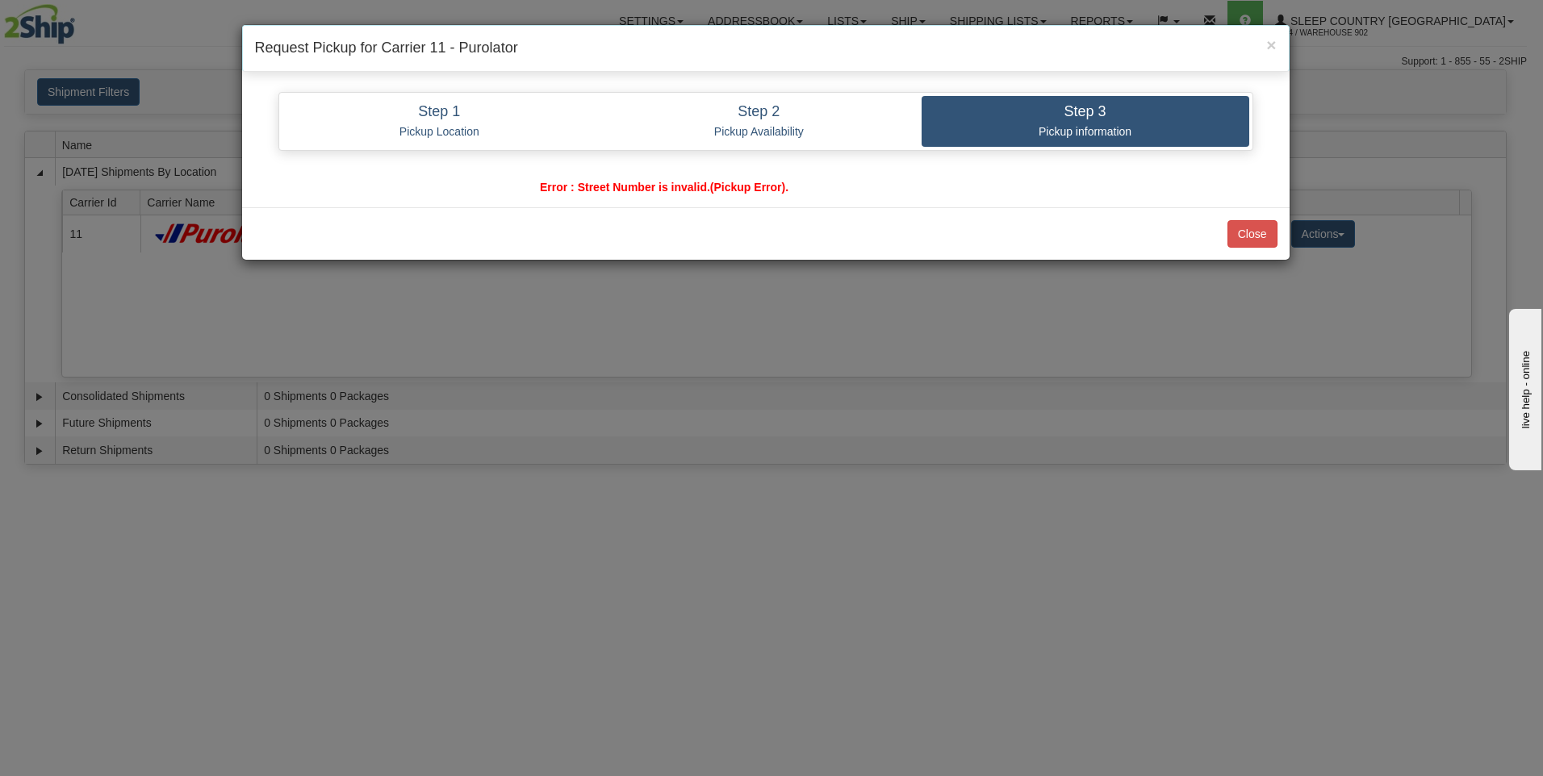
scroll to position [0, 0]
click at [785, 124] on p "Pickup Availability" at bounding box center [759, 131] width 301 height 15
click at [1241, 228] on button "Close" at bounding box center [1253, 233] width 50 height 27
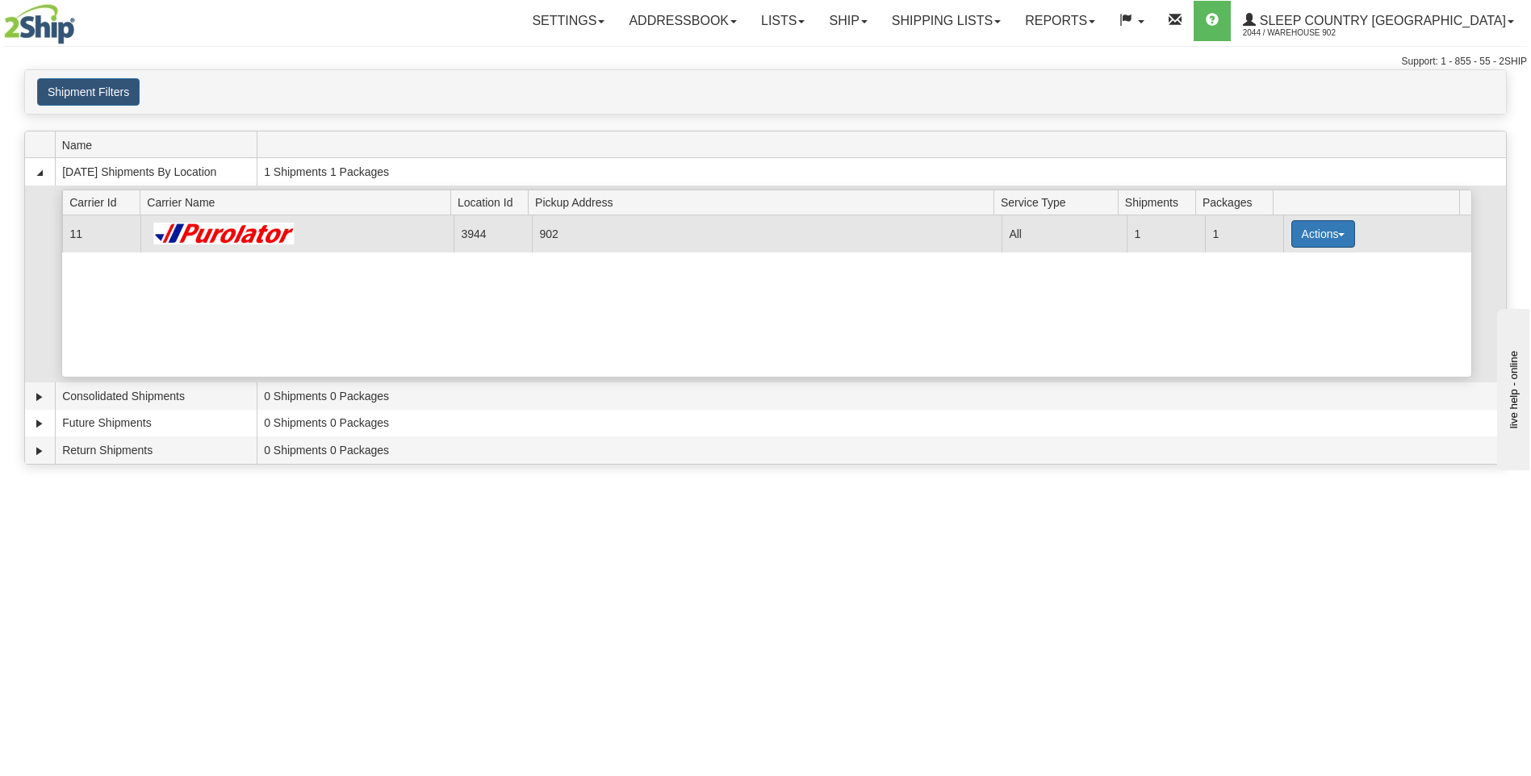
click at [1307, 230] on button "Actions" at bounding box center [1323, 233] width 65 height 27
click at [1284, 306] on span "Pickup" at bounding box center [1262, 305] width 43 height 11
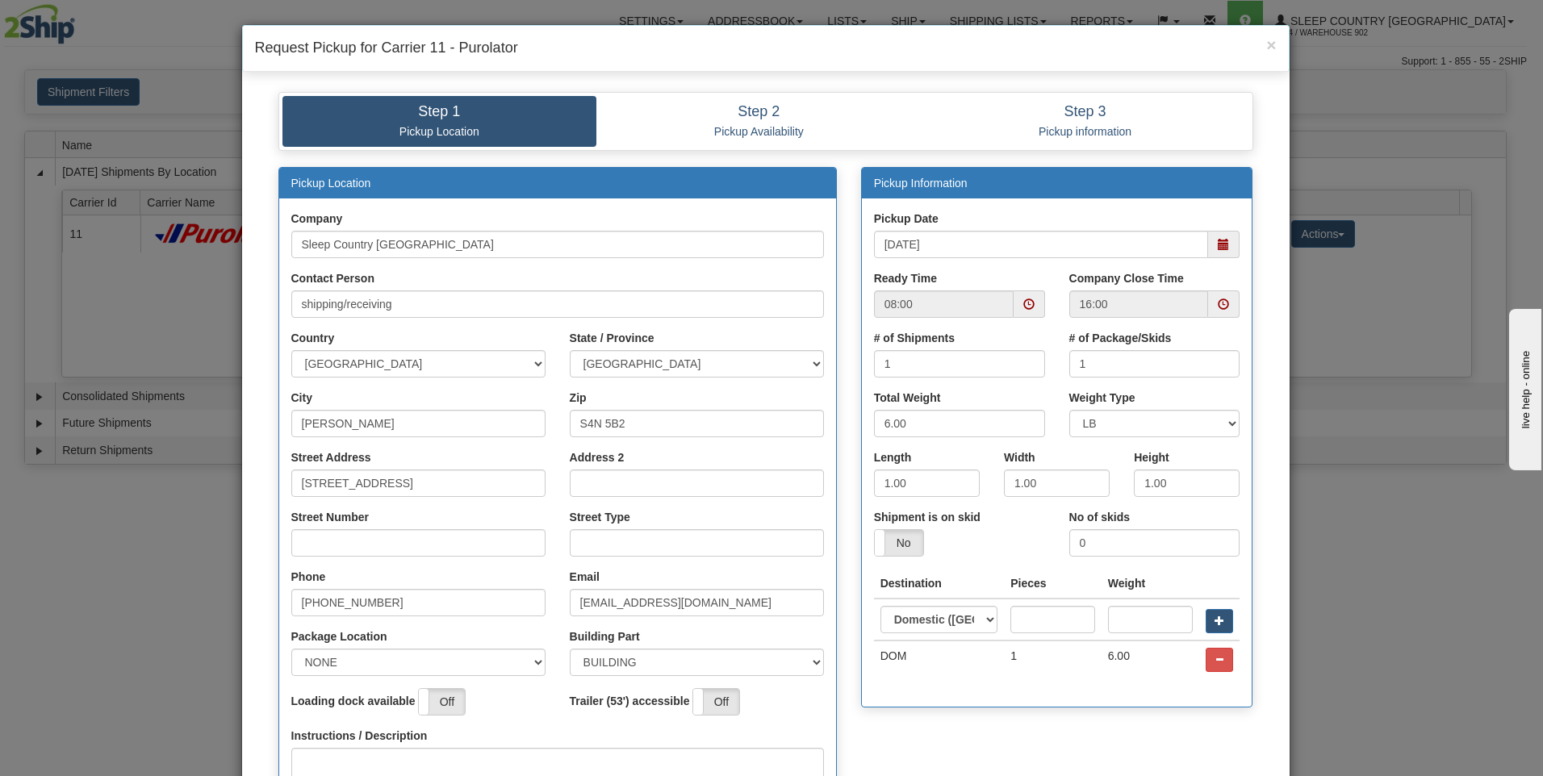
click at [1023, 303] on span at bounding box center [1028, 304] width 11 height 11
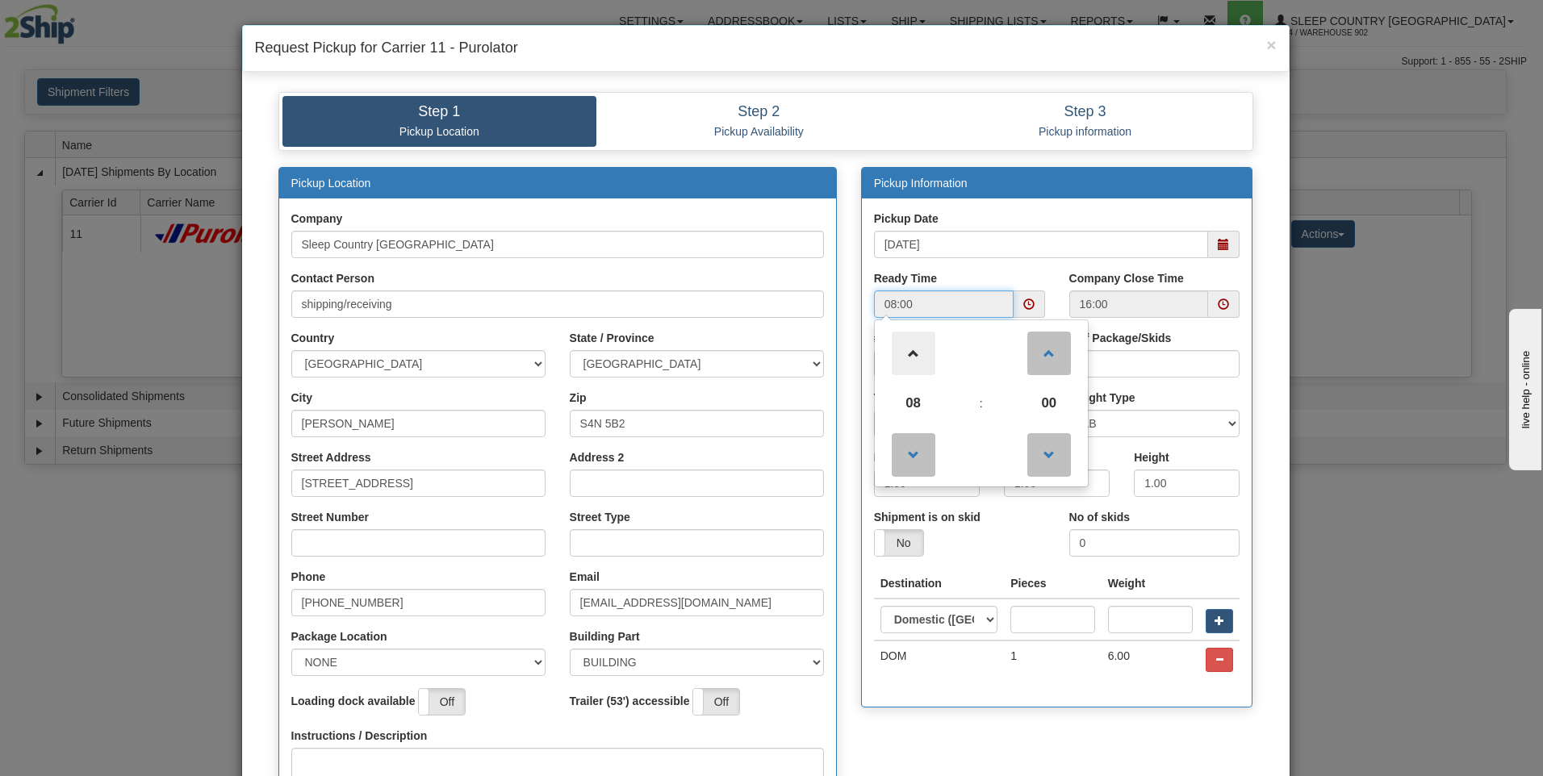
click at [909, 348] on span at bounding box center [914, 354] width 44 height 44
click at [908, 347] on span at bounding box center [914, 354] width 44 height 44
click at [902, 346] on span at bounding box center [914, 354] width 44 height 44
drag, startPoint x: 901, startPoint y: 346, endPoint x: 871, endPoint y: 362, distance: 33.9
click at [901, 345] on span at bounding box center [914, 354] width 44 height 44
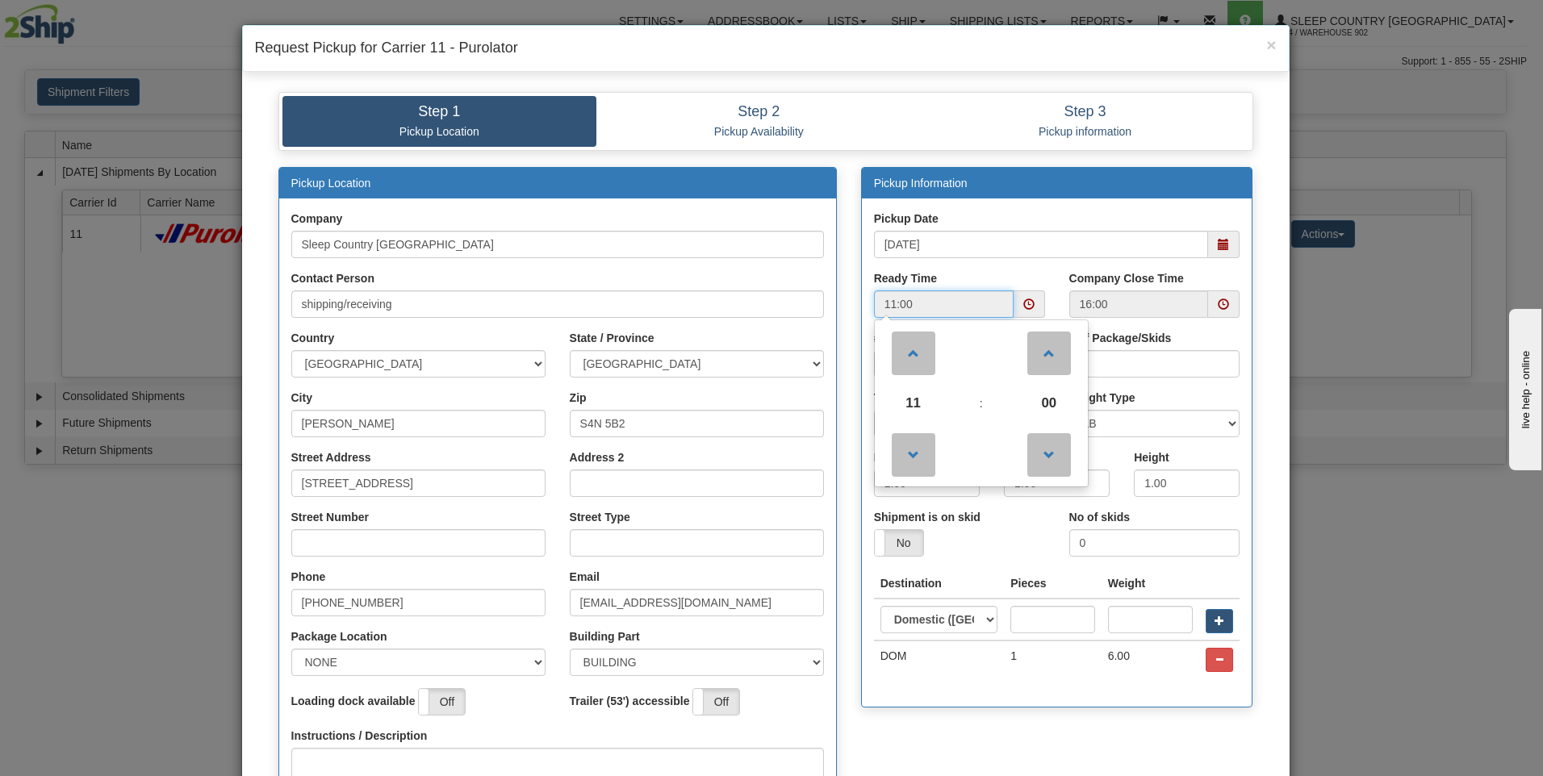
type input "12:00"
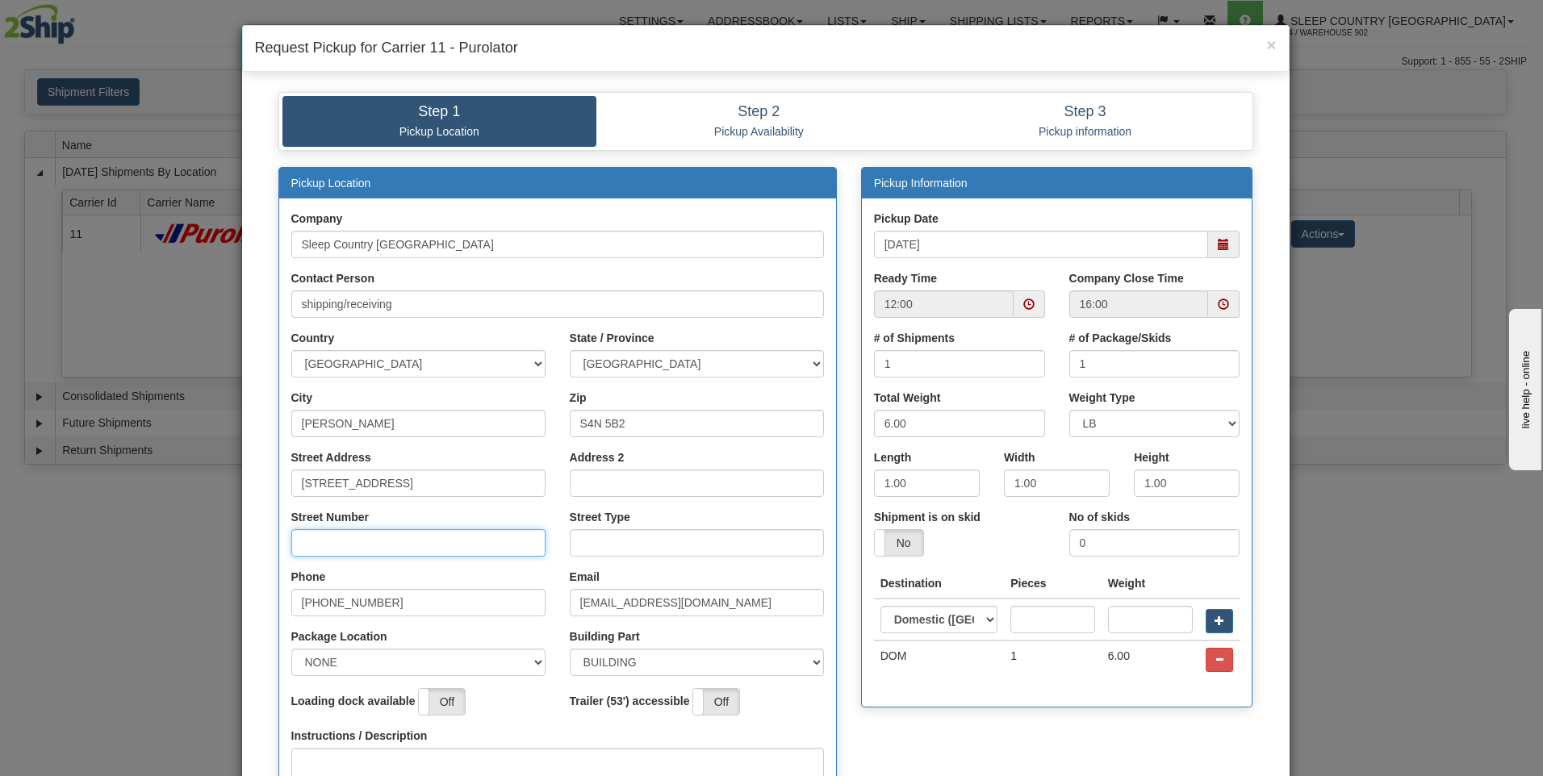
click at [308, 532] on input "Street Number" at bounding box center [418, 542] width 254 height 27
type input "415"
type input "ST"
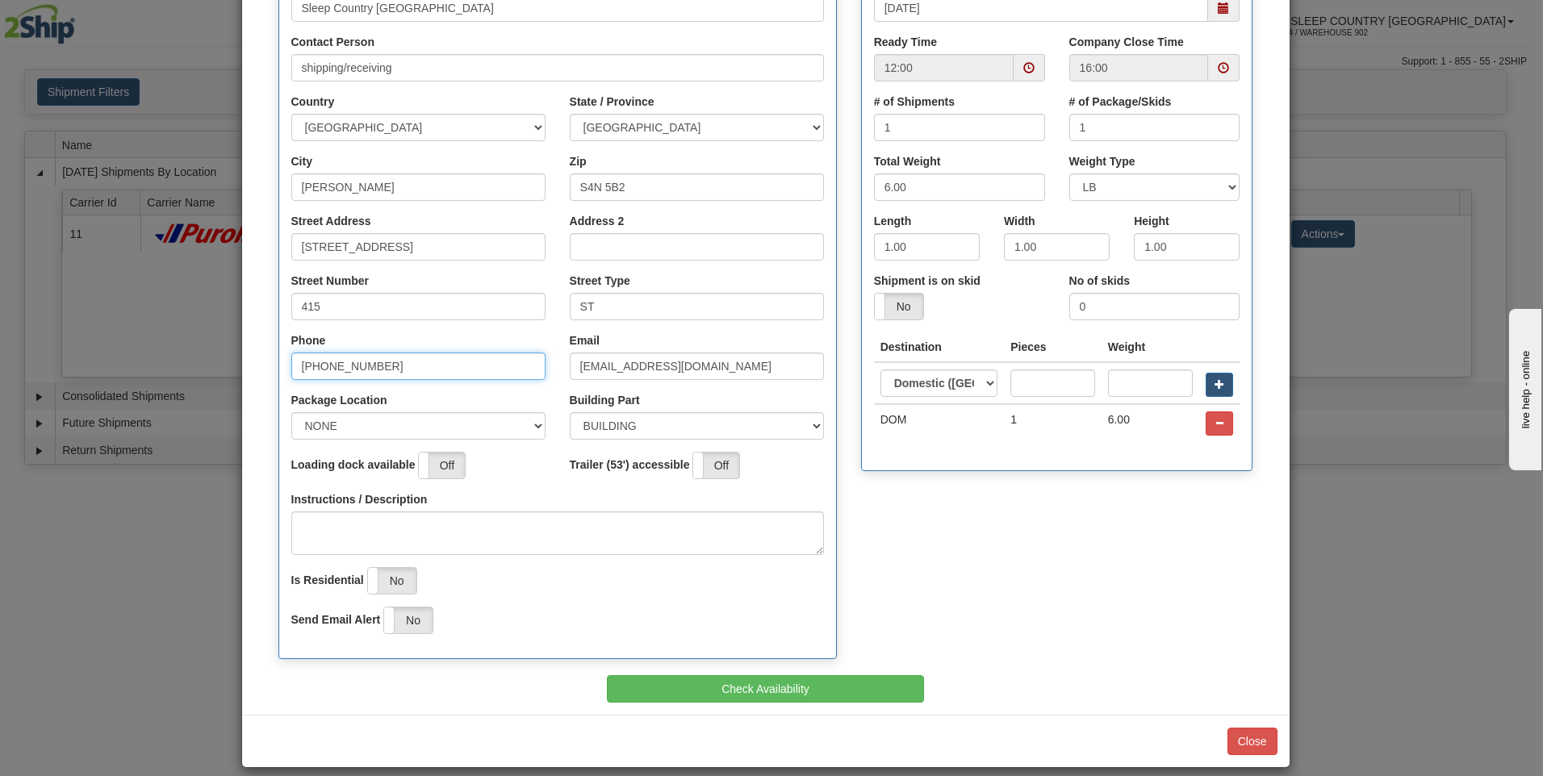
scroll to position [242, 0]
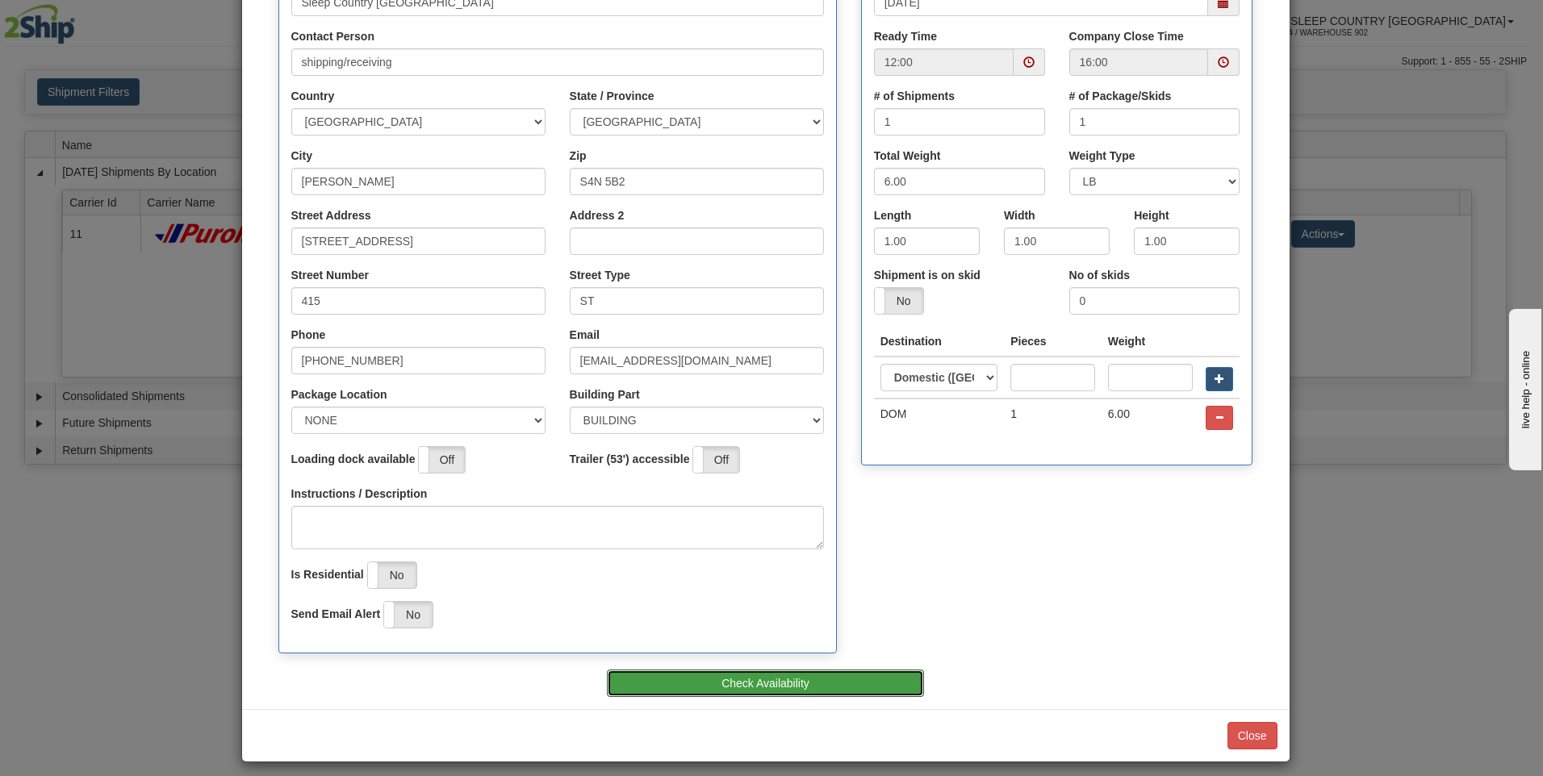
click at [782, 684] on button "Check Availability" at bounding box center [765, 683] width 317 height 27
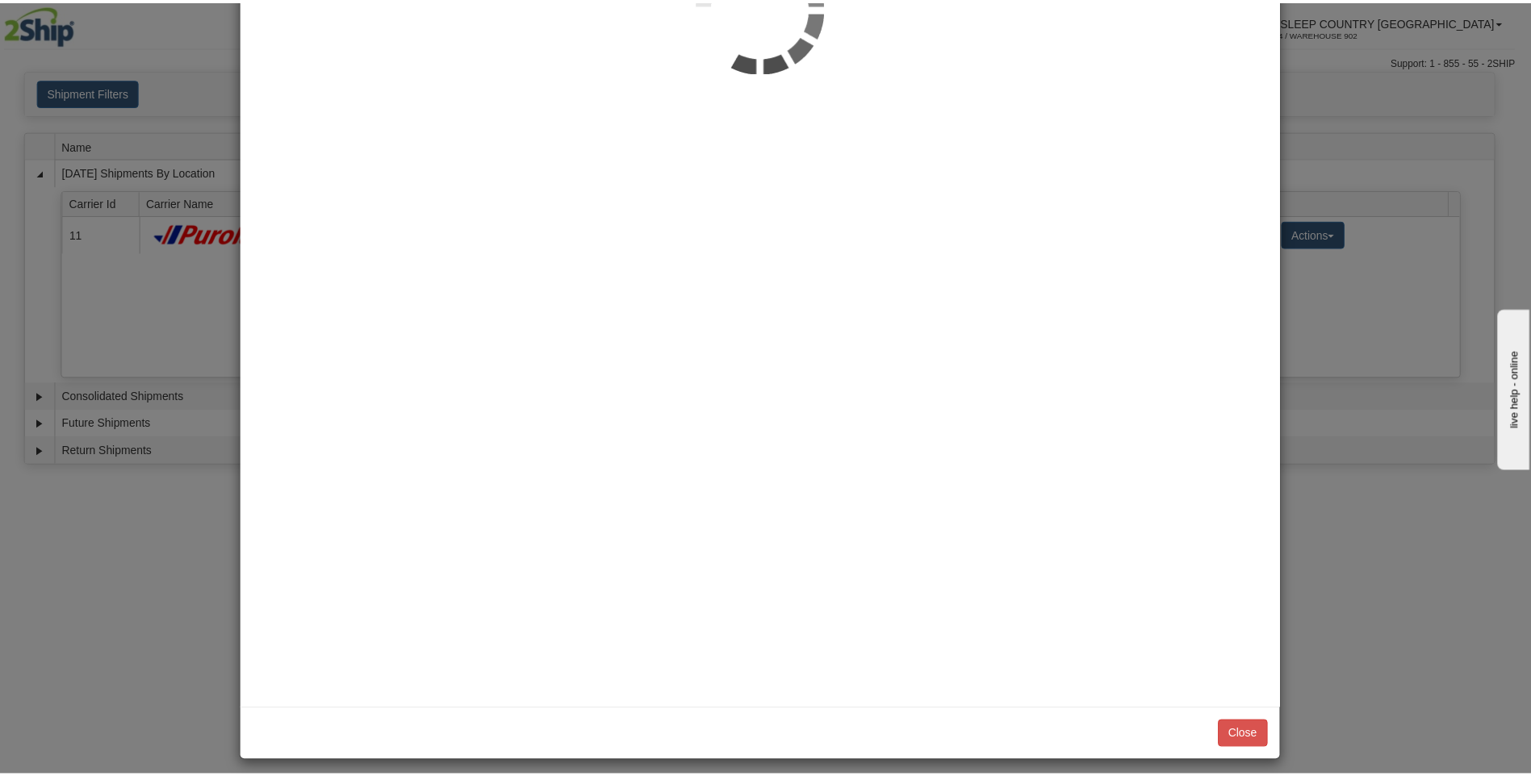
scroll to position [0, 0]
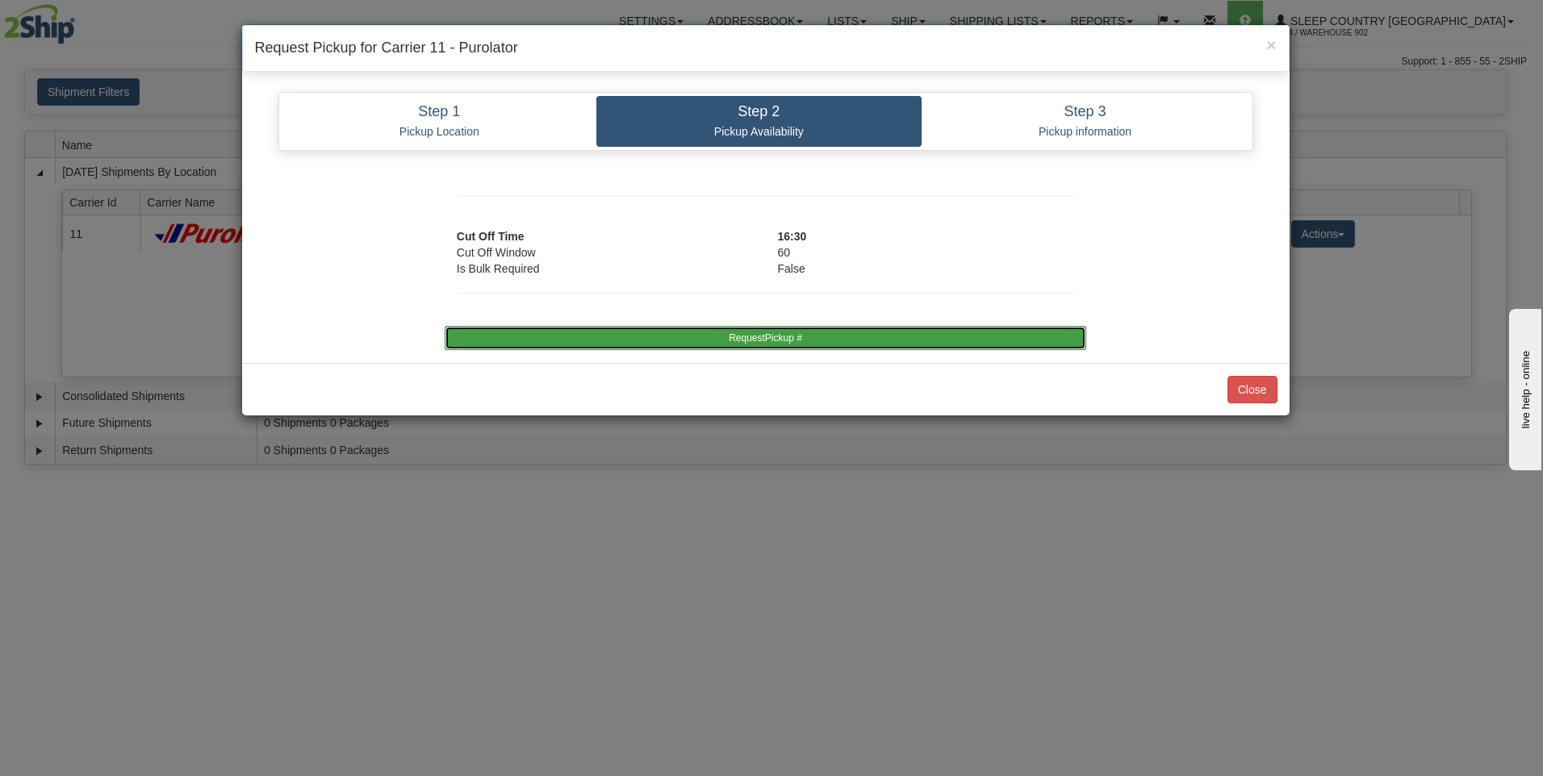
click at [878, 332] on button "RequestPickup #" at bounding box center [766, 338] width 642 height 24
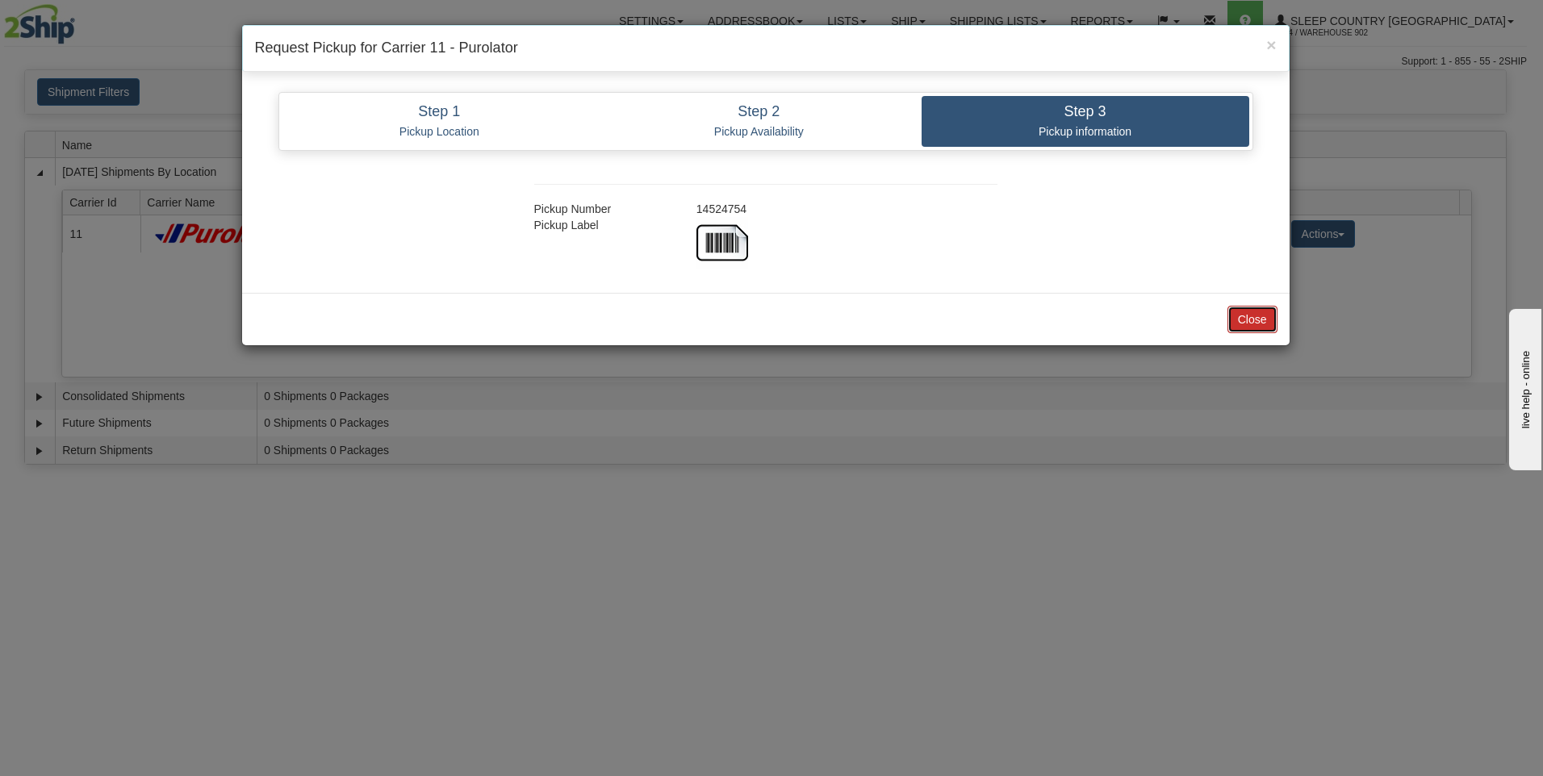
click at [1247, 321] on button "Close" at bounding box center [1253, 319] width 50 height 27
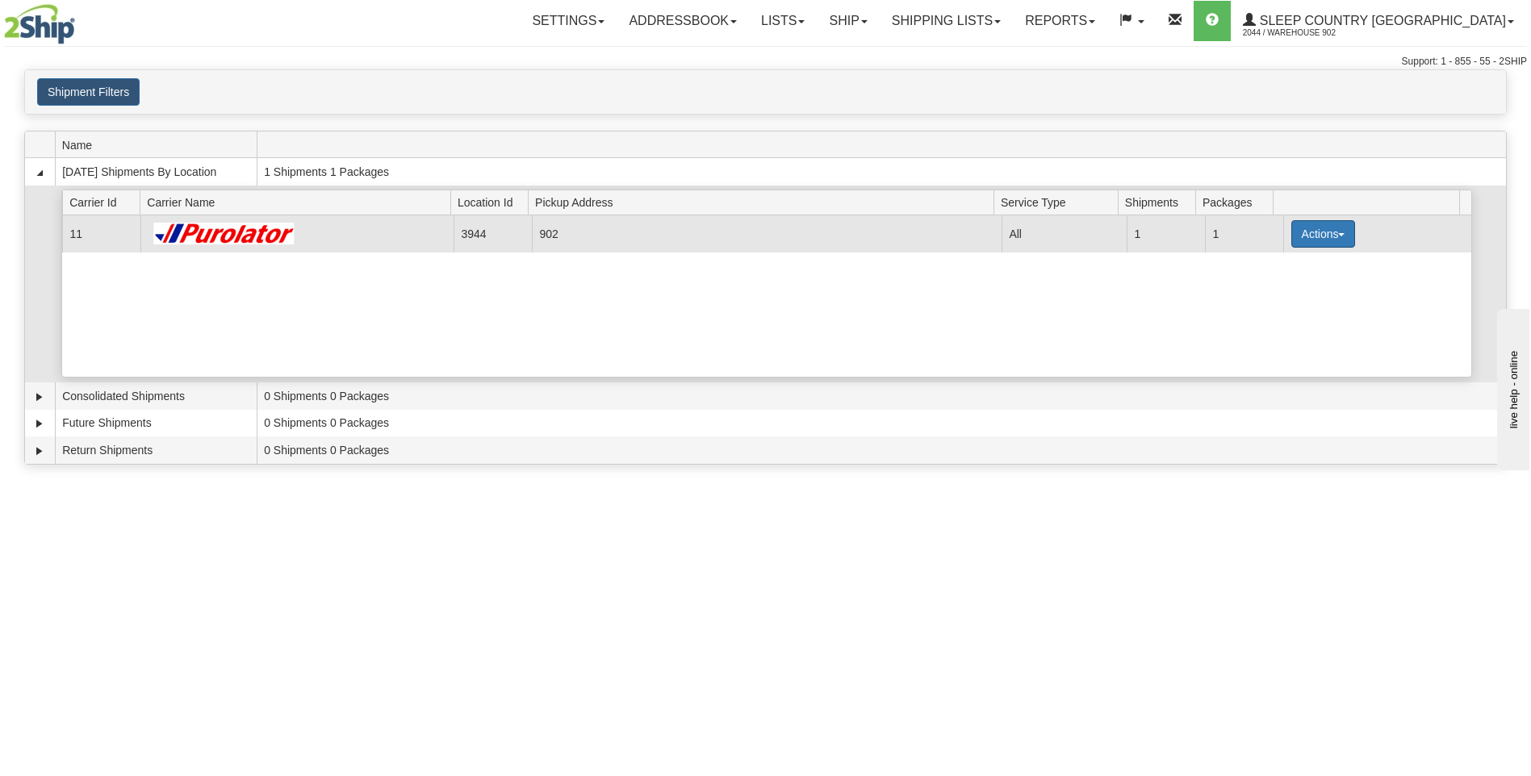
click at [1332, 237] on button "Actions" at bounding box center [1323, 233] width 65 height 27
click at [1299, 289] on link "Close" at bounding box center [1289, 285] width 129 height 21
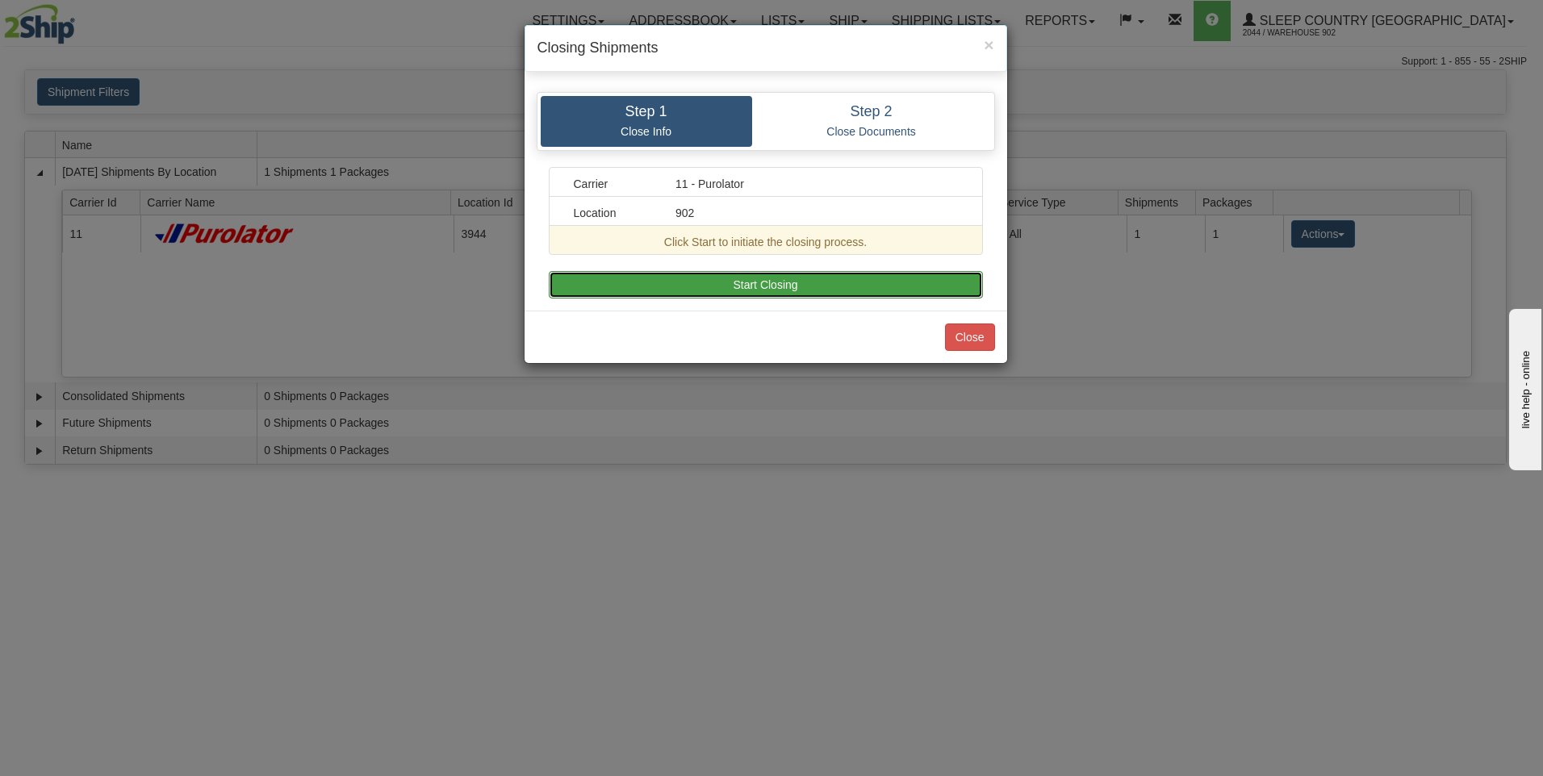
click at [924, 288] on button "Start Closing" at bounding box center [766, 284] width 434 height 27
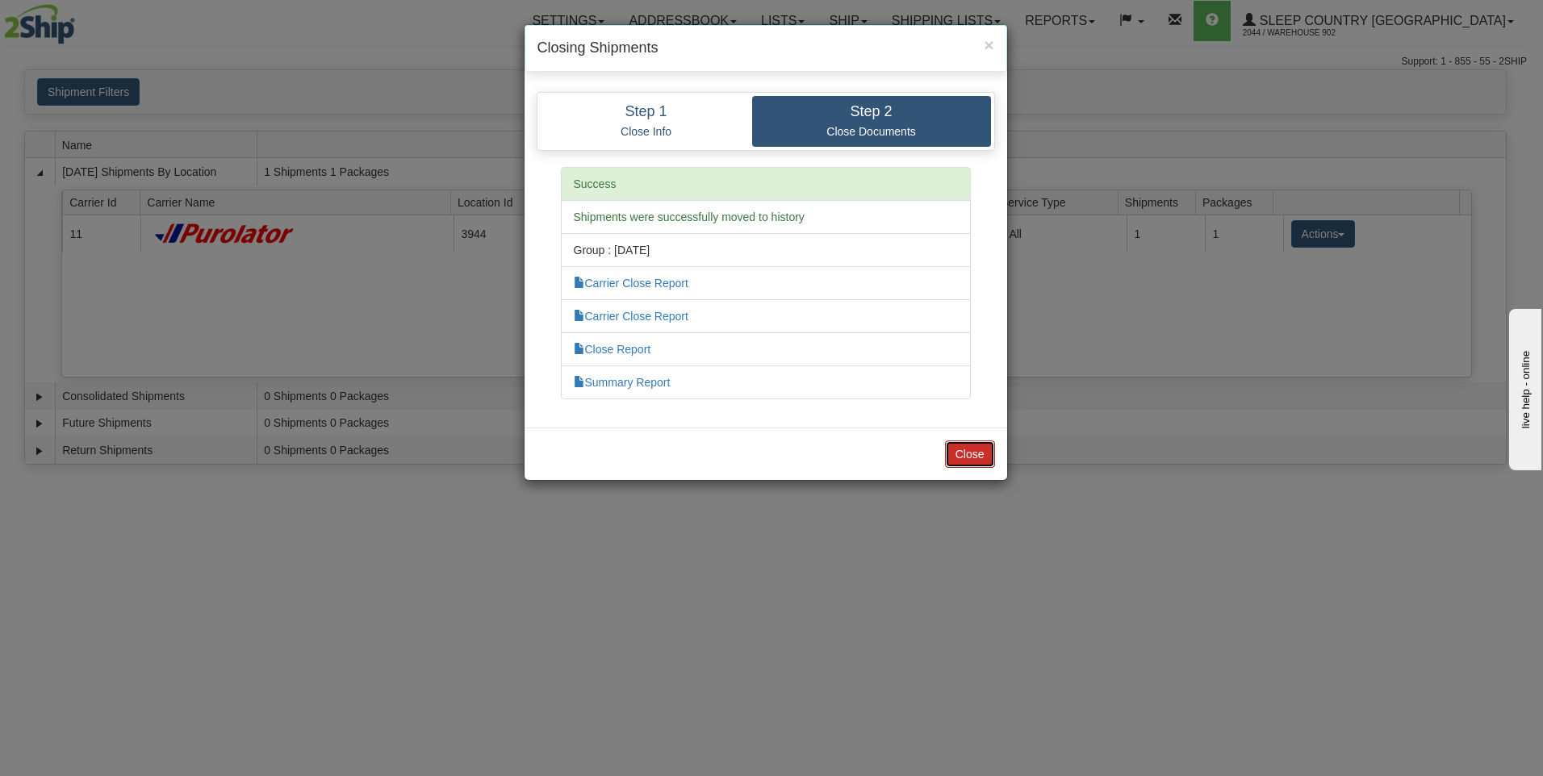
click at [977, 449] on button "Close" at bounding box center [970, 454] width 50 height 27
